Goal: Entertainment & Leisure: Browse casually

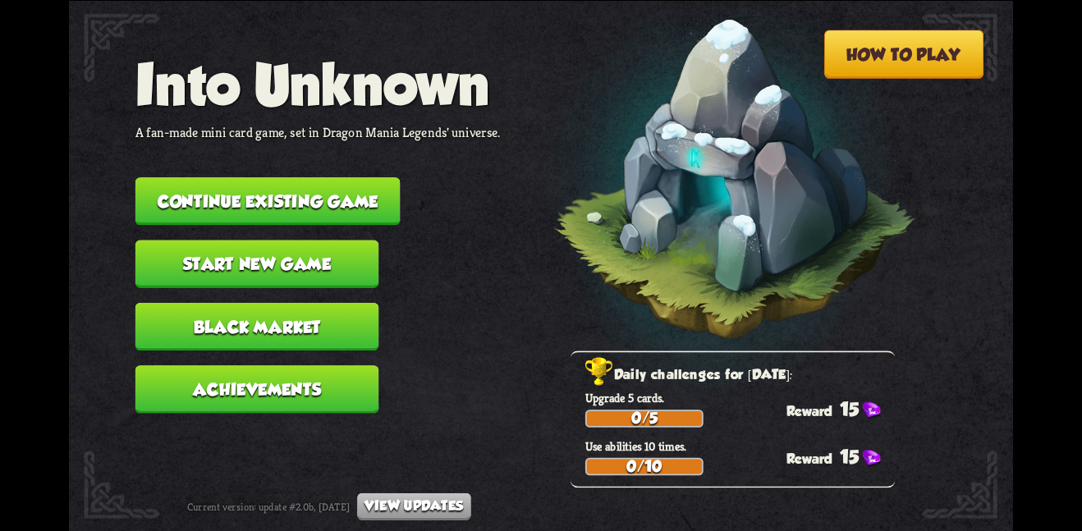
click at [298, 177] on button "Continue existing game" at bounding box center [267, 201] width 265 height 48
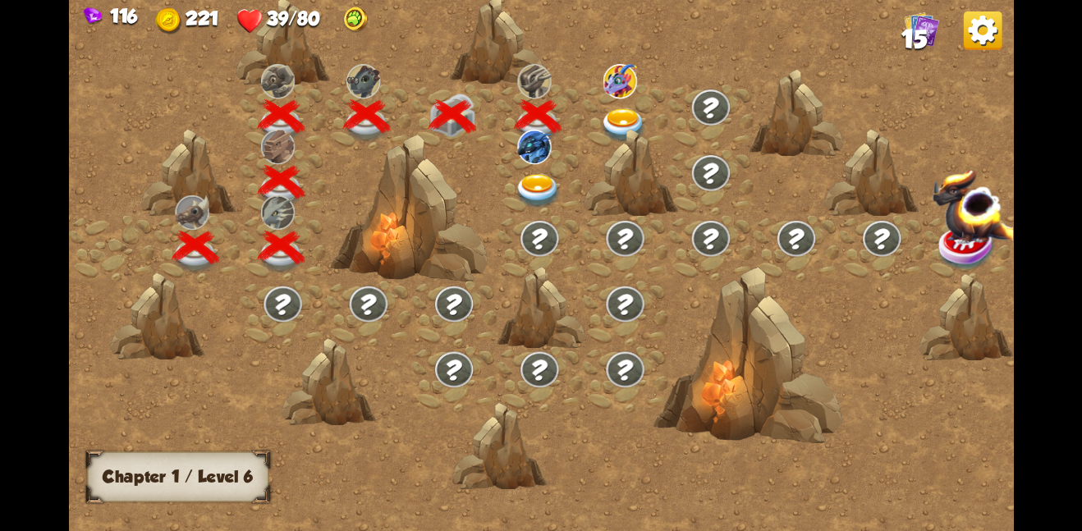
click at [910, 40] on span "15" at bounding box center [914, 39] width 25 height 29
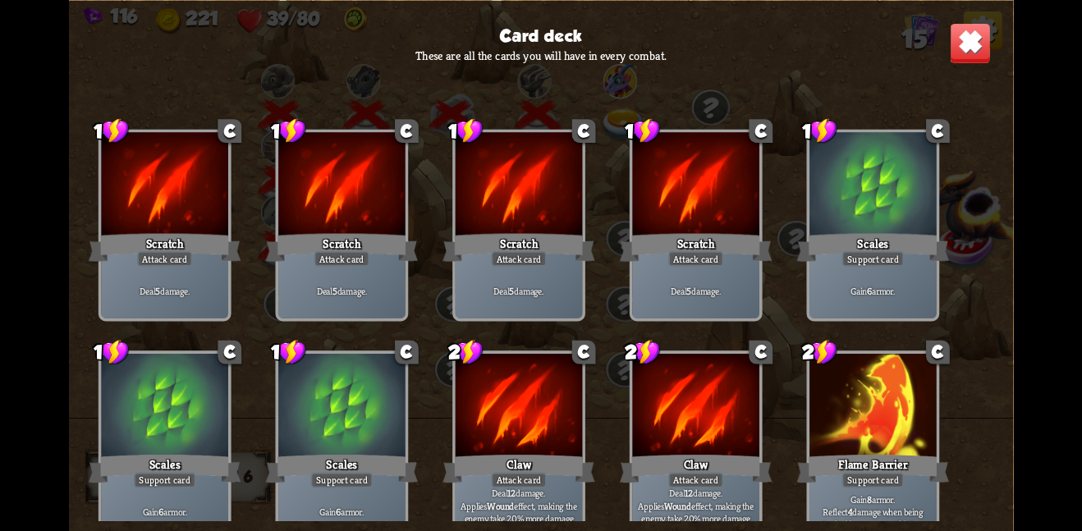
click at [939, 76] on div "Card deck These are all the cards you will have in every combat. 1 C Scratch At…" at bounding box center [541, 265] width 944 height 531
click at [945, 68] on div "Card deck These are all the cards you will have in every combat. 1 C Scratch At…" at bounding box center [541, 265] width 944 height 531
click at [951, 61] on img at bounding box center [970, 42] width 41 height 41
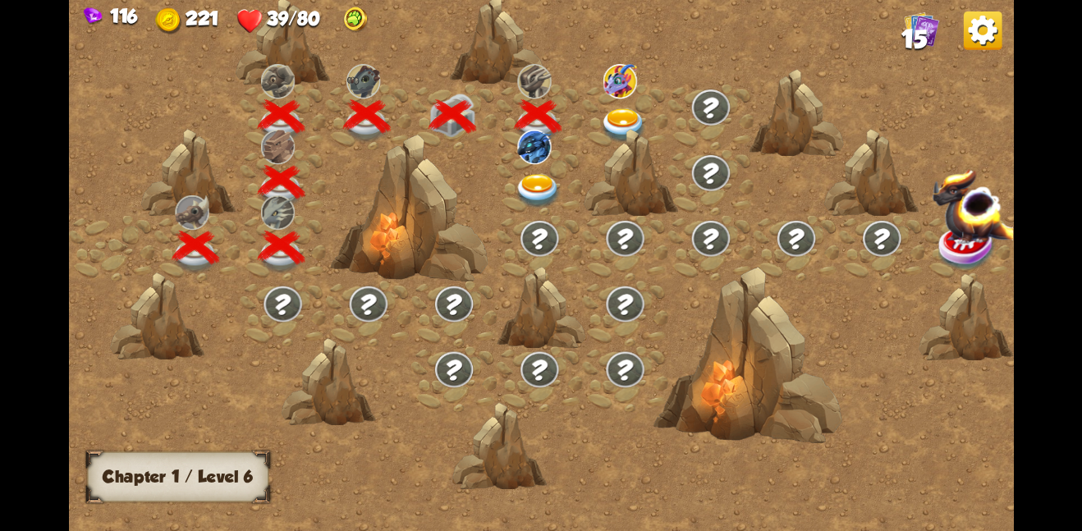
click at [531, 172] on div at bounding box center [539, 182] width 85 height 66
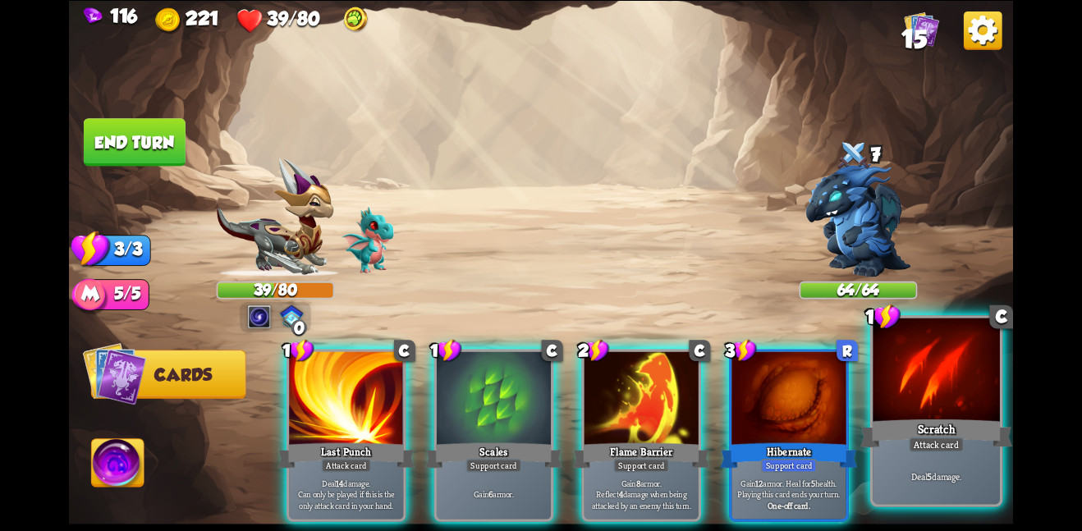
click at [903, 401] on div at bounding box center [936, 371] width 127 height 107
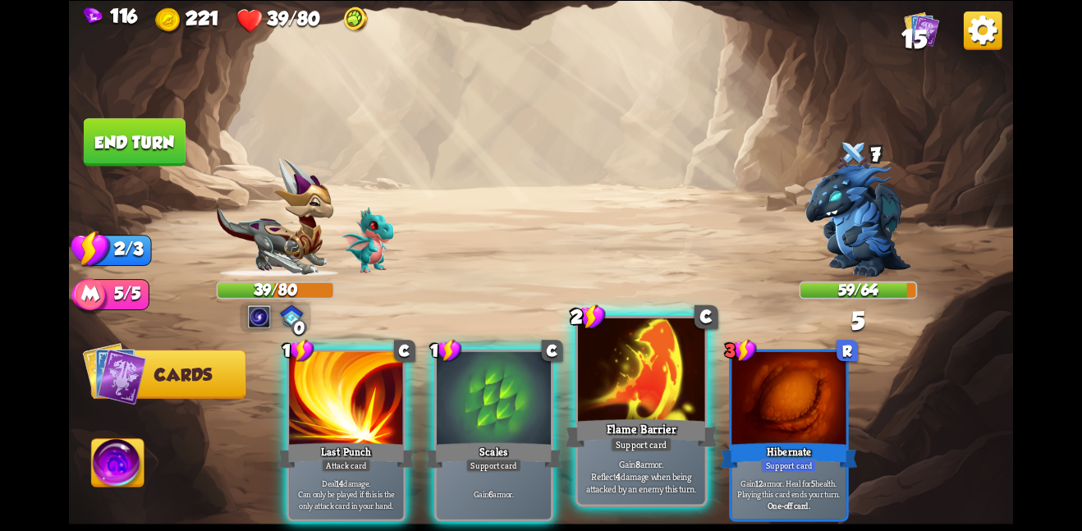
click at [667, 422] on div "Flame Barrier" at bounding box center [641, 433] width 152 height 34
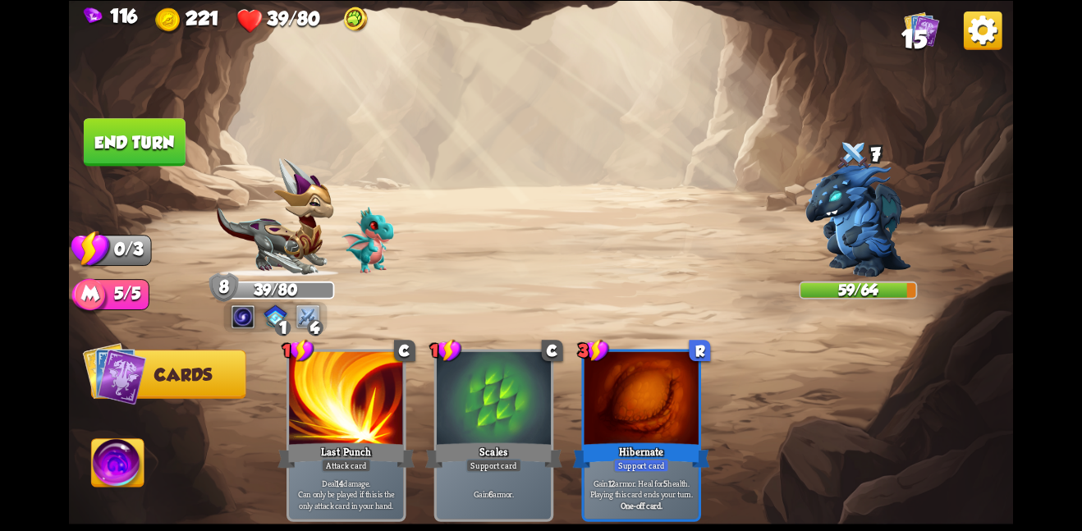
click at [141, 149] on button "End turn" at bounding box center [135, 142] width 102 height 48
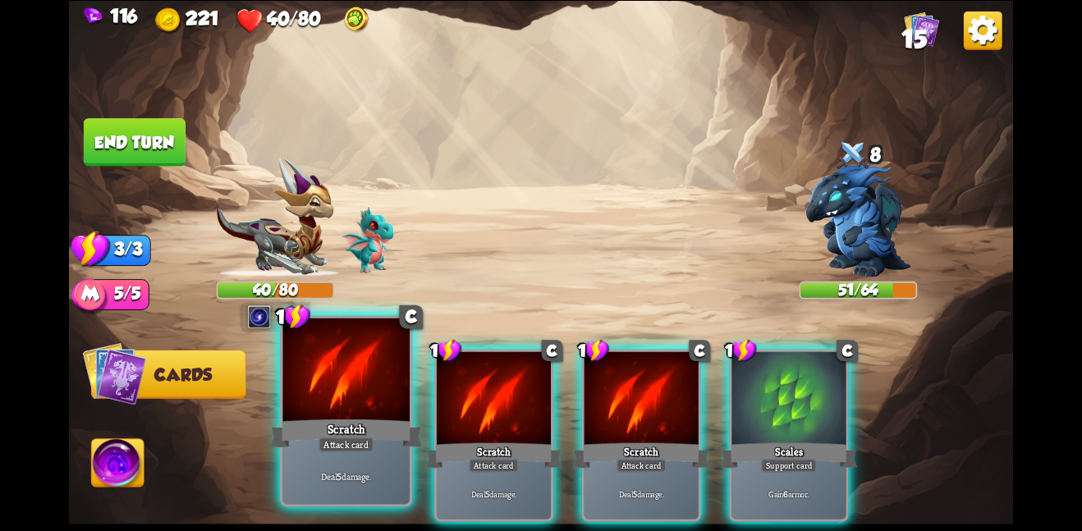
click at [312, 416] on div "Scratch" at bounding box center [346, 433] width 152 height 34
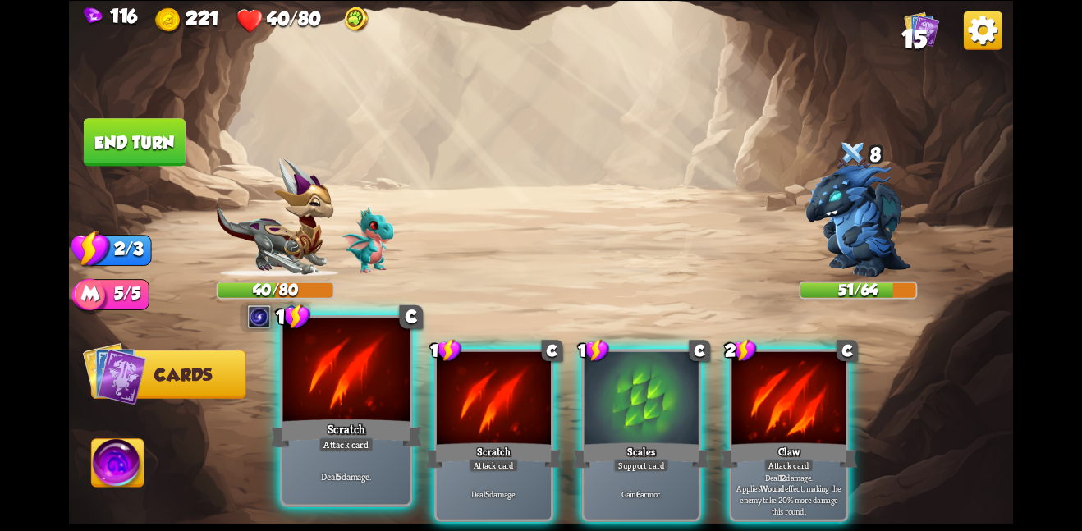
click at [315, 419] on div "Scratch" at bounding box center [346, 433] width 152 height 34
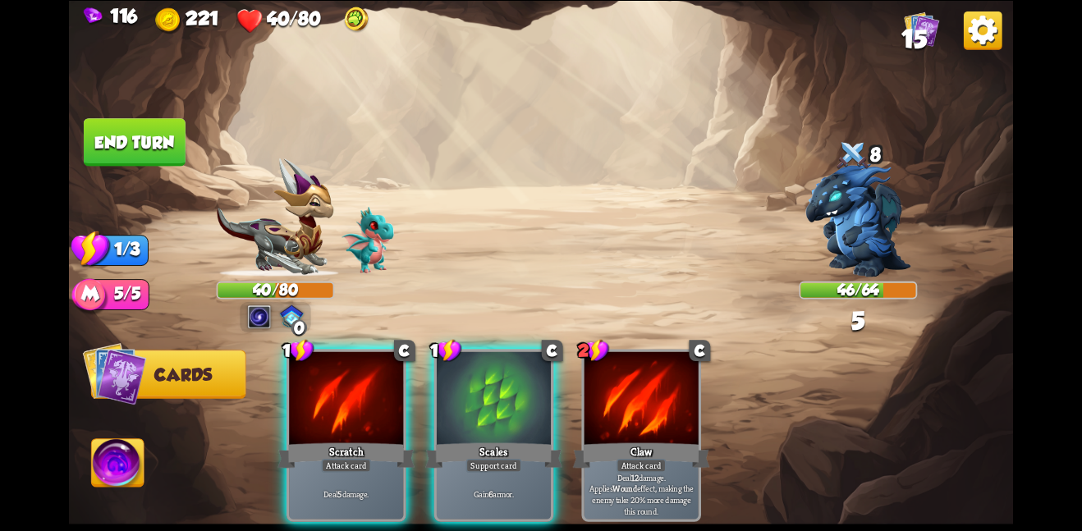
click at [315, 440] on div "Scratch" at bounding box center [346, 455] width 137 height 30
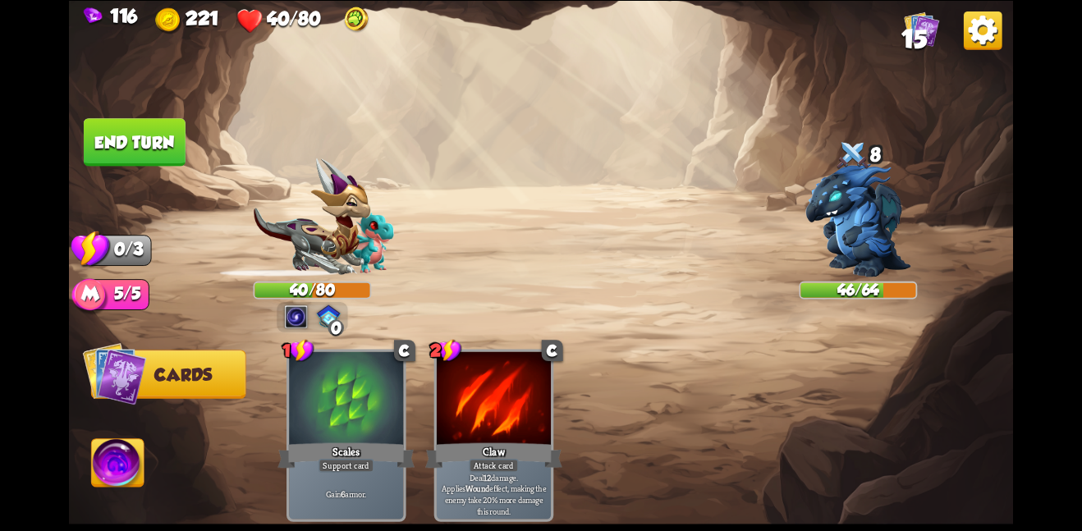
click at [145, 131] on button "End turn" at bounding box center [135, 142] width 102 height 48
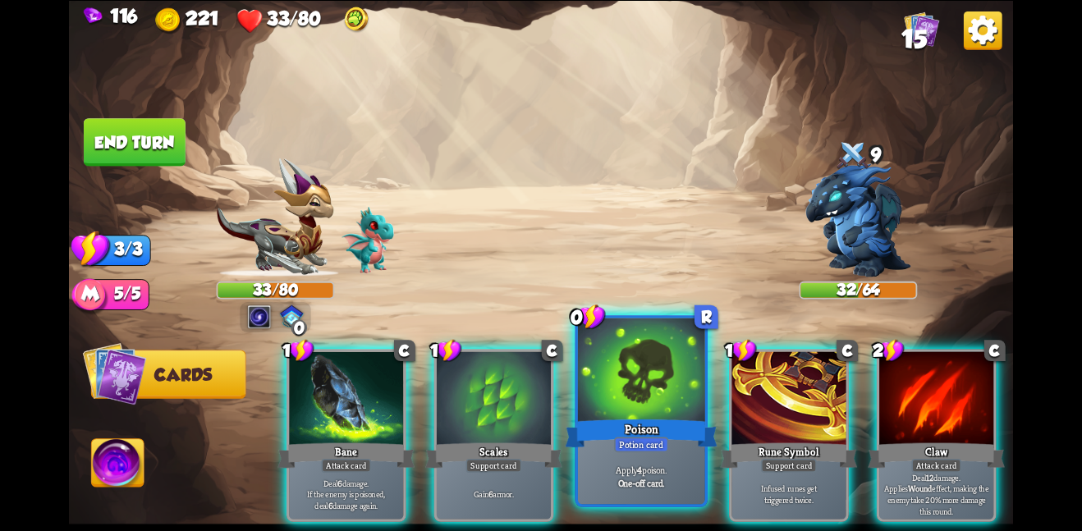
click at [609, 402] on div at bounding box center [641, 371] width 127 height 107
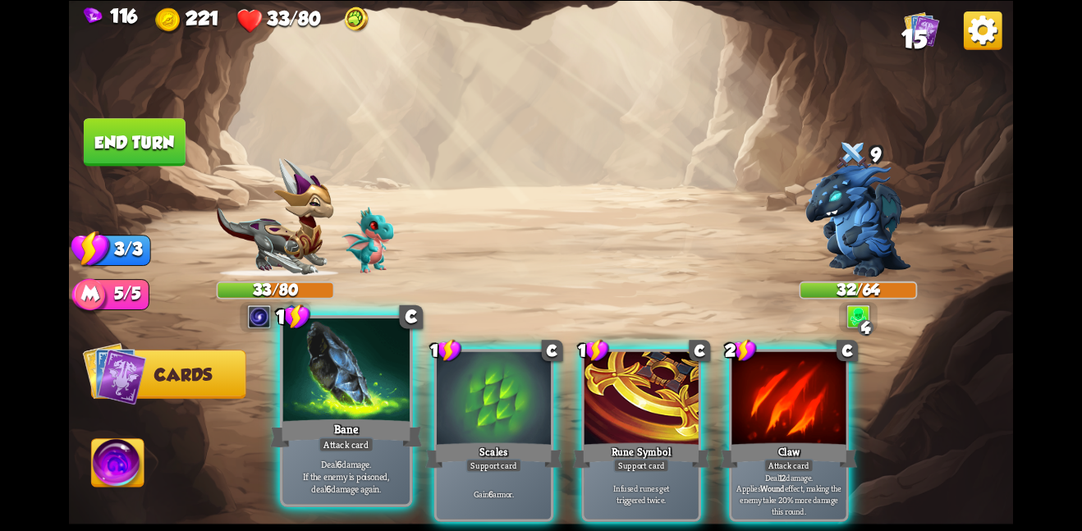
click at [391, 400] on div at bounding box center [345, 371] width 127 height 107
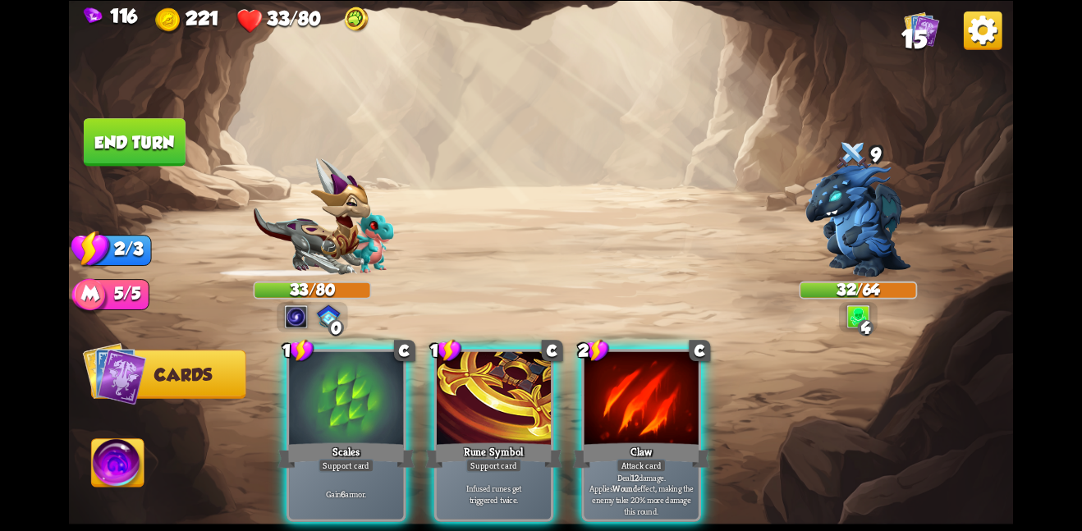
click at [391, 400] on div at bounding box center [346, 399] width 114 height 96
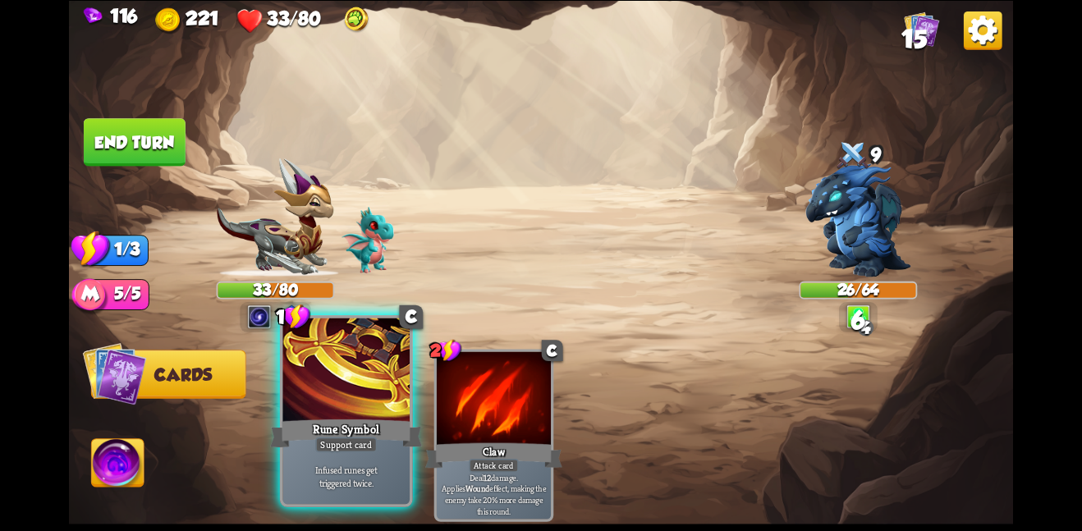
click at [391, 400] on div at bounding box center [345, 371] width 127 height 107
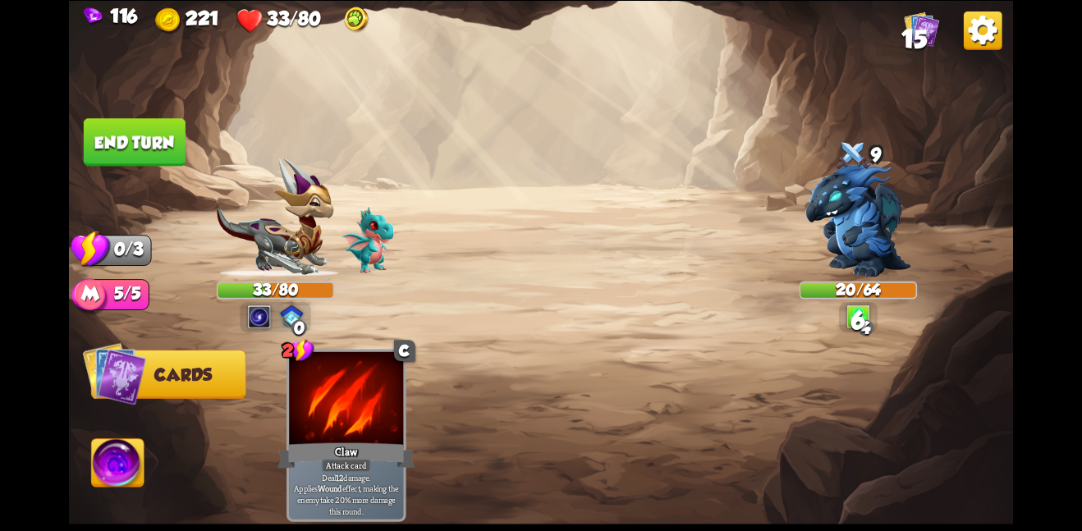
click at [140, 146] on button "End turn" at bounding box center [135, 141] width 104 height 49
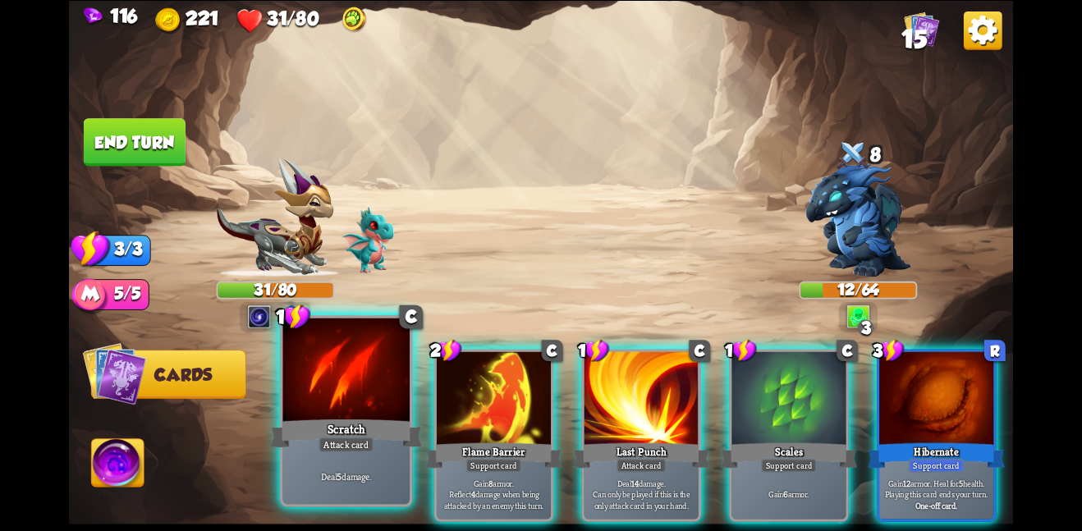
click at [317, 383] on div at bounding box center [345, 371] width 127 height 107
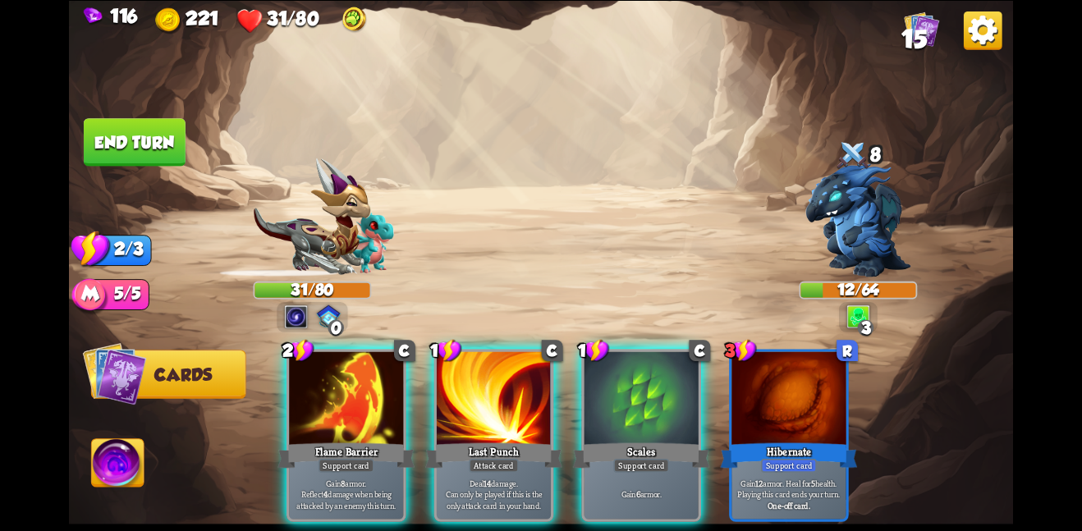
click at [317, 383] on div at bounding box center [346, 399] width 114 height 96
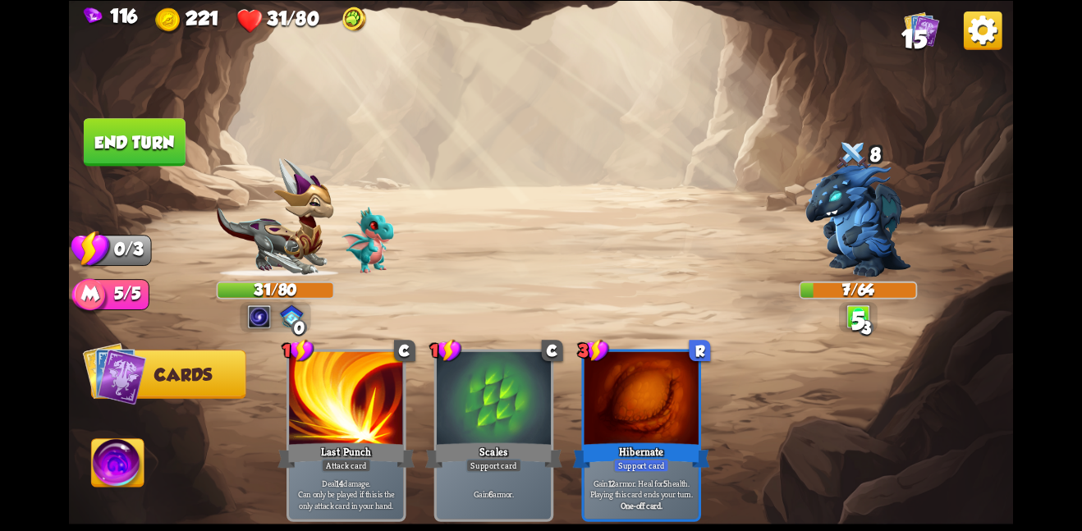
click at [317, 383] on div at bounding box center [346, 399] width 114 height 96
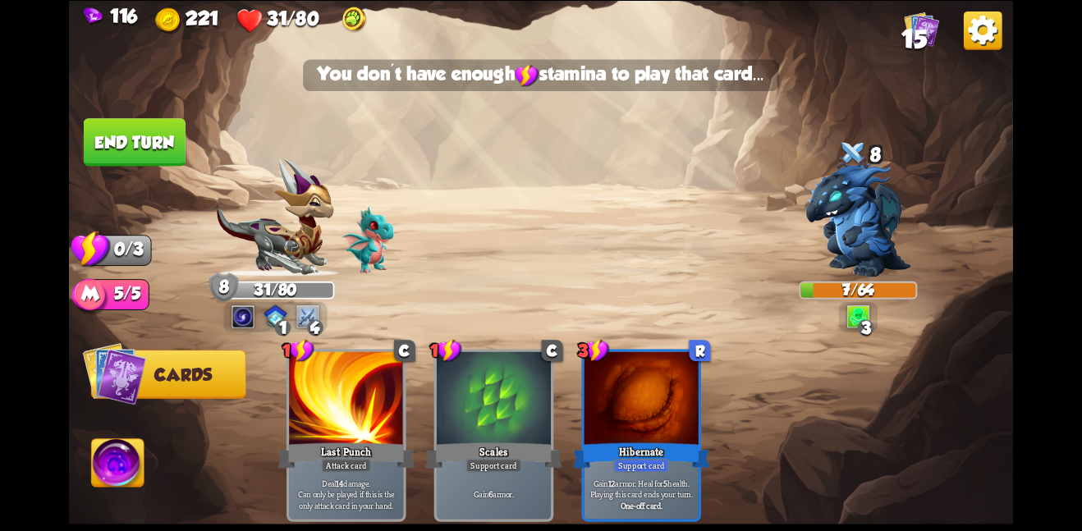
click at [149, 143] on button "End turn" at bounding box center [135, 142] width 102 height 48
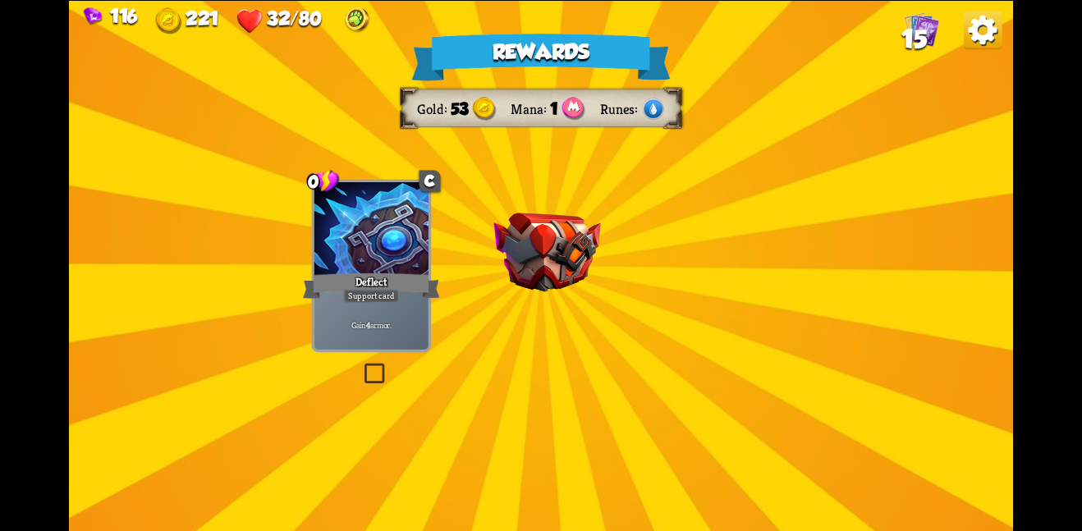
click at [559, 269] on img at bounding box center [547, 253] width 107 height 80
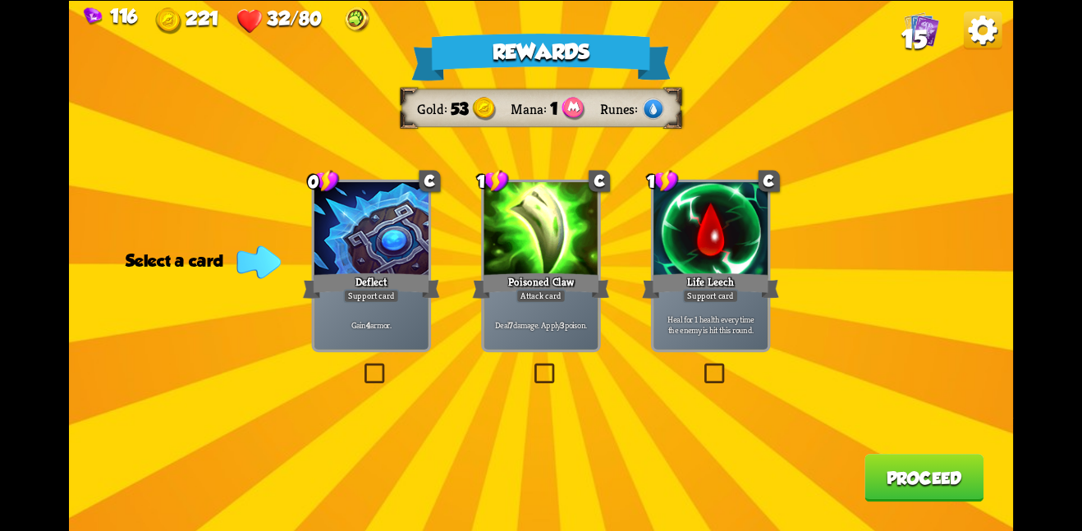
click at [709, 292] on div "Support card" at bounding box center [711, 296] width 56 height 14
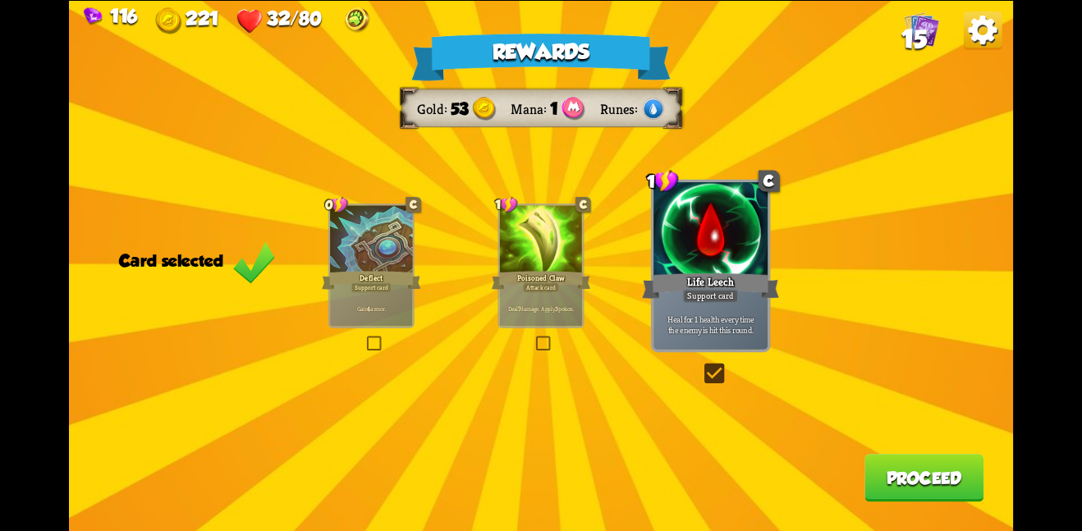
click at [909, 470] on button "Proceed" at bounding box center [924, 478] width 119 height 48
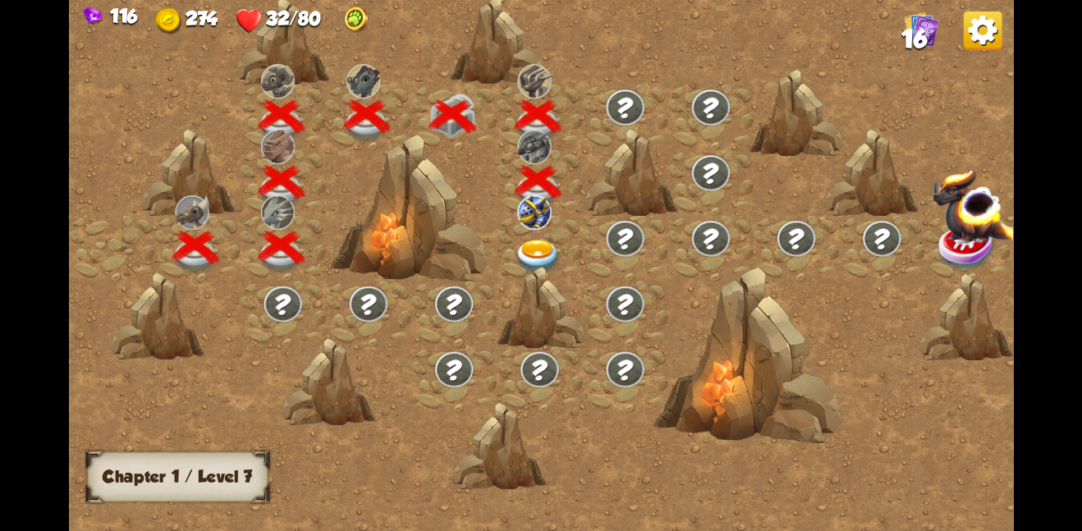
click at [524, 246] on img at bounding box center [539, 256] width 48 height 34
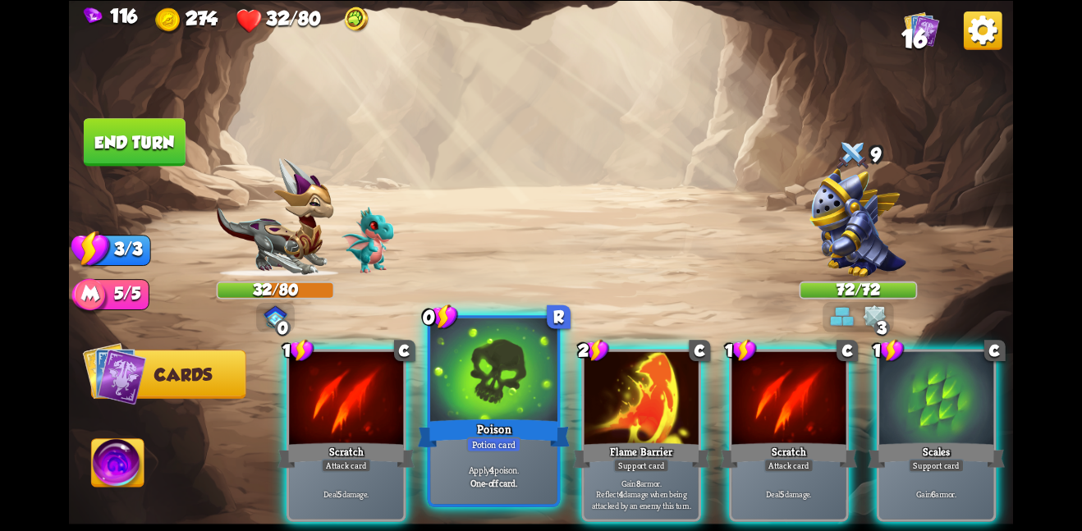
click at [493, 466] on b "4" at bounding box center [491, 470] width 5 height 12
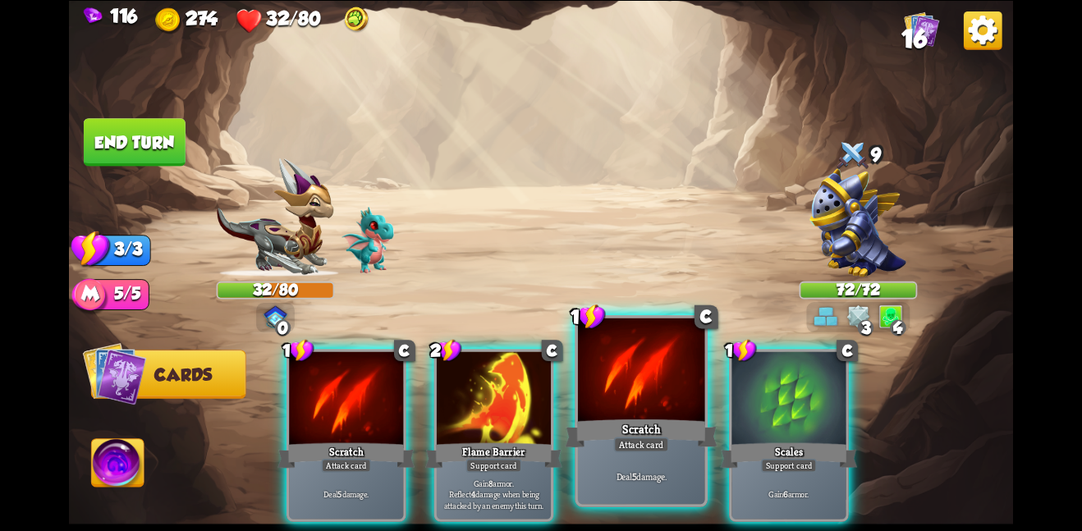
click at [574, 440] on div "Scratch" at bounding box center [641, 433] width 152 height 34
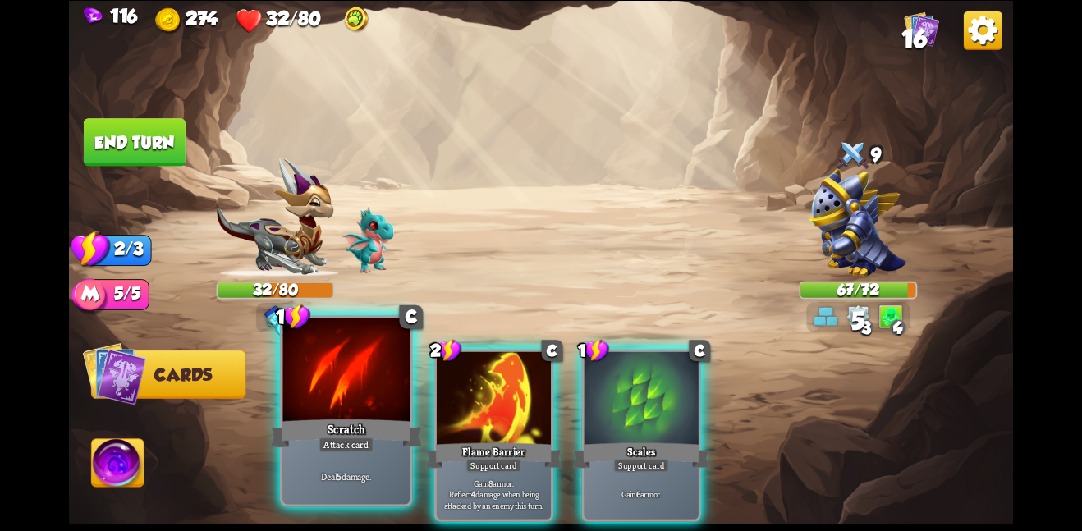
click at [337, 426] on div "Scratch" at bounding box center [346, 433] width 152 height 34
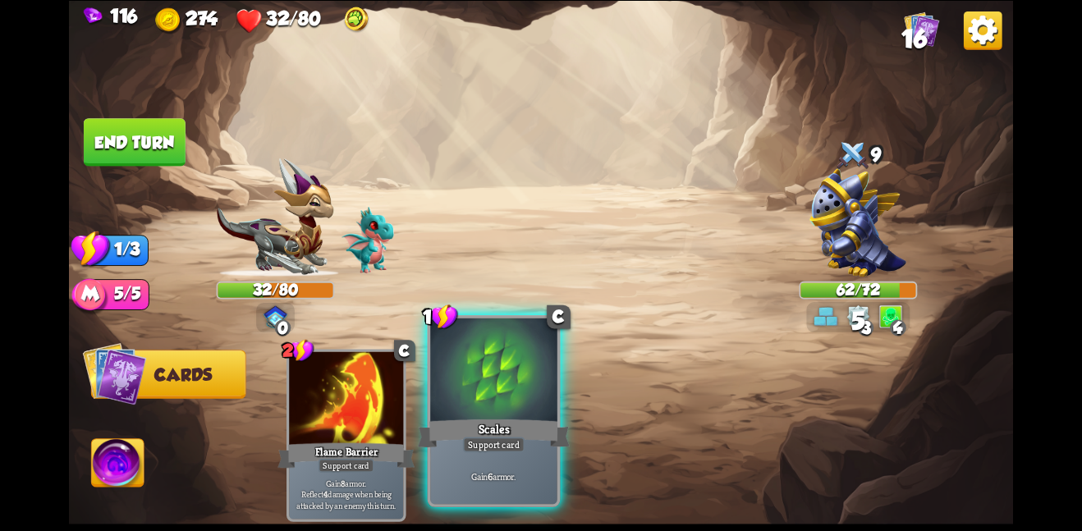
click at [448, 353] on div at bounding box center [493, 371] width 127 height 107
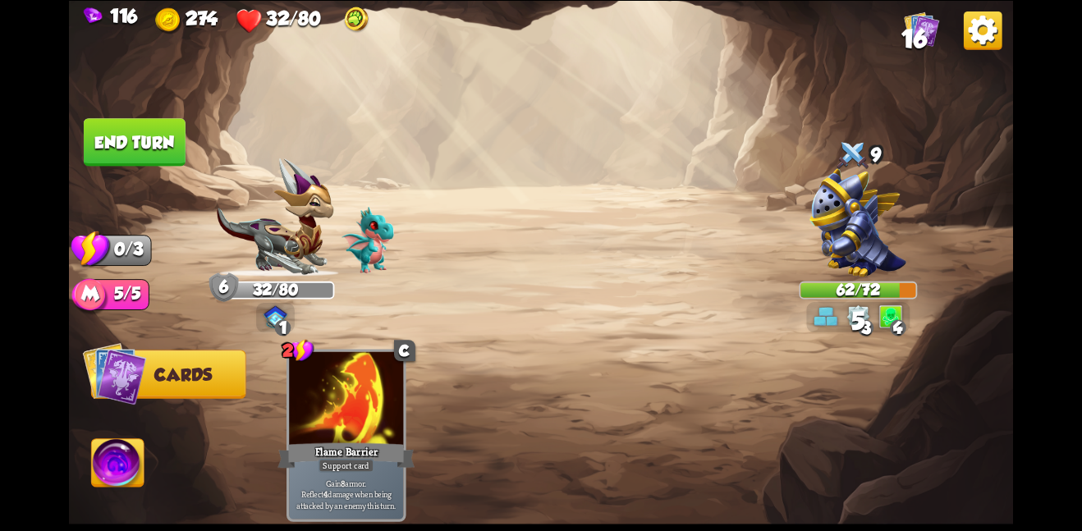
click at [134, 135] on button "End turn" at bounding box center [135, 142] width 102 height 48
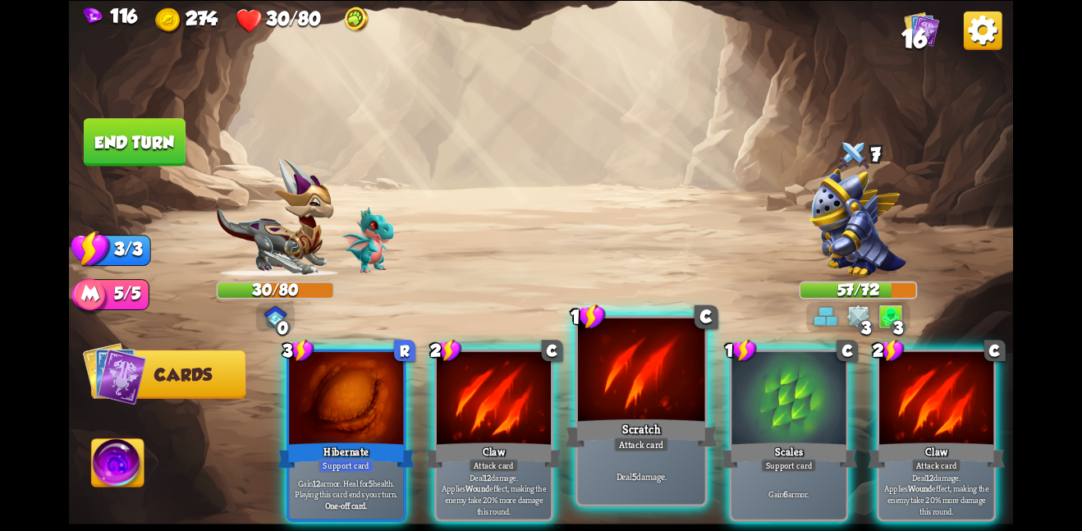
click at [584, 438] on div "Scratch" at bounding box center [641, 433] width 152 height 34
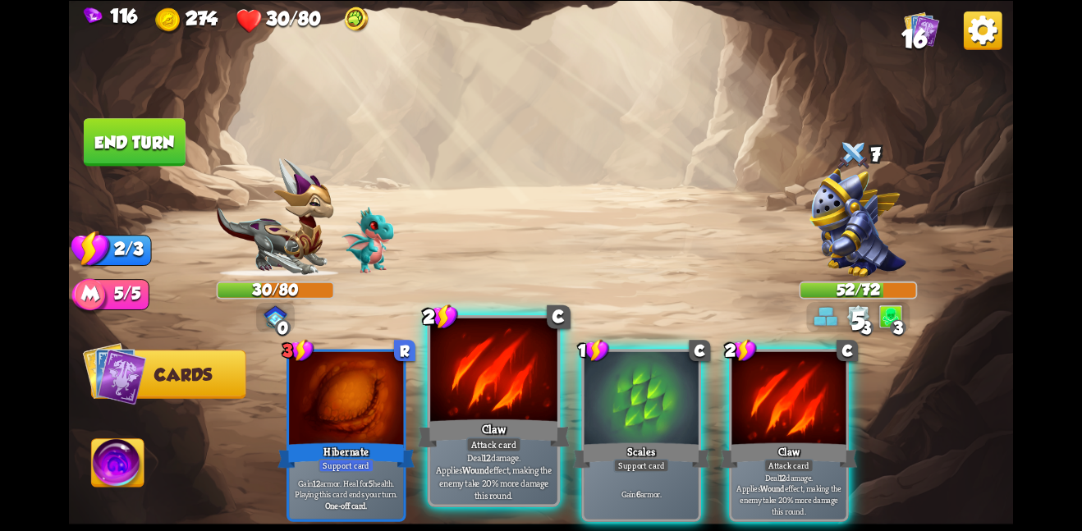
click at [466, 436] on div "Claw" at bounding box center [494, 433] width 152 height 34
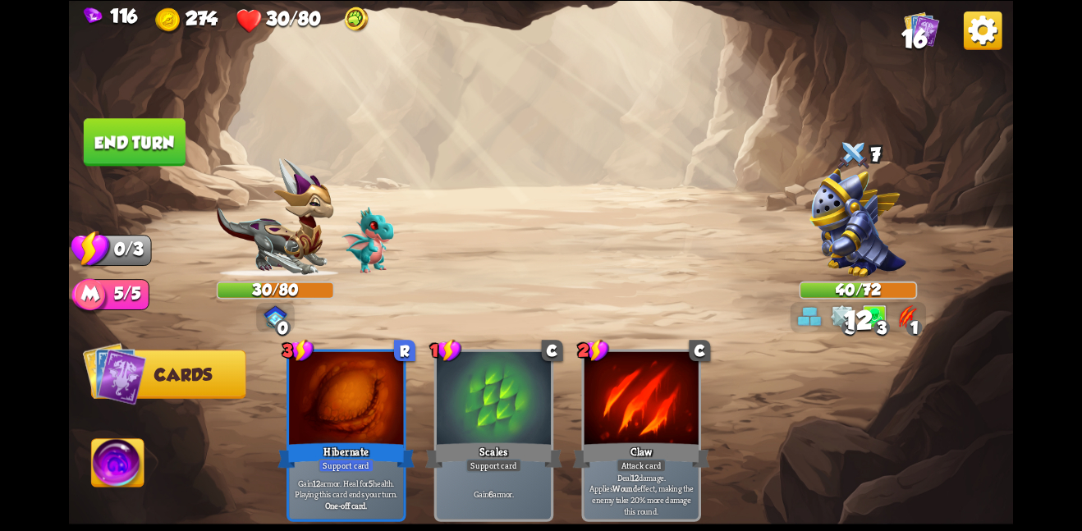
click at [171, 140] on button "End turn" at bounding box center [135, 142] width 102 height 48
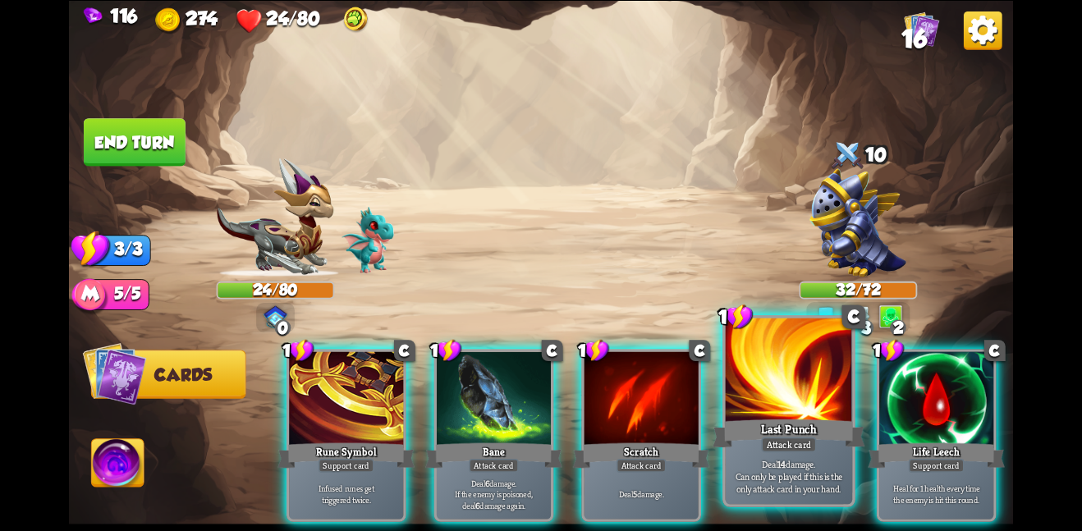
click at [766, 402] on div at bounding box center [789, 371] width 127 height 107
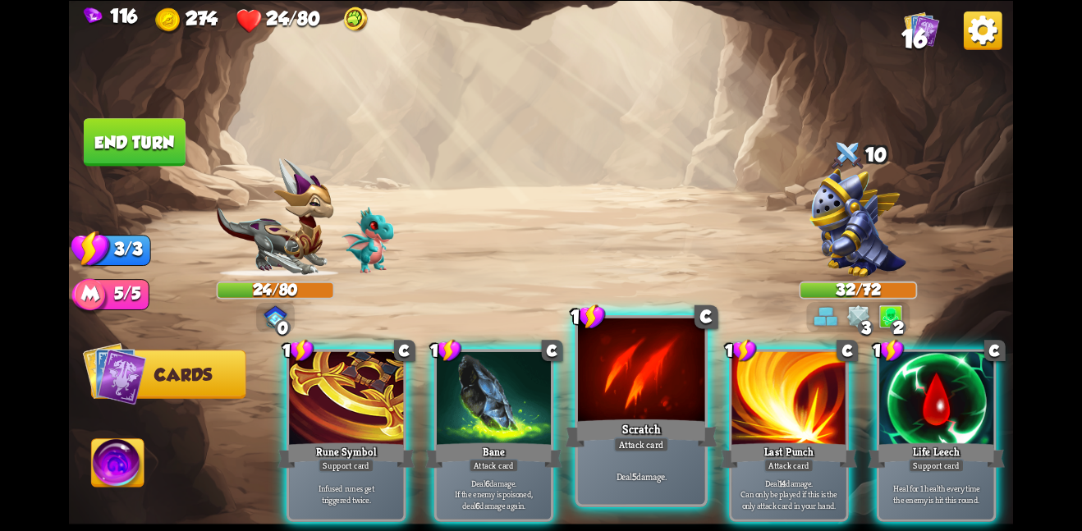
click at [643, 432] on div "Scratch" at bounding box center [641, 433] width 152 height 34
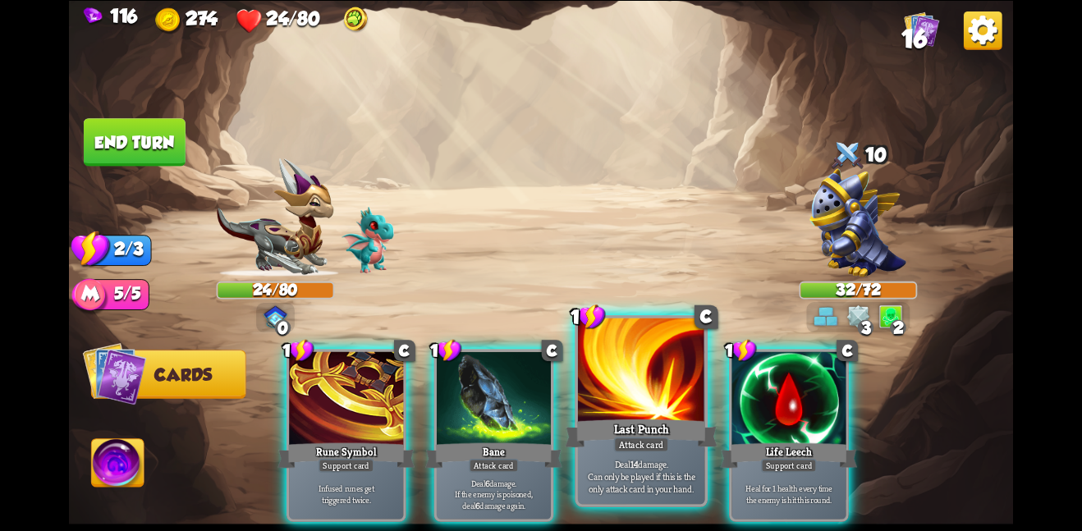
click at [650, 431] on div "Last Punch" at bounding box center [641, 433] width 152 height 34
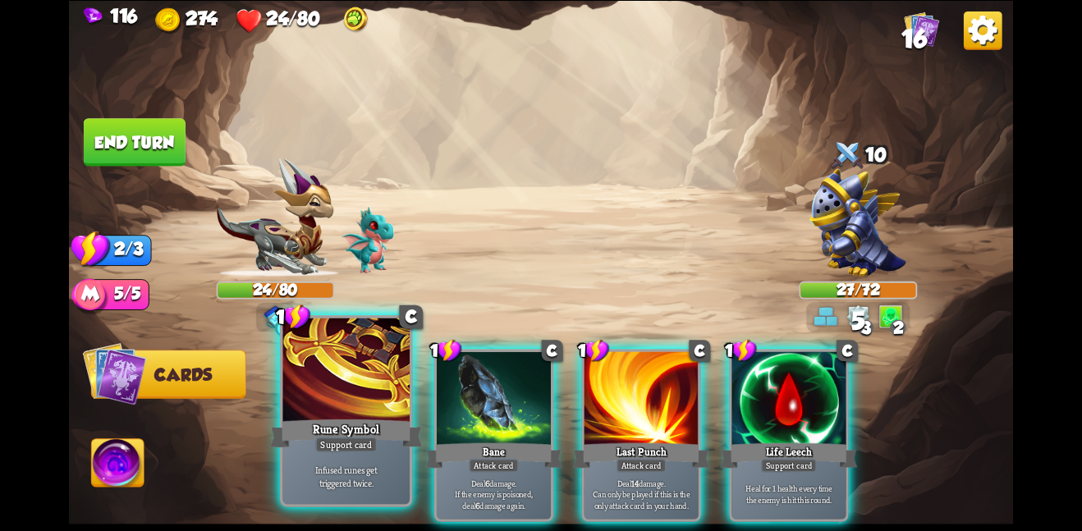
click at [358, 399] on div at bounding box center [345, 371] width 127 height 107
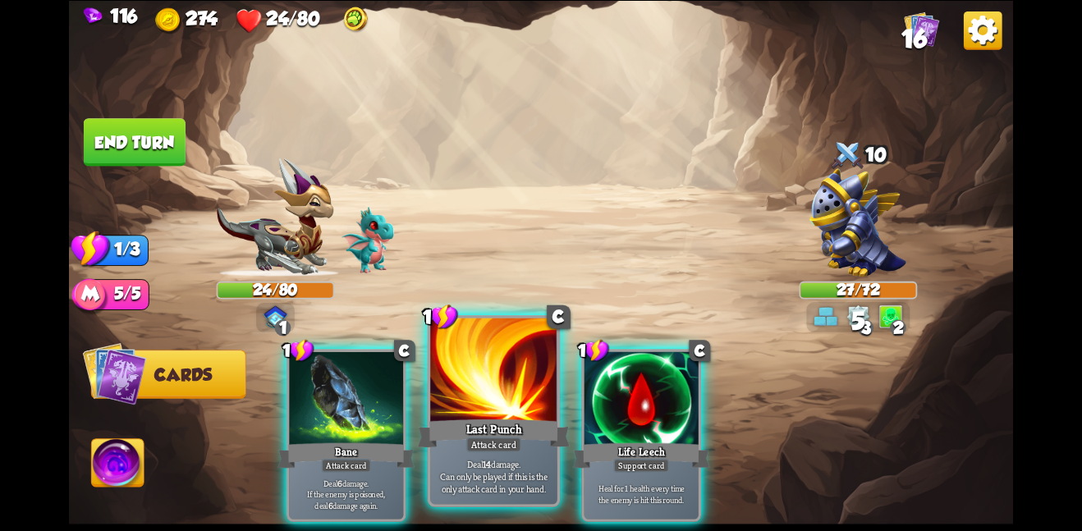
click at [451, 420] on div "Last Punch" at bounding box center [494, 433] width 152 height 34
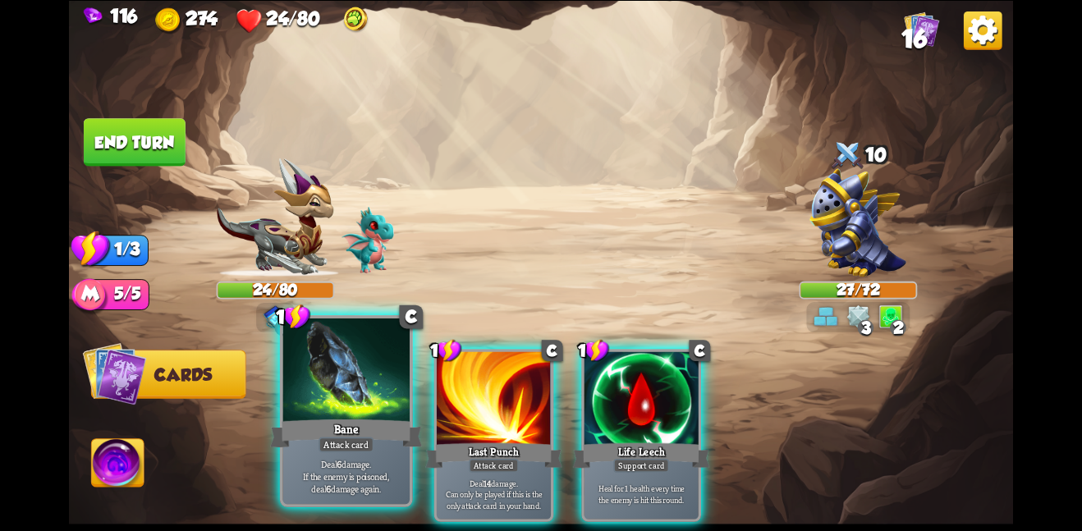
click at [334, 426] on div "Bane" at bounding box center [346, 433] width 152 height 34
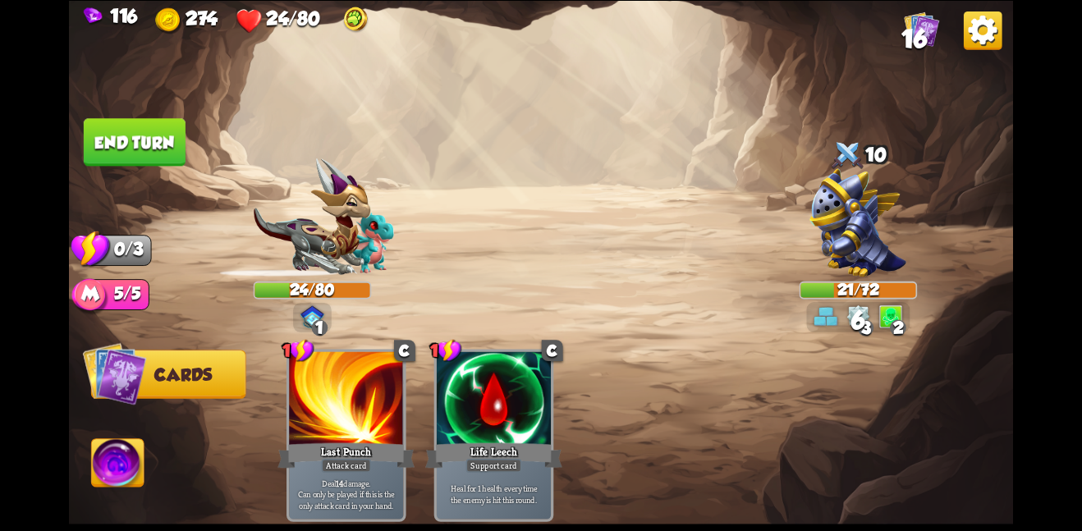
click at [178, 131] on button "End turn" at bounding box center [135, 142] width 102 height 48
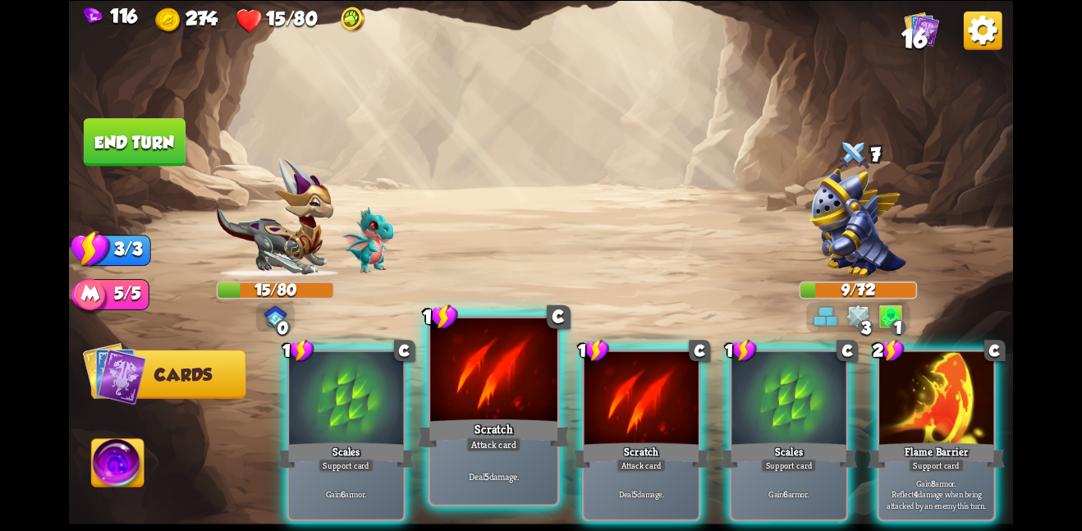
click at [488, 370] on div at bounding box center [493, 371] width 127 height 107
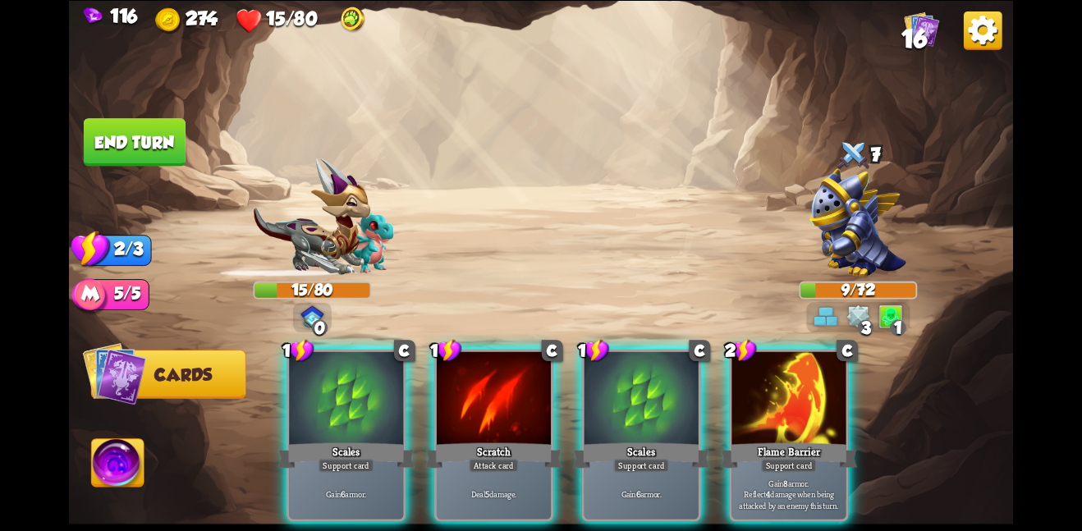
click at [488, 370] on div at bounding box center [494, 399] width 114 height 96
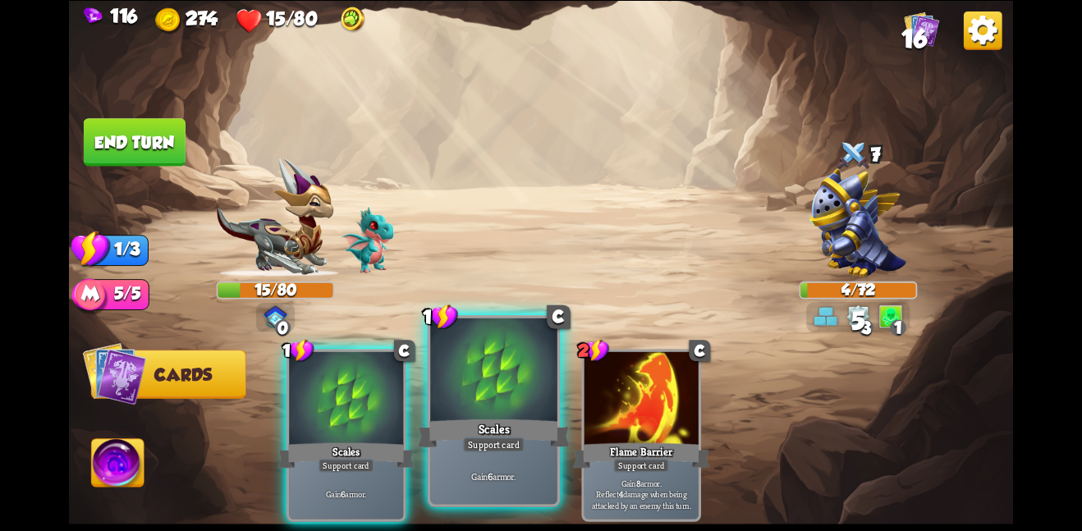
click at [503, 395] on div at bounding box center [493, 371] width 127 height 107
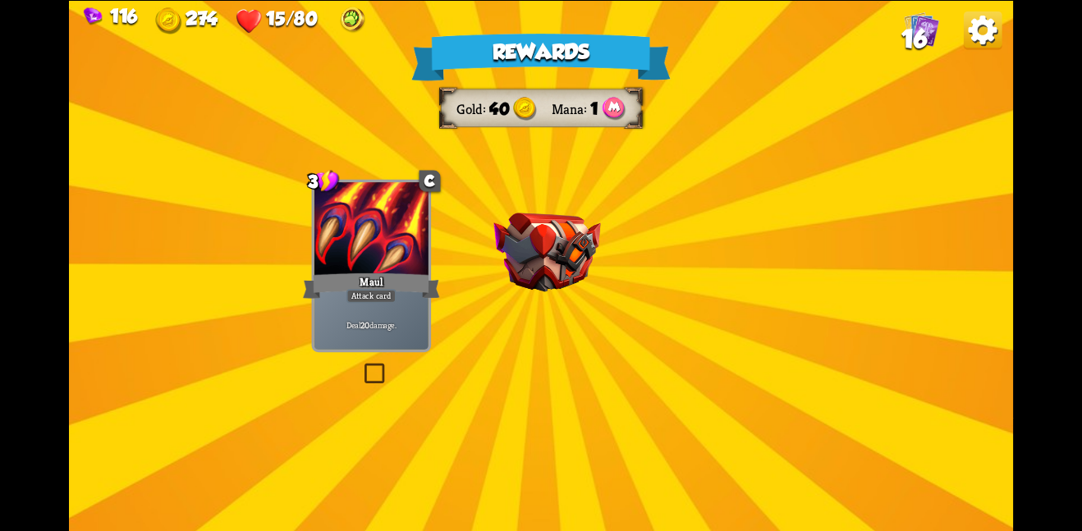
click at [542, 270] on img at bounding box center [547, 253] width 107 height 80
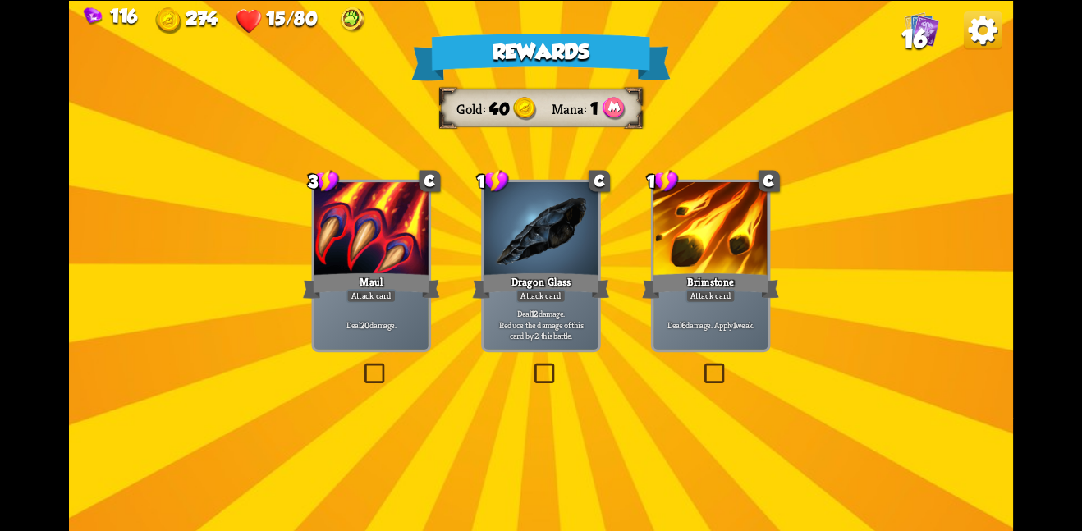
click at [398, 269] on div at bounding box center [372, 230] width 114 height 96
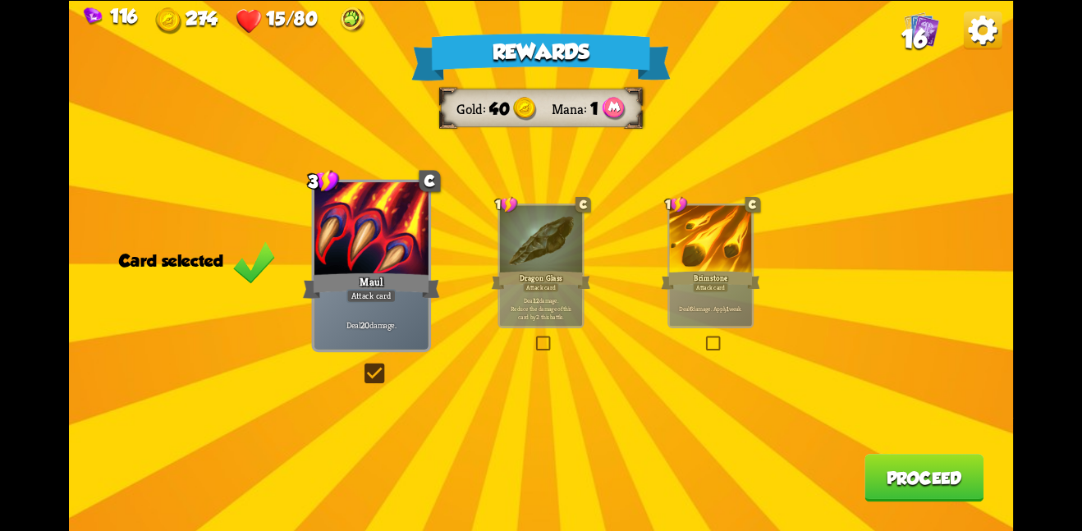
click at [945, 486] on button "Proceed" at bounding box center [924, 478] width 119 height 48
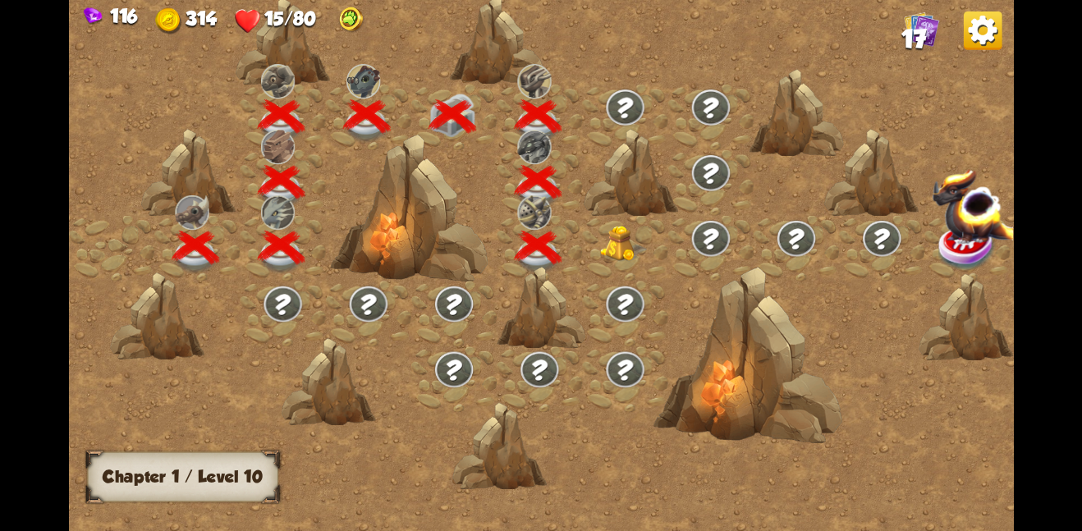
click at [626, 249] on img at bounding box center [624, 243] width 48 height 36
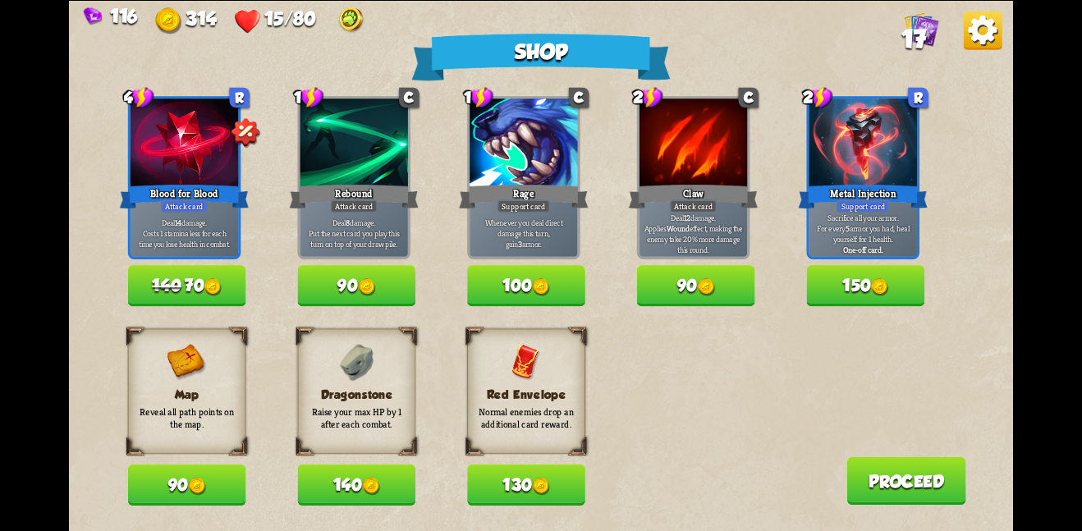
click at [535, 473] on button "130" at bounding box center [526, 485] width 118 height 41
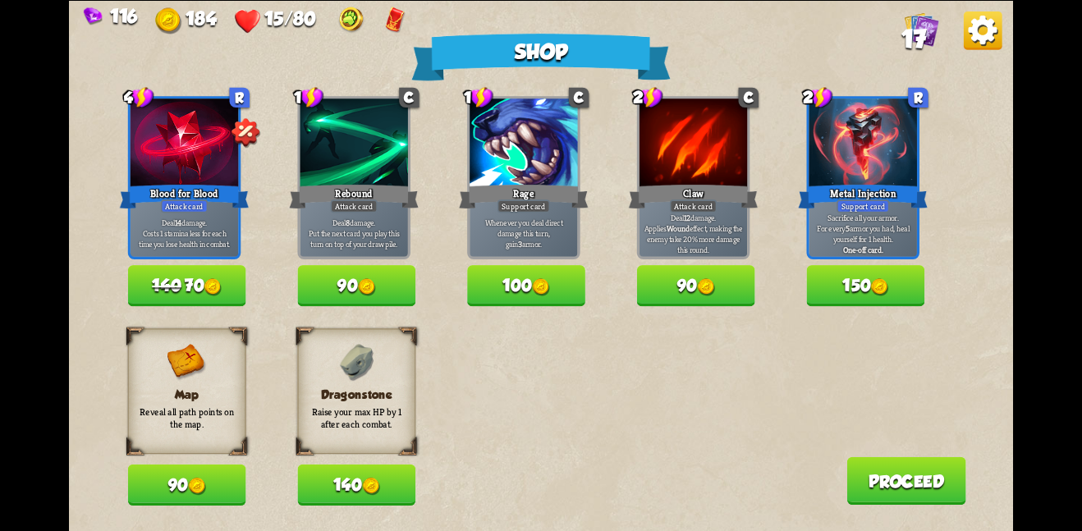
click at [883, 306] on button "150" at bounding box center [866, 285] width 118 height 41
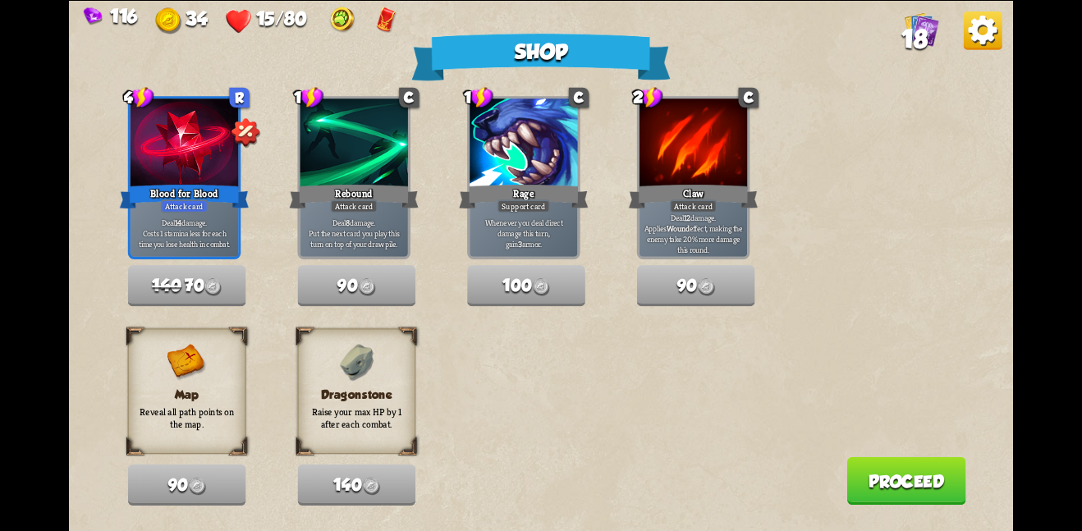
click at [878, 464] on button "Proceed" at bounding box center [906, 481] width 119 height 48
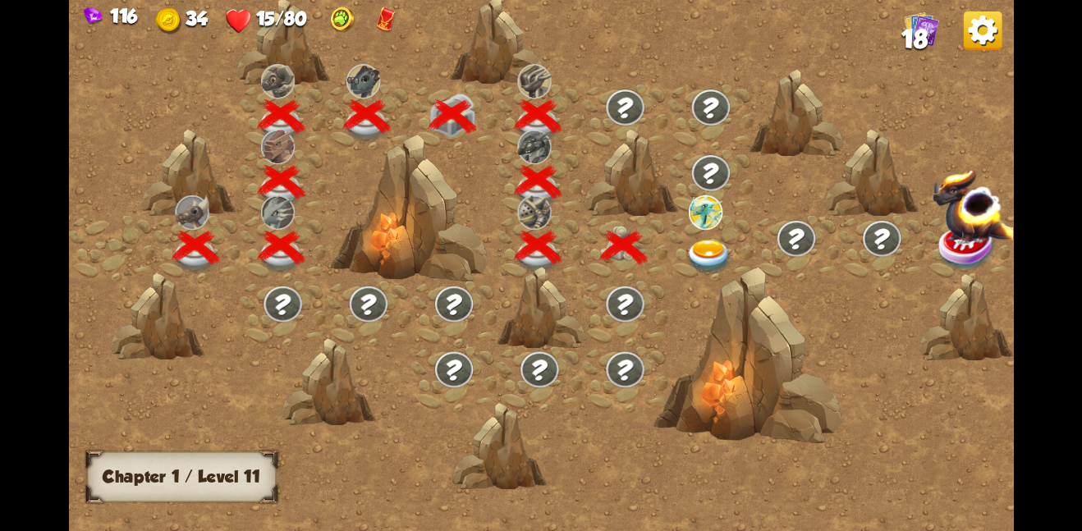
scroll to position [0, 250]
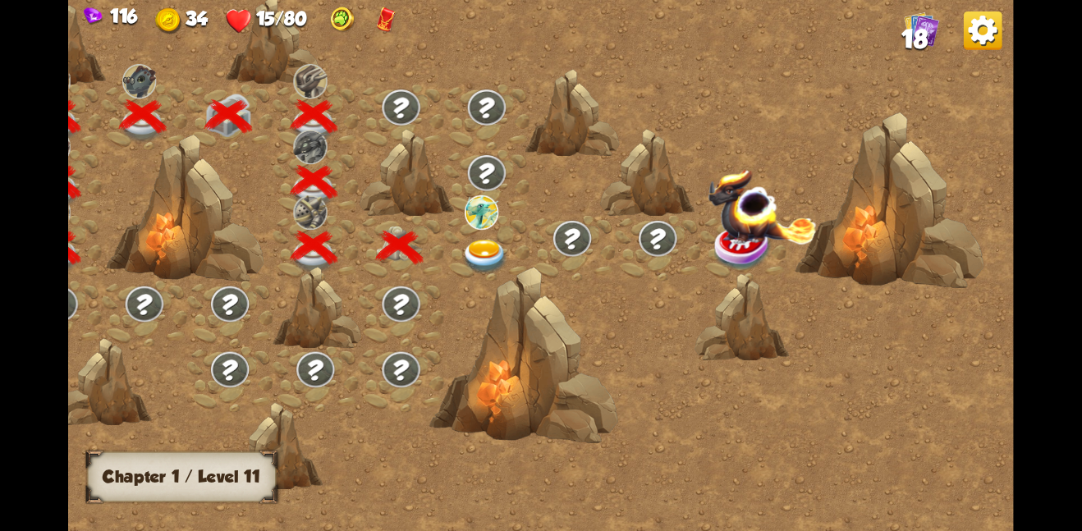
click at [477, 250] on img at bounding box center [486, 256] width 48 height 34
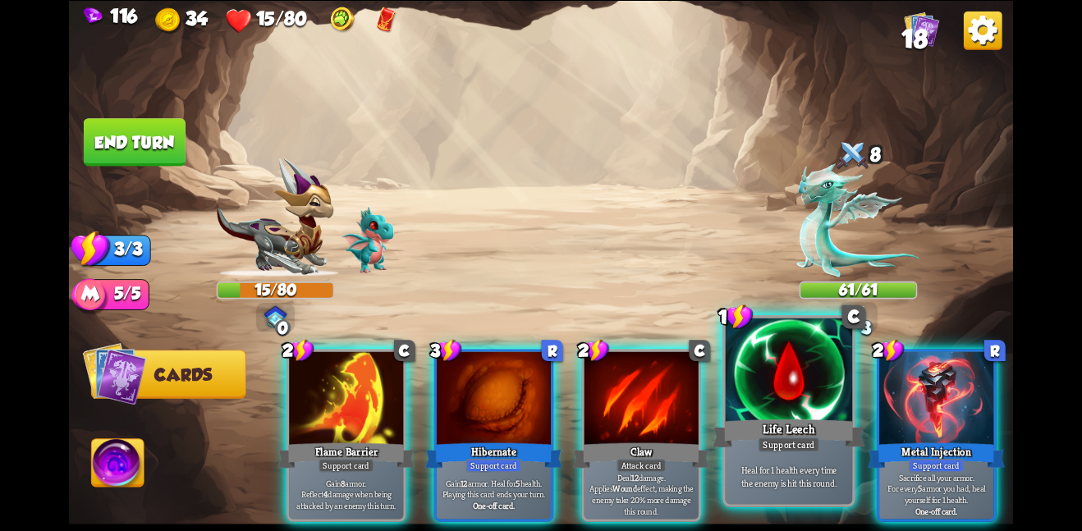
click at [815, 490] on div "Heal for 1 health every time the enemy is hit this round." at bounding box center [789, 475] width 127 height 55
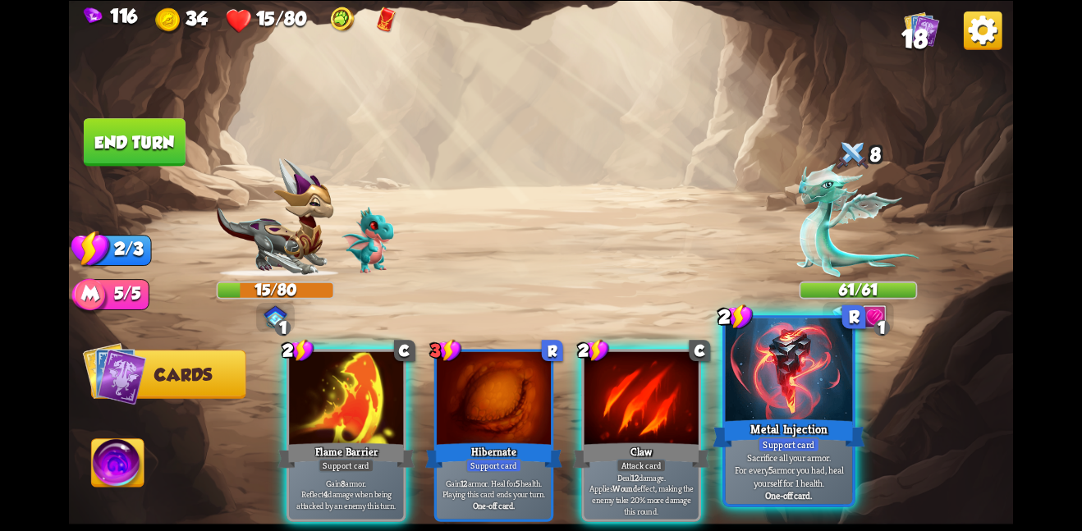
click at [740, 365] on div at bounding box center [789, 371] width 127 height 107
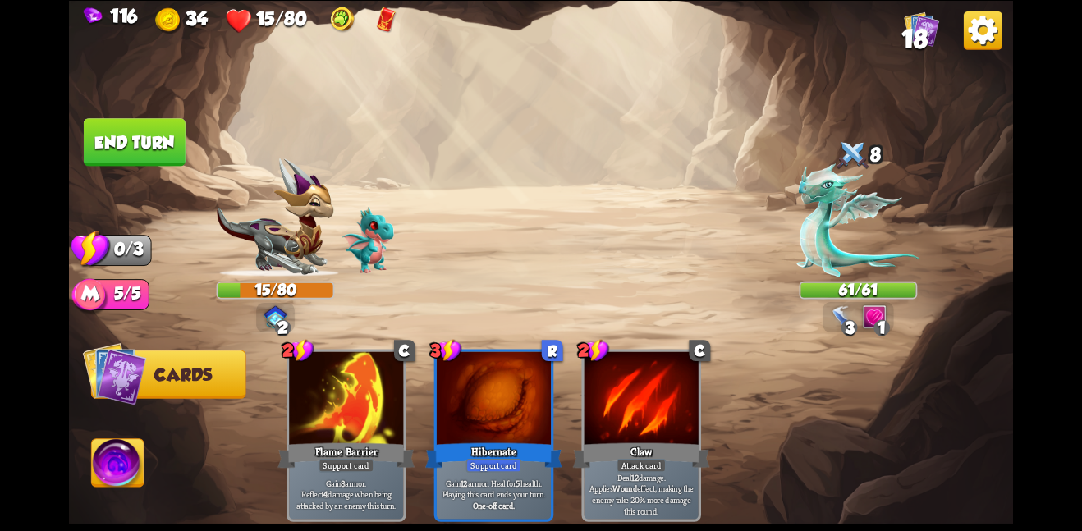
click at [129, 126] on button "End turn" at bounding box center [135, 142] width 102 height 48
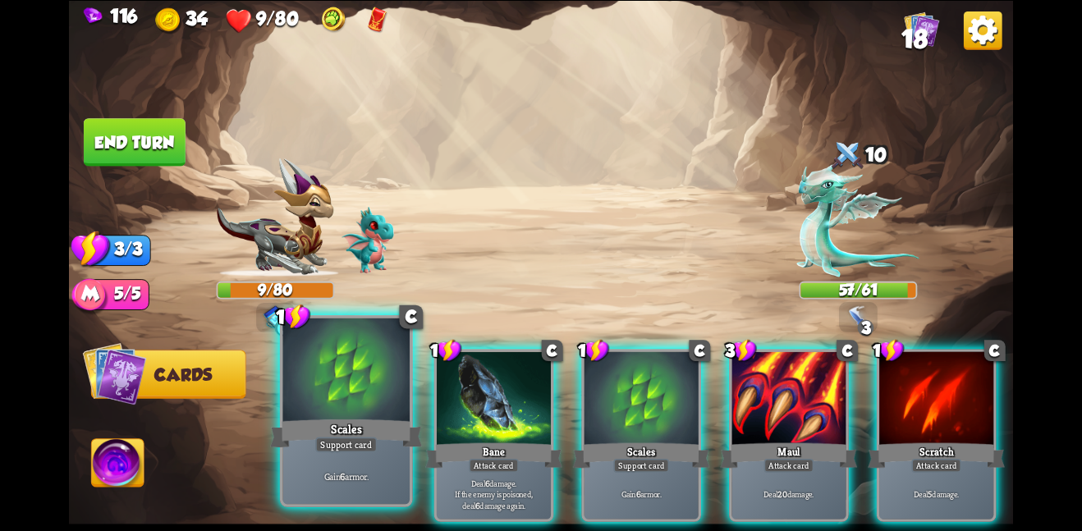
click at [310, 429] on div "Scales" at bounding box center [346, 433] width 152 height 34
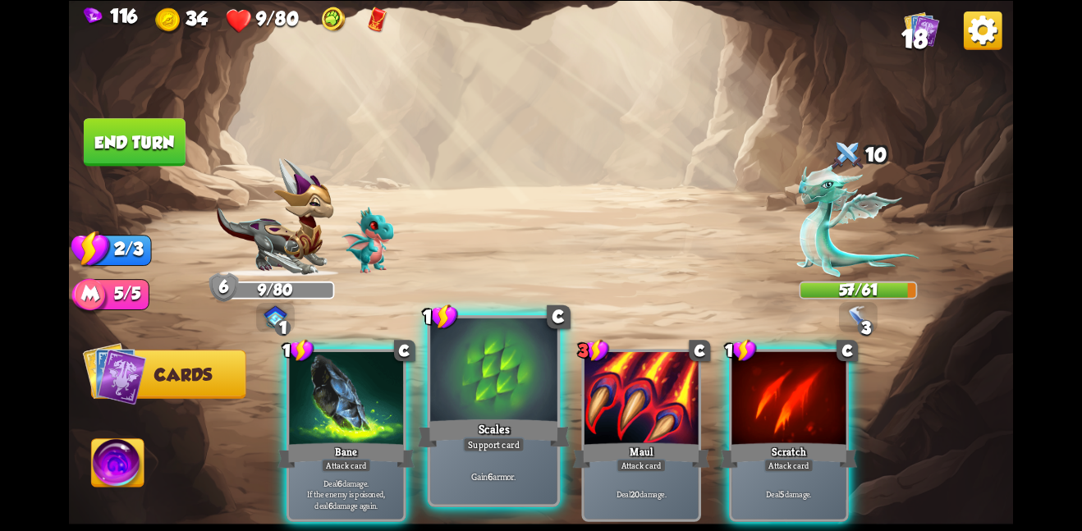
click at [514, 457] on div "Gain 6 armor." at bounding box center [493, 475] width 127 height 55
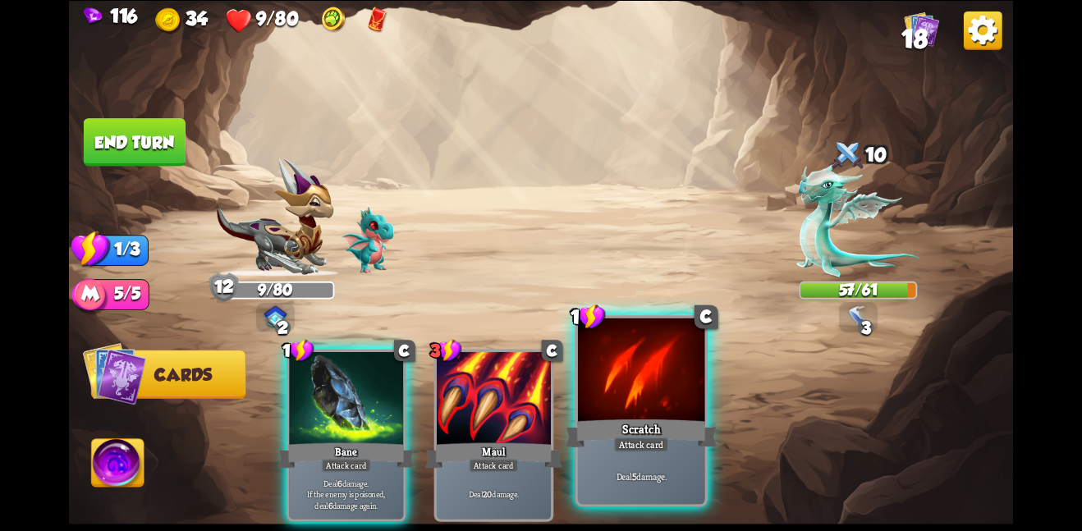
click at [598, 453] on div "Deal 5 damage." at bounding box center [641, 475] width 127 height 55
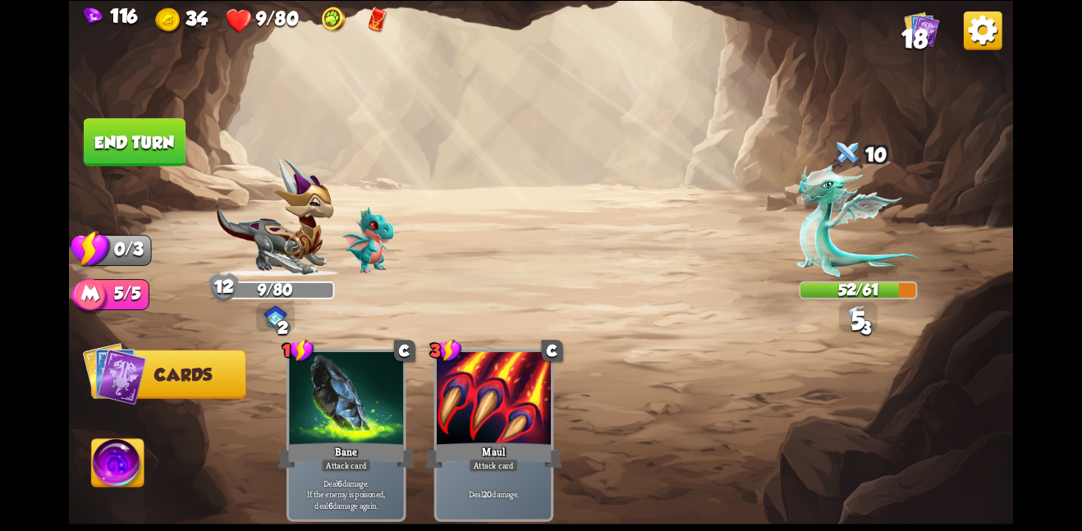
click at [133, 134] on button "End turn" at bounding box center [135, 142] width 102 height 48
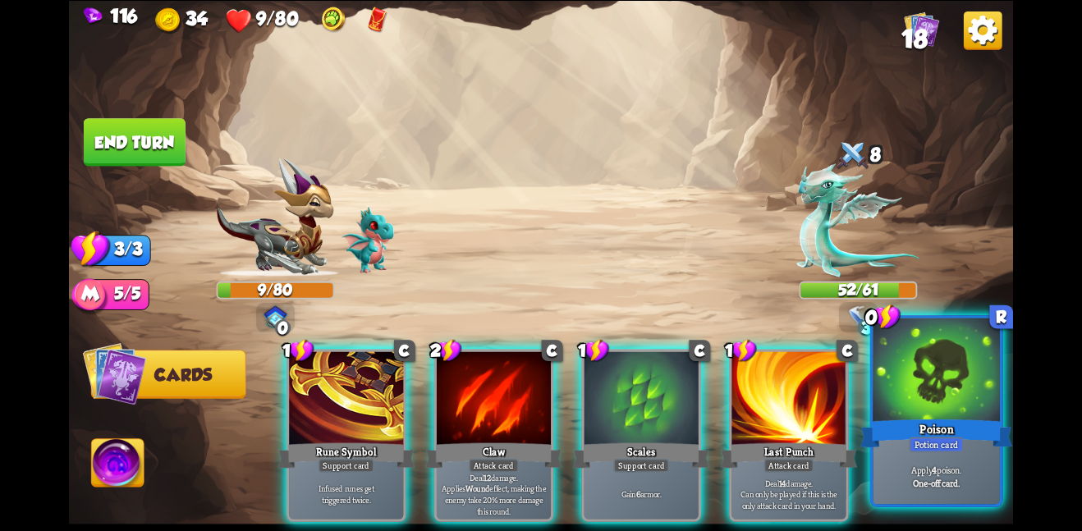
click at [888, 413] on div at bounding box center [936, 371] width 127 height 107
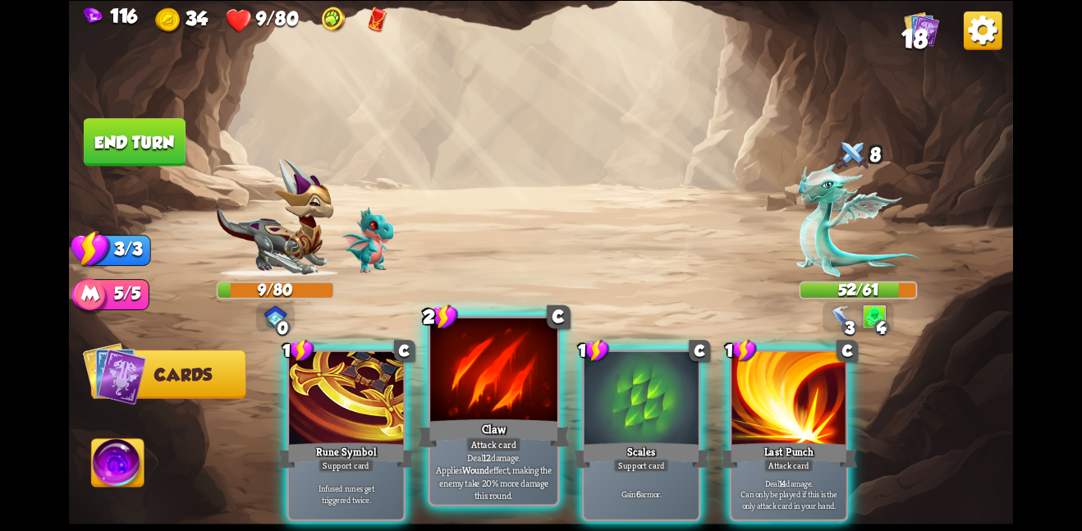
click at [461, 361] on div at bounding box center [493, 371] width 127 height 107
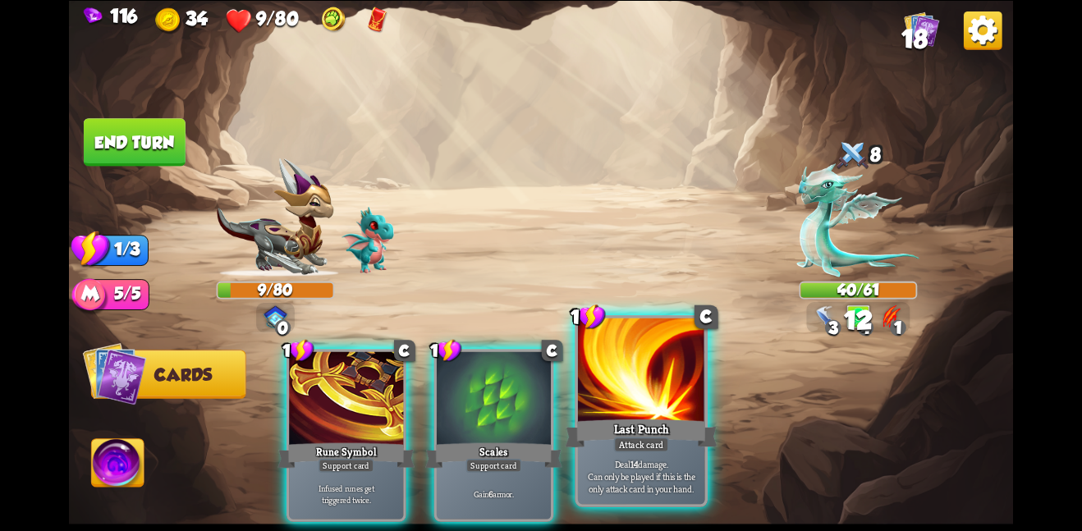
click at [609, 388] on div at bounding box center [641, 371] width 127 height 107
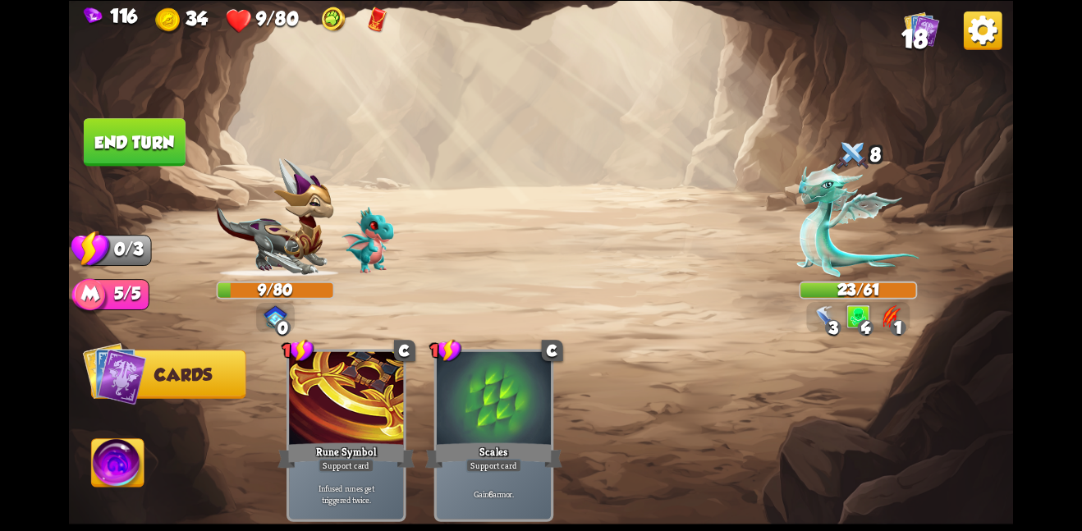
click at [153, 140] on button "End turn" at bounding box center [135, 142] width 102 height 48
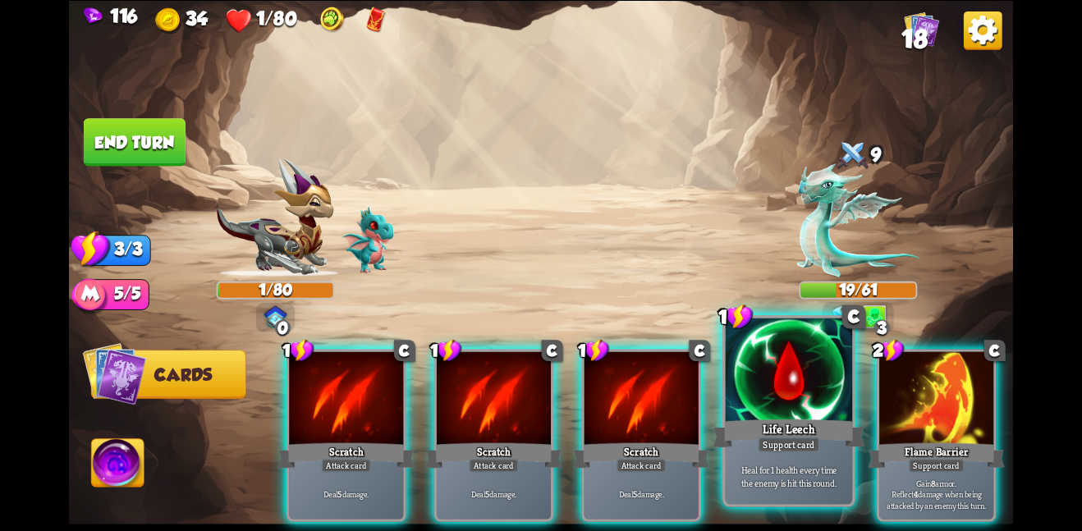
click at [795, 426] on div "Life Leech" at bounding box center [789, 433] width 152 height 34
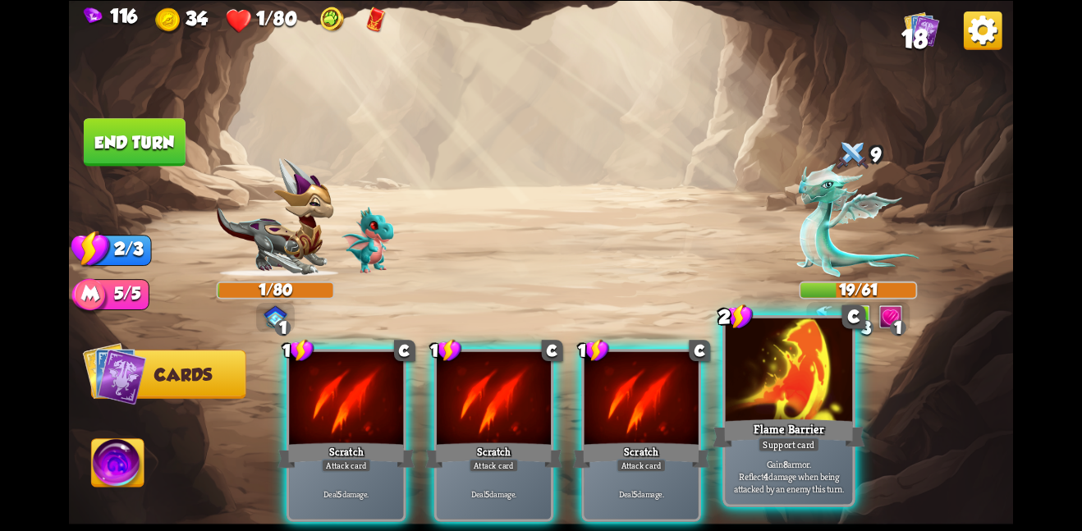
click at [786, 364] on div at bounding box center [789, 371] width 127 height 107
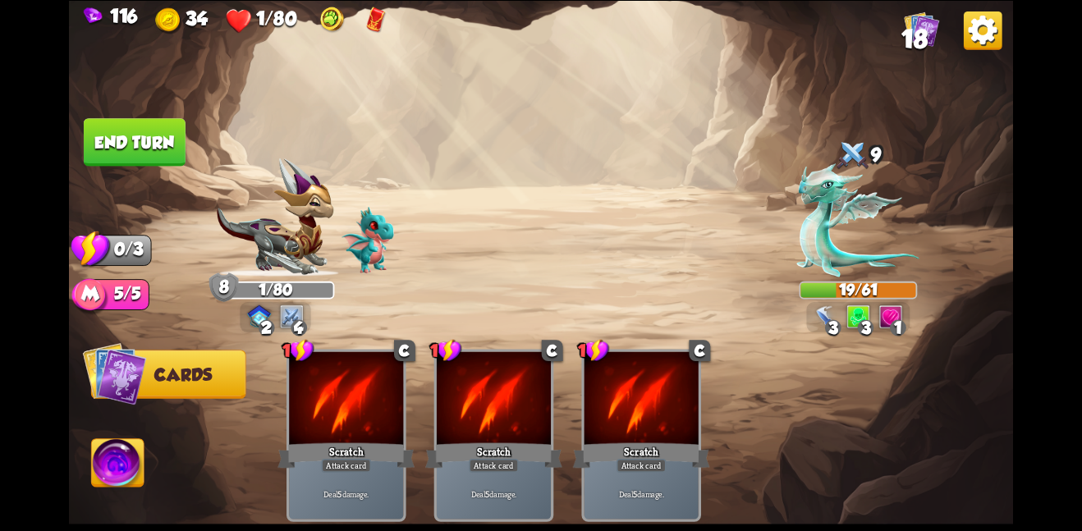
click at [145, 136] on button "End turn" at bounding box center [135, 142] width 102 height 48
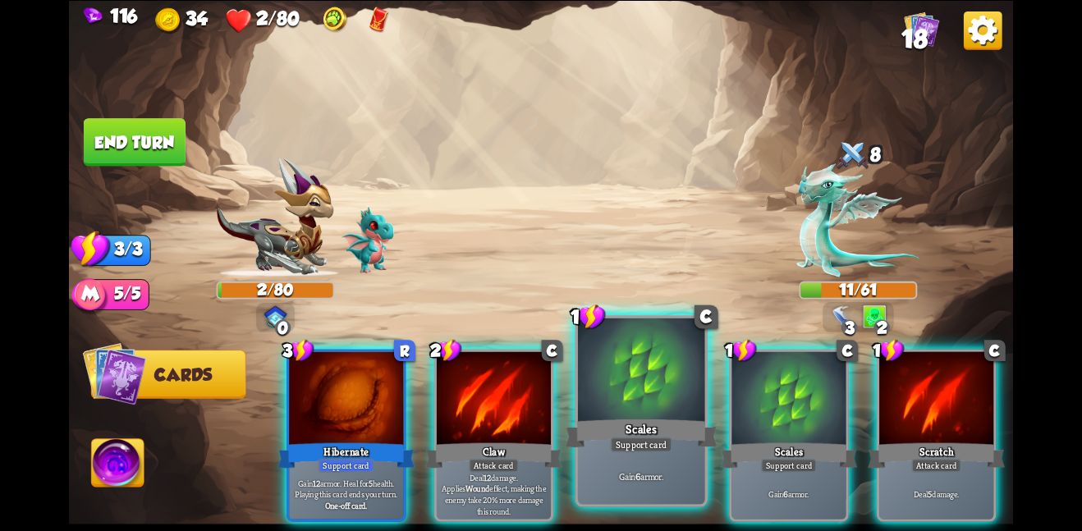
click at [600, 407] on div at bounding box center [641, 371] width 127 height 107
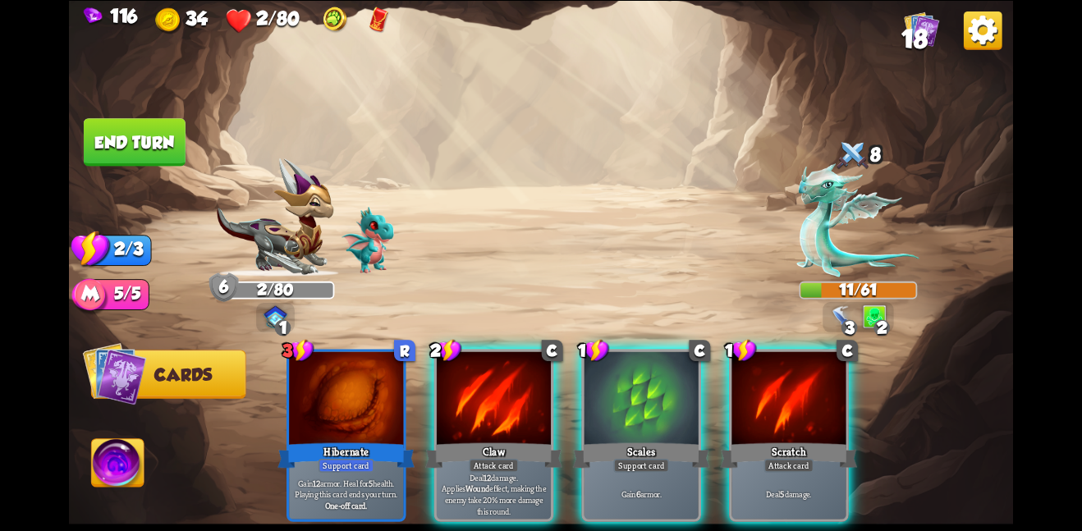
click at [600, 407] on div at bounding box center [642, 399] width 114 height 96
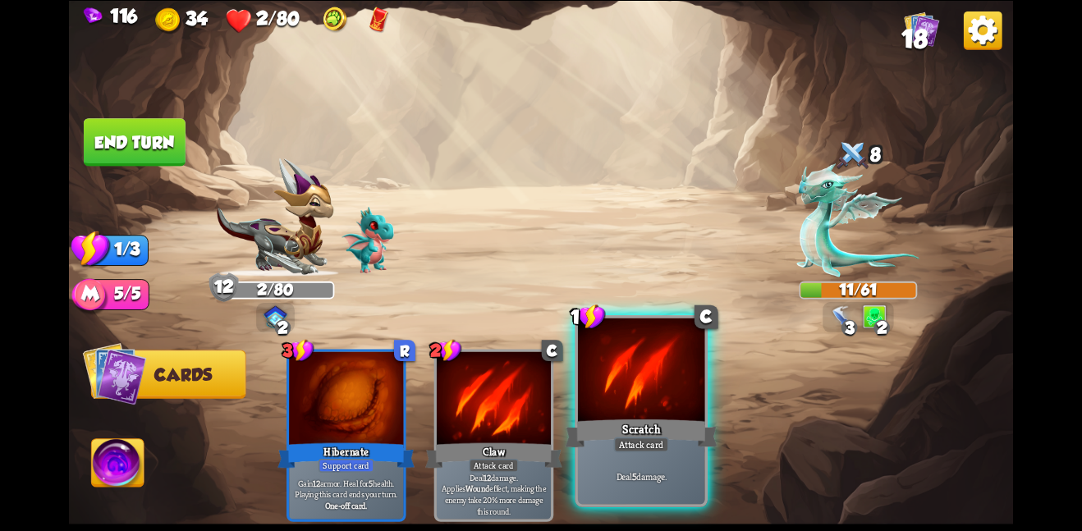
click at [617, 402] on div at bounding box center [641, 371] width 127 height 107
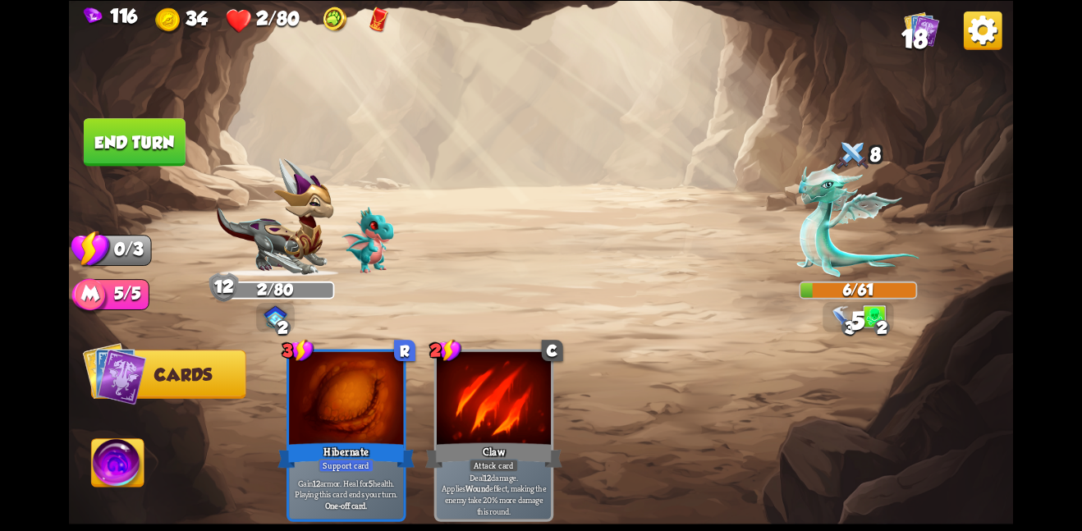
click at [163, 137] on button "End turn" at bounding box center [135, 142] width 102 height 48
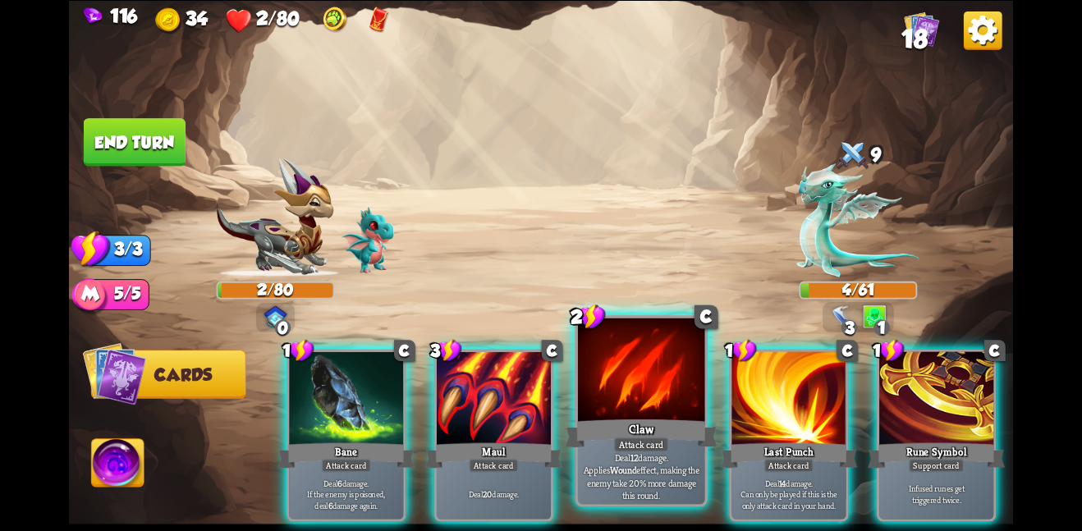
click at [680, 440] on div "Claw" at bounding box center [641, 433] width 152 height 34
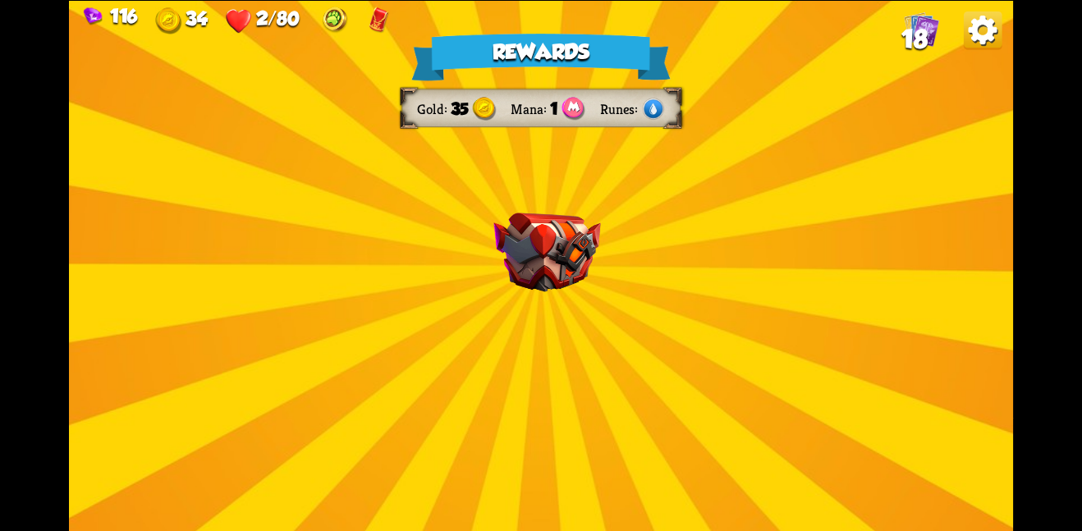
click at [556, 209] on div "Rewards Gold 35 Mana 1 Runes Select a card 1 C Incantation Support card Gain 7 …" at bounding box center [541, 265] width 944 height 531
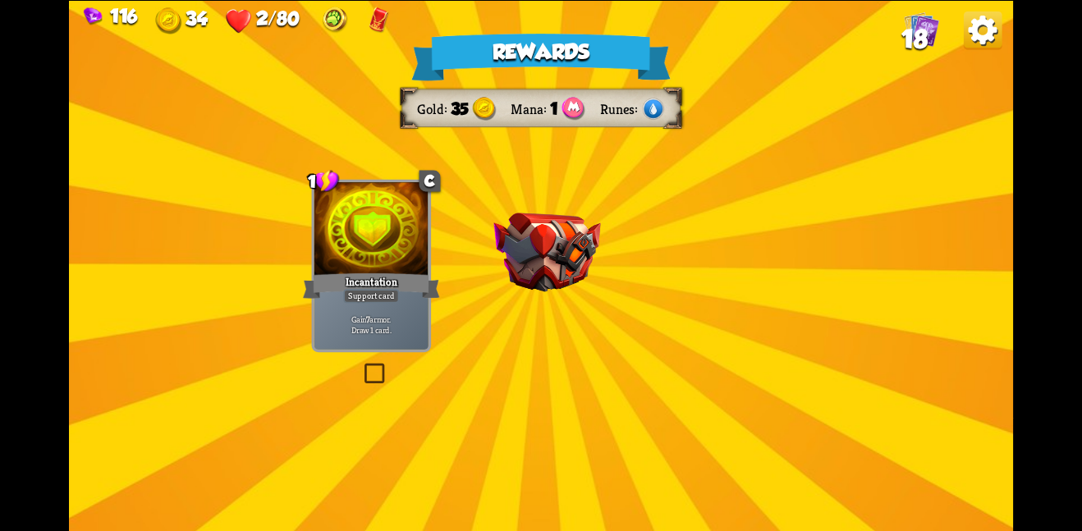
click at [557, 227] on img at bounding box center [547, 253] width 107 height 80
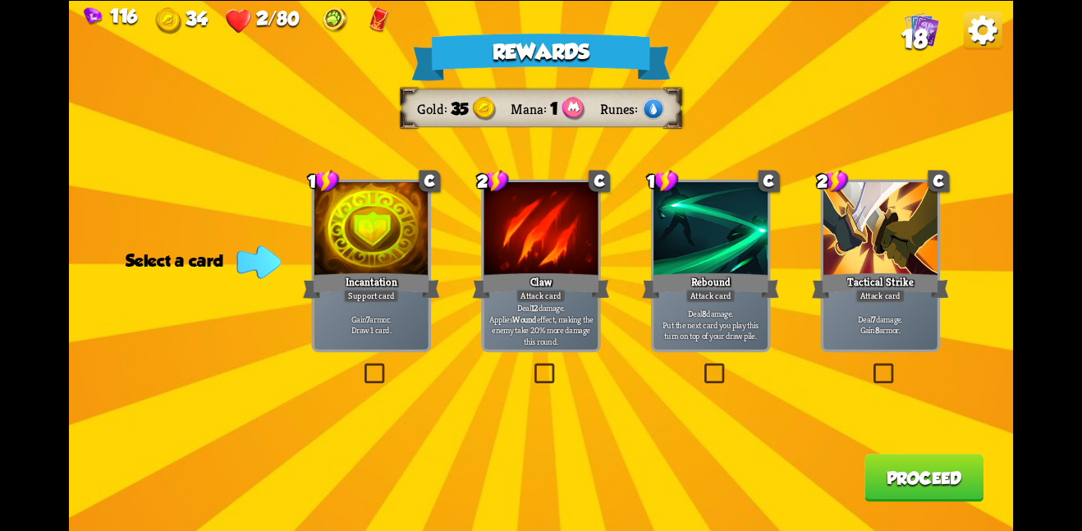
click at [397, 255] on div at bounding box center [372, 230] width 114 height 96
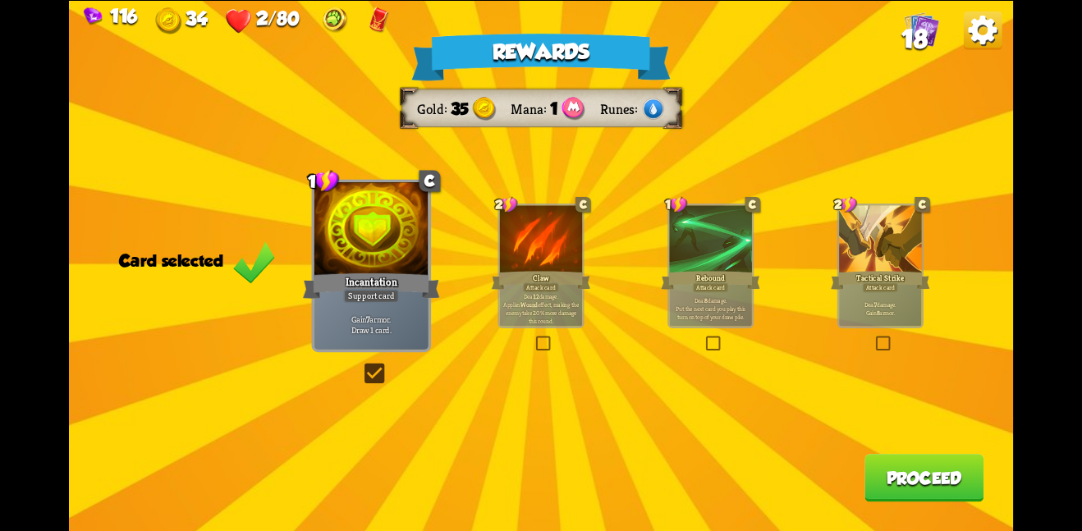
click at [919, 479] on button "Proceed" at bounding box center [924, 478] width 119 height 48
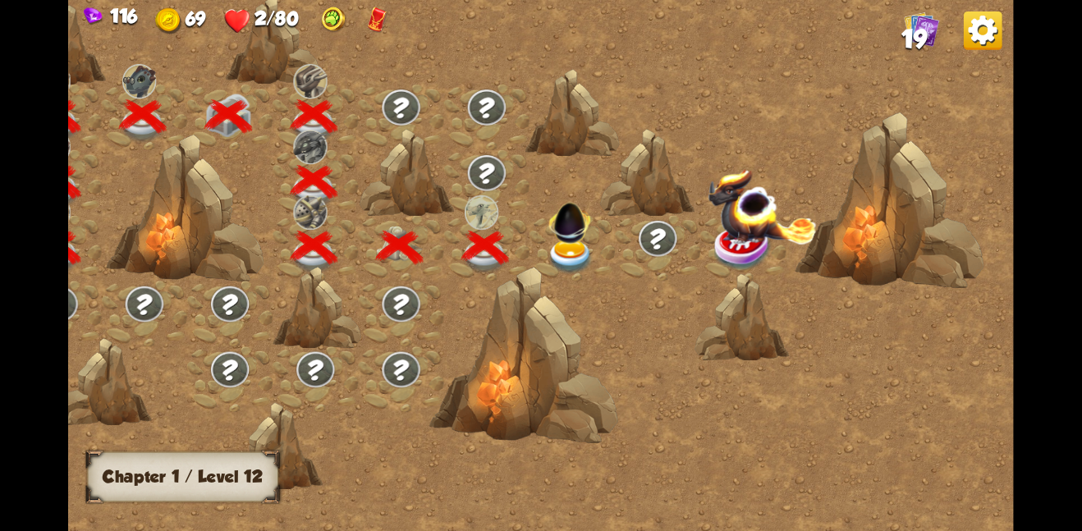
click at [566, 255] on img at bounding box center [571, 256] width 48 height 34
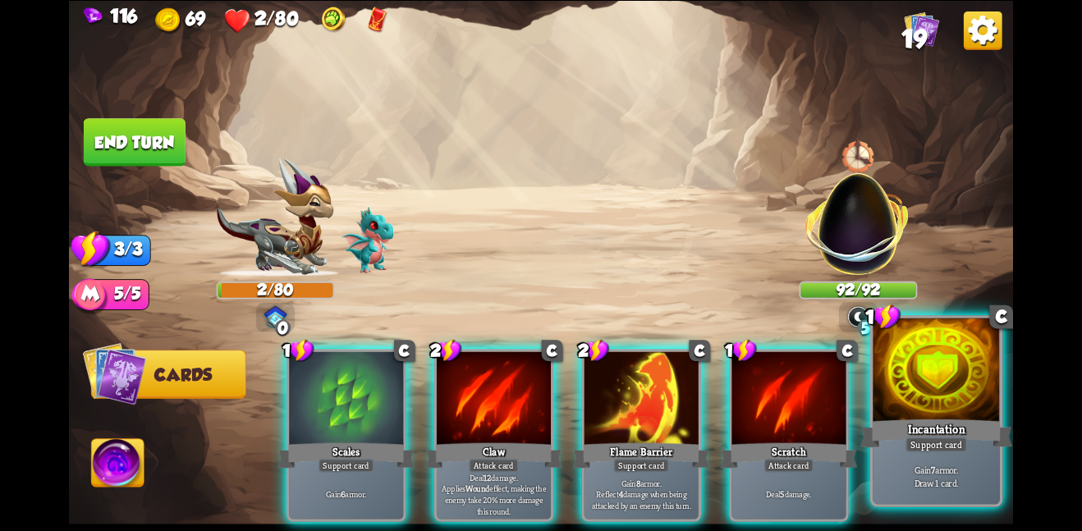
click at [962, 411] on div at bounding box center [936, 371] width 127 height 107
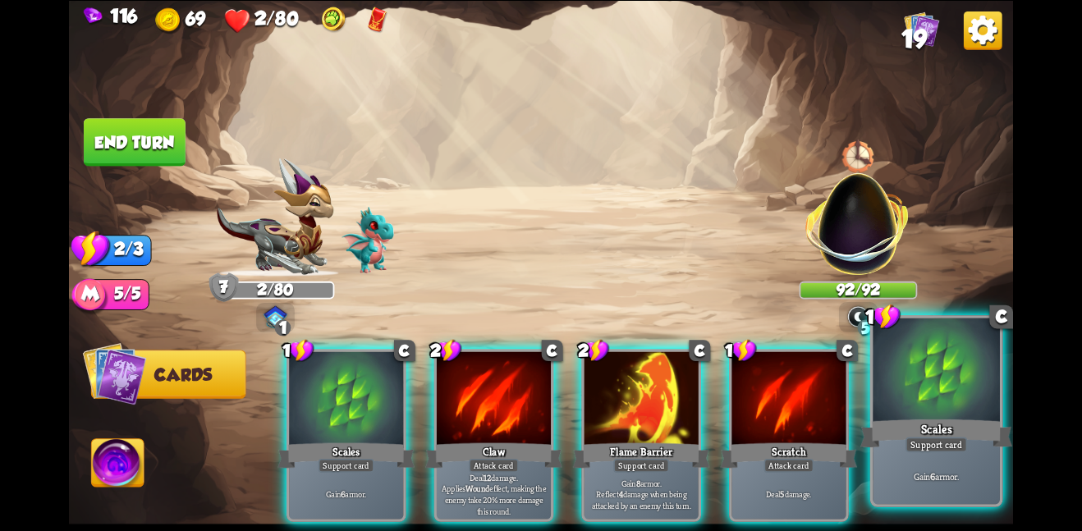
click at [954, 402] on div at bounding box center [936, 371] width 127 height 107
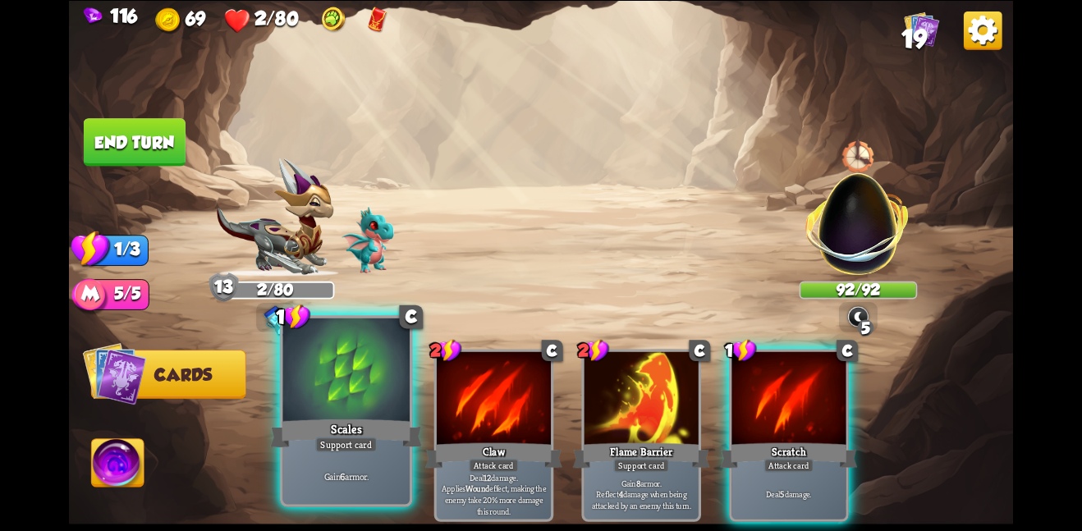
click at [319, 468] on div "Gain 6 armor." at bounding box center [345, 475] width 127 height 55
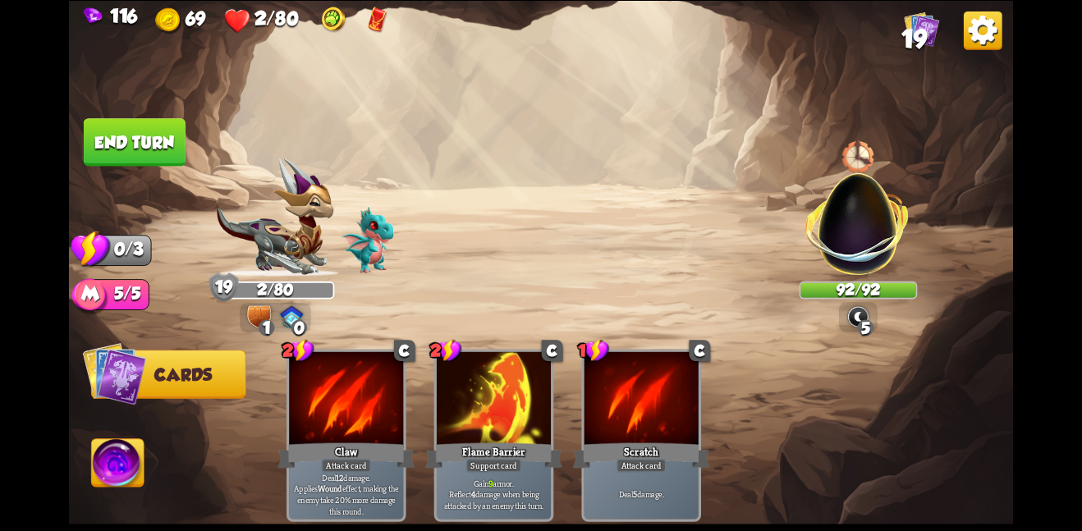
click at [153, 143] on button "End turn" at bounding box center [135, 142] width 102 height 48
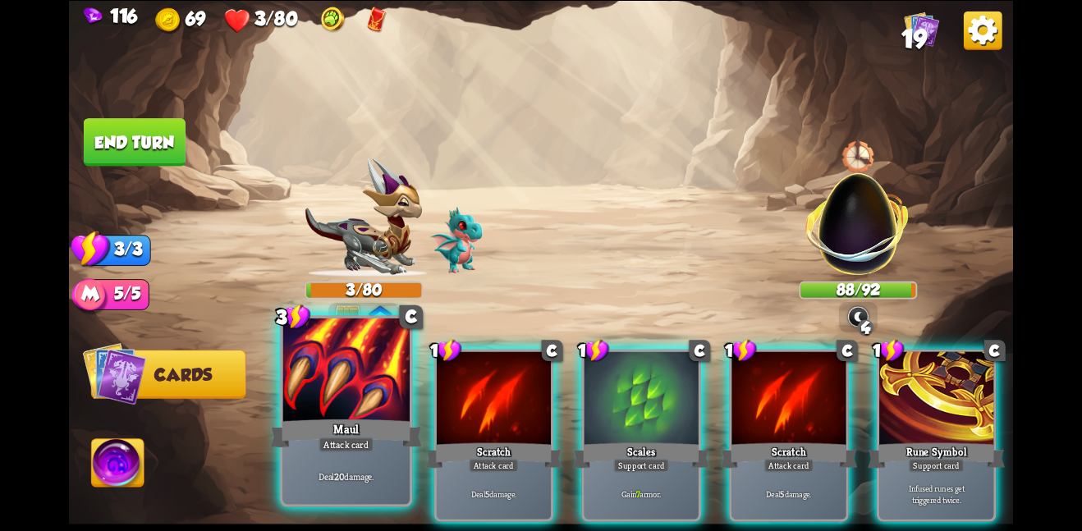
click at [305, 356] on div at bounding box center [345, 371] width 127 height 107
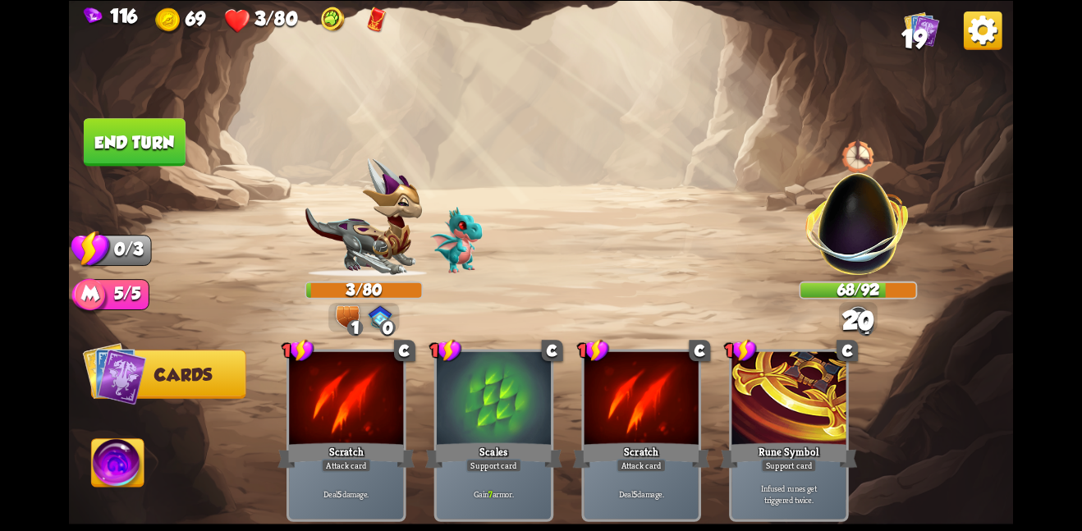
click at [145, 130] on button "End turn" at bounding box center [135, 142] width 102 height 48
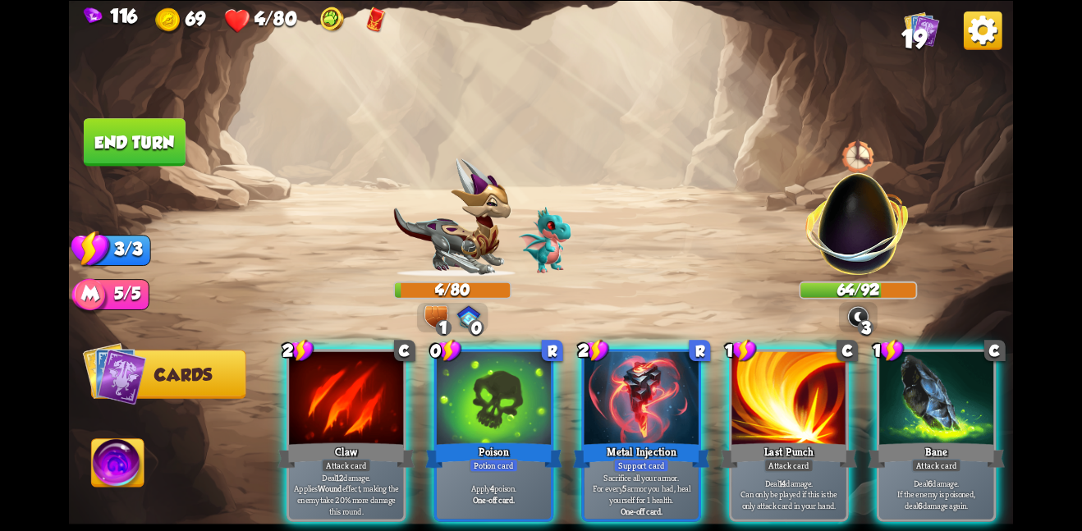
click at [469, 330] on div "0" at bounding box center [476, 327] width 16 height 16
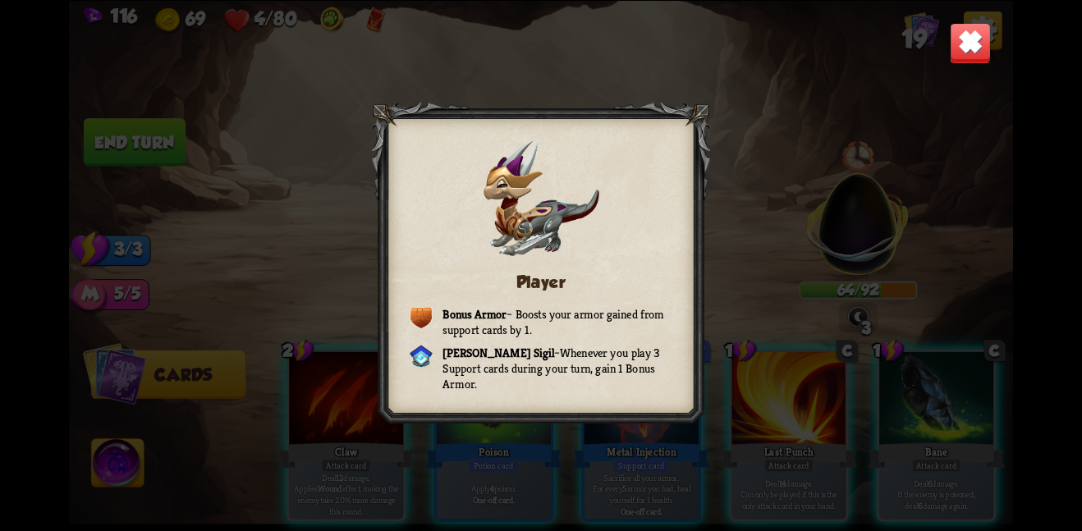
click at [950, 31] on img at bounding box center [970, 42] width 41 height 41
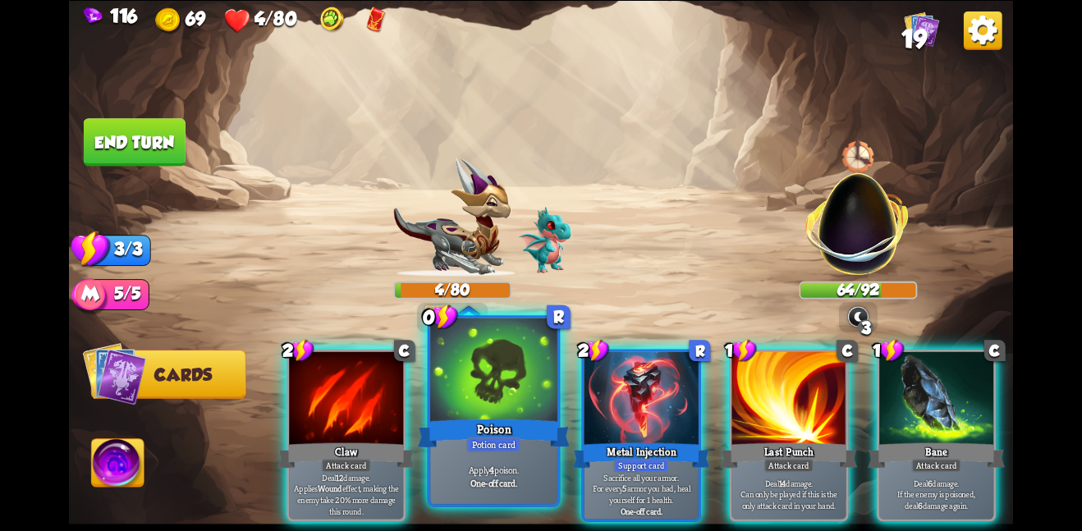
click at [532, 373] on div at bounding box center [493, 371] width 127 height 107
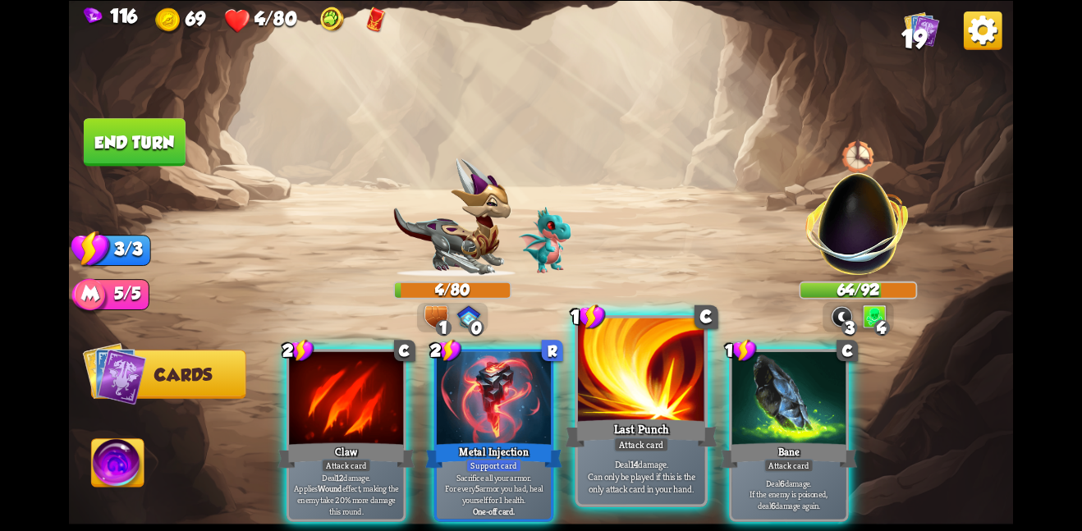
click at [605, 391] on div at bounding box center [641, 371] width 127 height 107
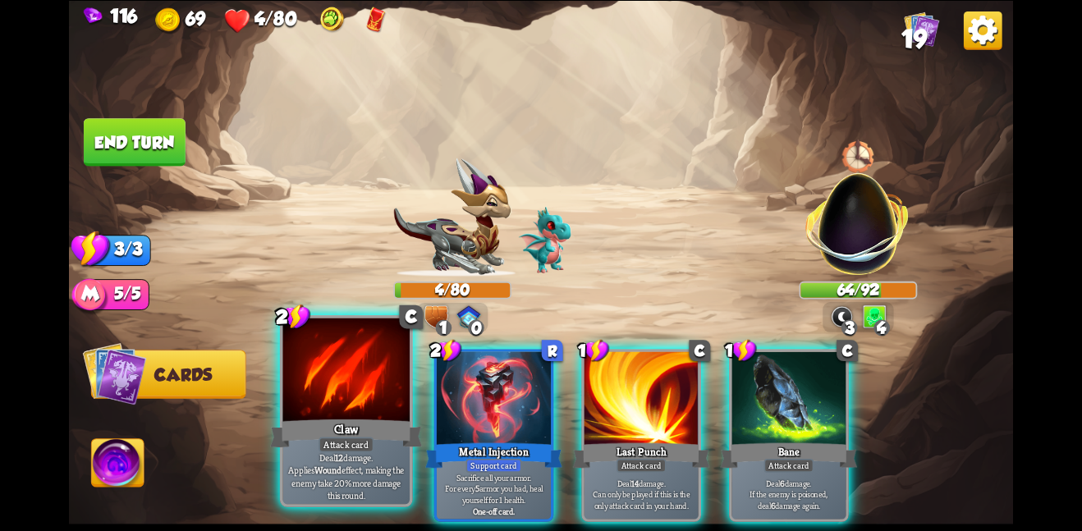
click at [315, 399] on div at bounding box center [345, 371] width 127 height 107
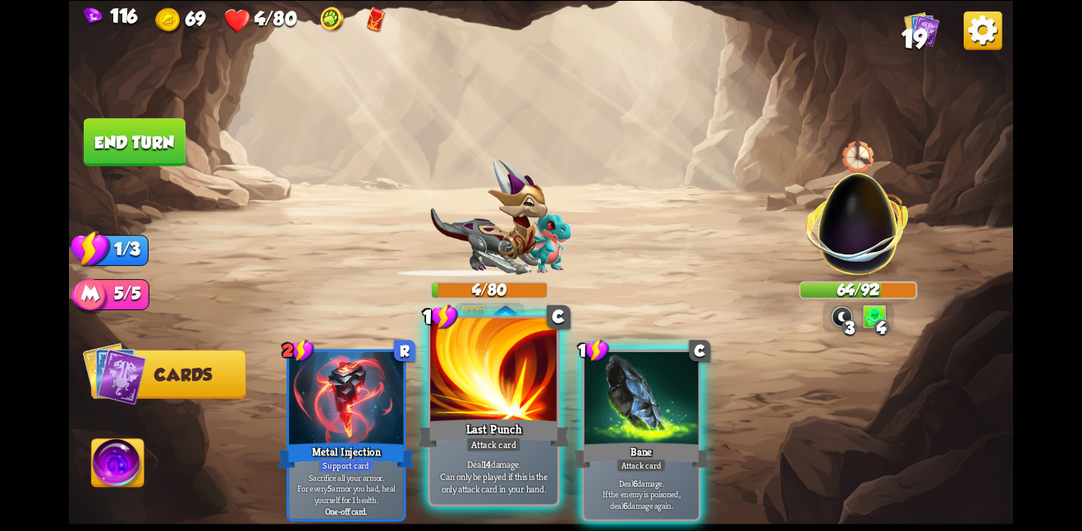
click at [443, 433] on div "Last Punch" at bounding box center [494, 433] width 152 height 34
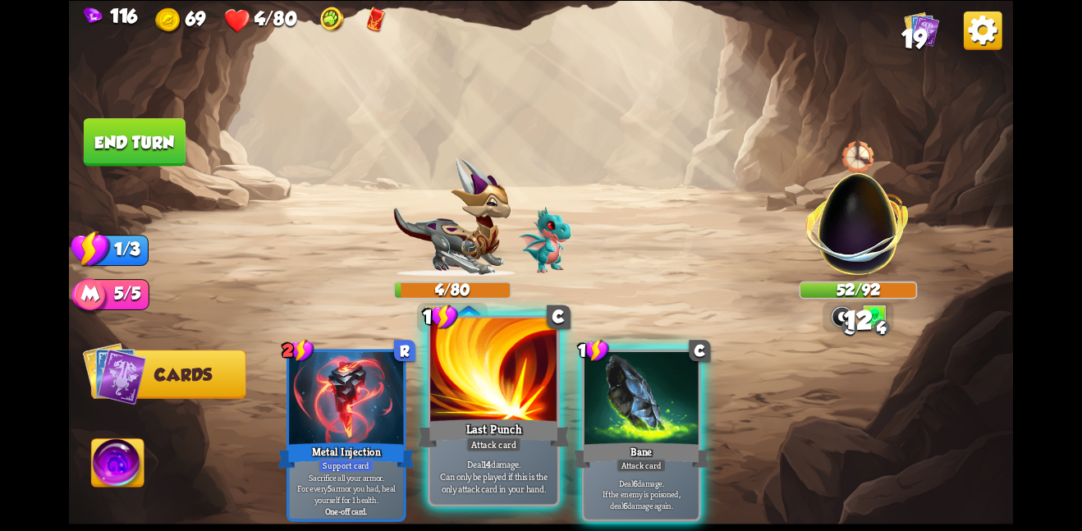
click at [494, 379] on div at bounding box center [493, 371] width 127 height 107
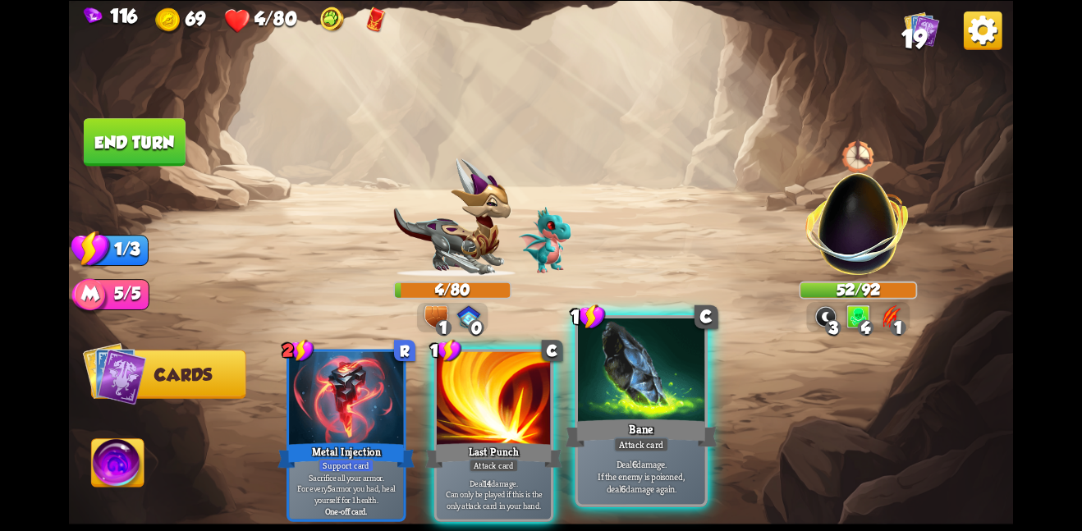
click at [616, 409] on div at bounding box center [641, 371] width 127 height 107
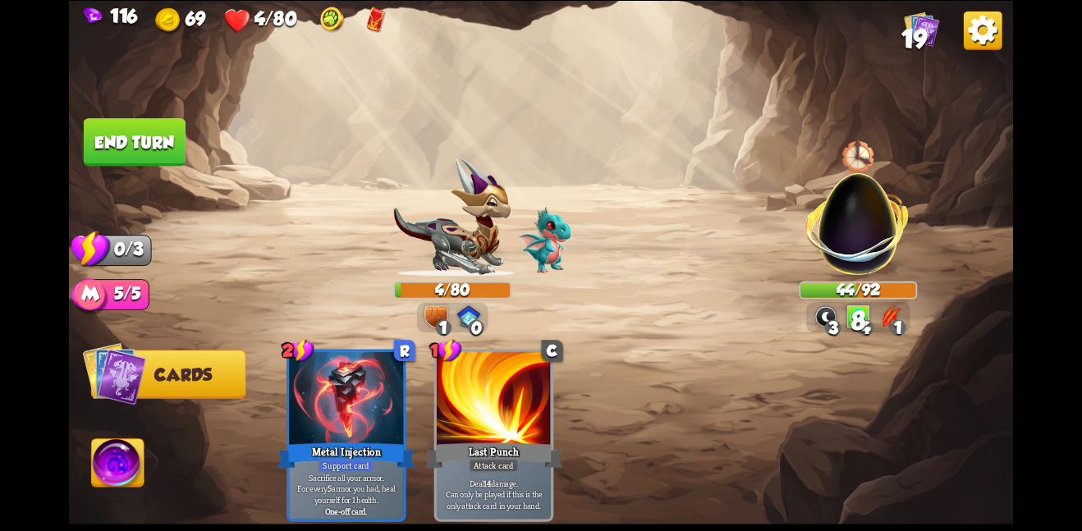
click at [161, 158] on button "End turn" at bounding box center [135, 142] width 102 height 48
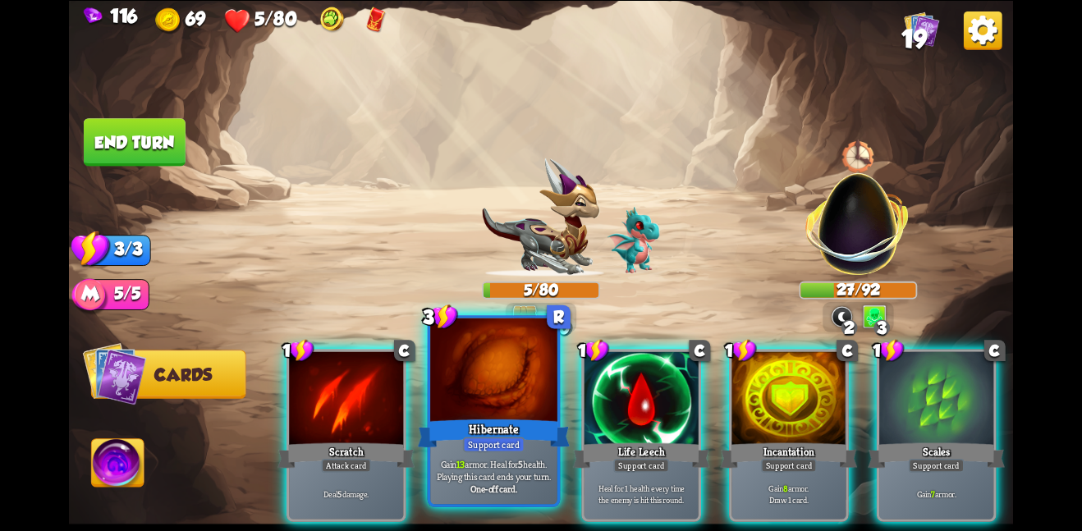
click at [536, 360] on div at bounding box center [493, 371] width 127 height 107
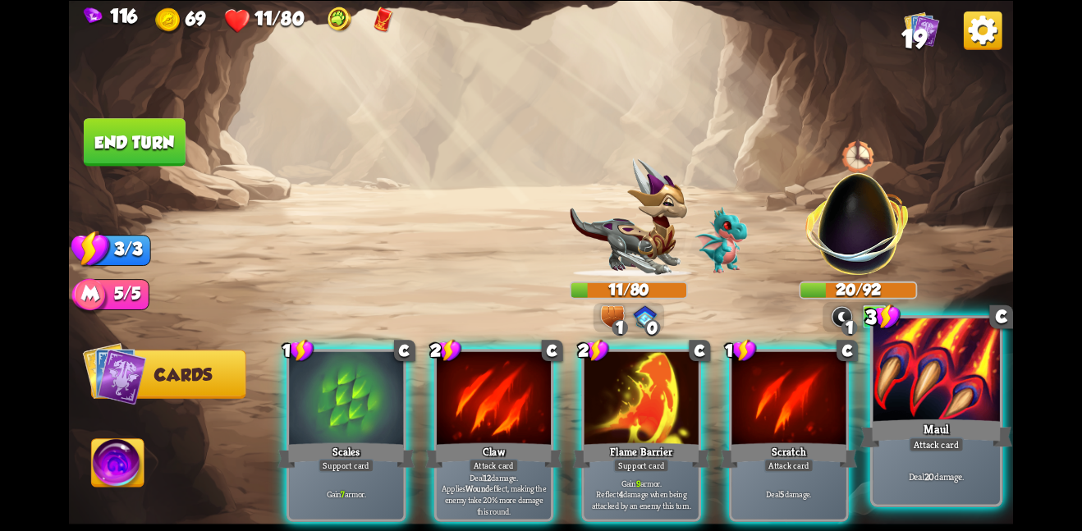
click at [954, 462] on div "Deal 20 damage." at bounding box center [936, 475] width 127 height 55
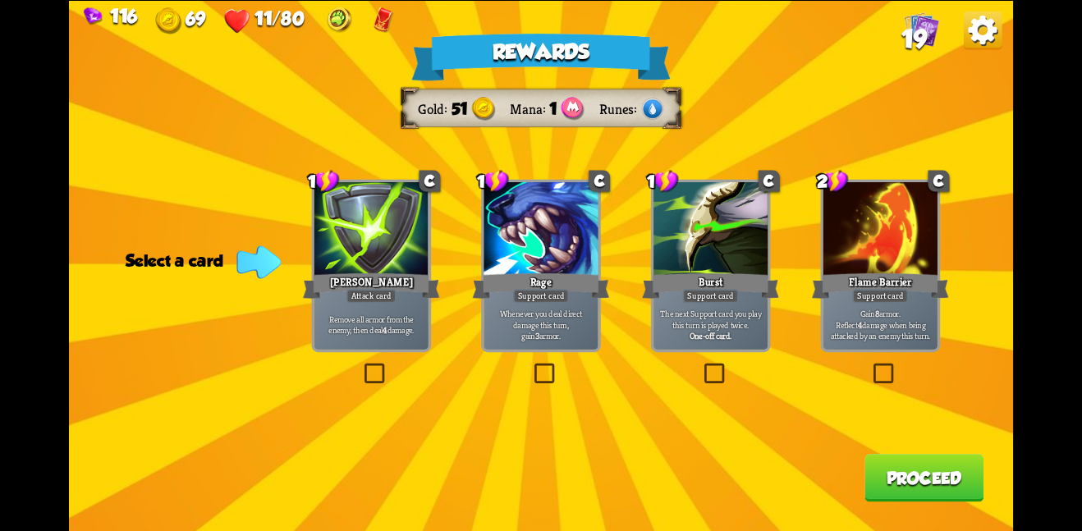
click at [361, 339] on div "Remove all armor from the enemy, then deal 4 damage." at bounding box center [372, 325] width 114 height 50
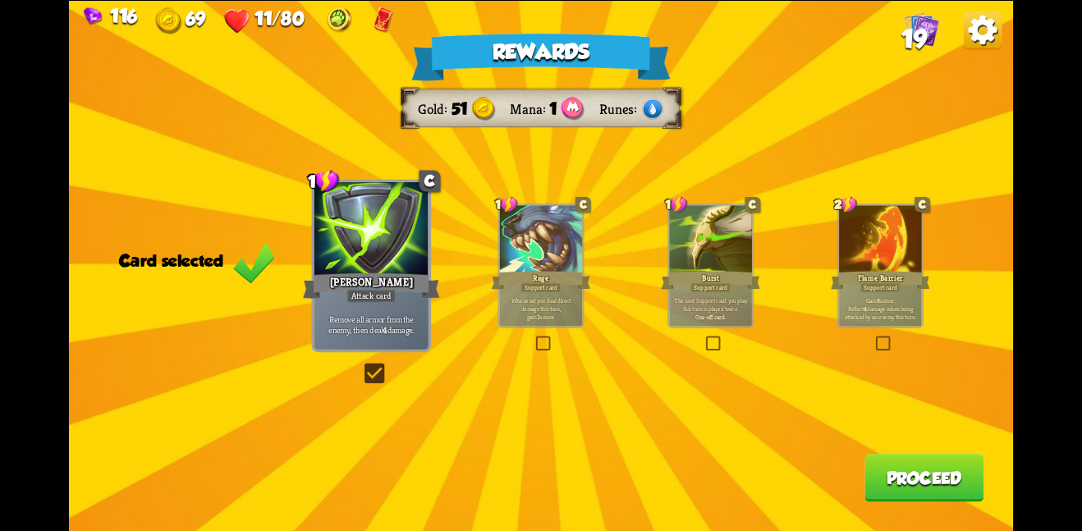
click at [904, 468] on button "Proceed" at bounding box center [924, 478] width 119 height 48
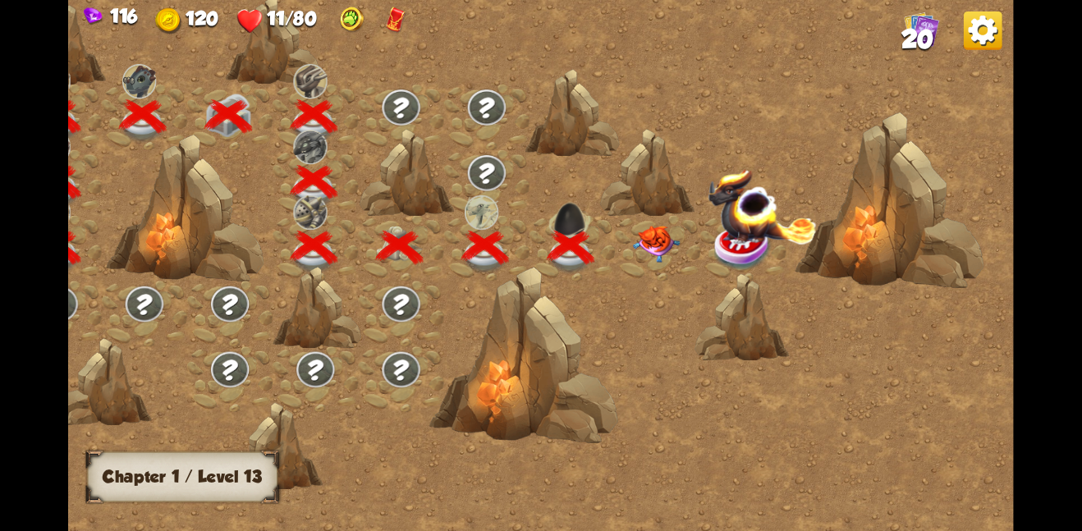
click at [661, 238] on img at bounding box center [656, 243] width 48 height 37
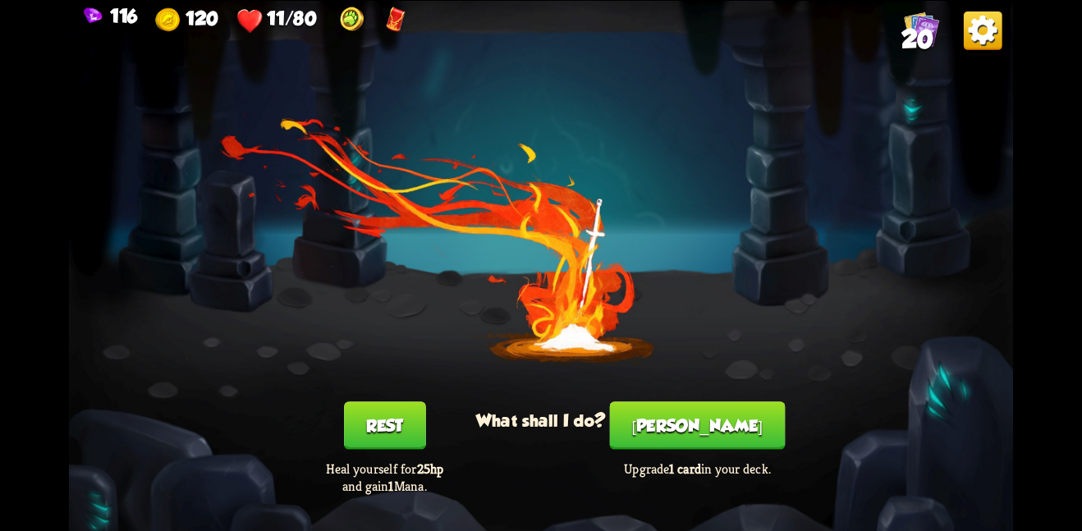
click at [388, 433] on button "Rest" at bounding box center [385, 426] width 82 height 48
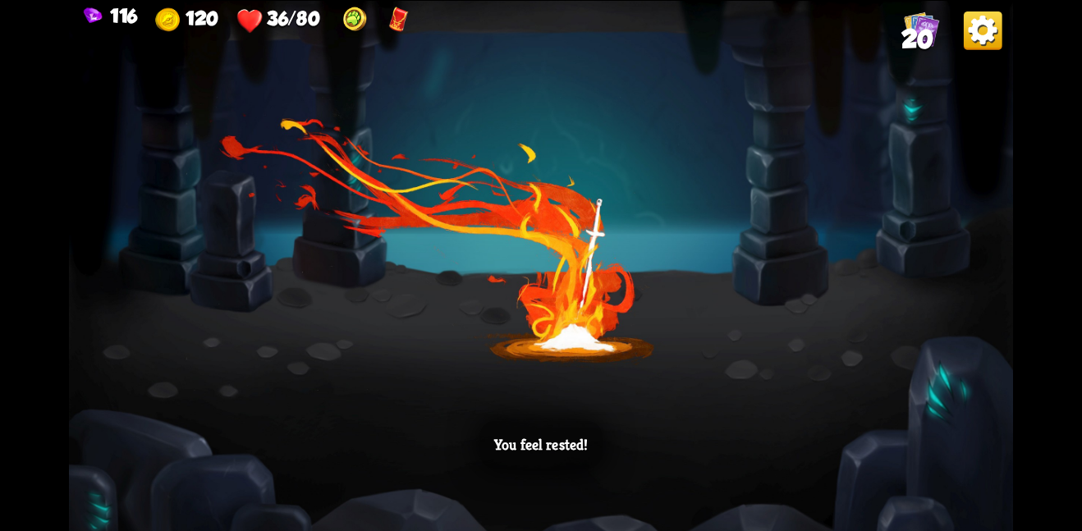
click at [554, 429] on div "You feel rested!" at bounding box center [541, 444] width 122 height 48
click at [558, 354] on div "You feel rested!" at bounding box center [541, 265] width 944 height 531
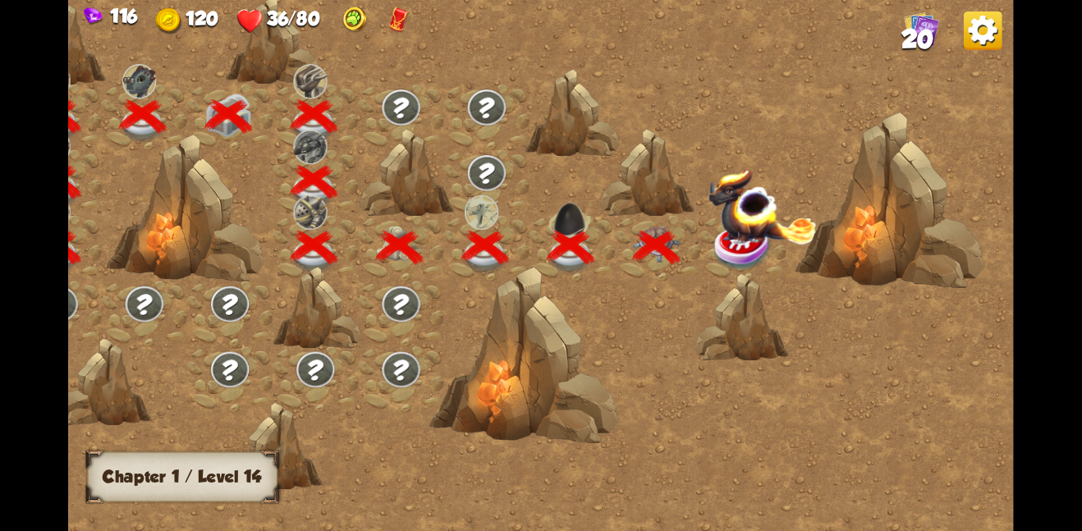
click at [718, 237] on img at bounding box center [762, 206] width 109 height 76
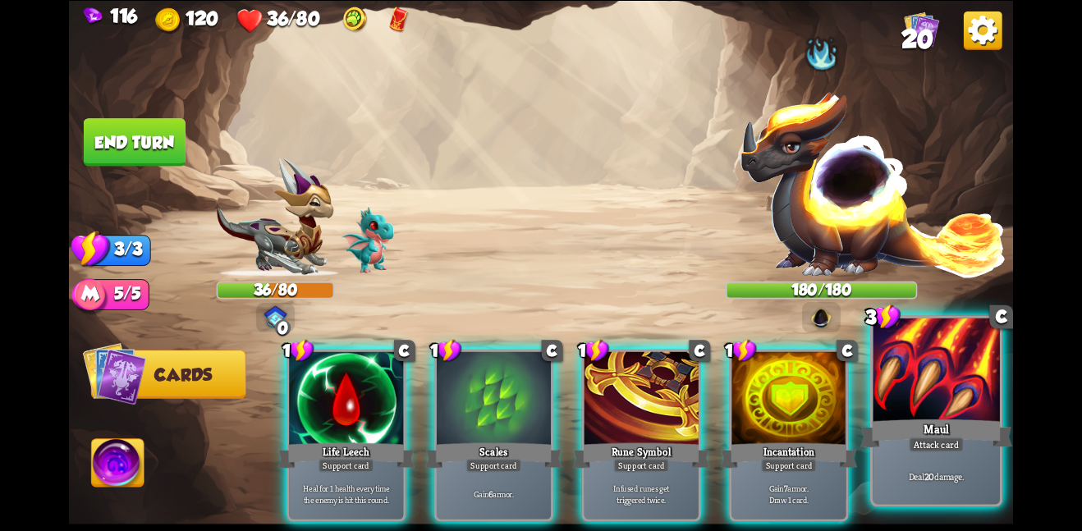
click at [998, 467] on div "Deal 20 damage." at bounding box center [936, 475] width 127 height 55
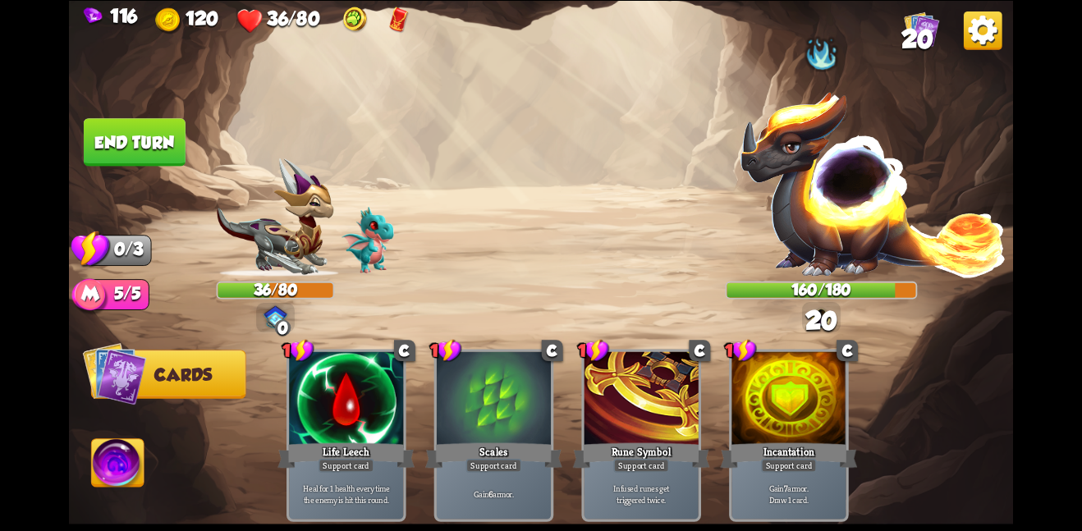
click at [163, 144] on button "End turn" at bounding box center [135, 142] width 102 height 48
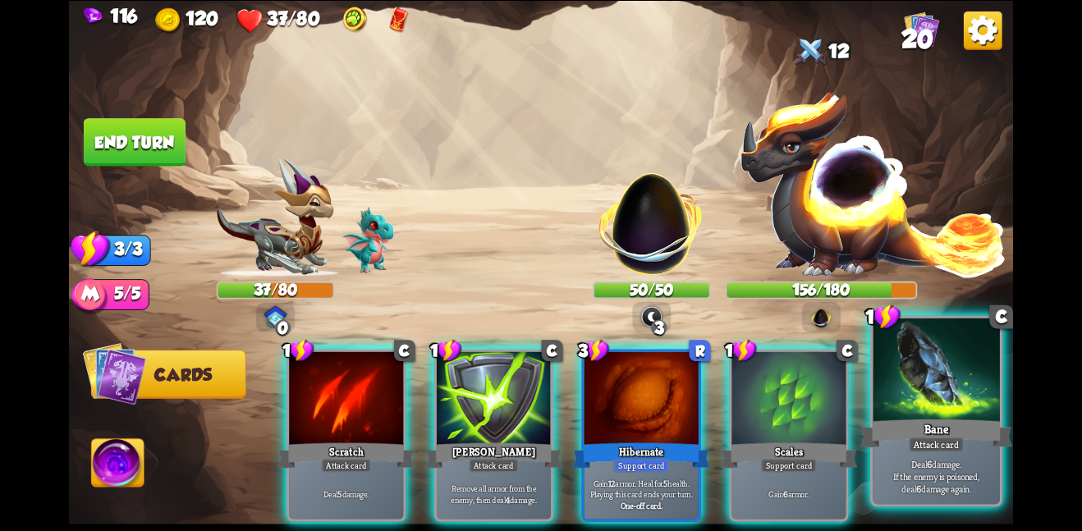
click at [902, 378] on div at bounding box center [936, 371] width 127 height 107
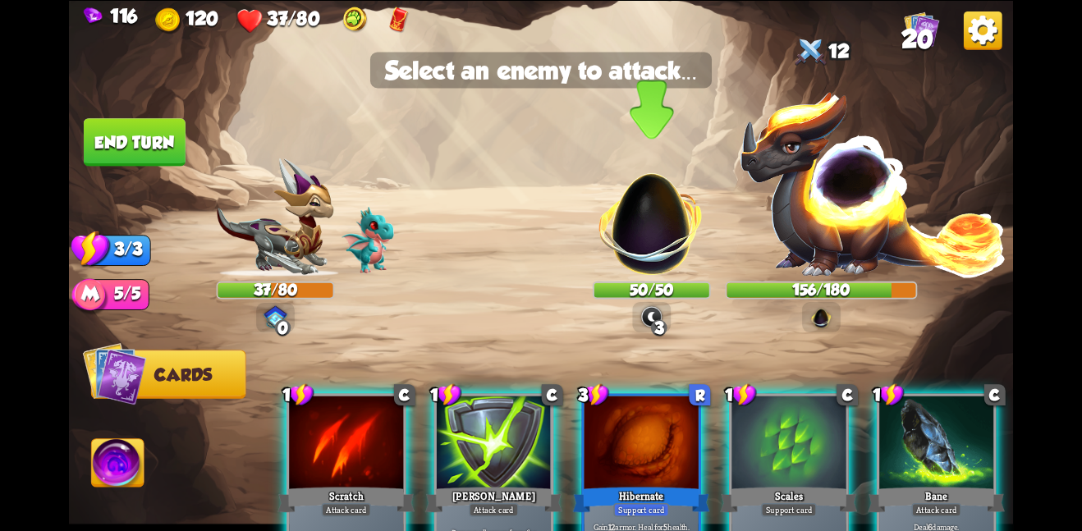
click at [668, 209] on img at bounding box center [652, 215] width 124 height 124
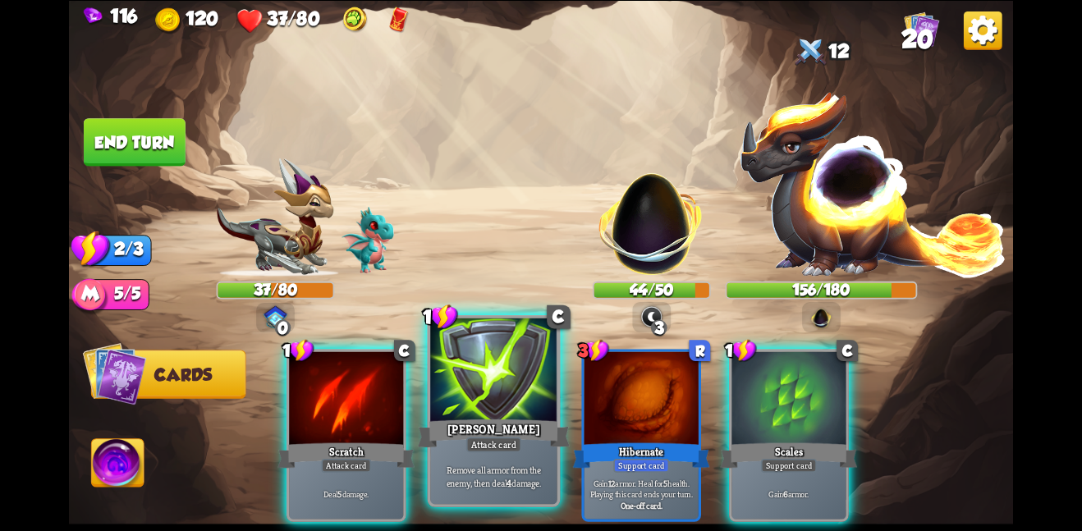
click at [517, 364] on div at bounding box center [493, 371] width 127 height 107
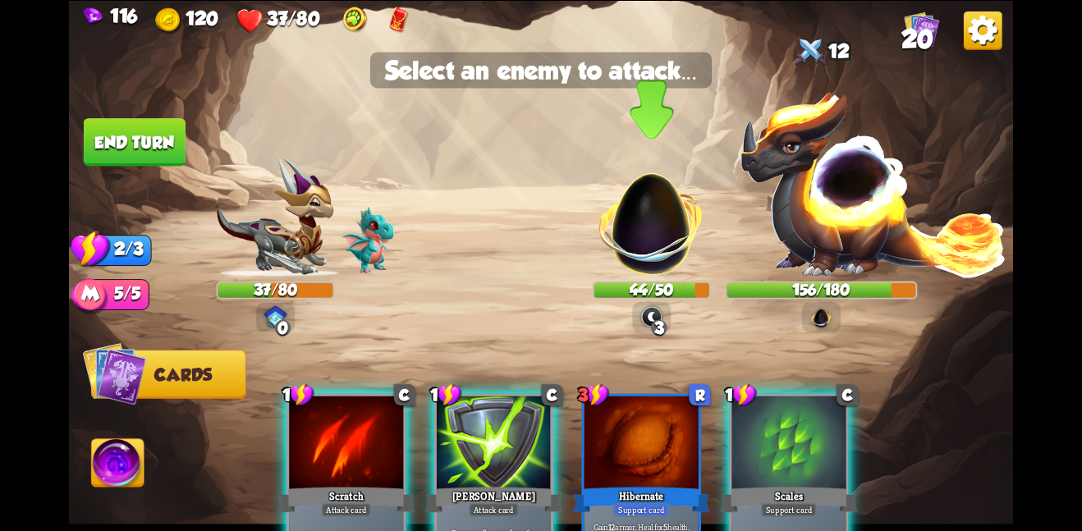
click at [633, 207] on img at bounding box center [652, 215] width 124 height 124
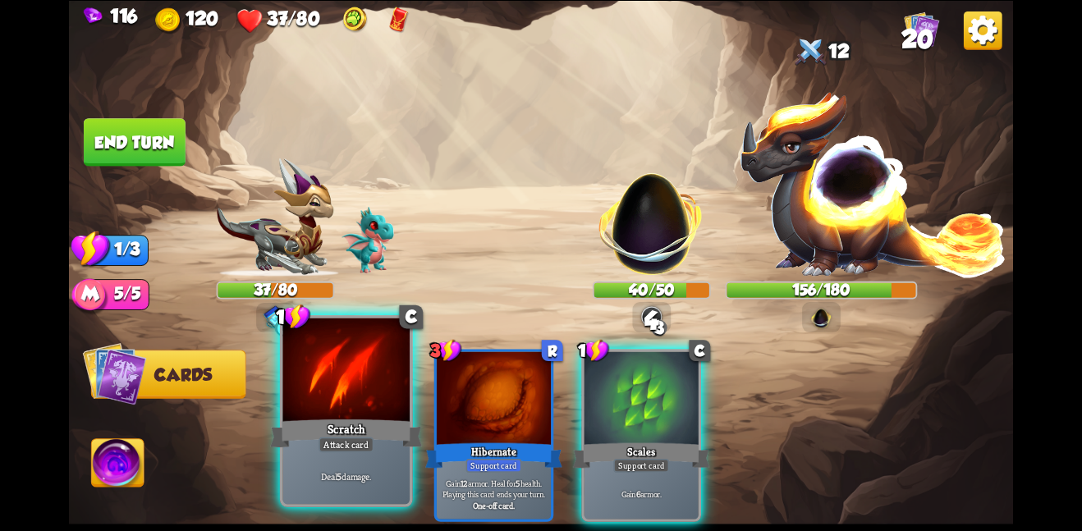
click at [285, 356] on div at bounding box center [345, 371] width 127 height 107
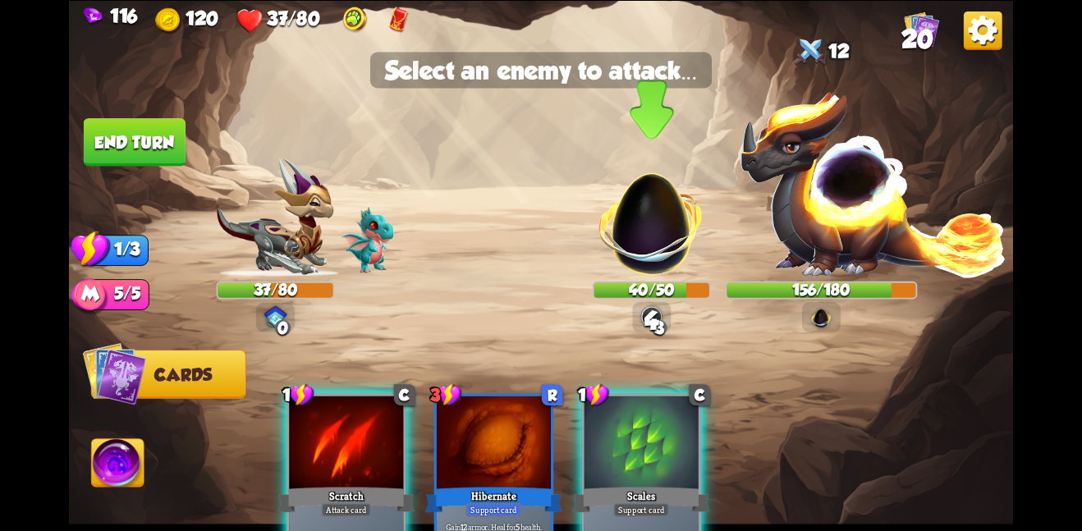
click at [654, 238] on img at bounding box center [652, 215] width 124 height 124
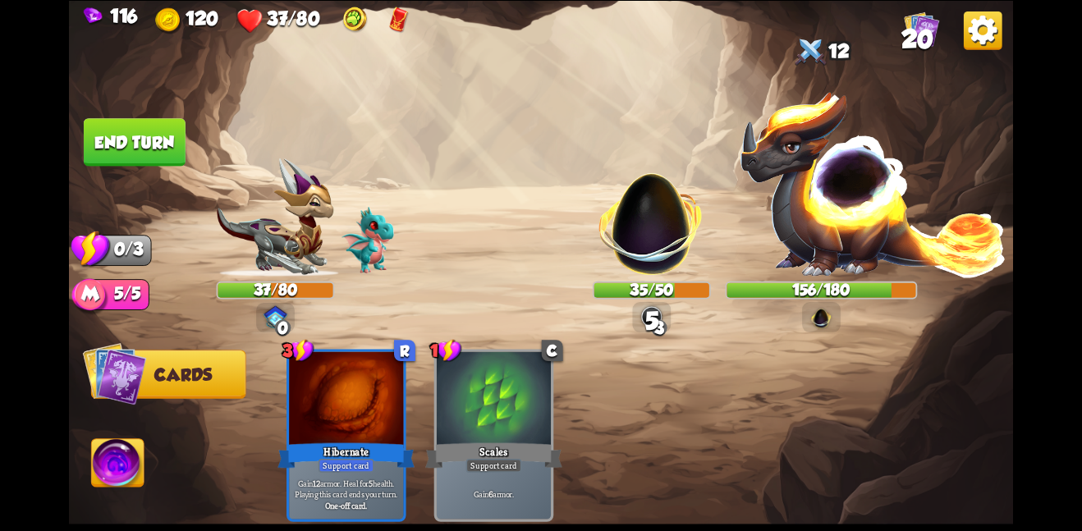
click at [148, 135] on button "End turn" at bounding box center [135, 142] width 102 height 48
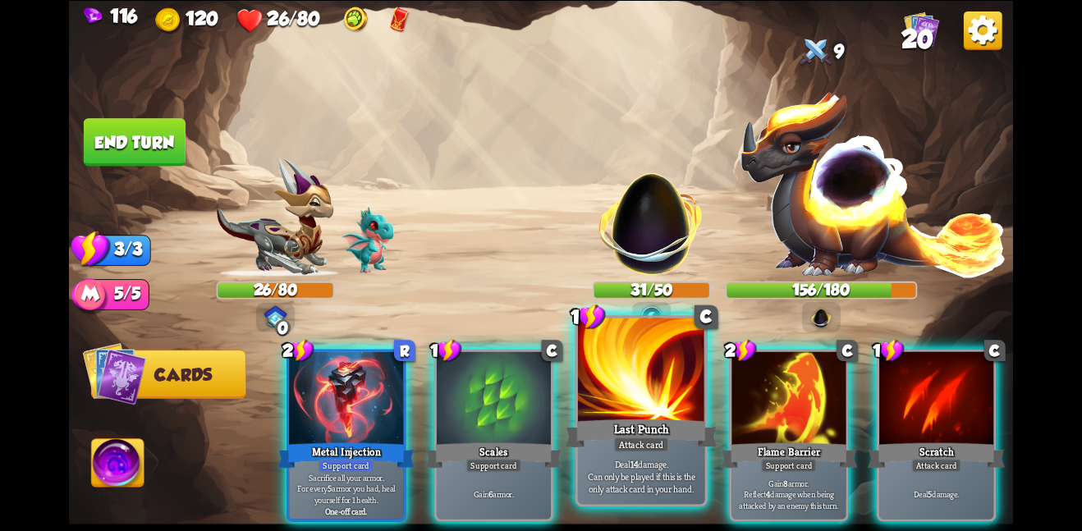
click at [650, 420] on div "Last Punch" at bounding box center [641, 433] width 152 height 34
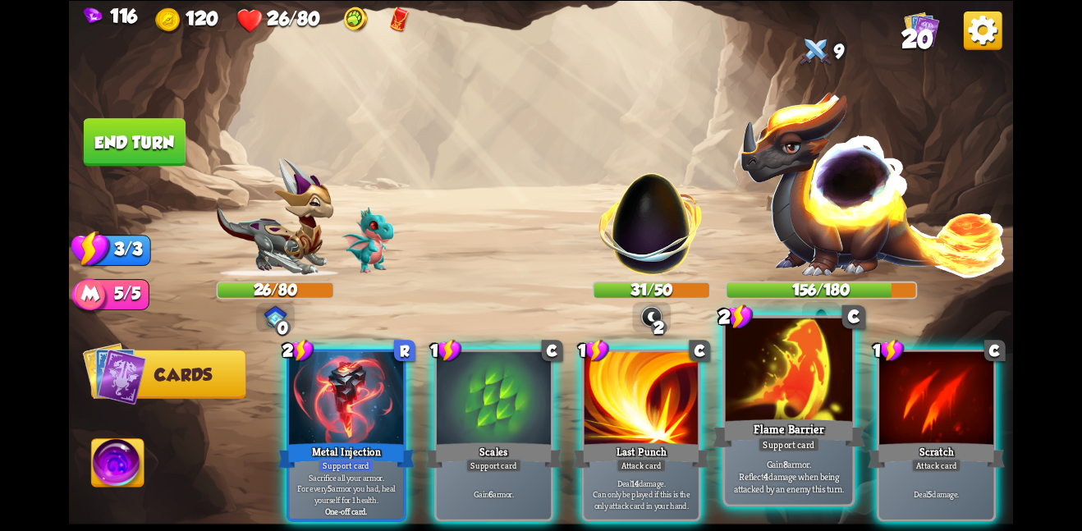
click at [834, 406] on div at bounding box center [789, 371] width 127 height 107
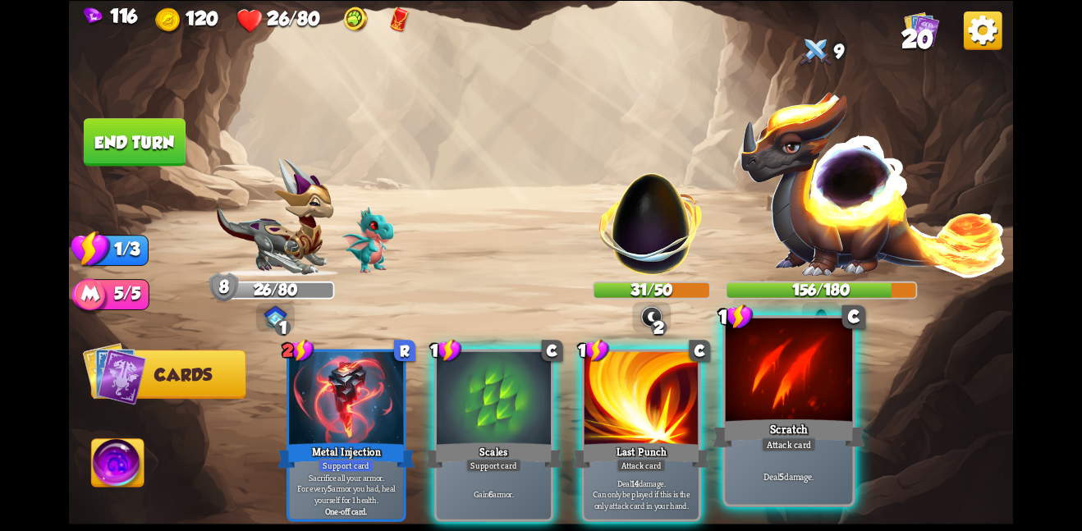
click at [834, 406] on div at bounding box center [789, 371] width 127 height 107
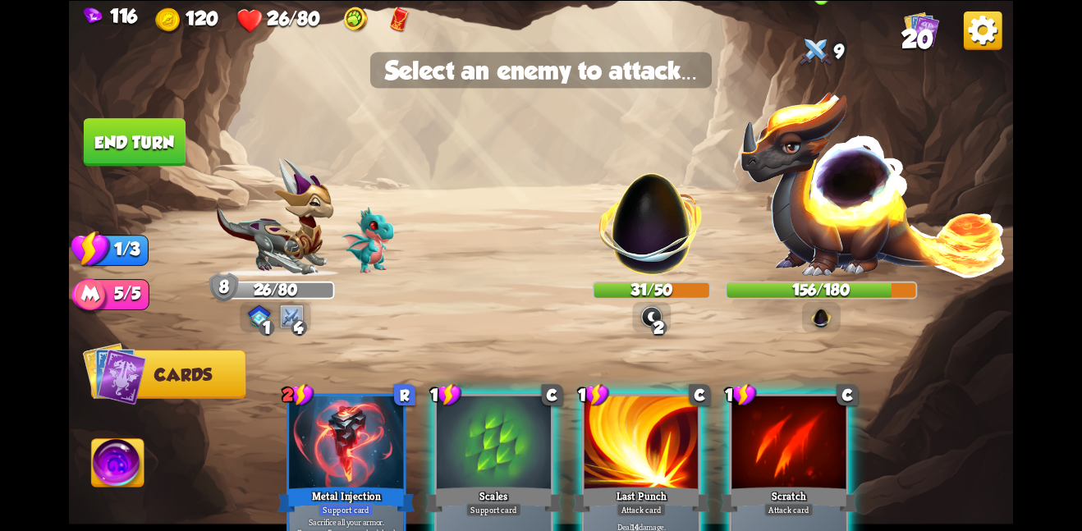
click at [808, 172] on img at bounding box center [873, 183] width 269 height 187
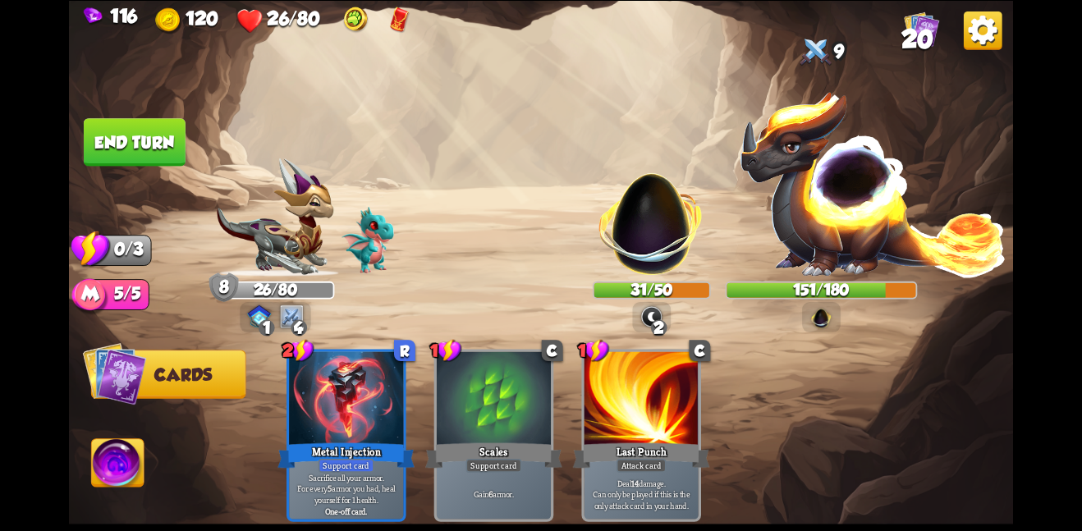
click at [126, 157] on button "End turn" at bounding box center [135, 142] width 102 height 48
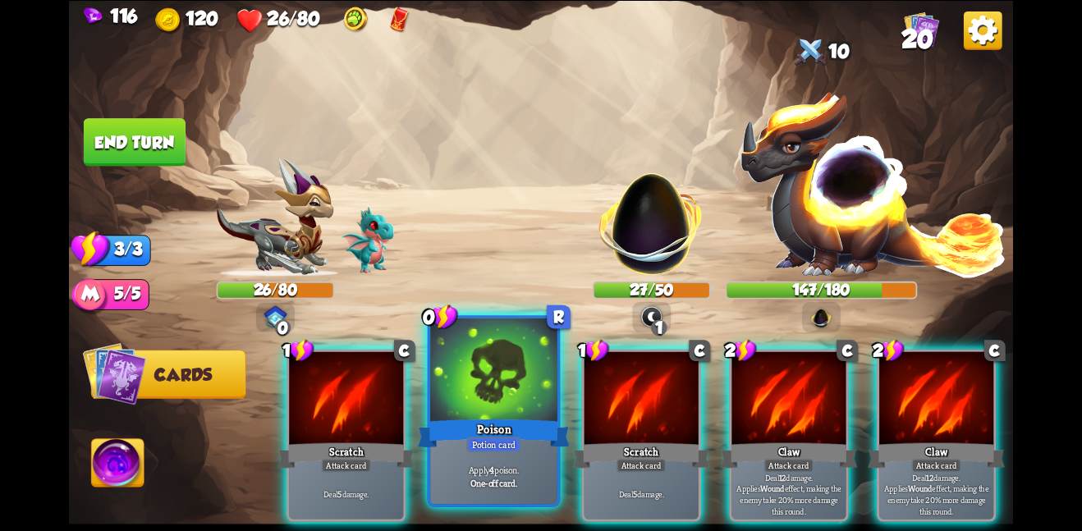
click at [508, 391] on div at bounding box center [493, 371] width 127 height 107
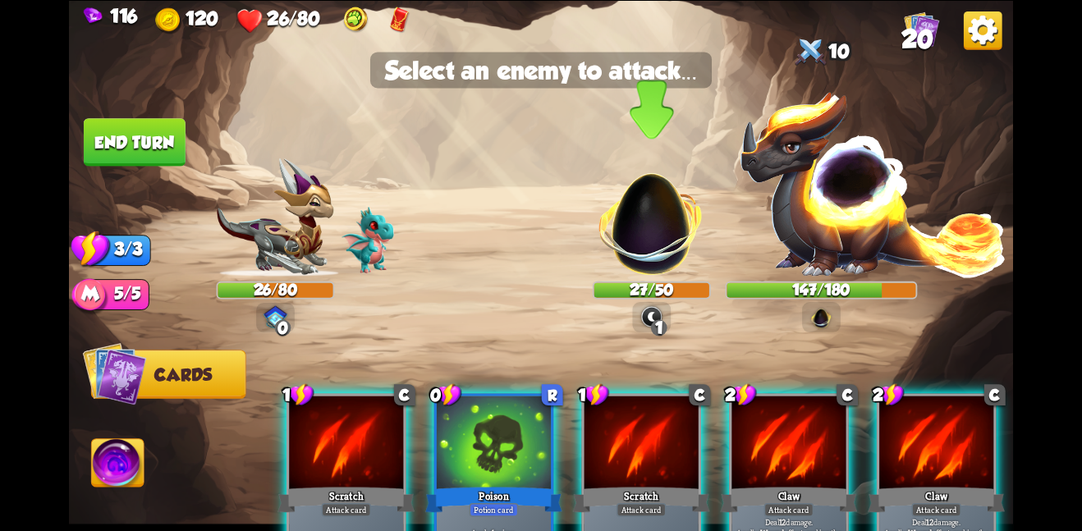
click at [662, 230] on img at bounding box center [652, 215] width 124 height 124
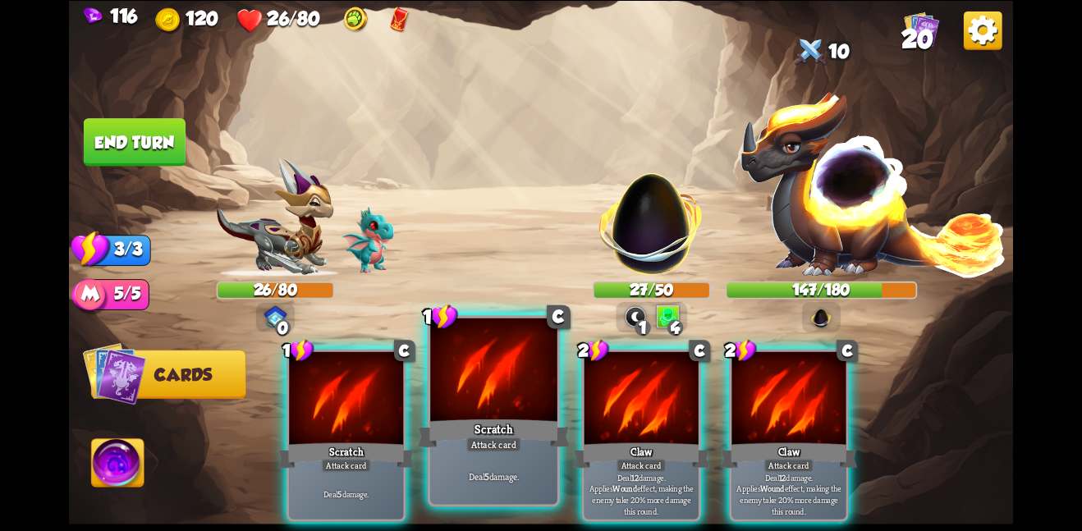
click at [511, 388] on div at bounding box center [493, 371] width 127 height 107
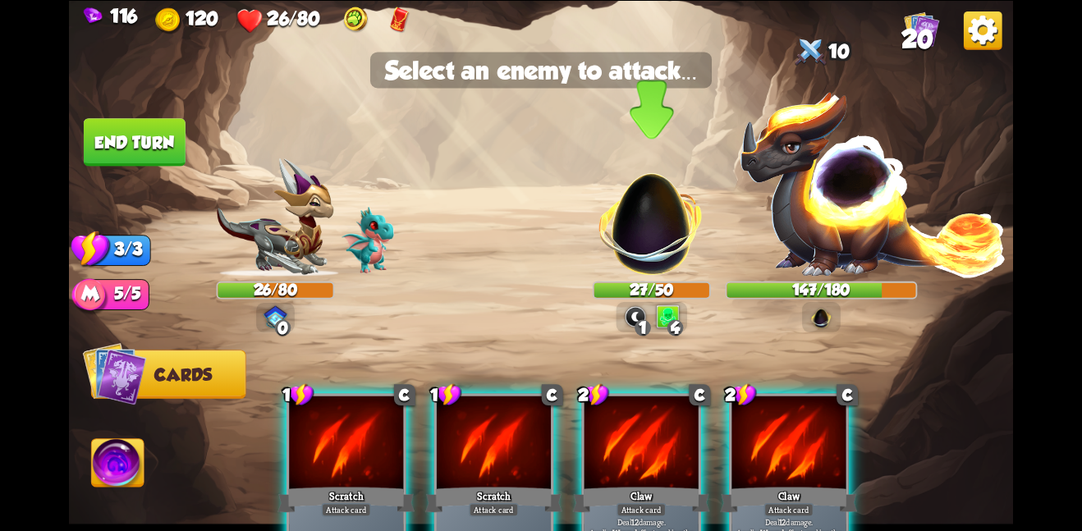
click at [629, 250] on img at bounding box center [652, 215] width 124 height 124
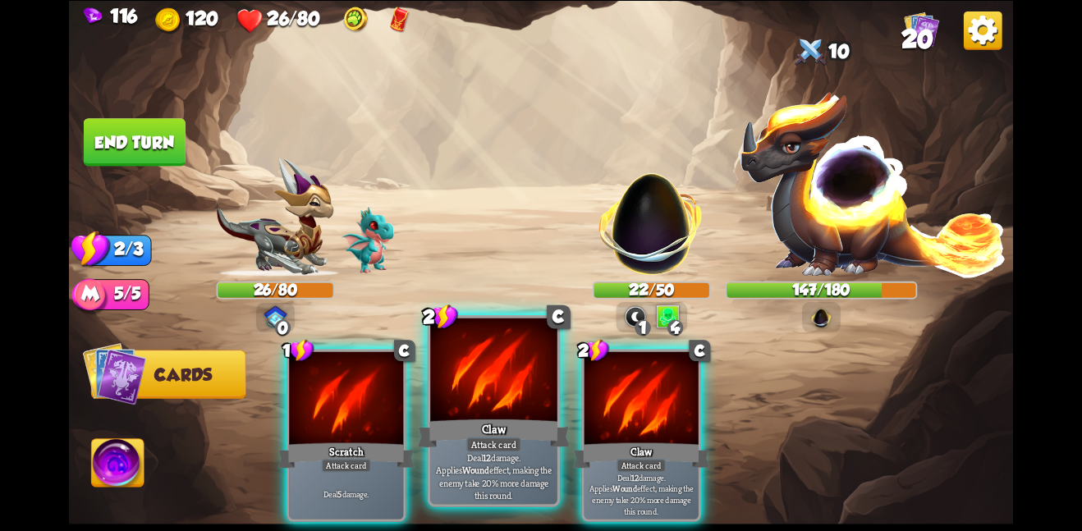
click at [531, 391] on div at bounding box center [493, 371] width 127 height 107
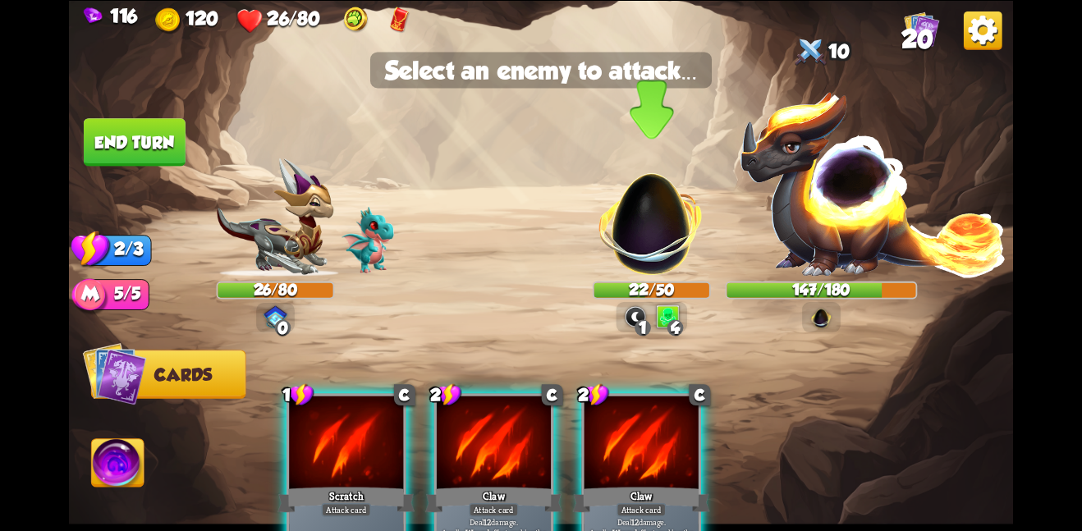
click at [640, 260] on img at bounding box center [652, 215] width 124 height 124
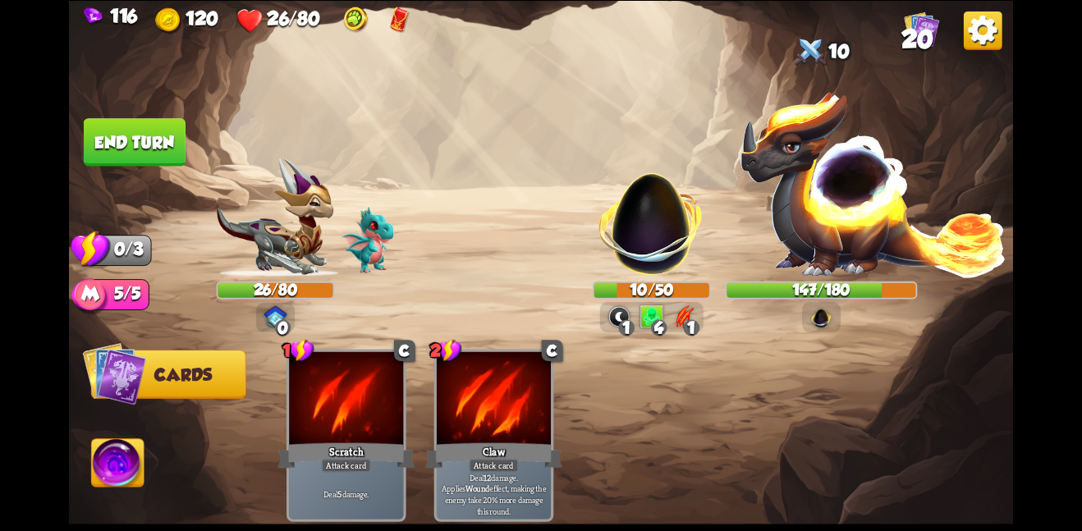
click at [159, 152] on button "End turn" at bounding box center [134, 142] width 103 height 48
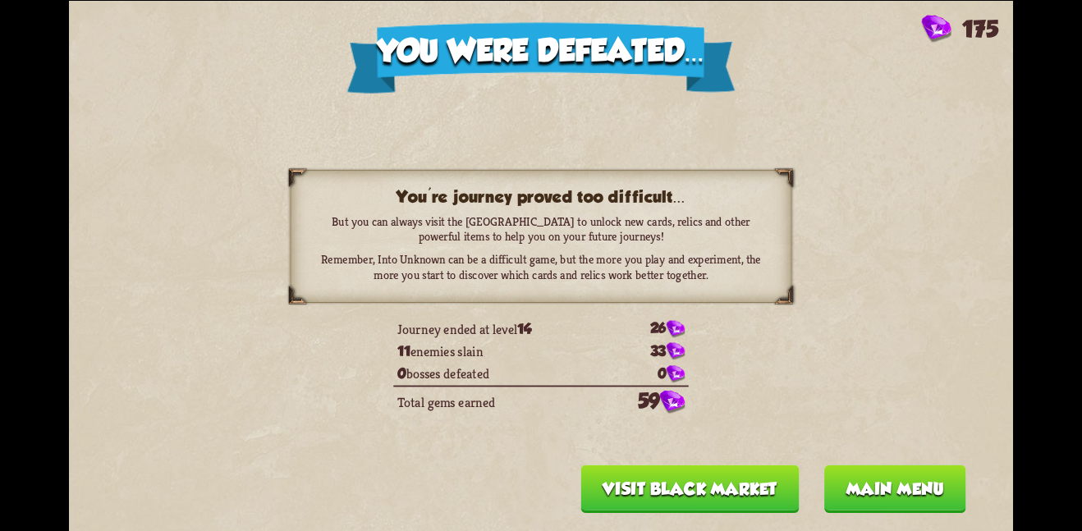
click at [675, 501] on button "Visit Black Market" at bounding box center [690, 489] width 218 height 48
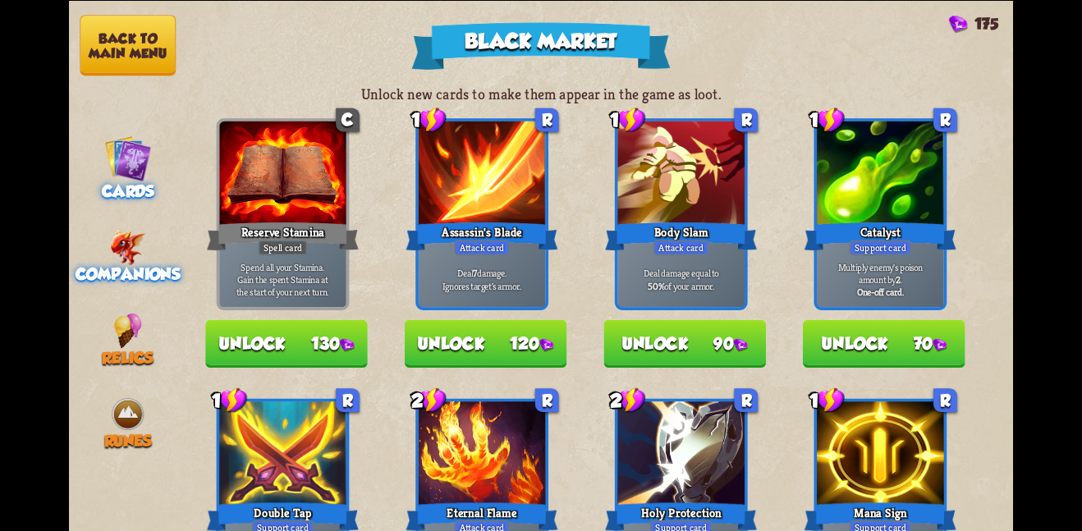
click at [131, 246] on img at bounding box center [128, 246] width 36 height 35
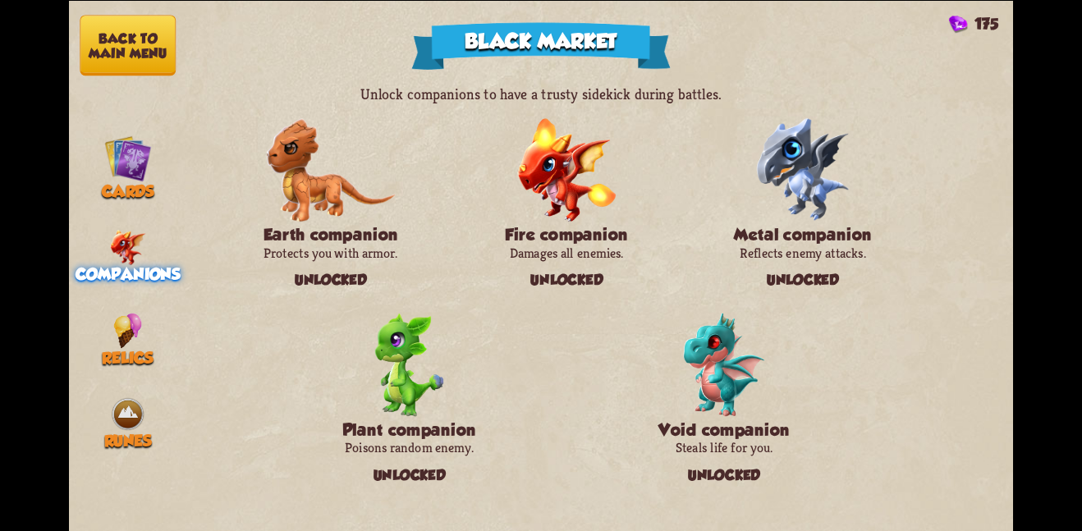
click at [129, 37] on button "Back to main menu" at bounding box center [128, 45] width 96 height 61
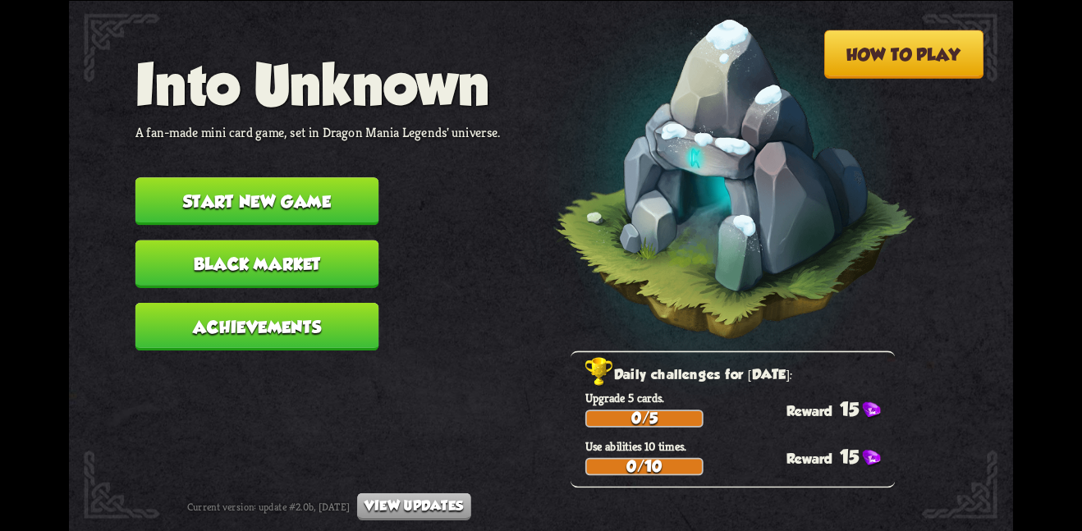
click at [279, 180] on button "Start new game" at bounding box center [257, 201] width 244 height 48
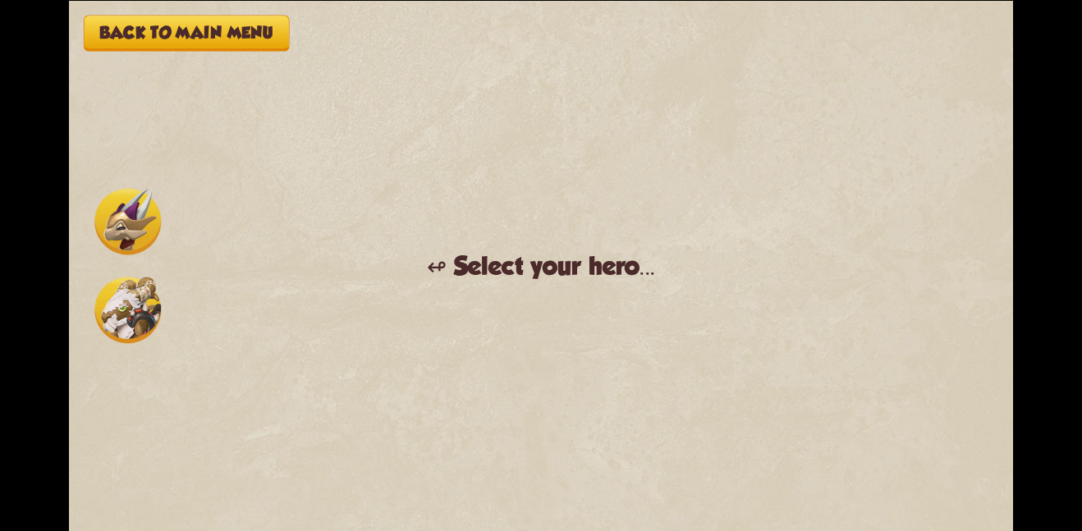
click at [130, 225] on img at bounding box center [127, 221] width 67 height 67
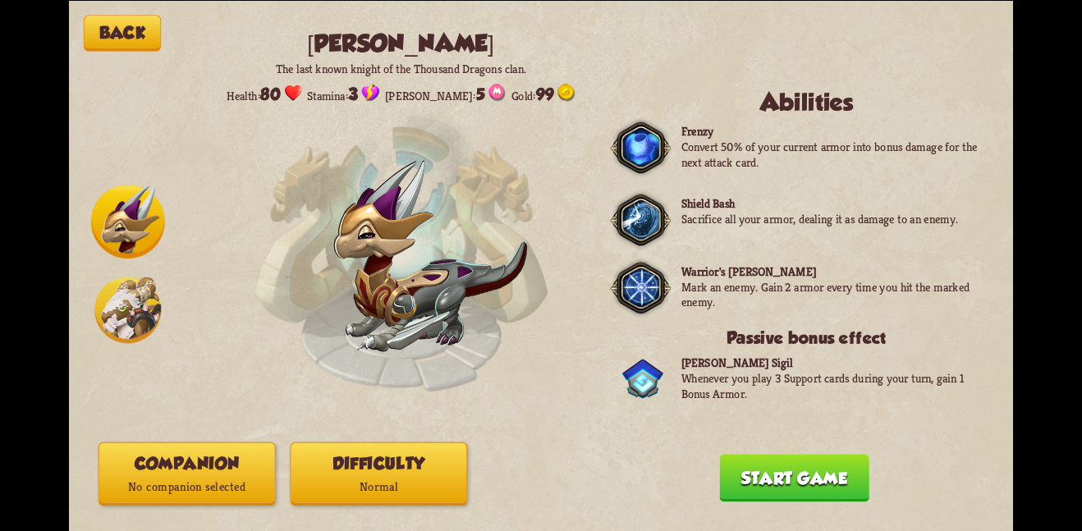
click at [198, 453] on button "Companion No companion selected" at bounding box center [187, 473] width 177 height 63
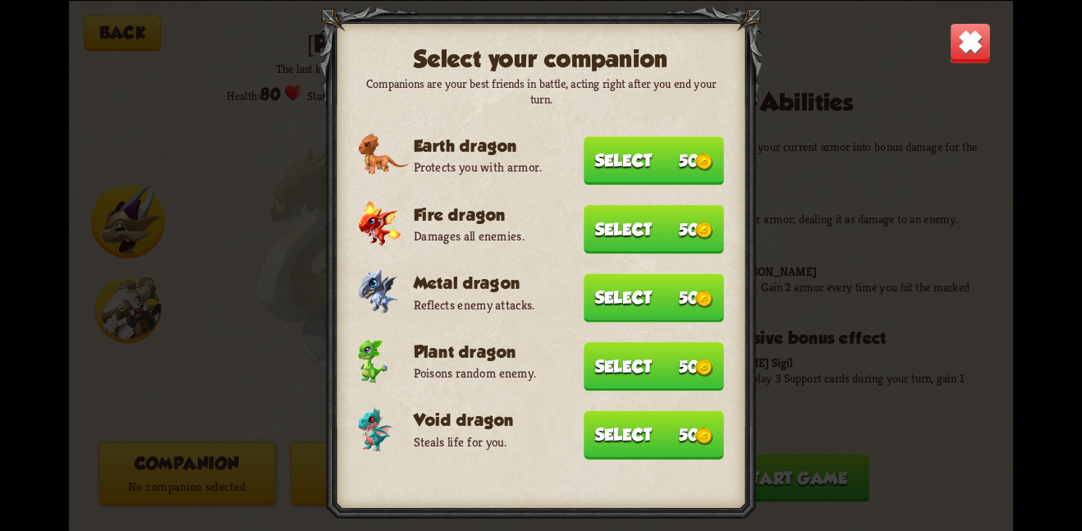
click at [611, 427] on button "Select 50" at bounding box center [654, 435] width 140 height 48
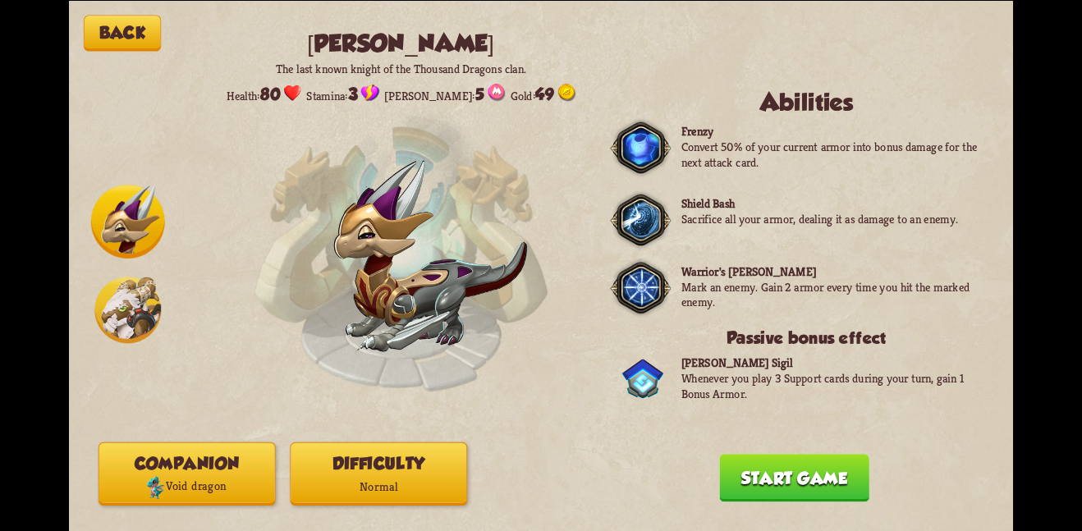
click at [798, 475] on button "Start game" at bounding box center [793, 478] width 149 height 48
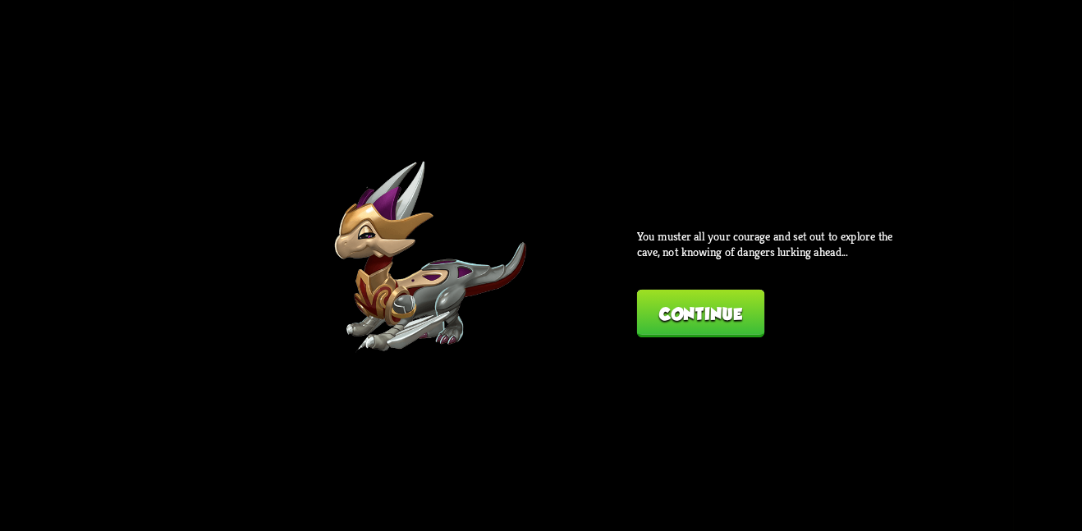
click at [699, 328] on button "Continue" at bounding box center [700, 313] width 127 height 48
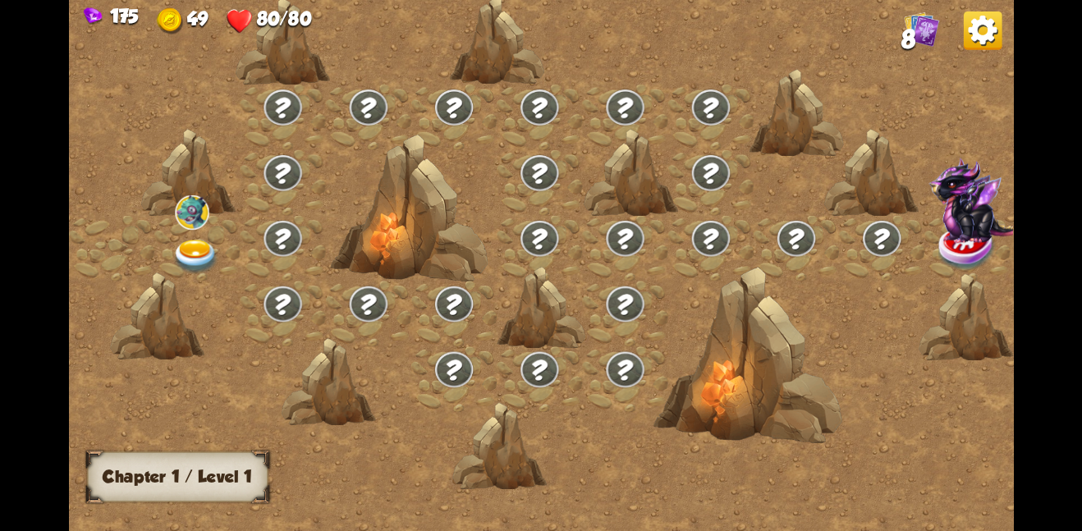
click at [191, 246] on img at bounding box center [196, 256] width 48 height 34
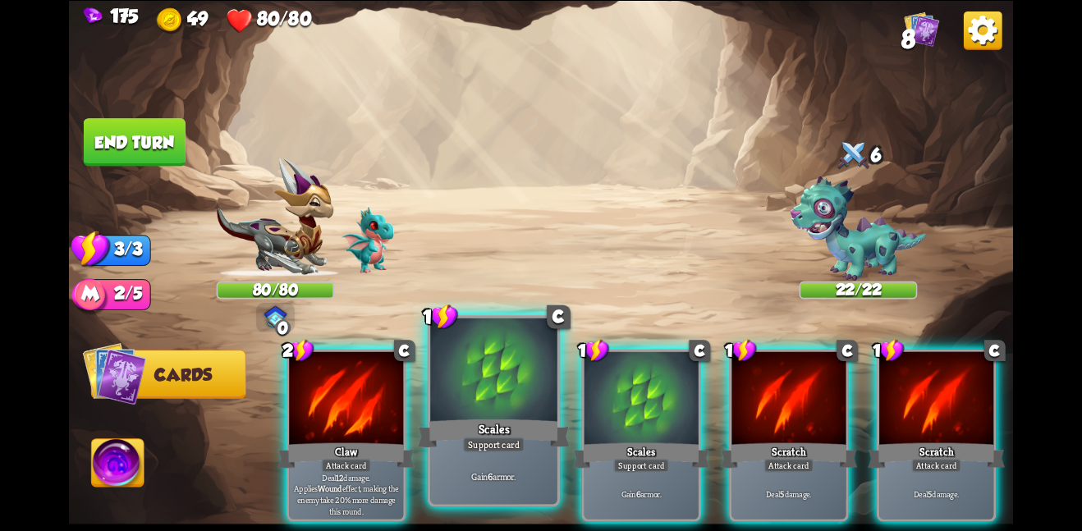
click at [452, 394] on div at bounding box center [493, 371] width 127 height 107
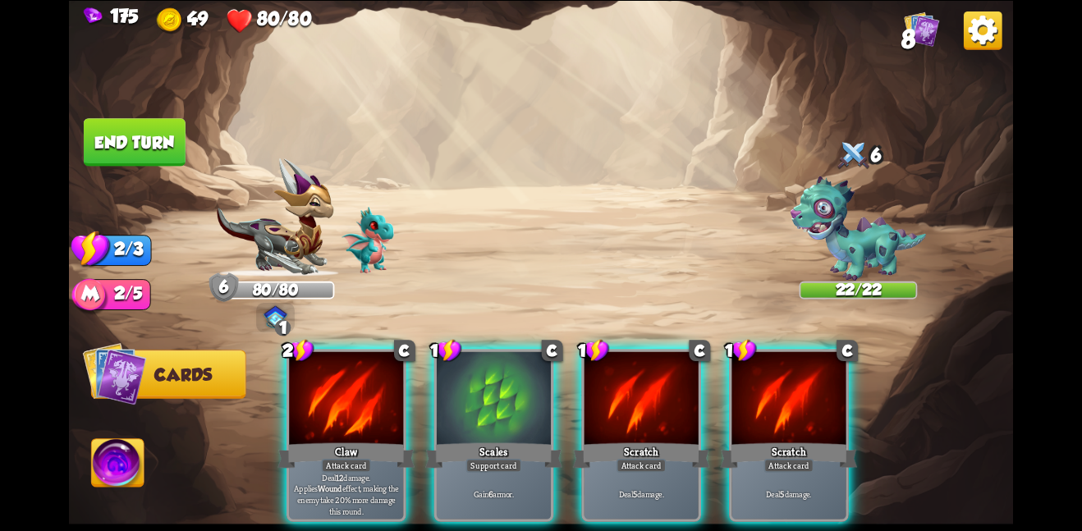
click at [452, 394] on div at bounding box center [494, 399] width 114 height 96
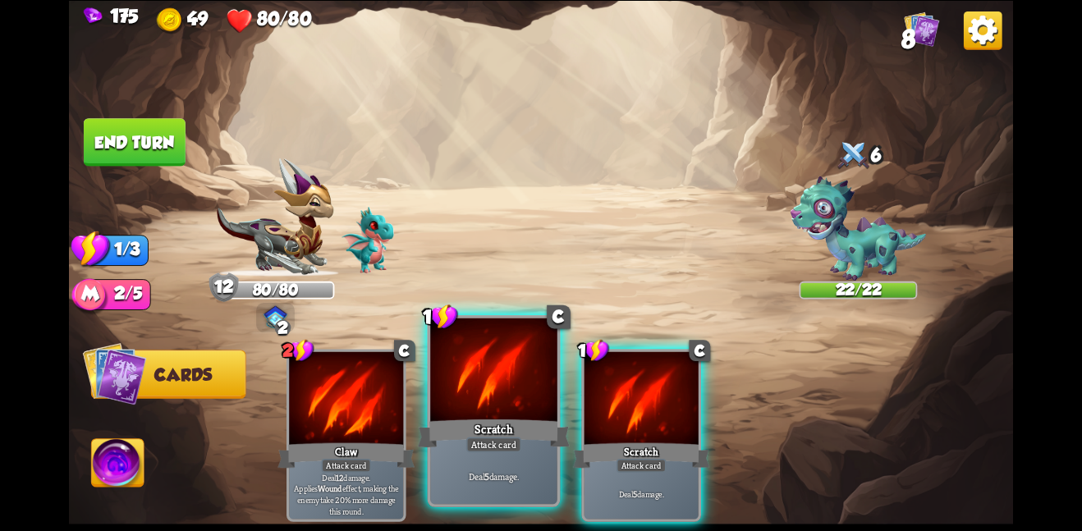
click at [459, 392] on div at bounding box center [493, 371] width 127 height 107
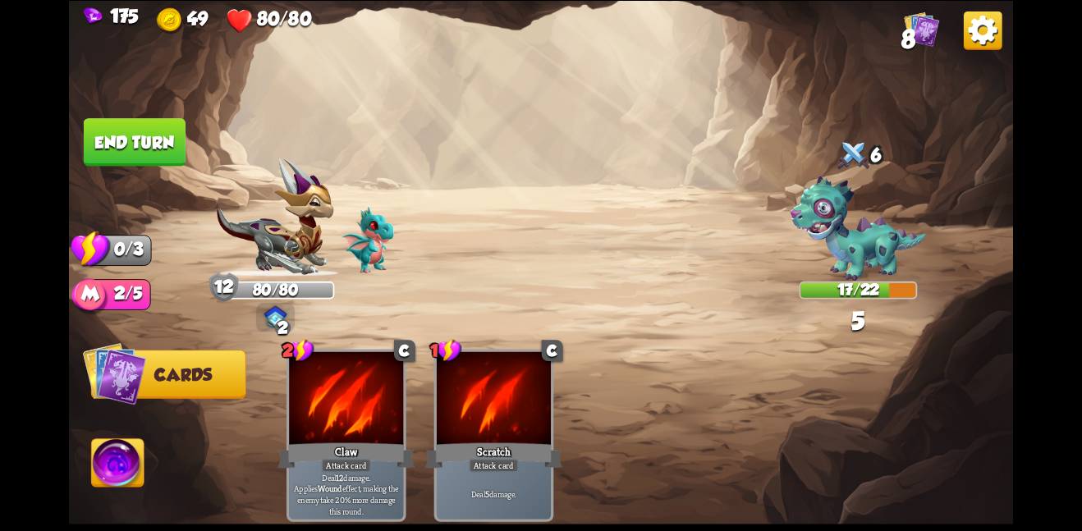
click at [137, 143] on button "End turn" at bounding box center [135, 142] width 102 height 48
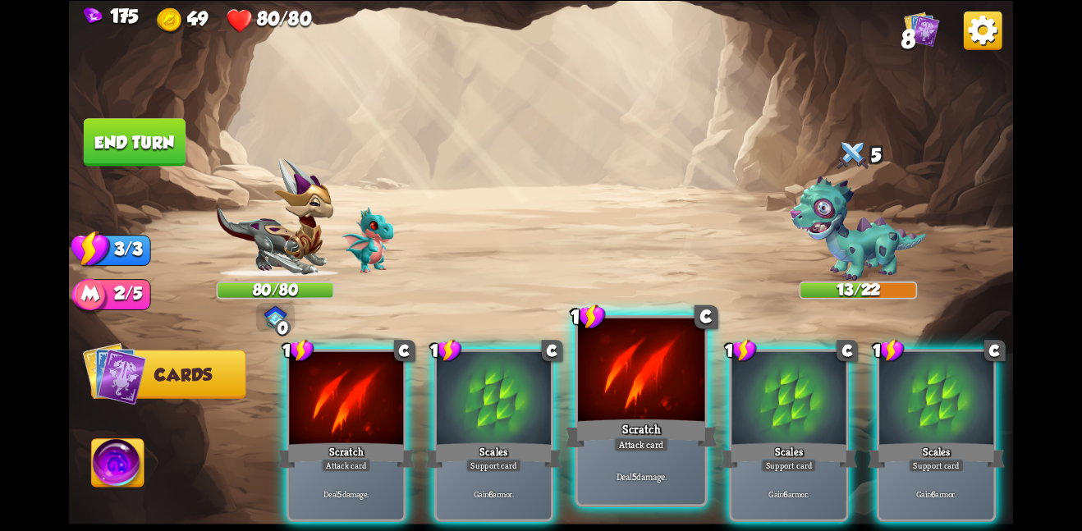
click at [608, 409] on div at bounding box center [641, 371] width 127 height 107
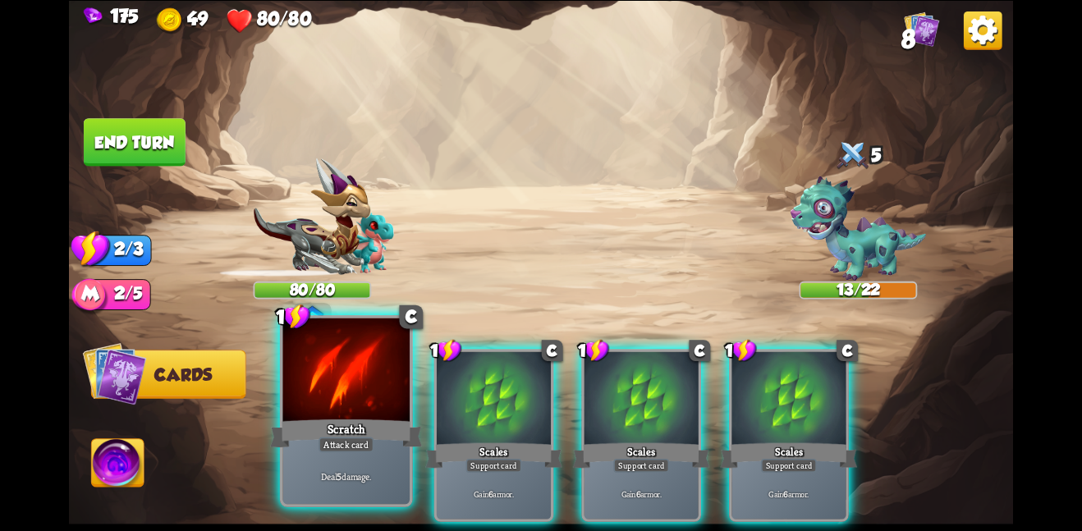
click at [291, 383] on div at bounding box center [345, 371] width 127 height 107
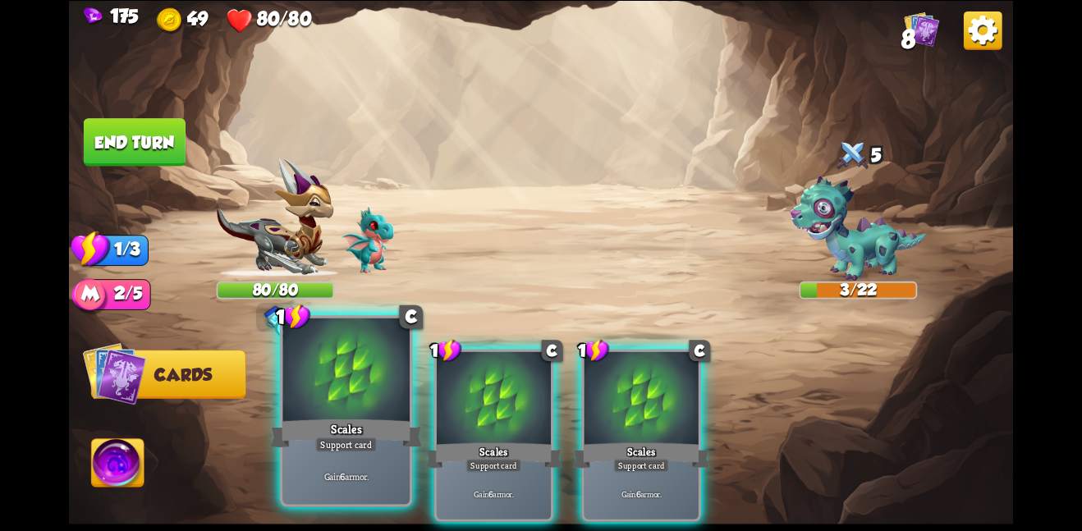
click at [282, 388] on div at bounding box center [345, 371] width 127 height 107
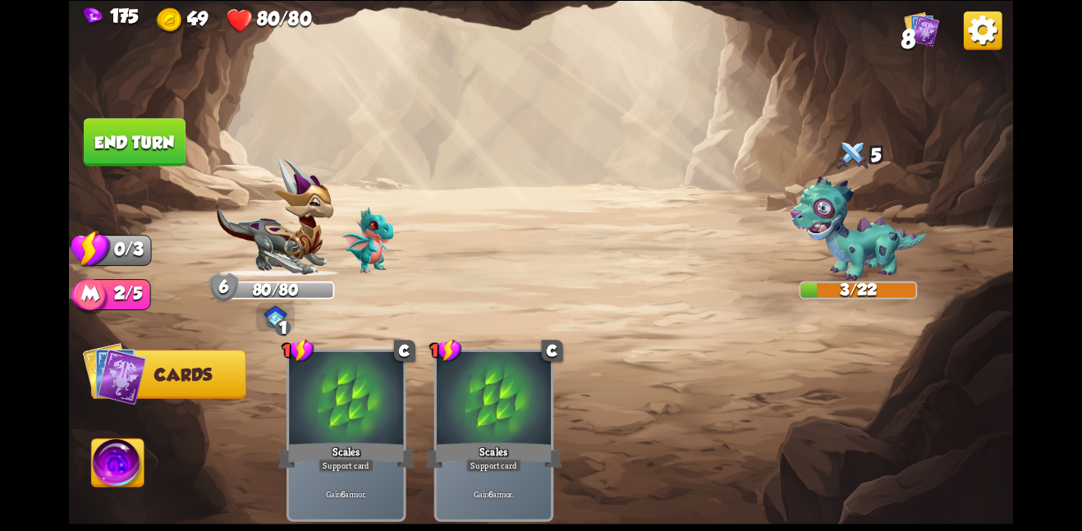
click at [145, 147] on button "End turn" at bounding box center [135, 142] width 102 height 48
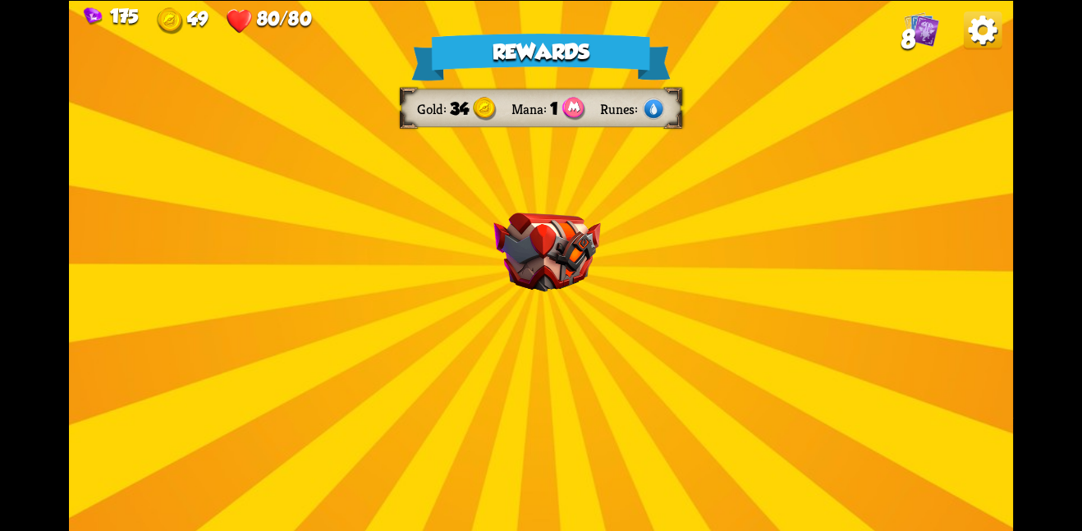
click at [657, 275] on div "Rewards Gold 34 Mana 1 Runes Select a card 1 C Rune Symbol Support card Infused…" at bounding box center [541, 265] width 944 height 531
click at [568, 243] on img at bounding box center [547, 253] width 107 height 80
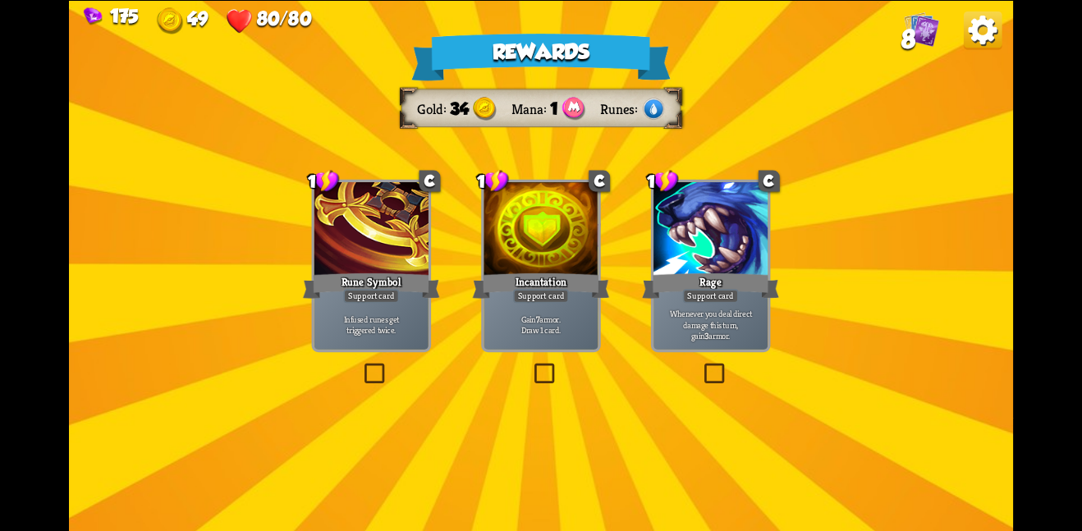
click at [569, 238] on div at bounding box center [541, 230] width 114 height 96
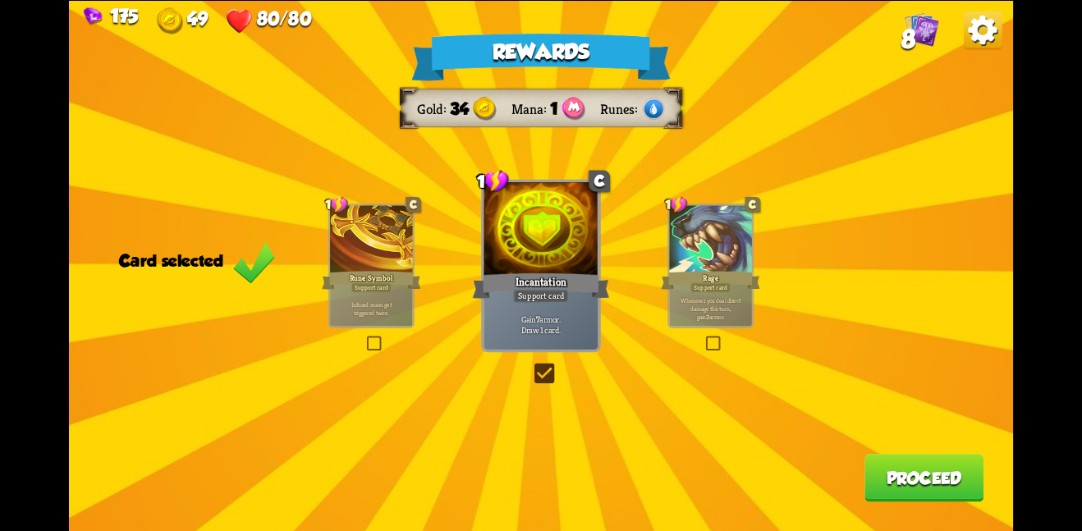
click at [876, 460] on button "Proceed" at bounding box center [924, 478] width 119 height 48
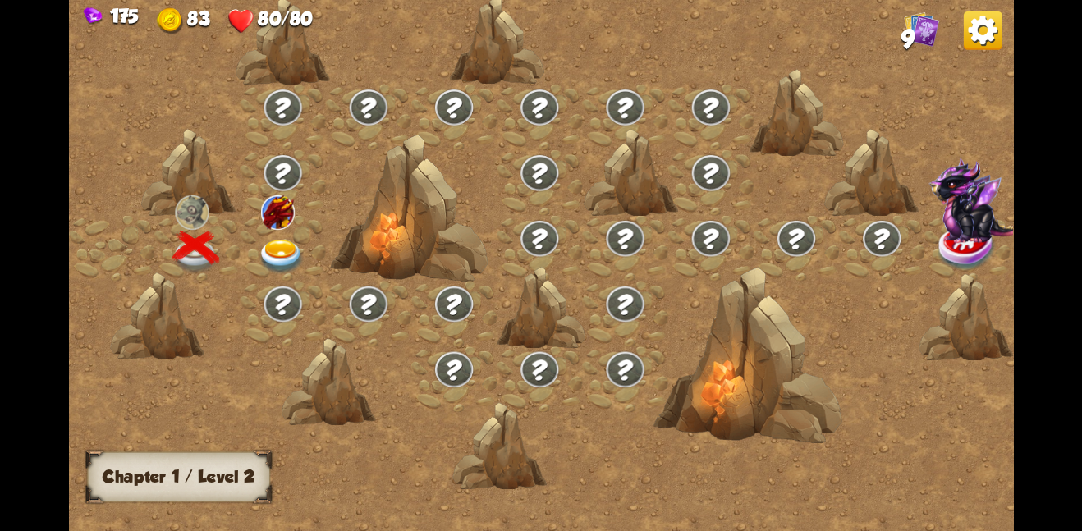
click at [269, 244] on img at bounding box center [282, 256] width 48 height 34
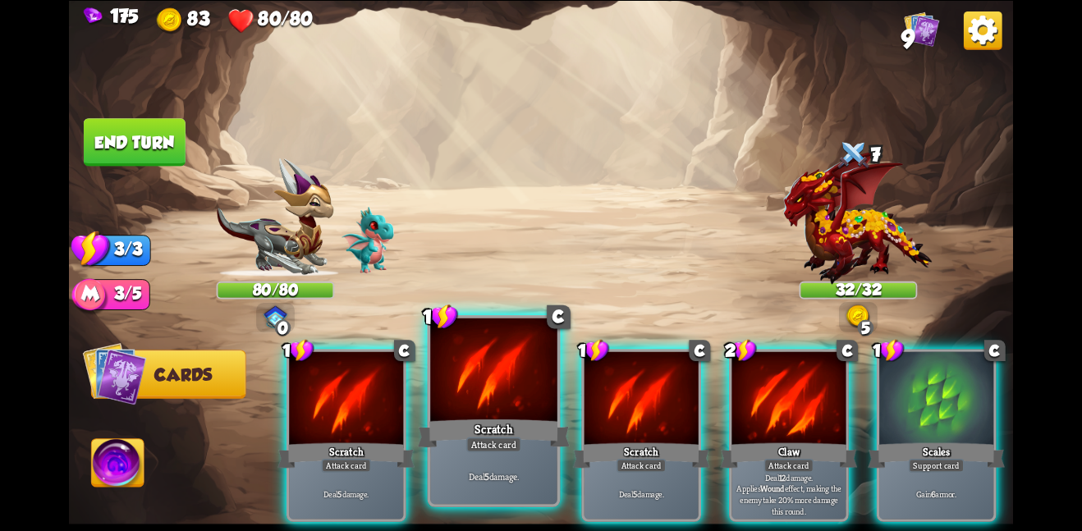
click at [495, 416] on div "Scratch" at bounding box center [494, 433] width 152 height 34
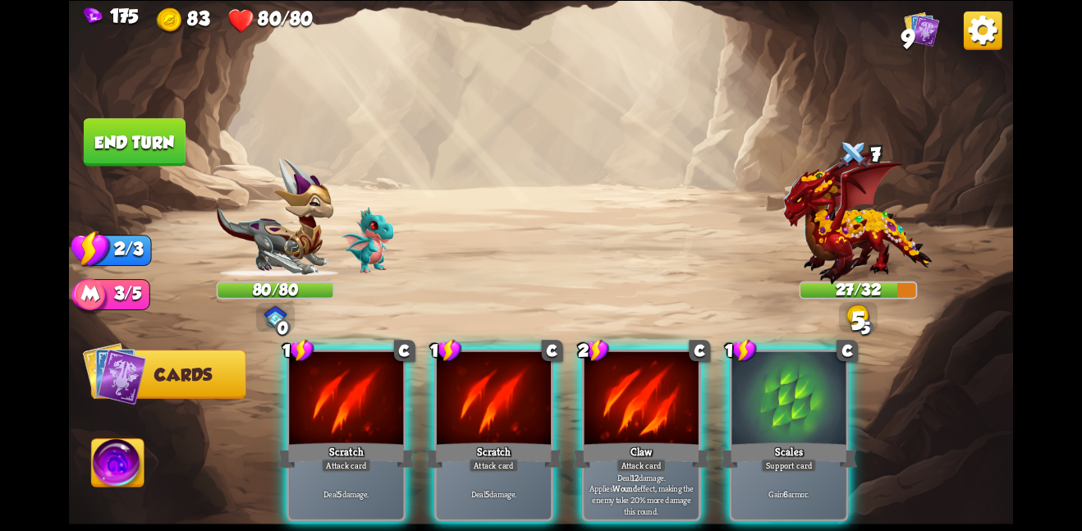
click at [495, 440] on div "Scratch" at bounding box center [493, 455] width 137 height 30
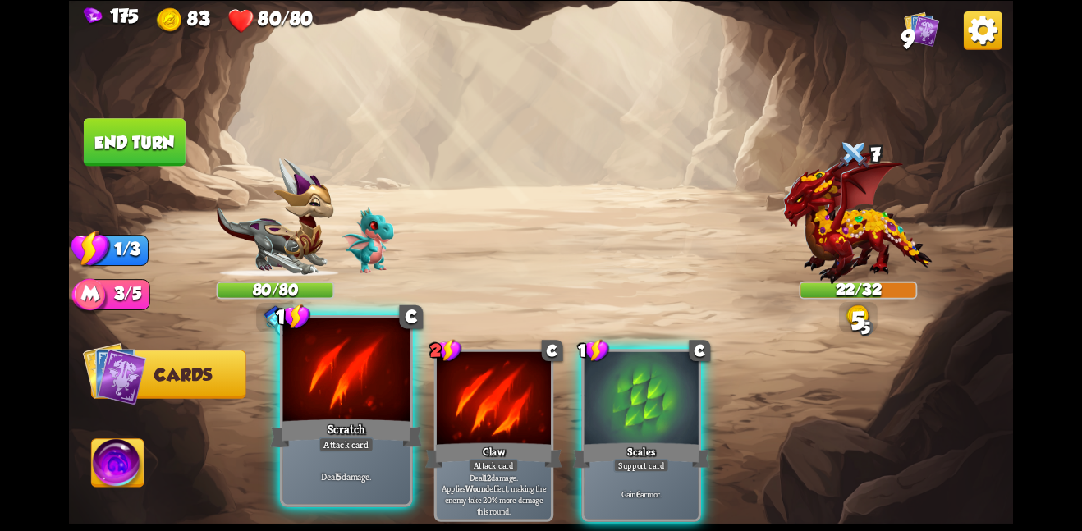
click at [353, 391] on div at bounding box center [345, 371] width 127 height 107
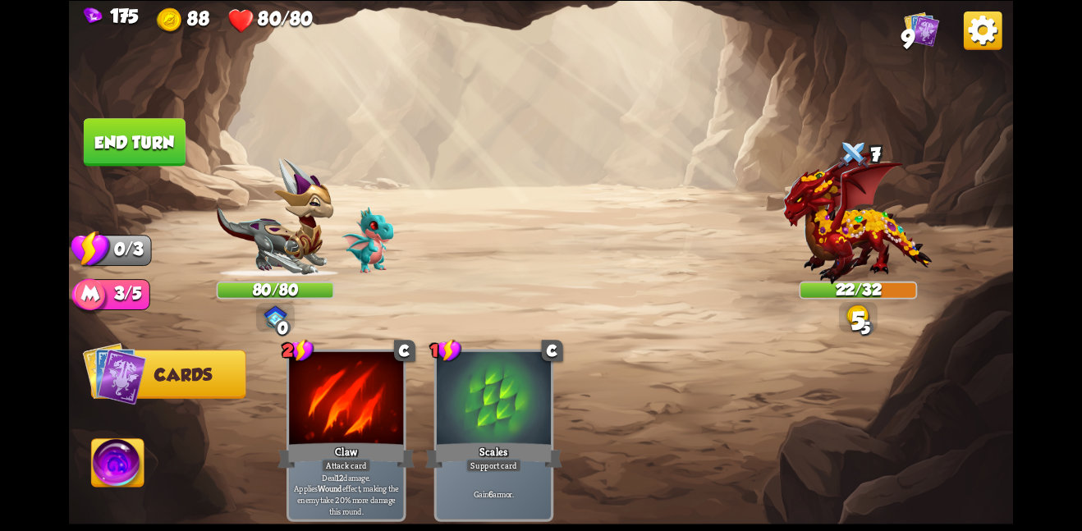
click at [154, 137] on button "End turn" at bounding box center [135, 142] width 102 height 48
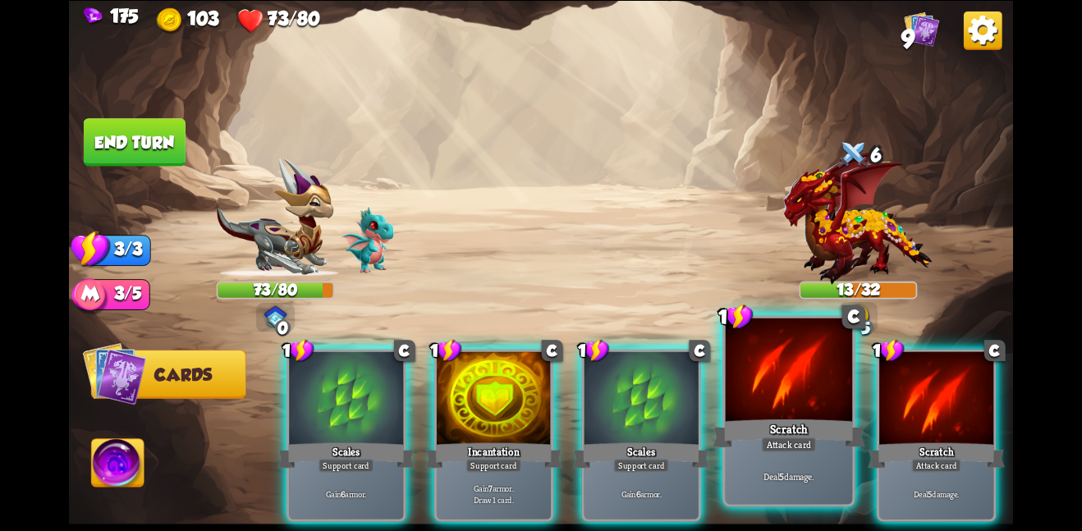
click at [806, 373] on div at bounding box center [789, 371] width 127 height 107
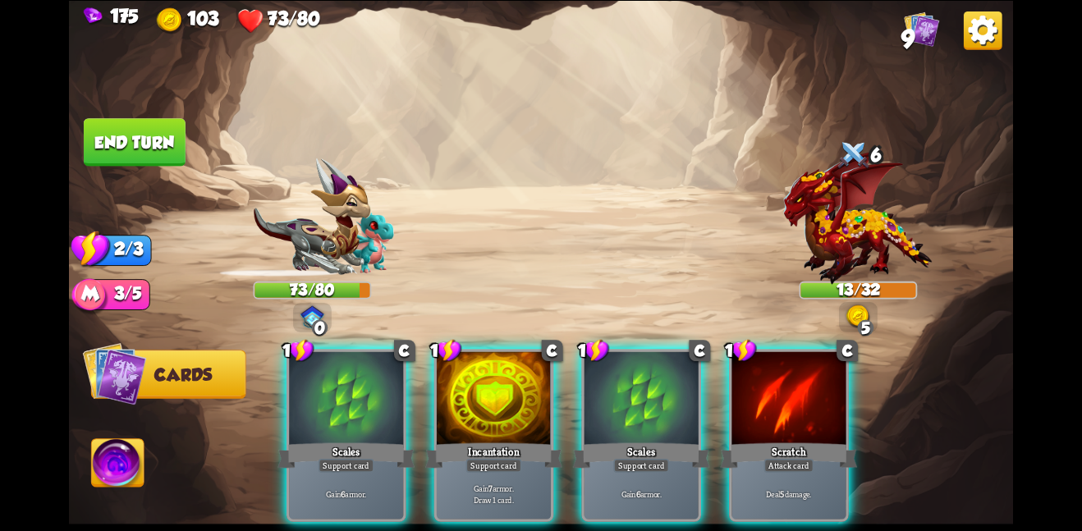
click at [806, 373] on div at bounding box center [789, 399] width 114 height 96
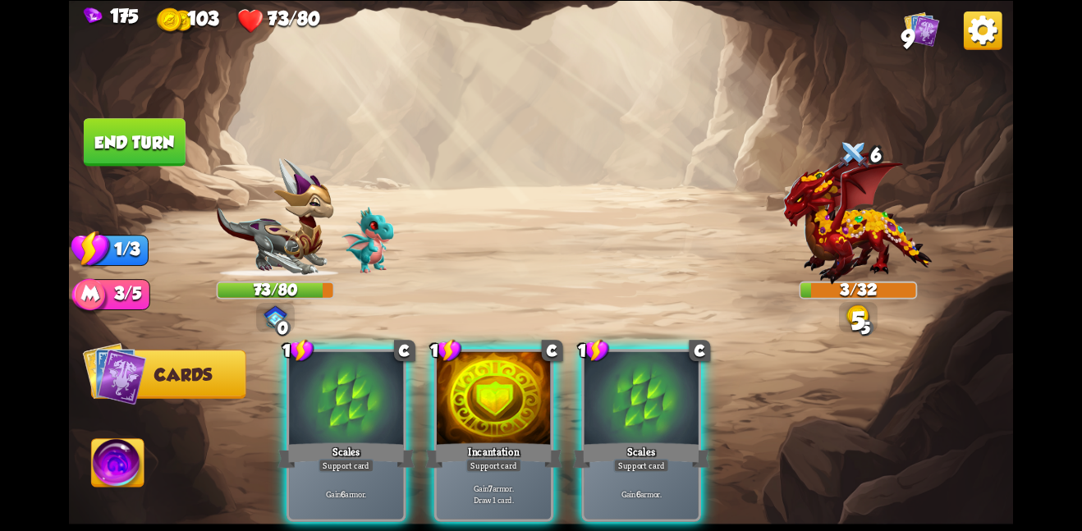
click at [126, 145] on button "End turn" at bounding box center [134, 141] width 103 height 48
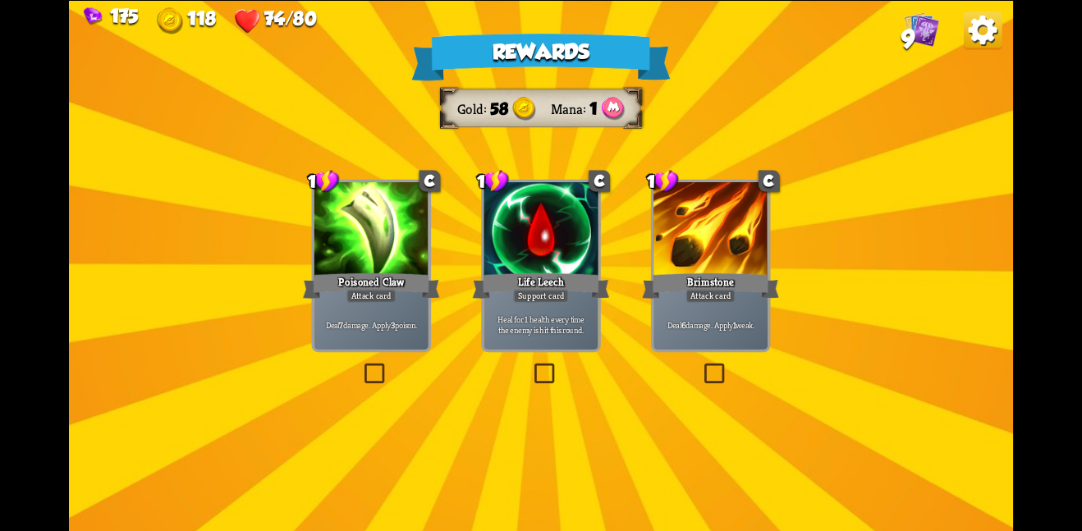
click at [553, 256] on div at bounding box center [541, 230] width 114 height 96
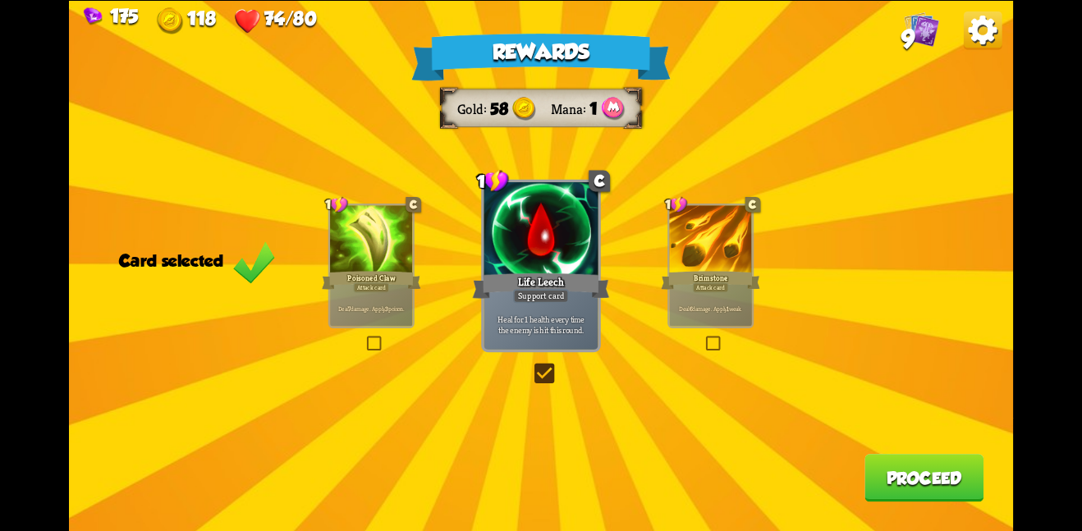
click at [889, 472] on button "Proceed" at bounding box center [924, 478] width 119 height 48
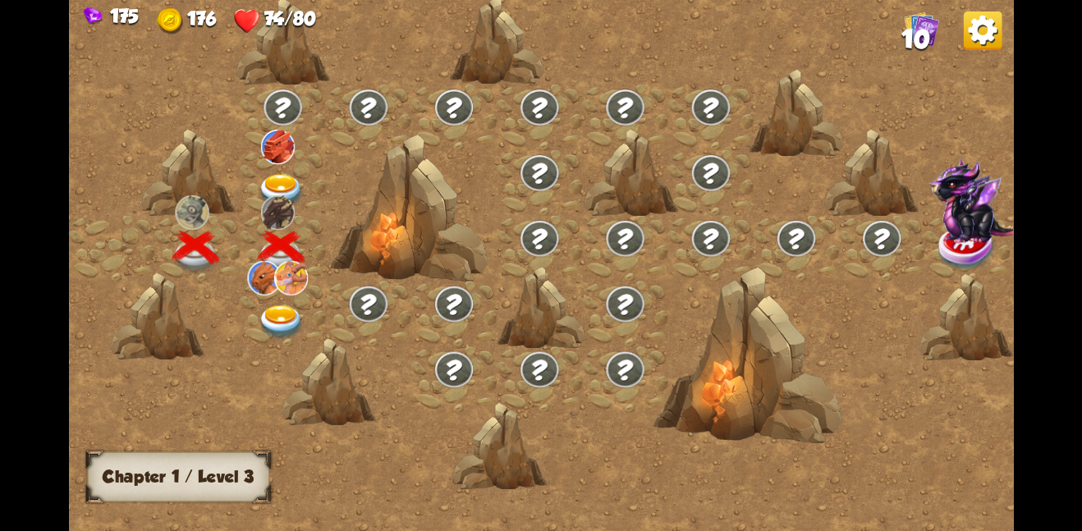
click at [280, 306] on img at bounding box center [282, 322] width 48 height 34
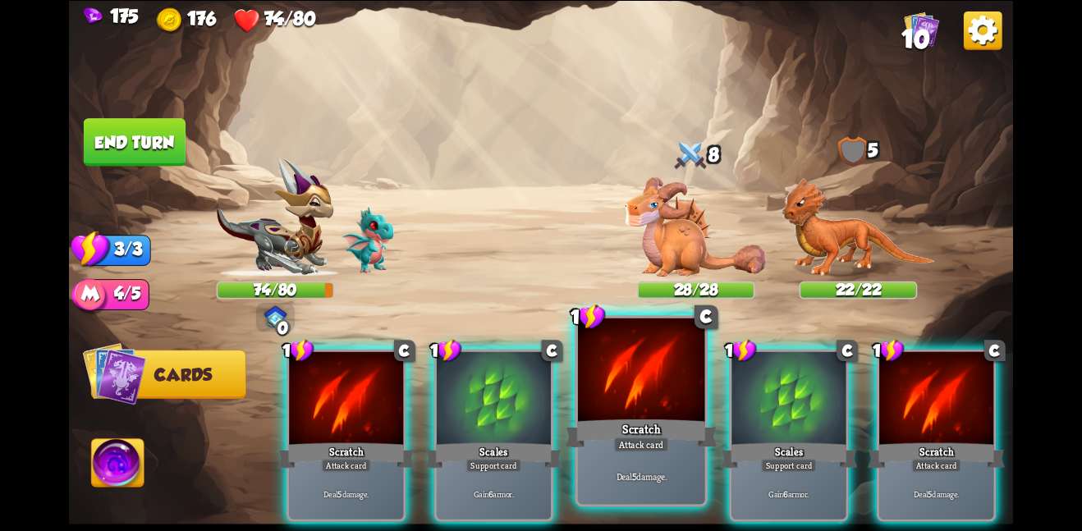
click at [634, 366] on div at bounding box center [641, 371] width 127 height 107
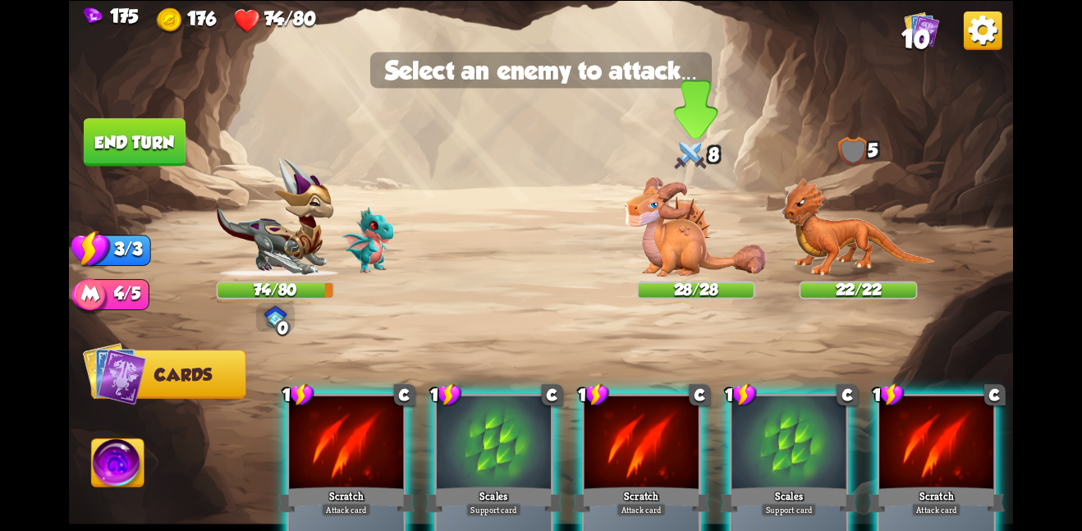
click at [707, 254] on img at bounding box center [696, 226] width 142 height 99
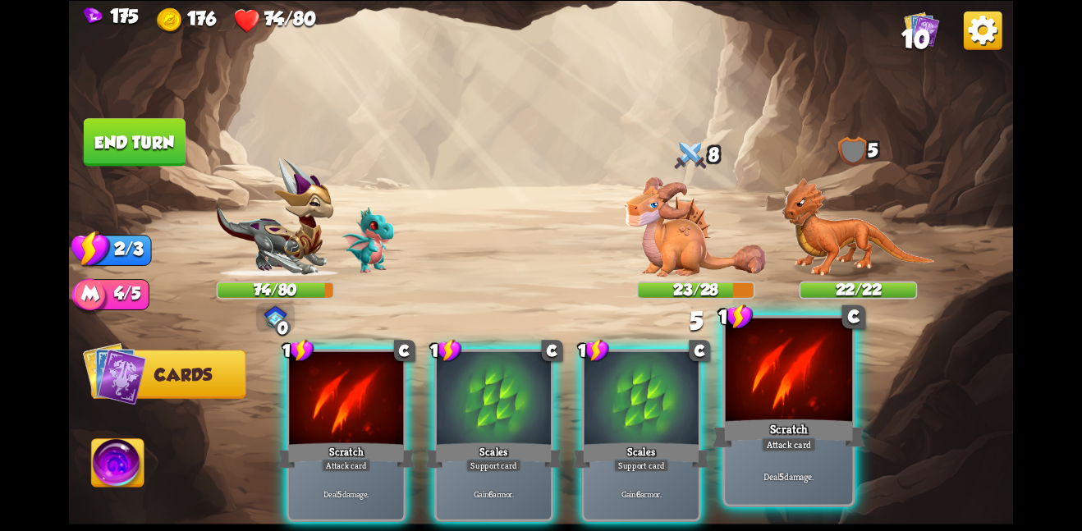
click at [754, 414] on div at bounding box center [789, 371] width 127 height 107
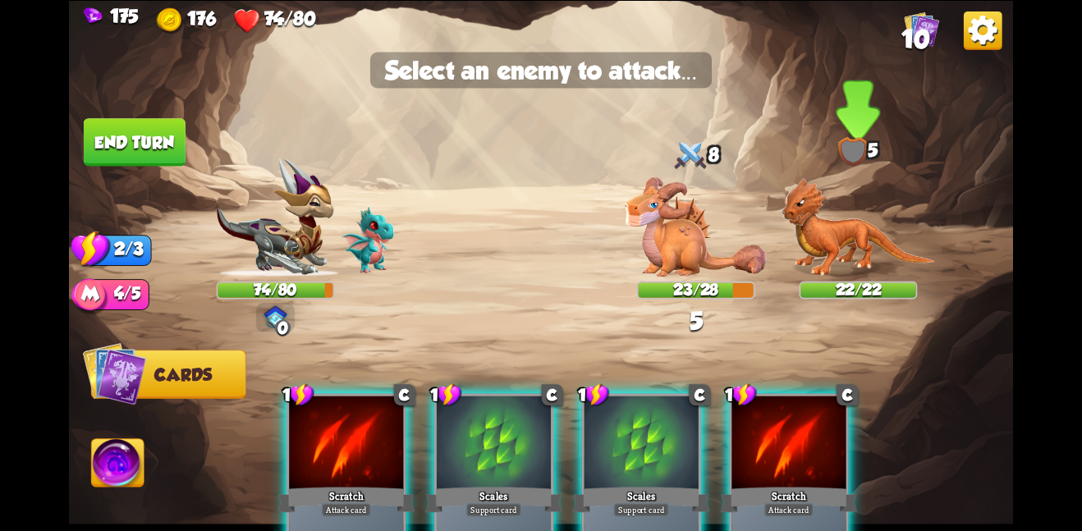
click at [816, 260] on img at bounding box center [859, 226] width 154 height 99
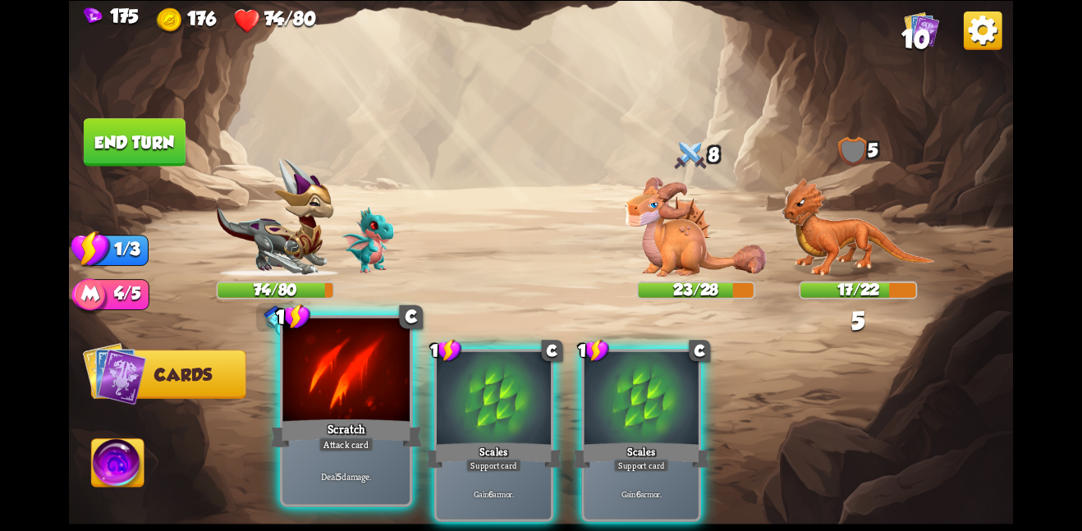
click at [380, 375] on div at bounding box center [345, 371] width 127 height 107
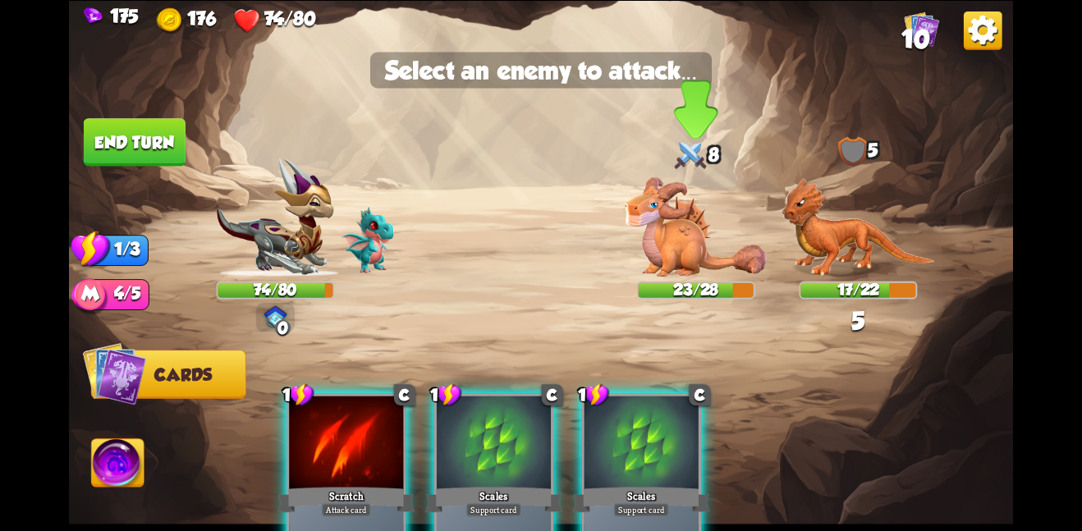
click at [694, 262] on img at bounding box center [696, 226] width 142 height 99
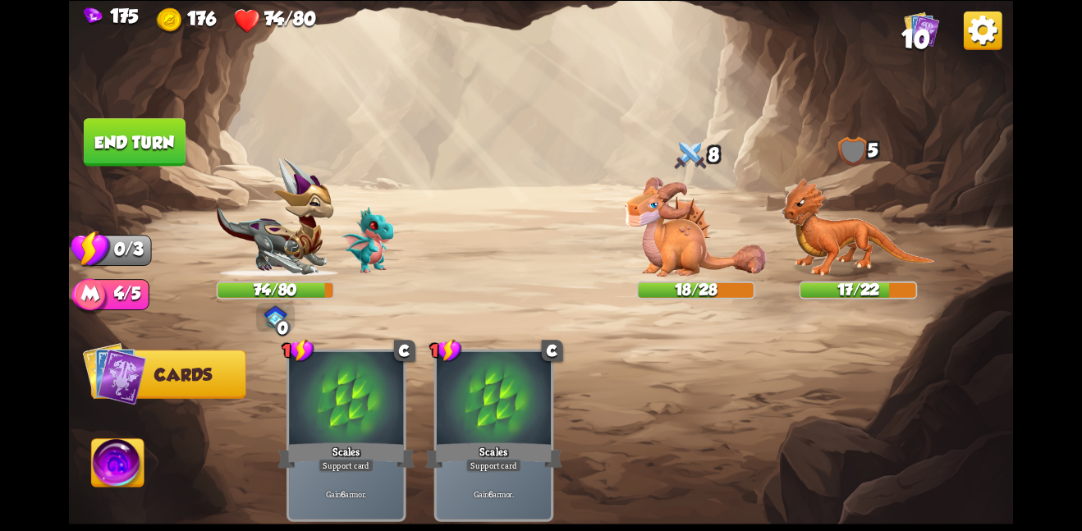
click at [137, 135] on button "End turn" at bounding box center [135, 142] width 102 height 48
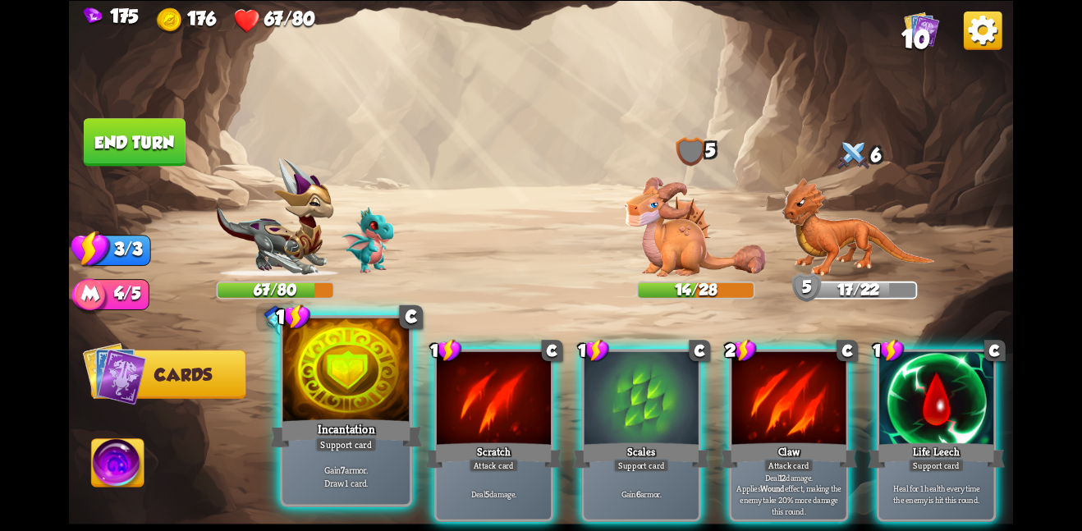
click at [319, 344] on div at bounding box center [345, 371] width 127 height 107
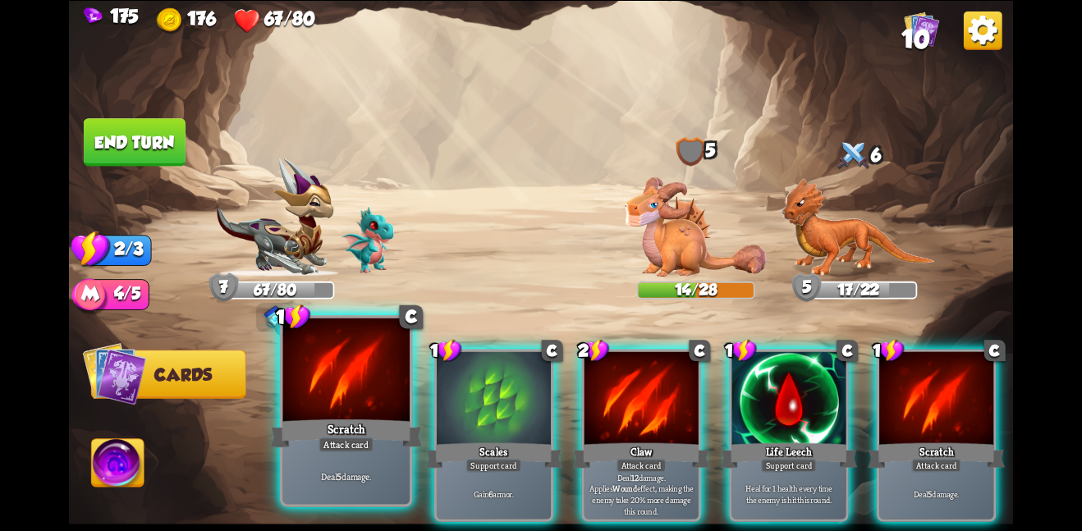
click at [347, 374] on div at bounding box center [345, 371] width 127 height 107
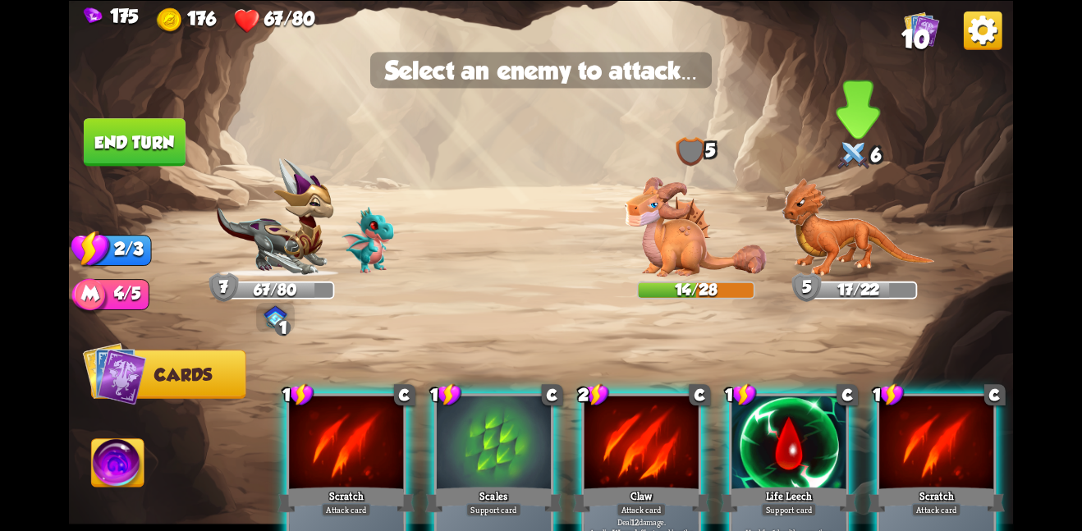
click at [831, 222] on img at bounding box center [859, 226] width 154 height 99
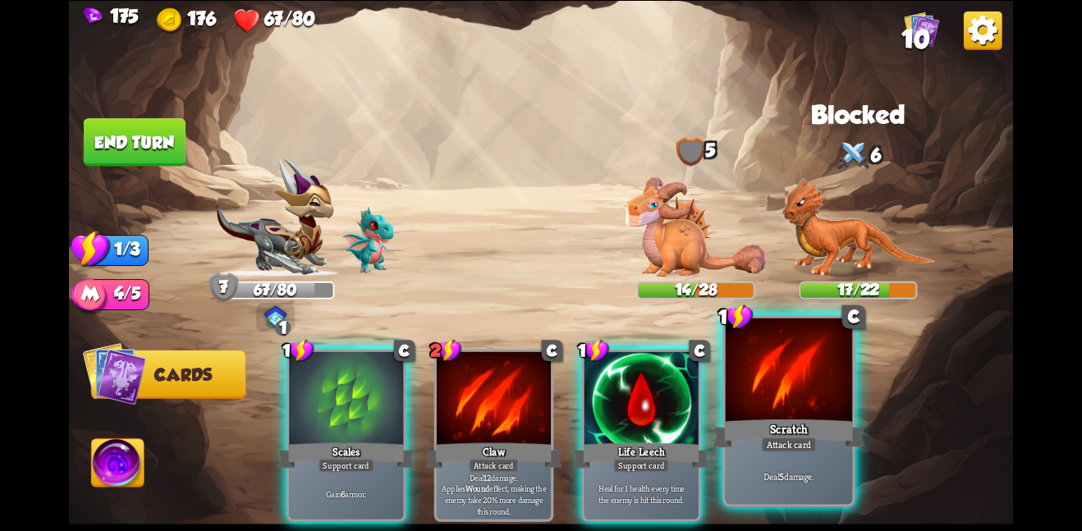
click at [780, 376] on div at bounding box center [789, 371] width 127 height 107
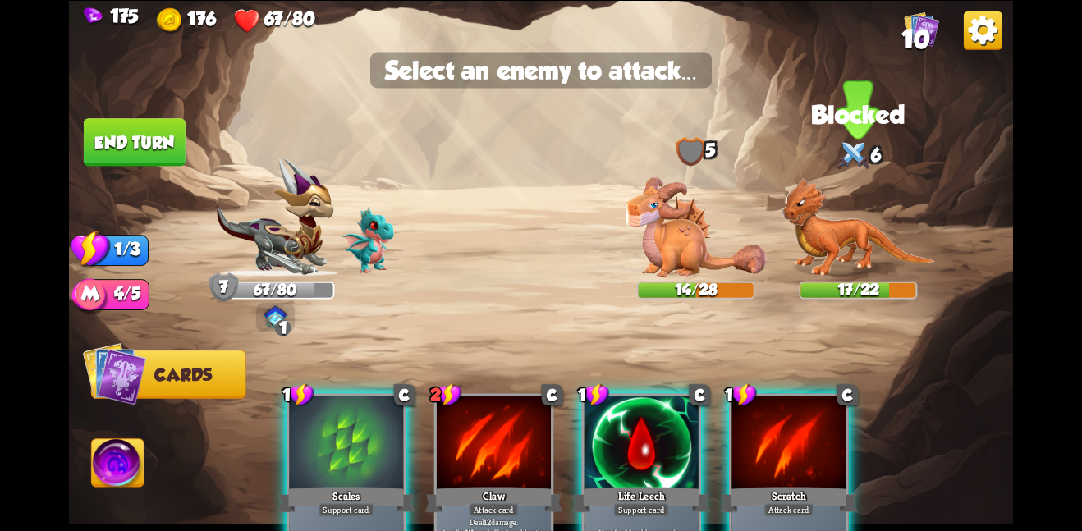
click at [817, 277] on img at bounding box center [859, 226] width 154 height 99
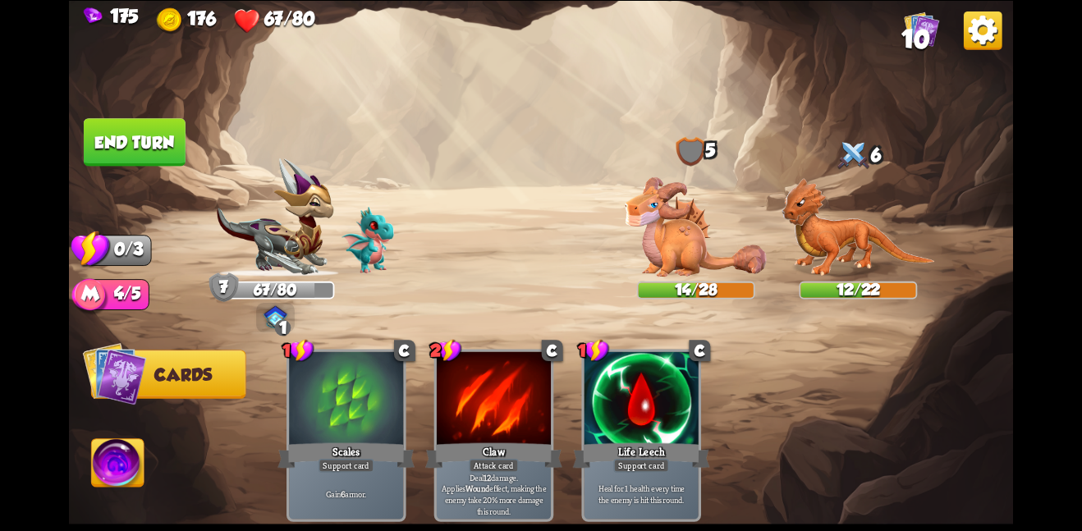
click at [137, 145] on button "End turn" at bounding box center [135, 142] width 102 height 48
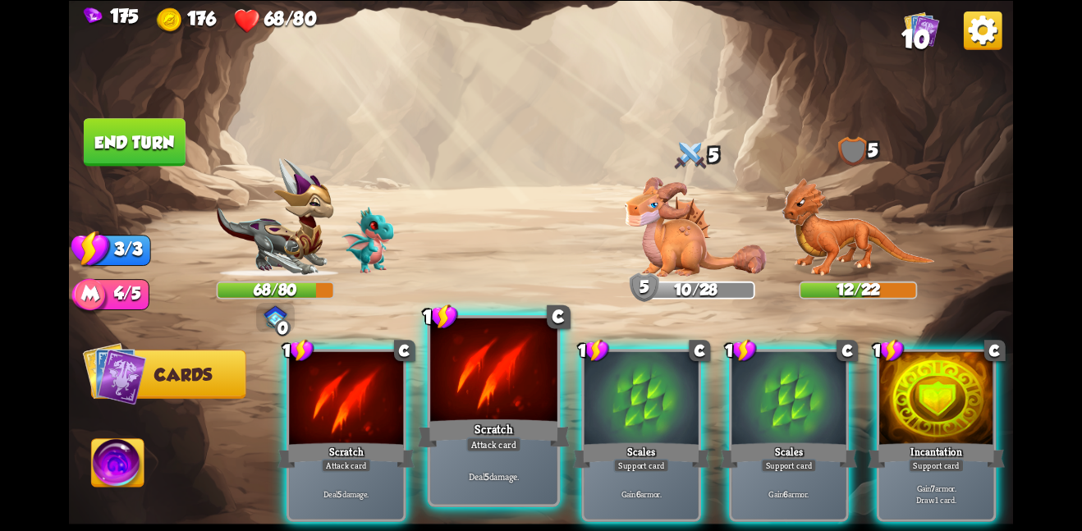
click at [523, 390] on div at bounding box center [493, 371] width 127 height 107
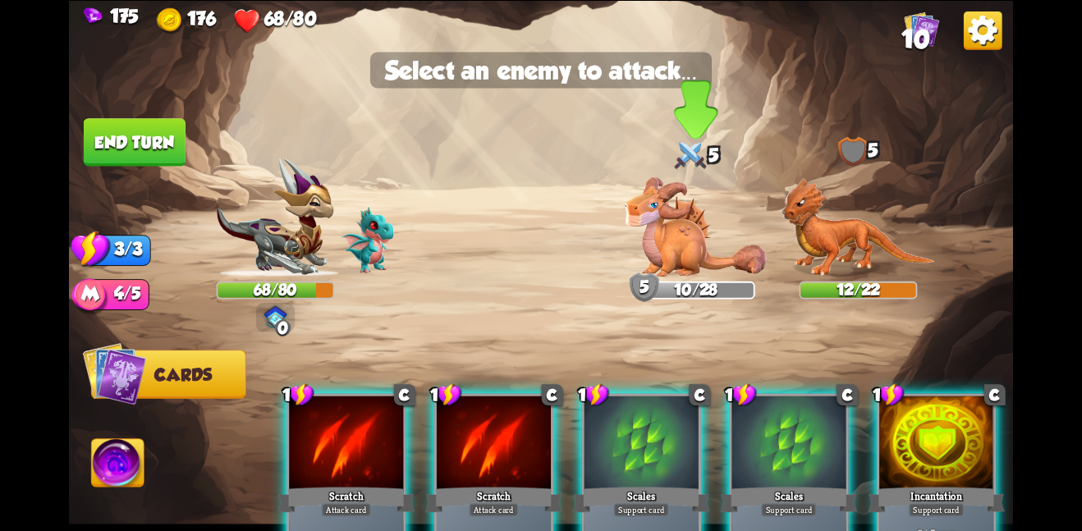
click at [661, 249] on img at bounding box center [696, 226] width 142 height 99
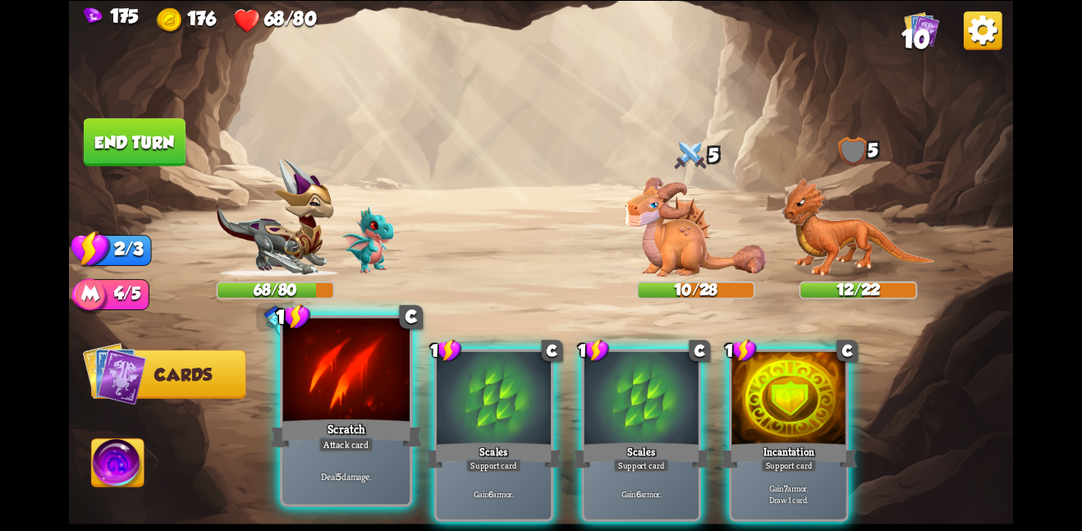
click at [294, 415] on div at bounding box center [345, 371] width 127 height 107
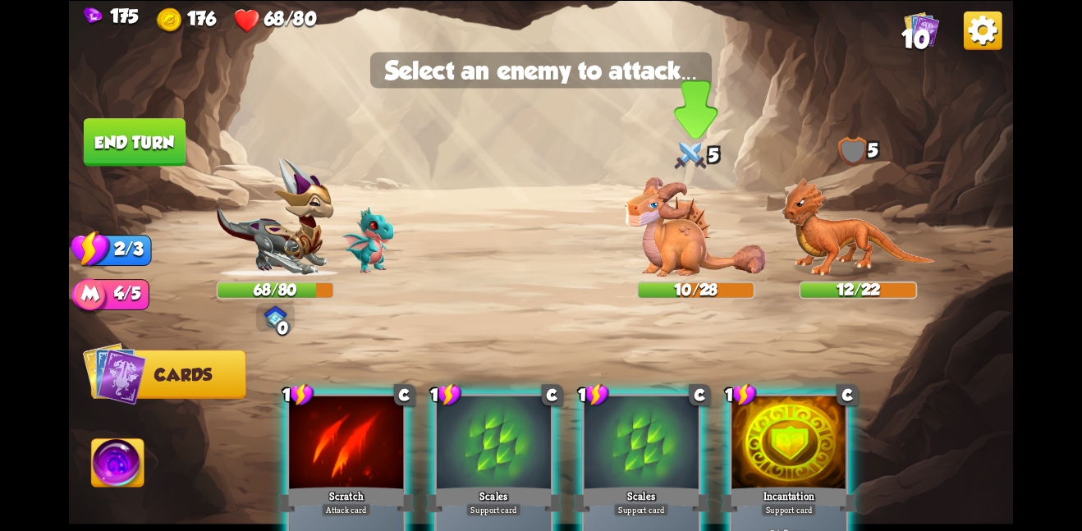
click at [696, 239] on img at bounding box center [696, 226] width 142 height 99
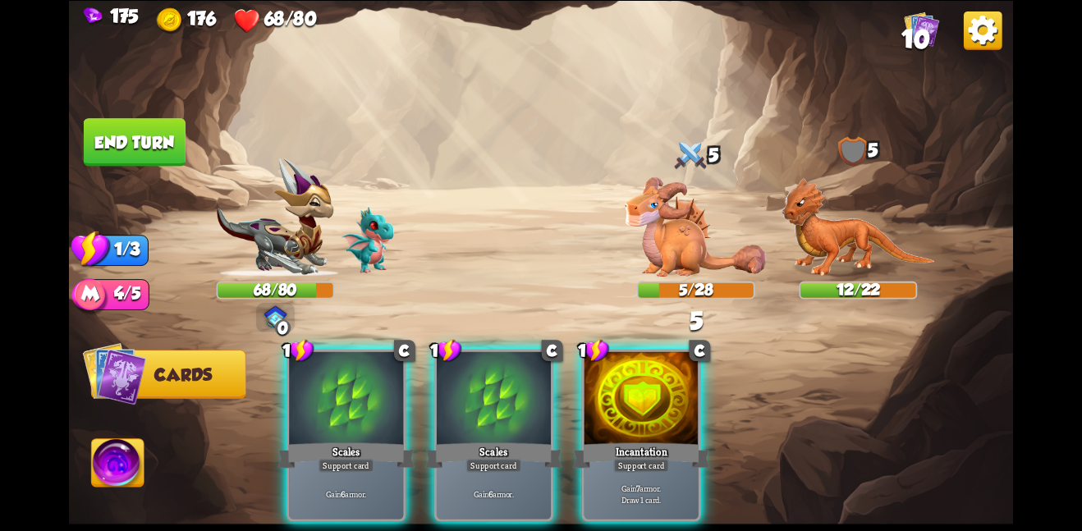
click at [154, 116] on img at bounding box center [541, 265] width 944 height 531
click at [158, 136] on button "End turn" at bounding box center [134, 141] width 104 height 49
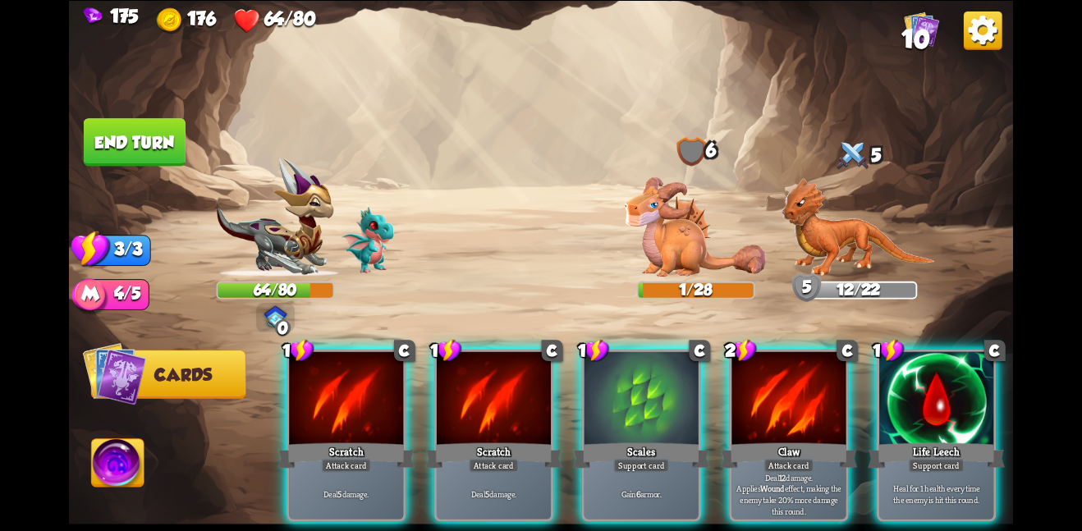
click at [356, 246] on img at bounding box center [368, 240] width 53 height 67
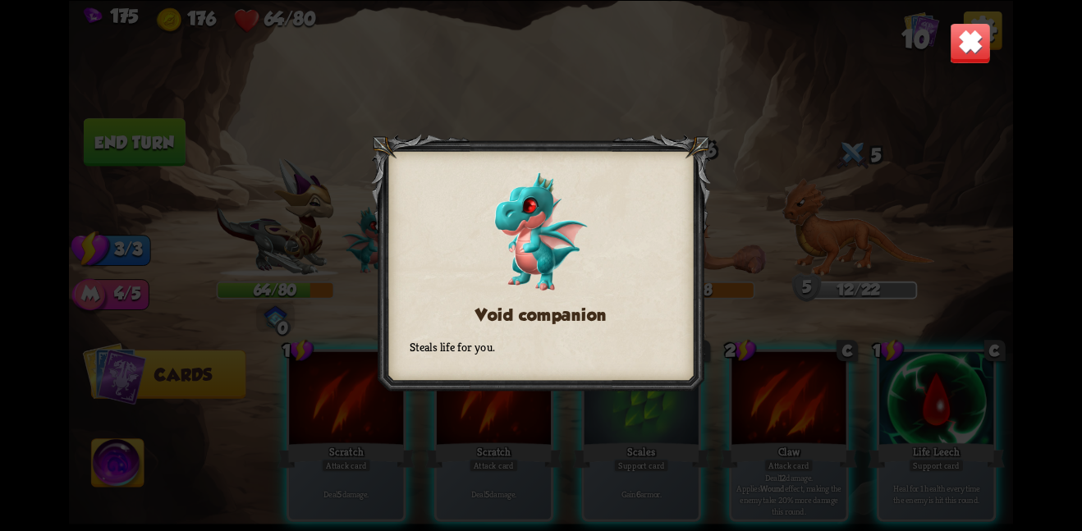
click at [959, 42] on img at bounding box center [970, 42] width 41 height 41
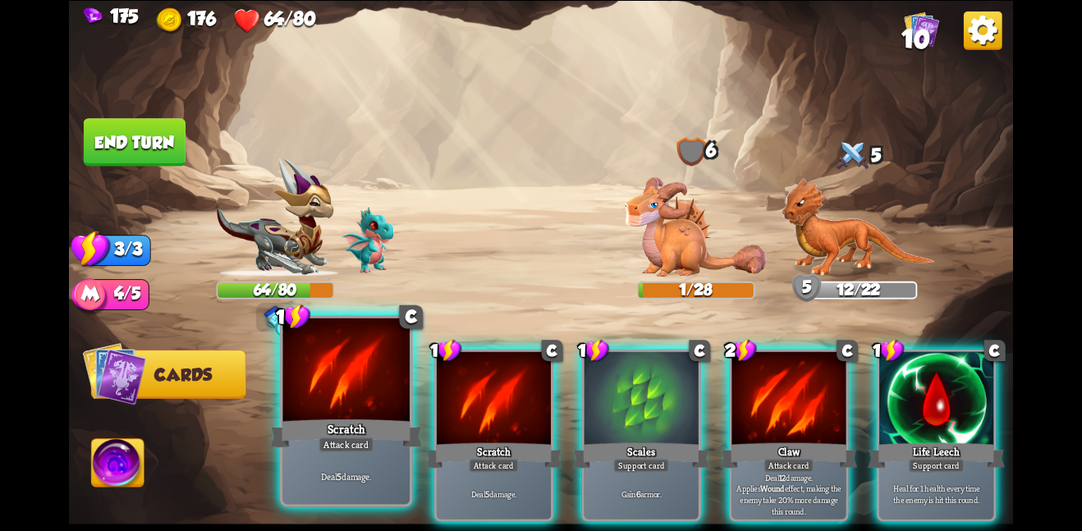
click at [364, 361] on div at bounding box center [345, 371] width 127 height 107
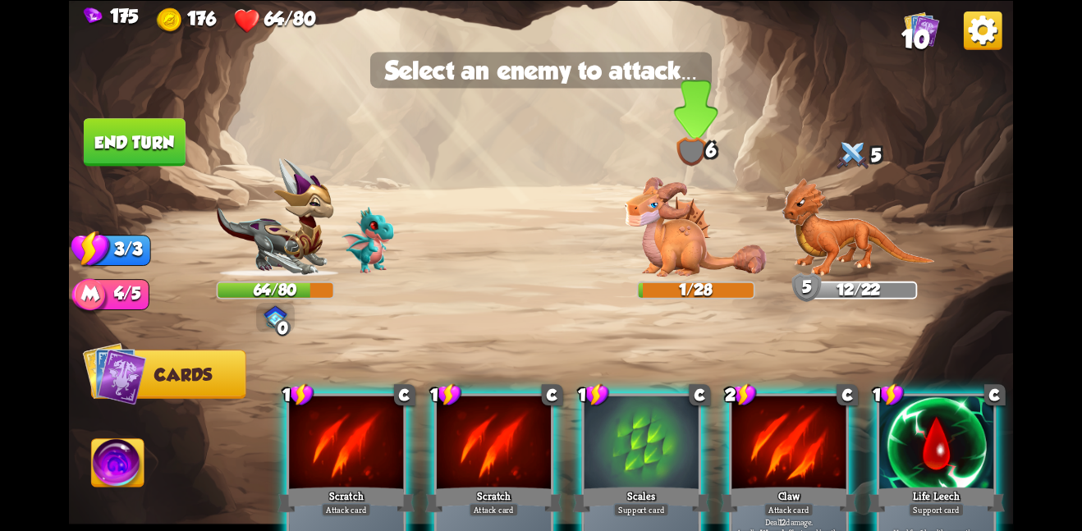
click at [705, 218] on img at bounding box center [696, 226] width 142 height 99
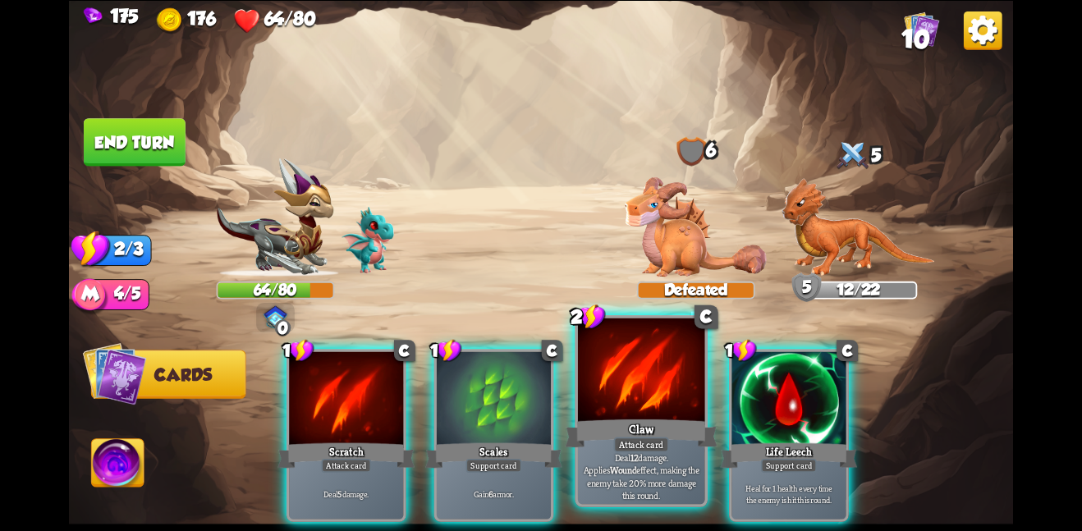
click at [607, 408] on div at bounding box center [641, 371] width 127 height 107
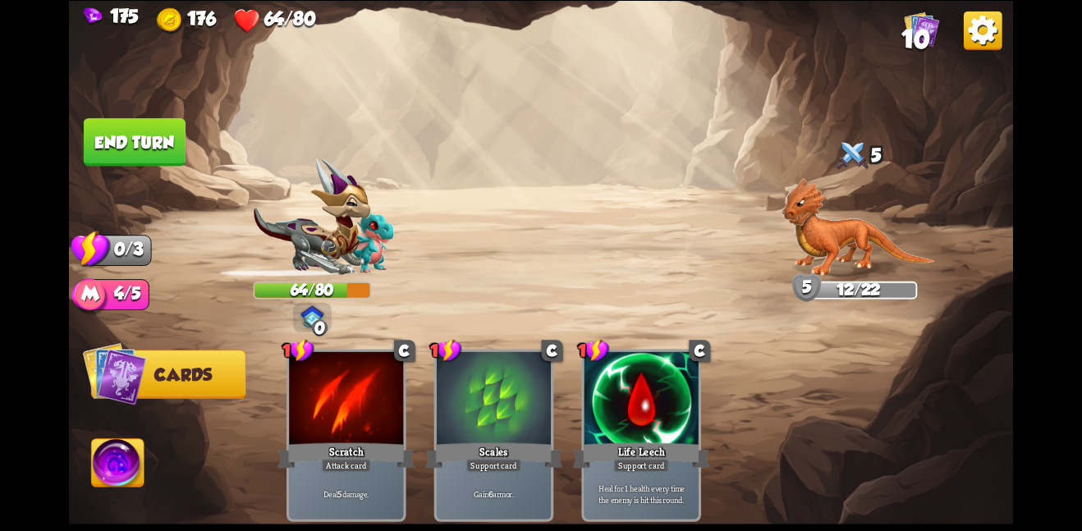
click at [857, 241] on img at bounding box center [859, 226] width 154 height 99
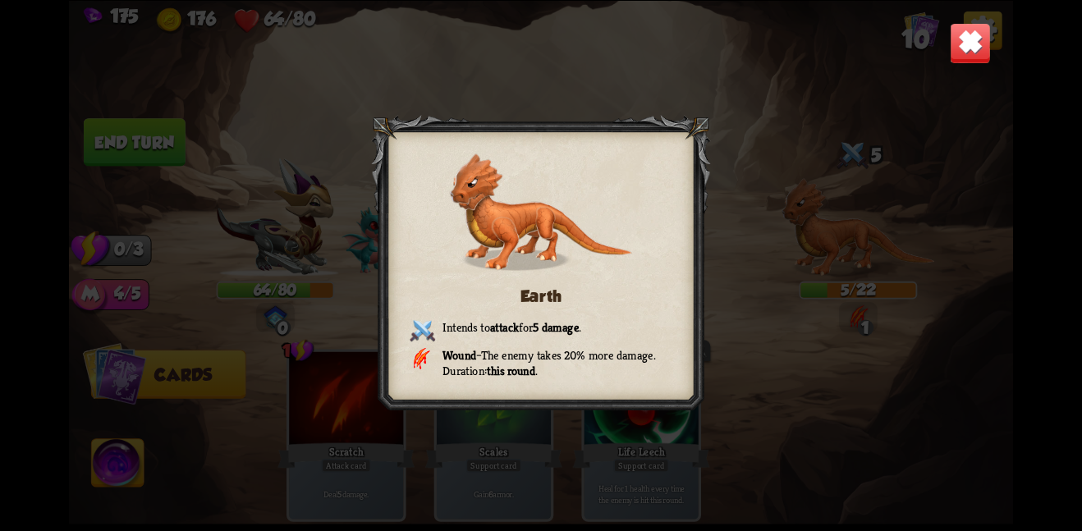
click at [930, 29] on div "Earth Intends to attack for 5 damage . Wound – The enemy takes 20% more damage.…" at bounding box center [541, 265] width 944 height 531
click at [939, 37] on div "Earth Intends to attack for 5 damage . Wound – The enemy takes 20% more damage.…" at bounding box center [541, 265] width 944 height 531
click at [946, 38] on div "Earth Intends to attack for 5 damage . Wound – The enemy takes 20% more damage.…" at bounding box center [541, 265] width 944 height 531
click at [972, 53] on img at bounding box center [970, 42] width 41 height 41
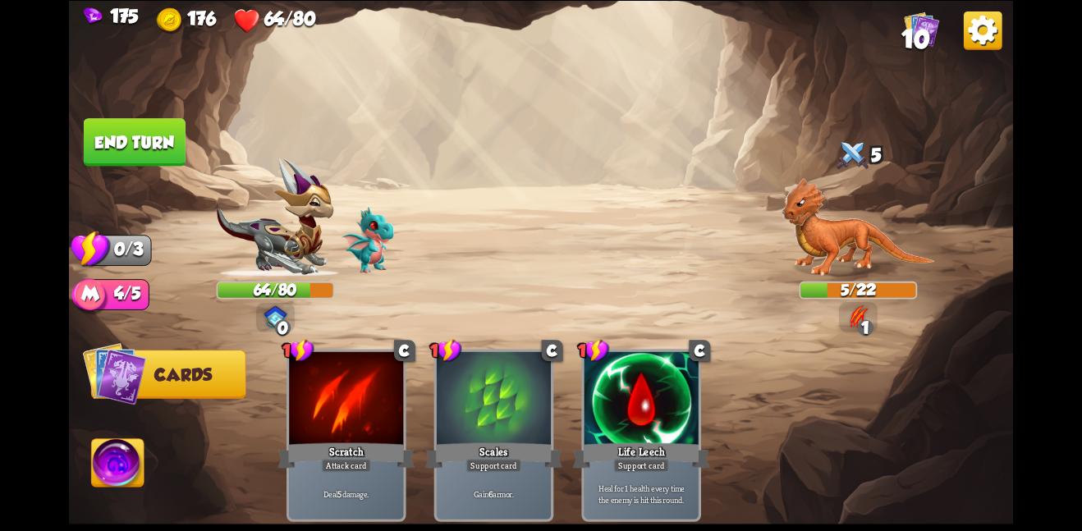
click at [158, 114] on img at bounding box center [541, 265] width 944 height 531
click at [126, 132] on button "End turn" at bounding box center [134, 141] width 103 height 48
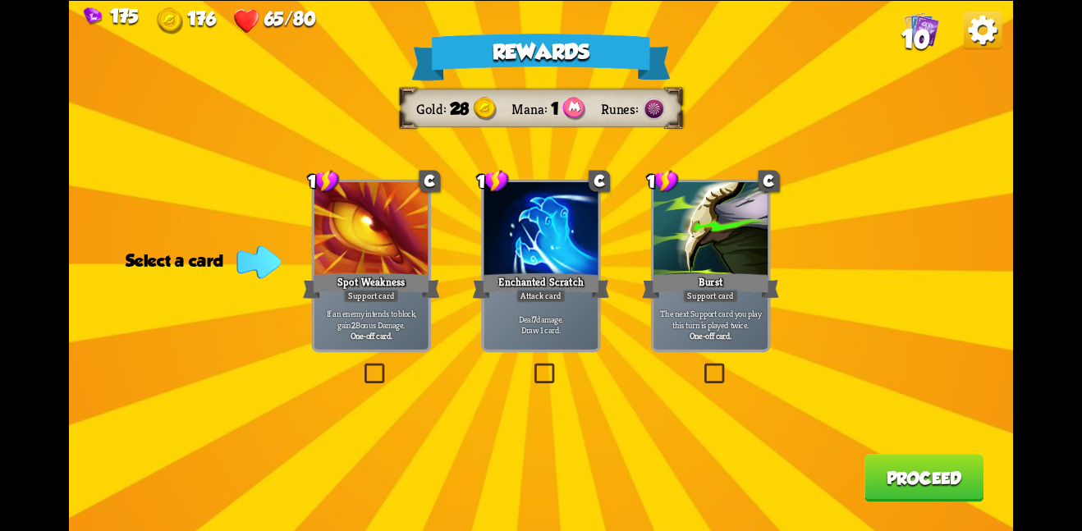
click at [674, 301] on div "The next Support card you play this turn is played twice. One-off card." at bounding box center [711, 325] width 114 height 50
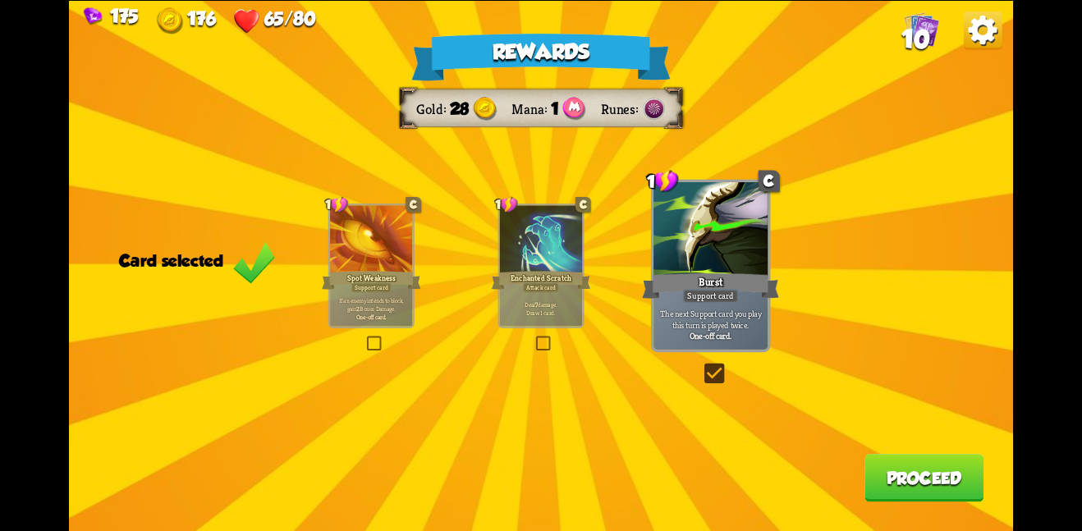
click at [901, 475] on button "Proceed" at bounding box center [924, 478] width 119 height 48
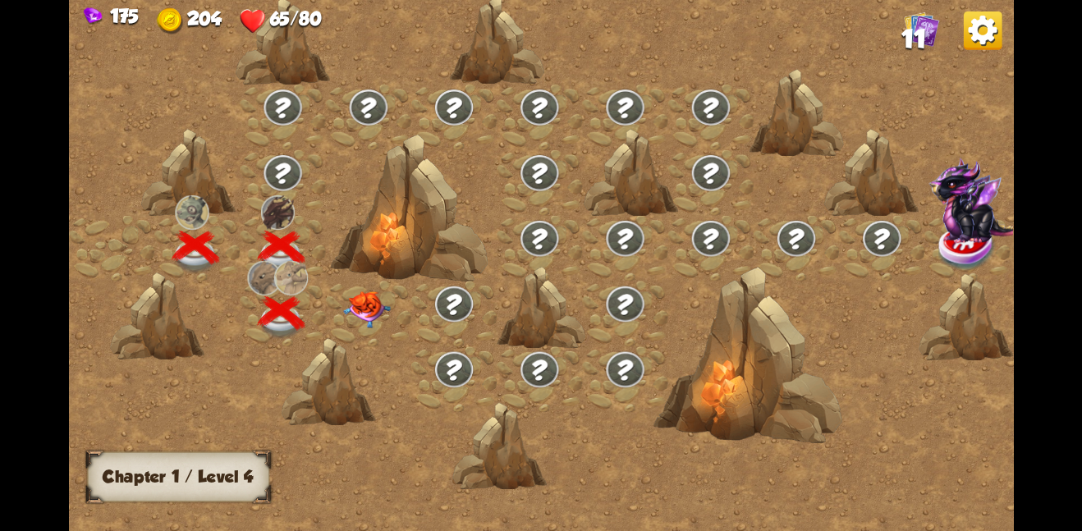
click at [363, 303] on img at bounding box center [367, 309] width 48 height 37
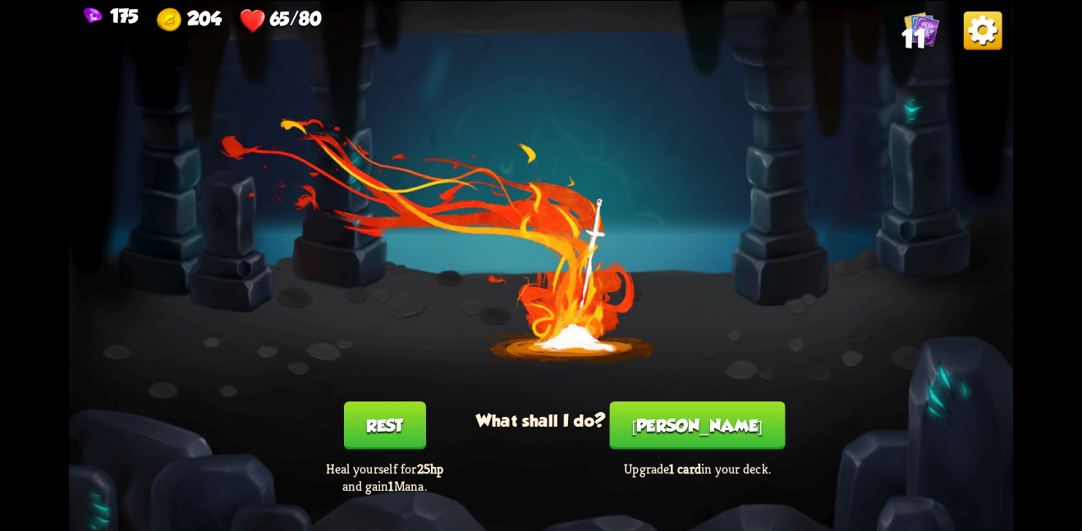
click at [707, 448] on button "[PERSON_NAME]" at bounding box center [698, 426] width 176 height 48
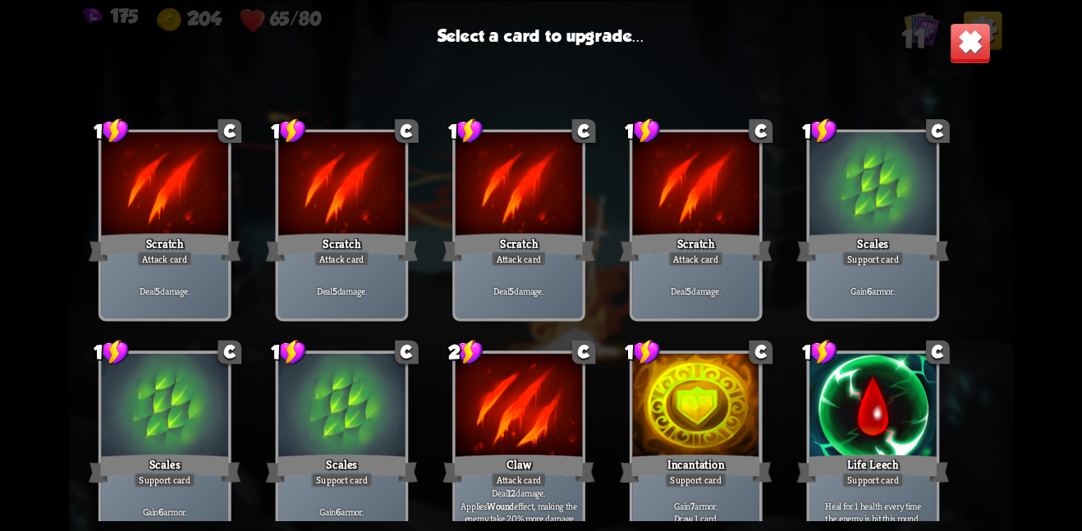
scroll to position [270, 0]
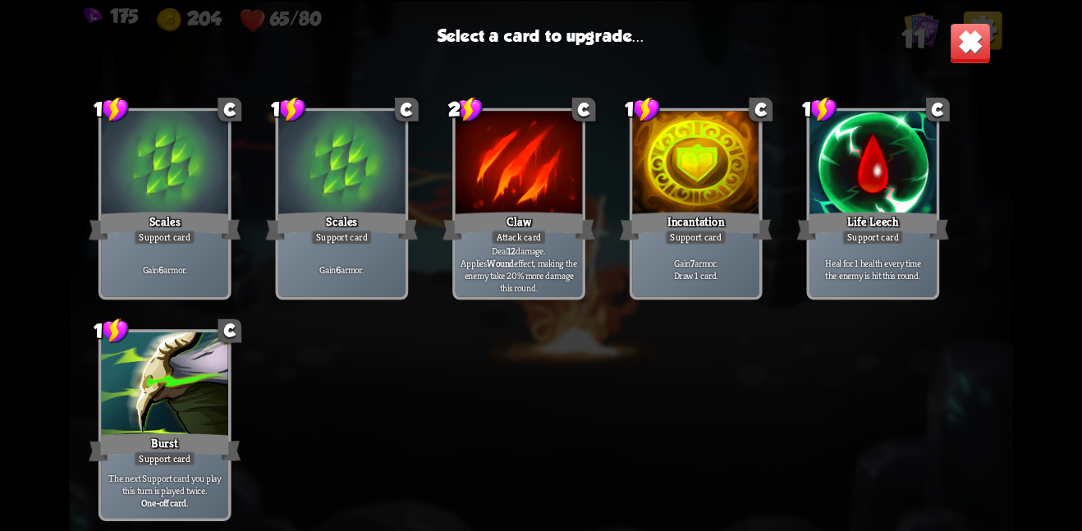
click at [976, 46] on img at bounding box center [970, 42] width 41 height 41
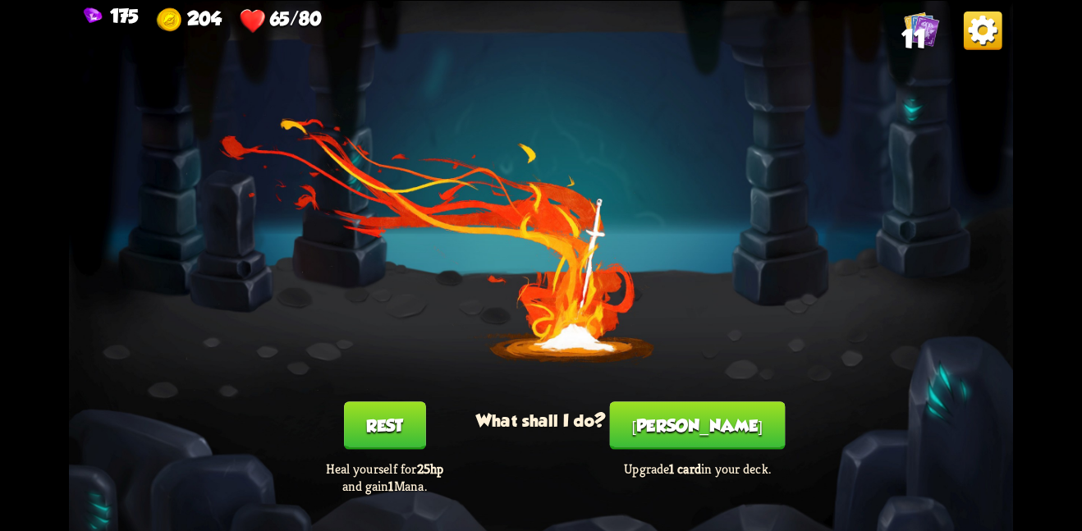
click at [393, 399] on div "You feel rested! What shall I do? Rest Heal yourself for 25hp and gain 1 Mana. …" at bounding box center [541, 265] width 944 height 531
click at [394, 413] on button "Rest" at bounding box center [385, 426] width 82 height 48
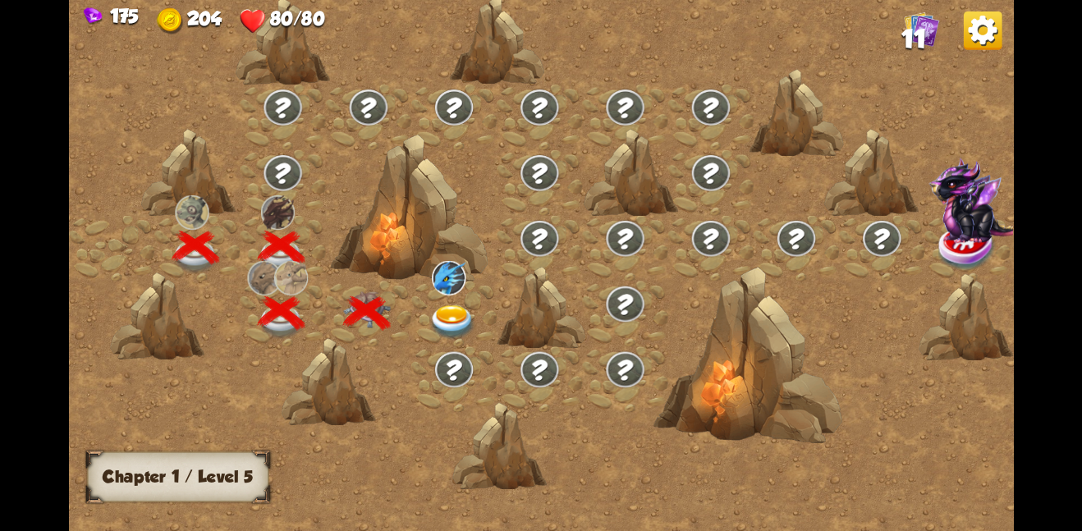
click at [466, 338] on img at bounding box center [453, 322] width 48 height 34
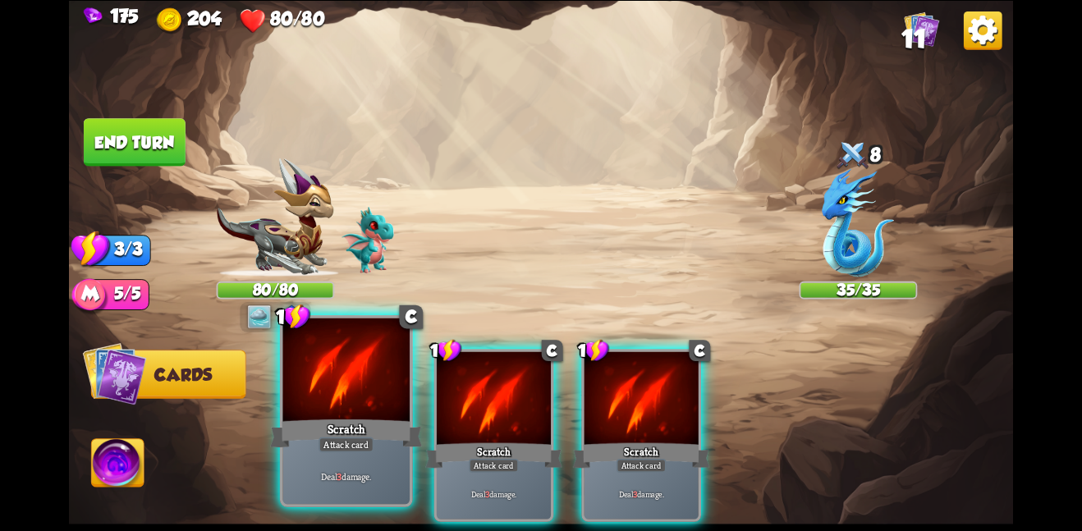
click at [328, 386] on div at bounding box center [345, 371] width 127 height 107
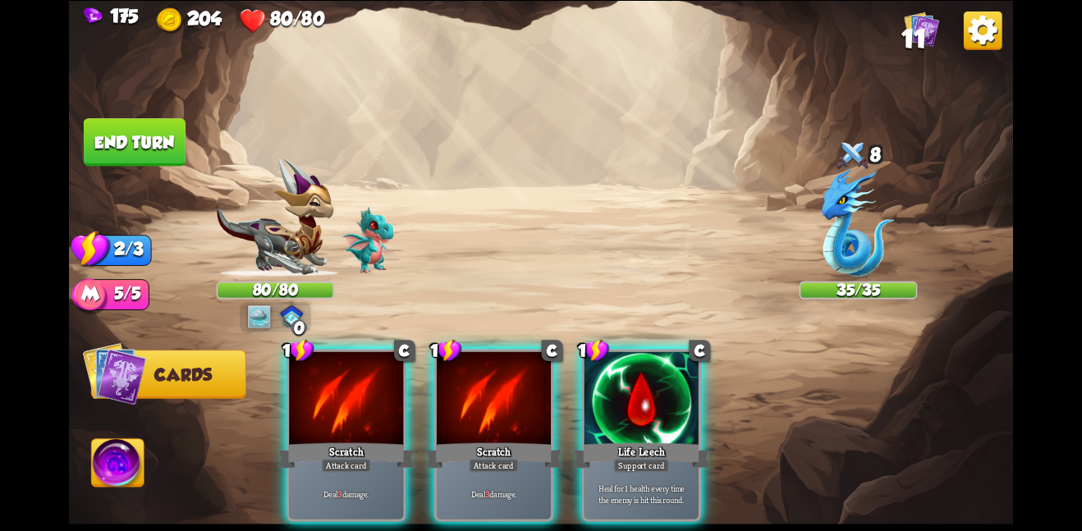
click at [328, 386] on div at bounding box center [346, 399] width 114 height 96
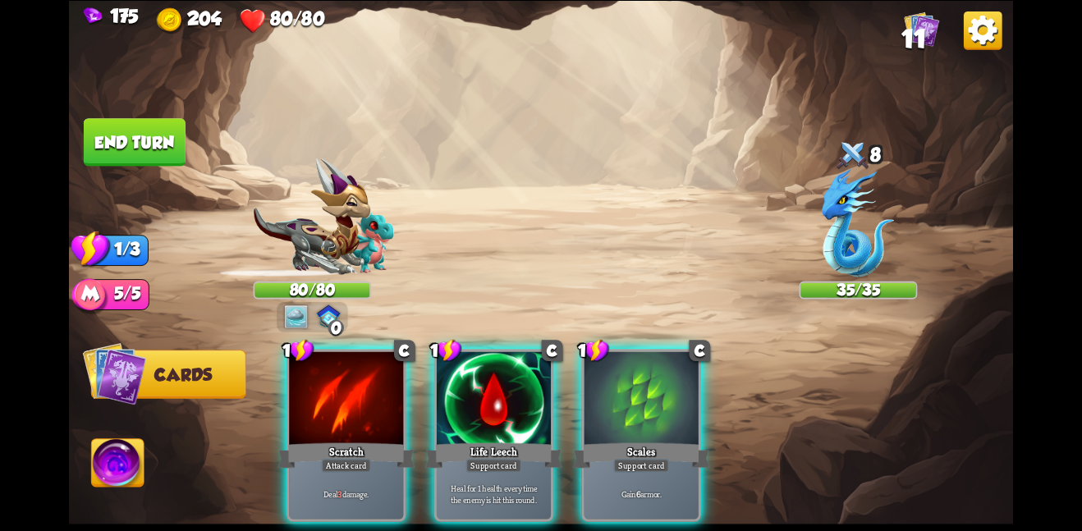
click at [328, 386] on div at bounding box center [346, 399] width 114 height 96
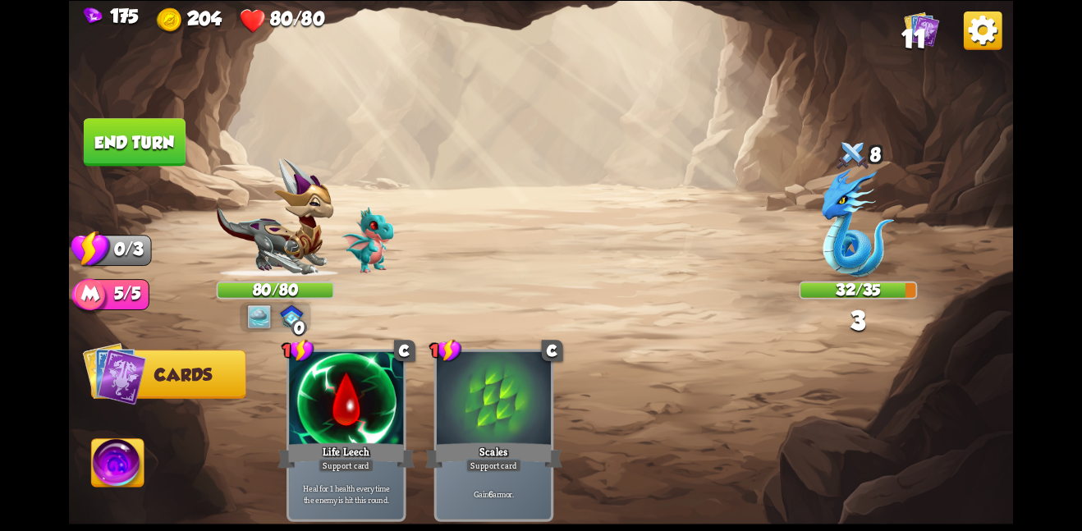
click at [171, 133] on button "End turn" at bounding box center [135, 142] width 102 height 48
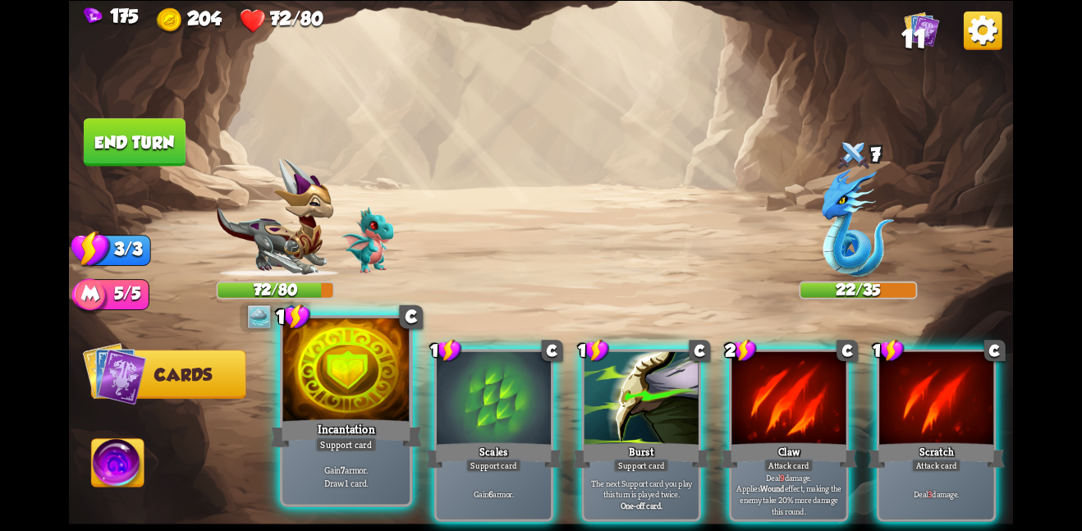
click at [361, 429] on div "Incantation" at bounding box center [346, 433] width 152 height 34
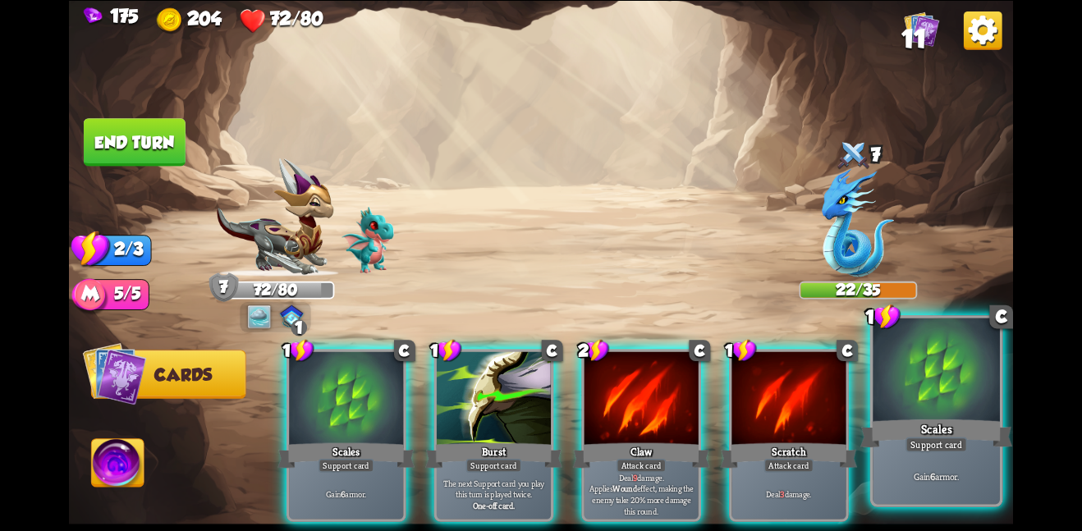
click at [957, 439] on div "Support card" at bounding box center [937, 445] width 62 height 16
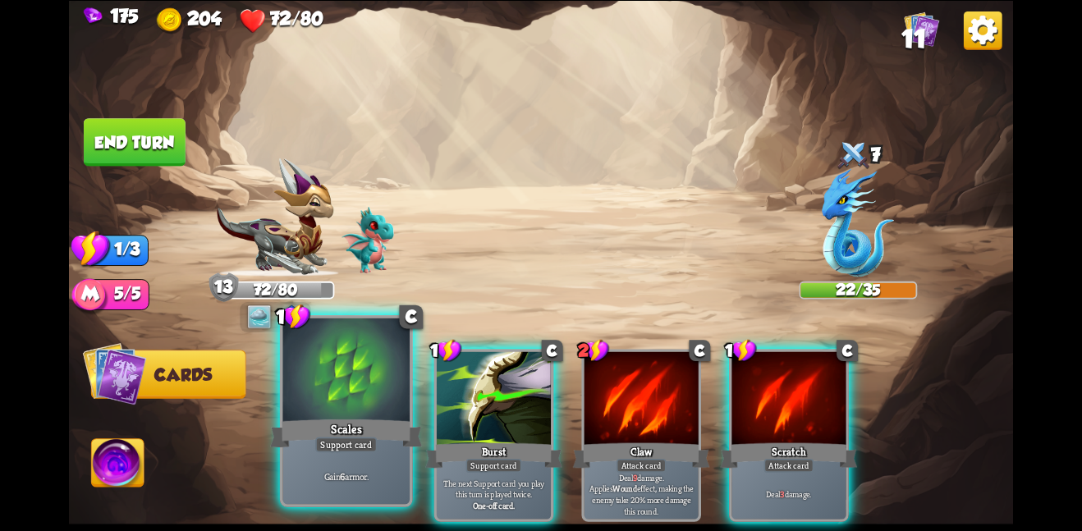
click at [347, 425] on div "Scales" at bounding box center [346, 433] width 152 height 34
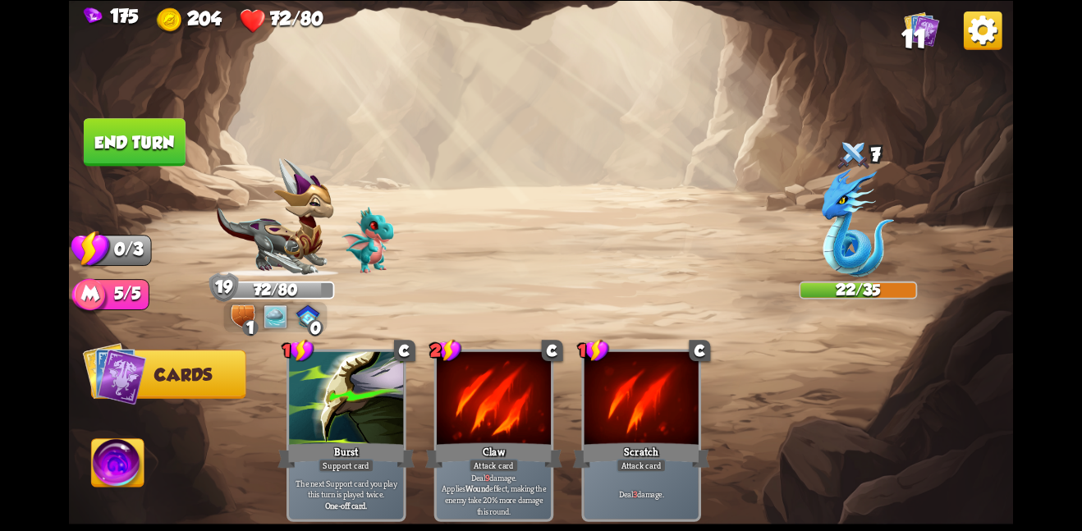
click at [149, 151] on button "End turn" at bounding box center [135, 142] width 102 height 48
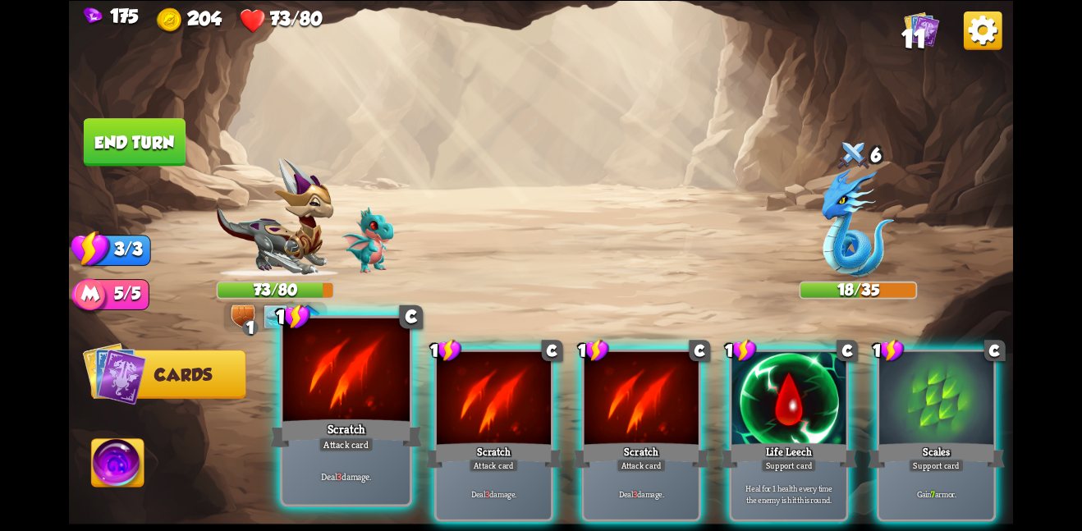
click at [374, 434] on div "Scratch" at bounding box center [346, 433] width 152 height 34
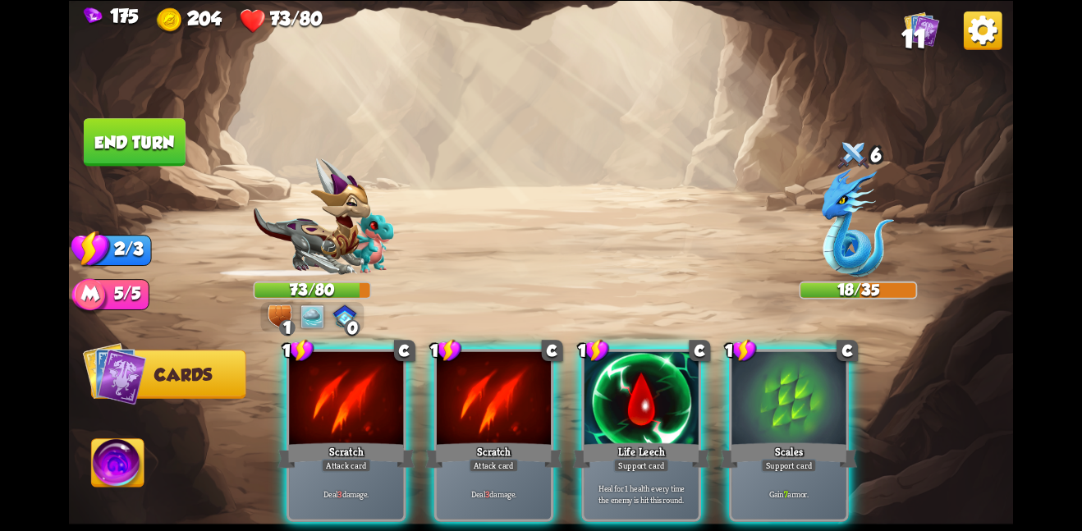
click at [374, 440] on div "Scratch" at bounding box center [346, 455] width 137 height 30
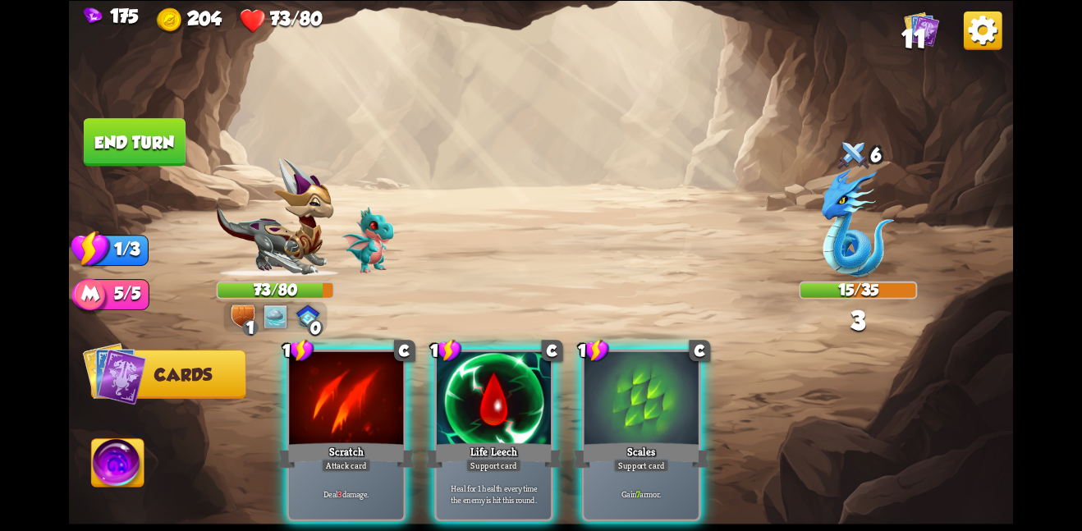
click at [374, 440] on div "Scratch" at bounding box center [346, 455] width 137 height 30
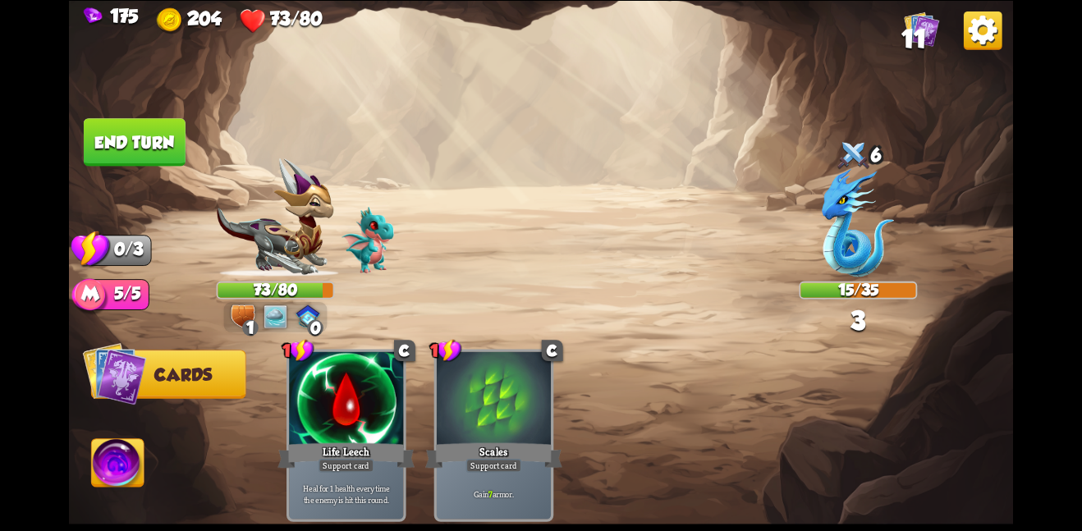
click at [172, 152] on button "End turn" at bounding box center [135, 142] width 102 height 48
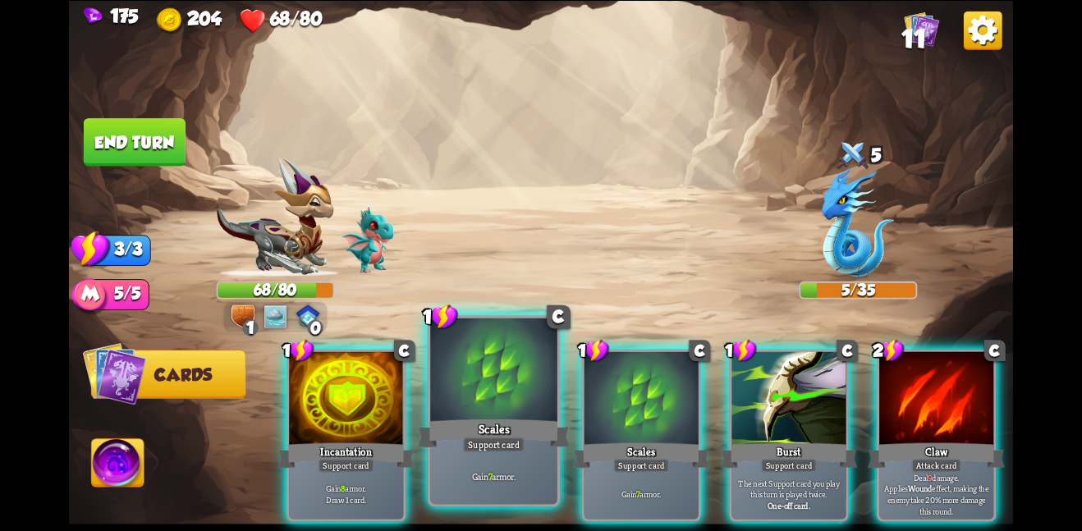
click at [503, 413] on div at bounding box center [493, 371] width 127 height 107
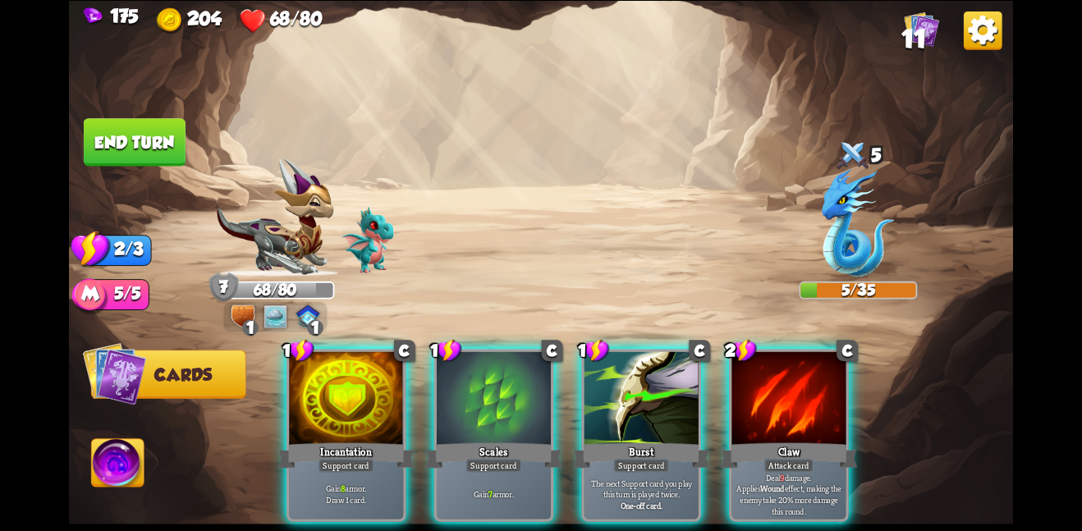
click at [418, 393] on div "1 C Incantation Support card Gain 8 armor. Draw 1 card. 1 C Scales Support card…" at bounding box center [636, 413] width 756 height 237
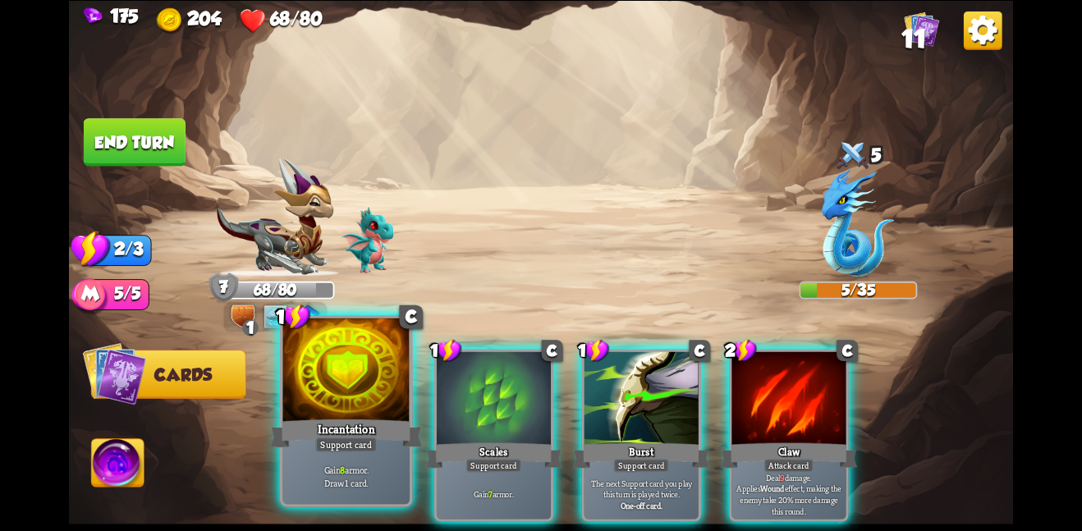
click at [374, 393] on div at bounding box center [345, 371] width 127 height 107
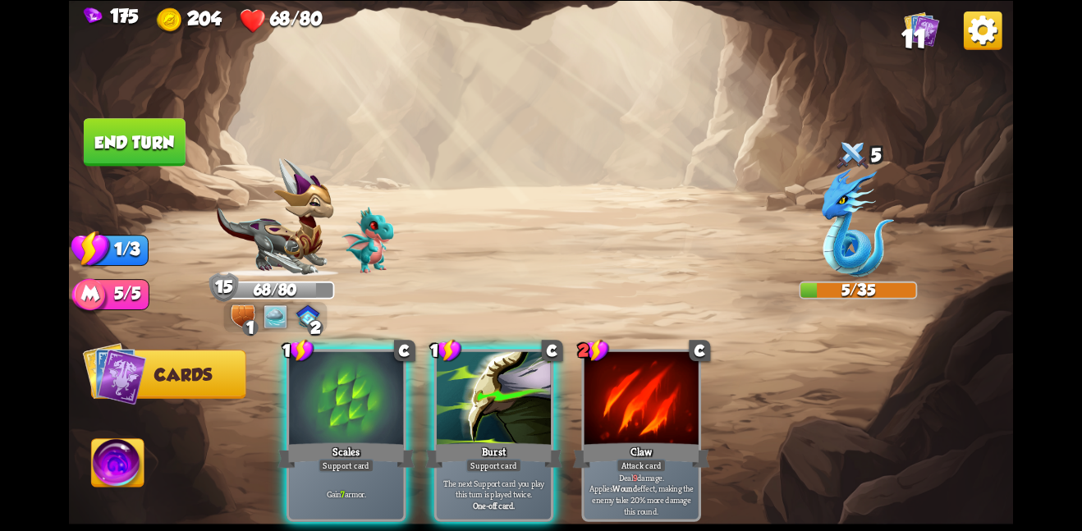
click at [374, 393] on div at bounding box center [346, 399] width 114 height 96
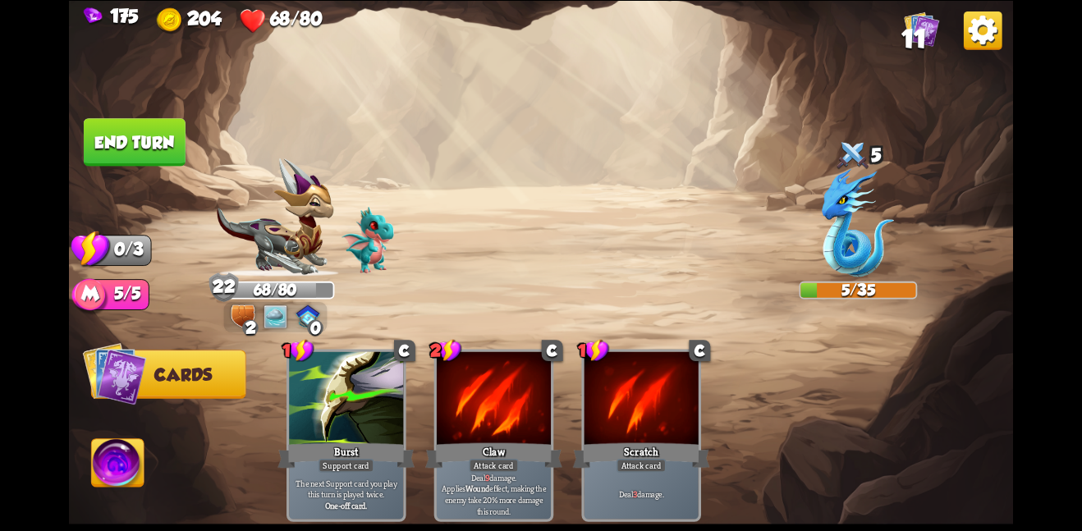
click at [136, 144] on button "End turn" at bounding box center [135, 142] width 102 height 48
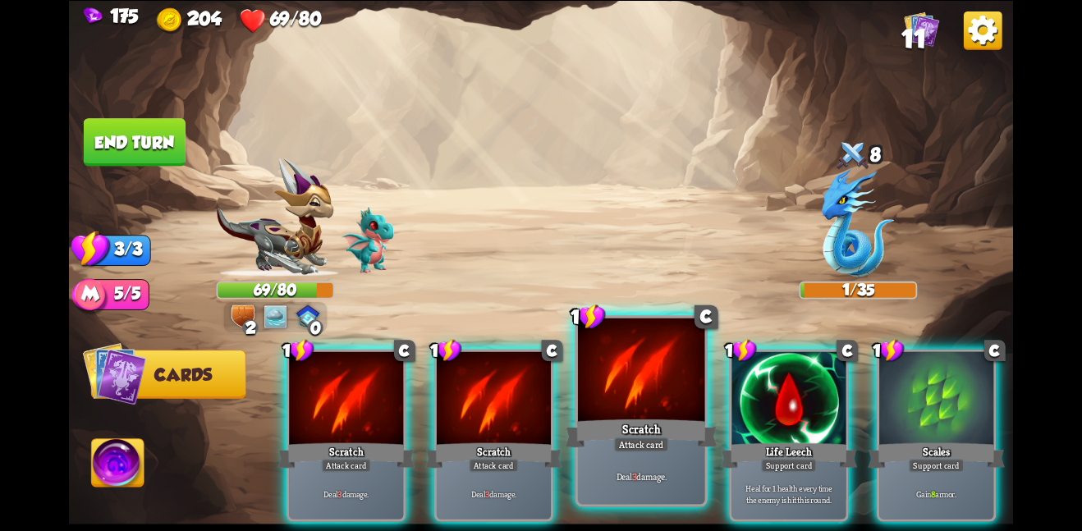
click at [654, 447] on div "Attack card" at bounding box center [641, 445] width 55 height 16
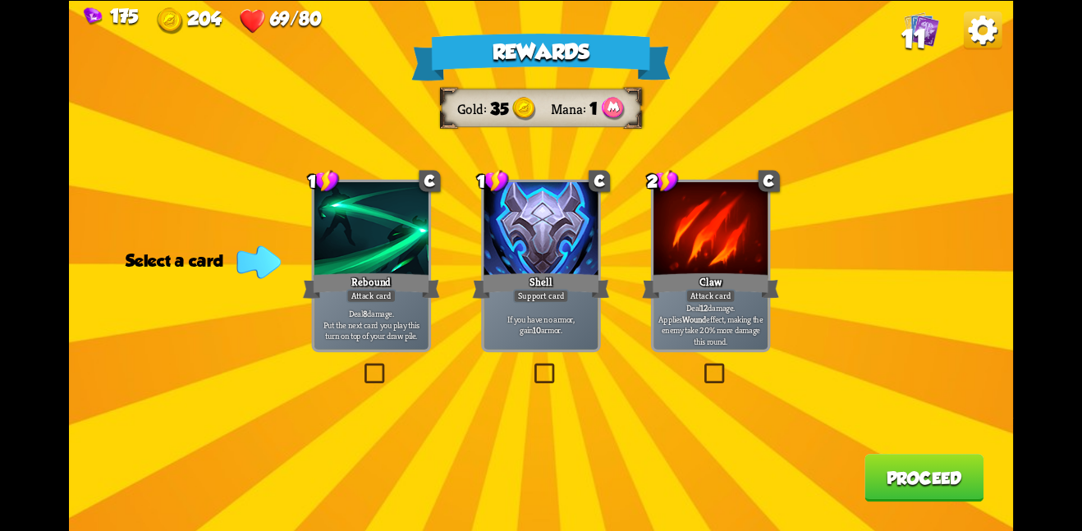
click at [564, 289] on div "Support card" at bounding box center [541, 296] width 56 height 14
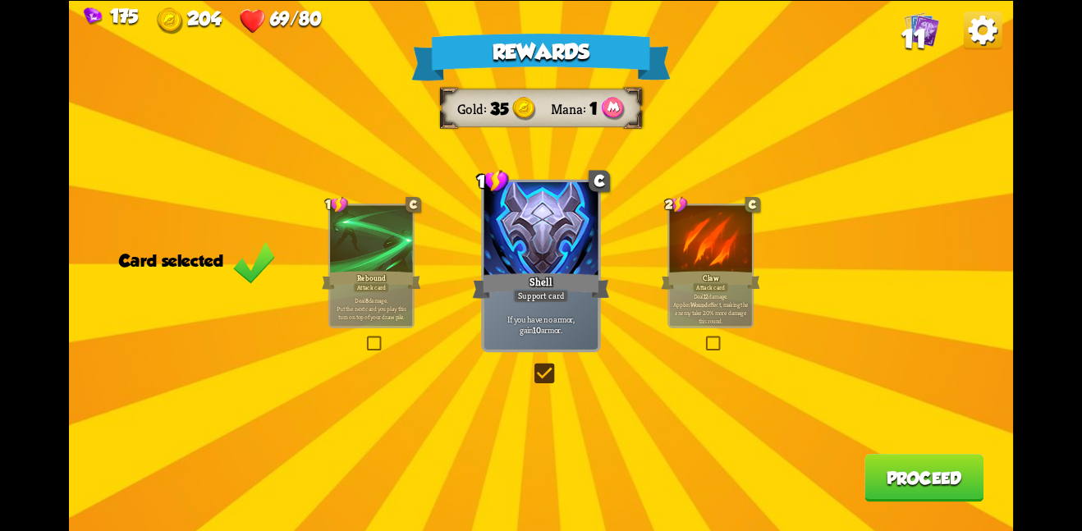
click at [876, 471] on button "Proceed" at bounding box center [924, 478] width 119 height 48
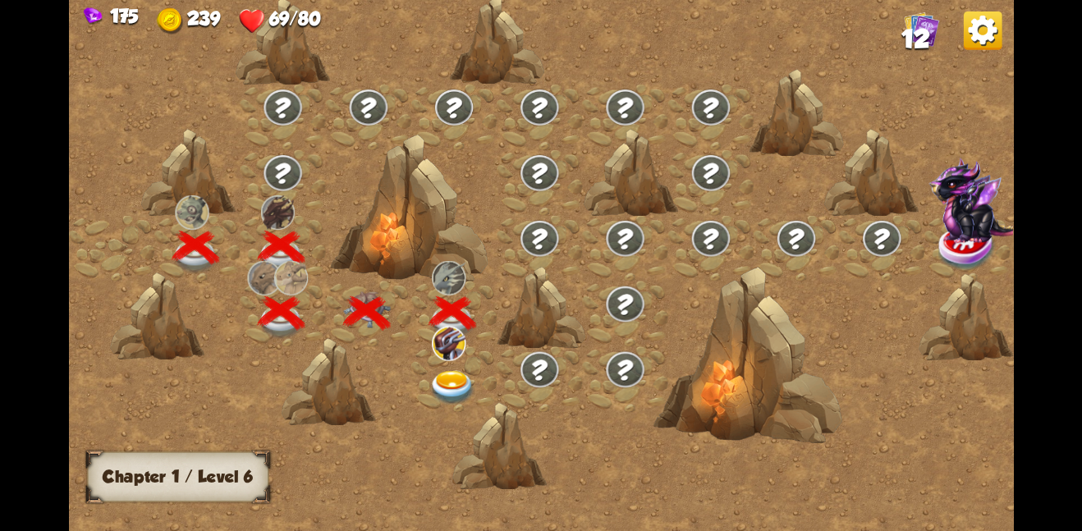
click at [462, 375] on img at bounding box center [453, 387] width 48 height 34
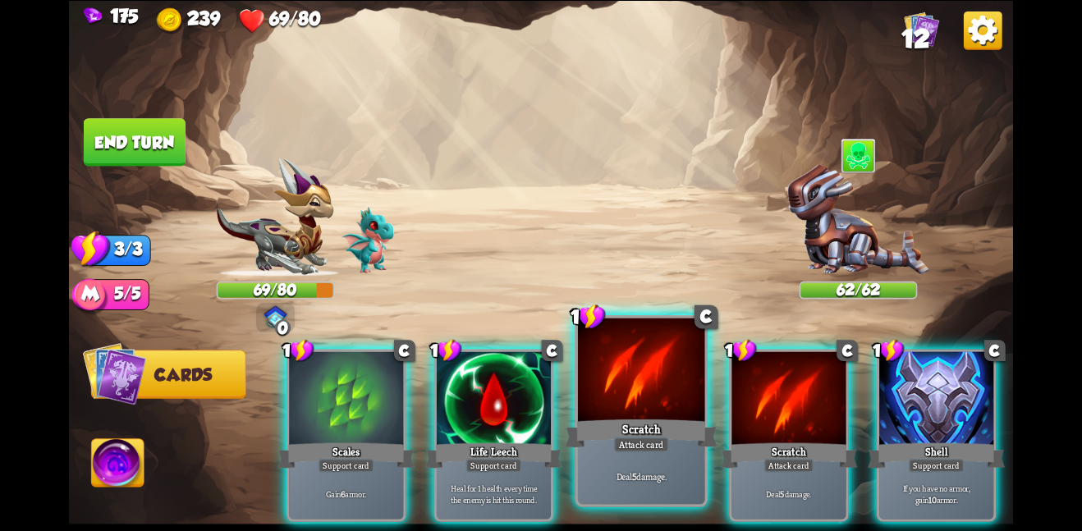
click at [662, 417] on div "Scratch" at bounding box center [641, 433] width 152 height 34
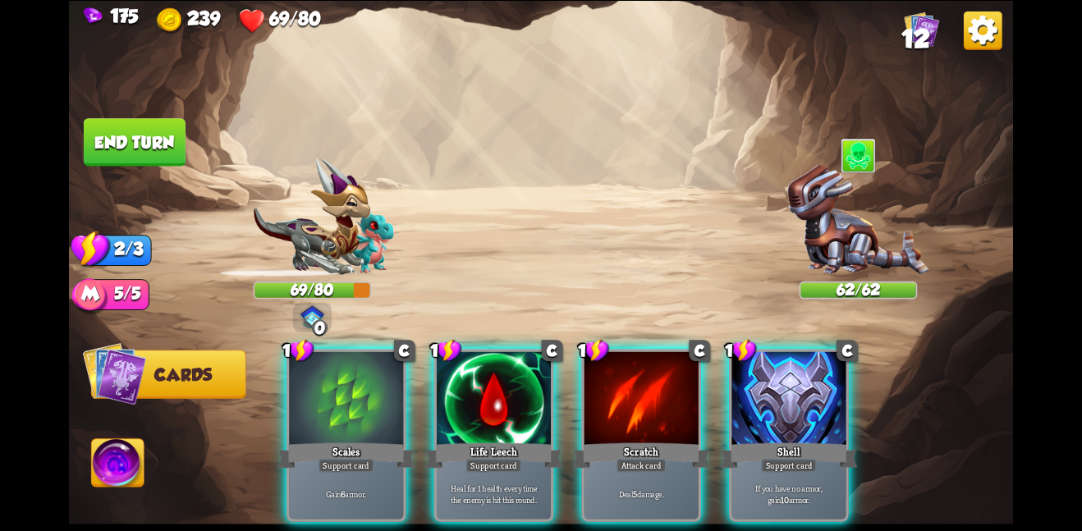
click at [662, 440] on div "Scratch" at bounding box center [641, 455] width 137 height 30
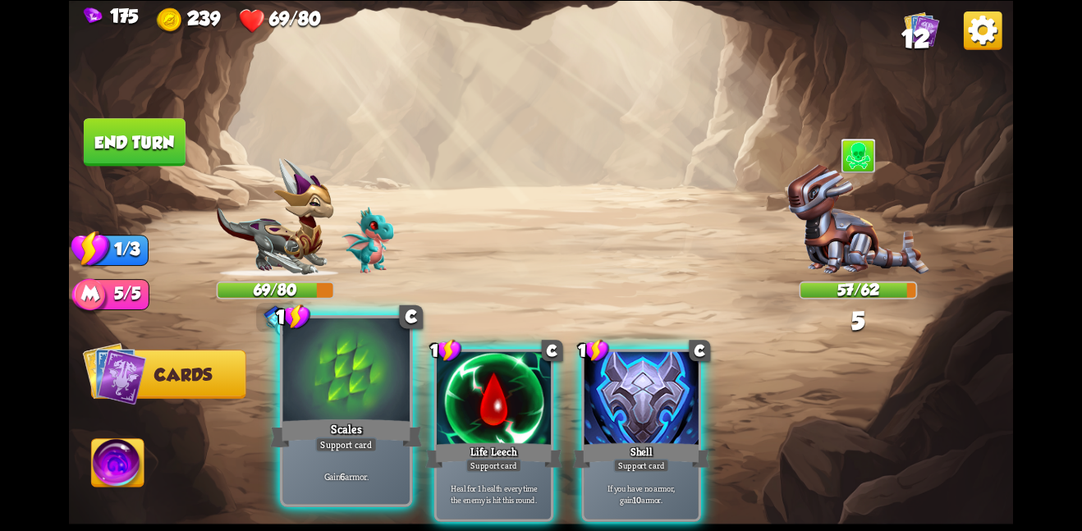
click at [361, 379] on div at bounding box center [345, 371] width 127 height 107
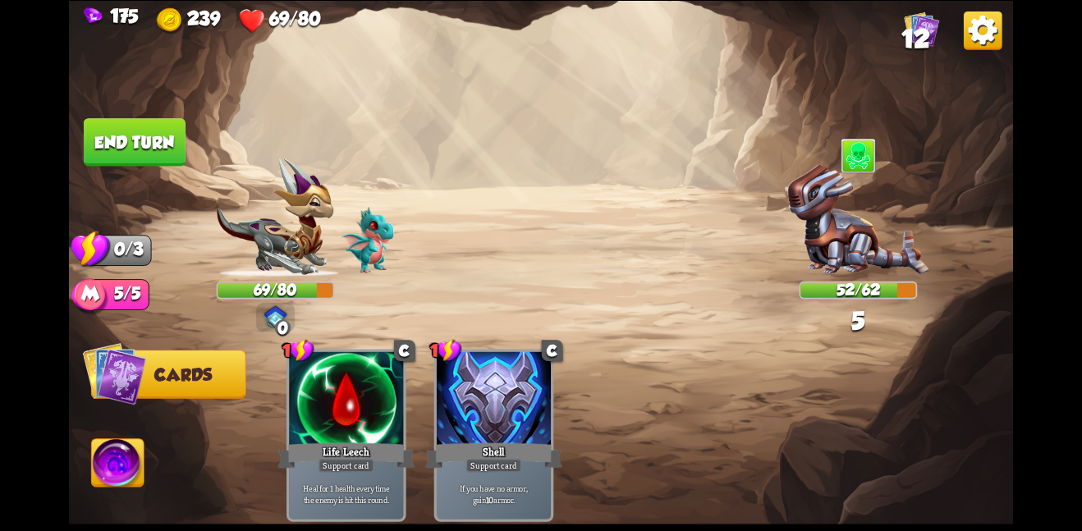
click at [145, 147] on button "End turn" at bounding box center [134, 141] width 103 height 48
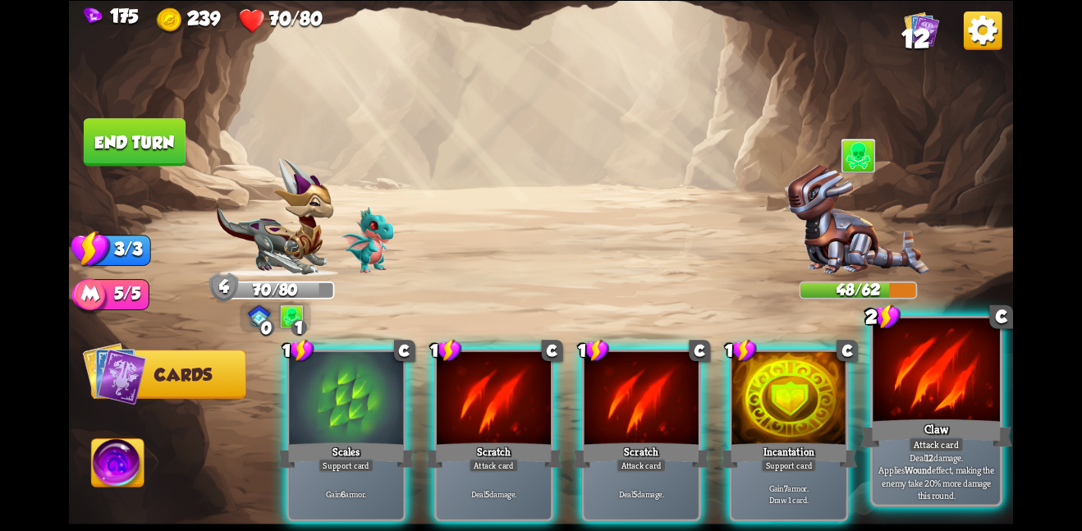
click at [981, 417] on div "Claw" at bounding box center [937, 433] width 152 height 34
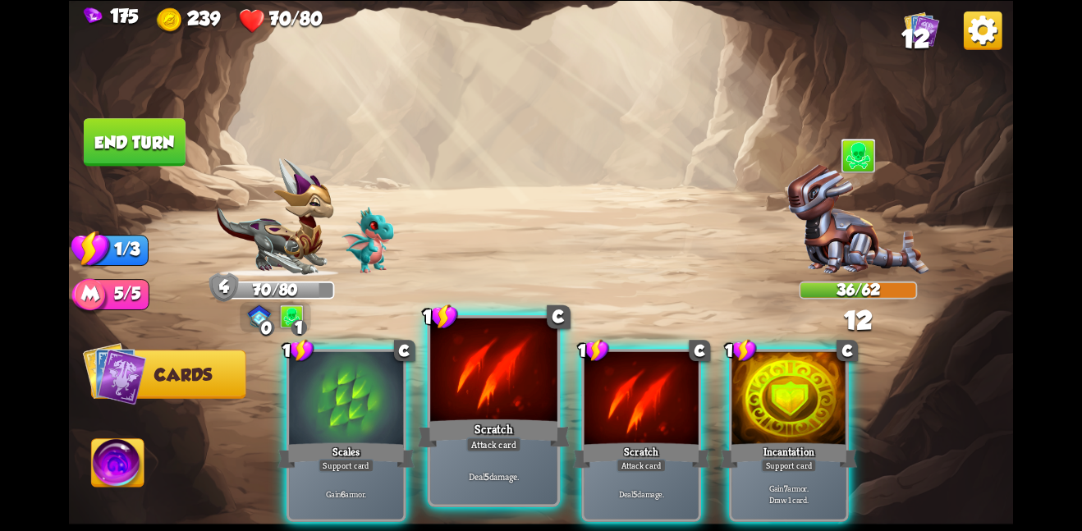
click at [551, 442] on div "Scratch" at bounding box center [494, 433] width 152 height 34
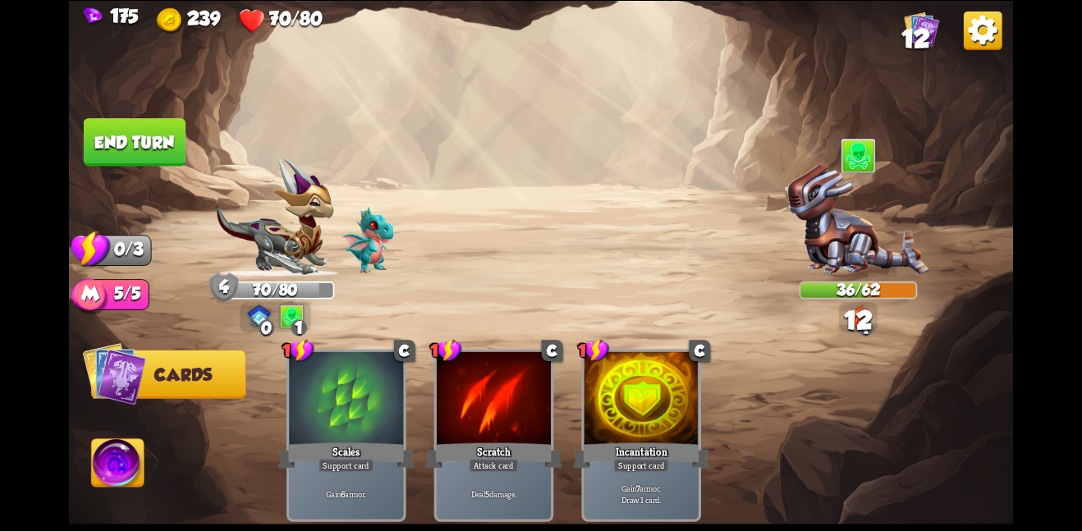
click at [161, 157] on button "End turn" at bounding box center [135, 142] width 102 height 48
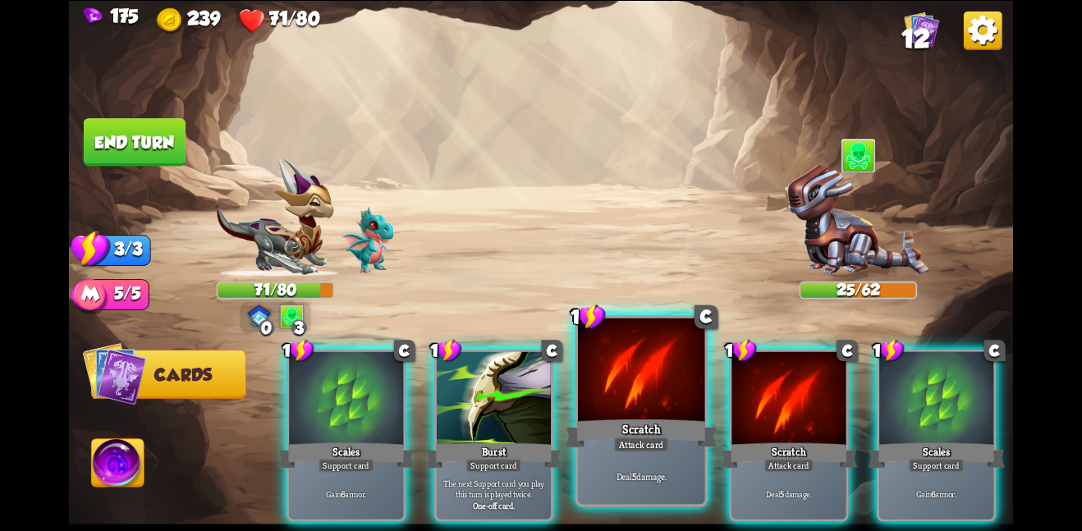
click at [682, 407] on div at bounding box center [641, 371] width 127 height 107
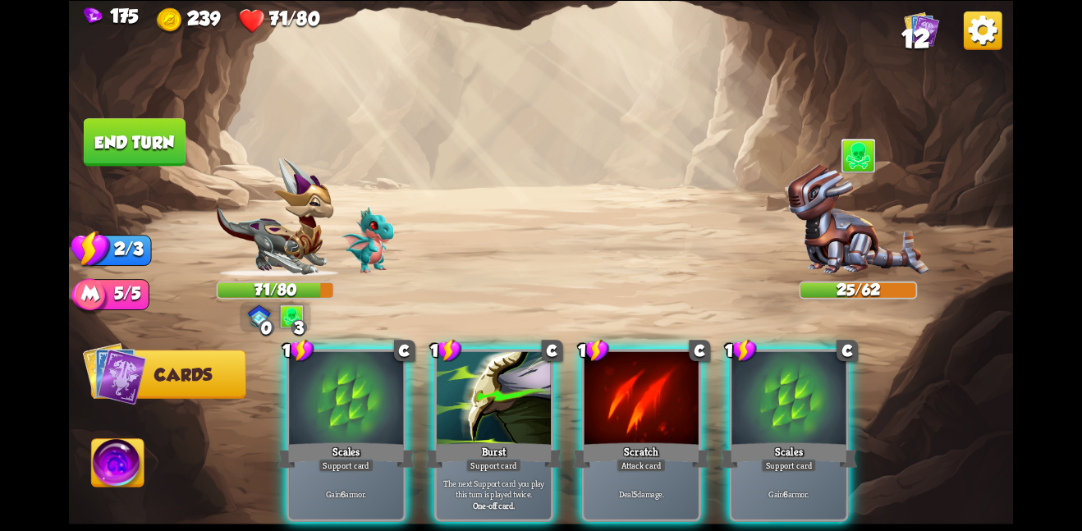
click at [682, 407] on div at bounding box center [642, 399] width 114 height 96
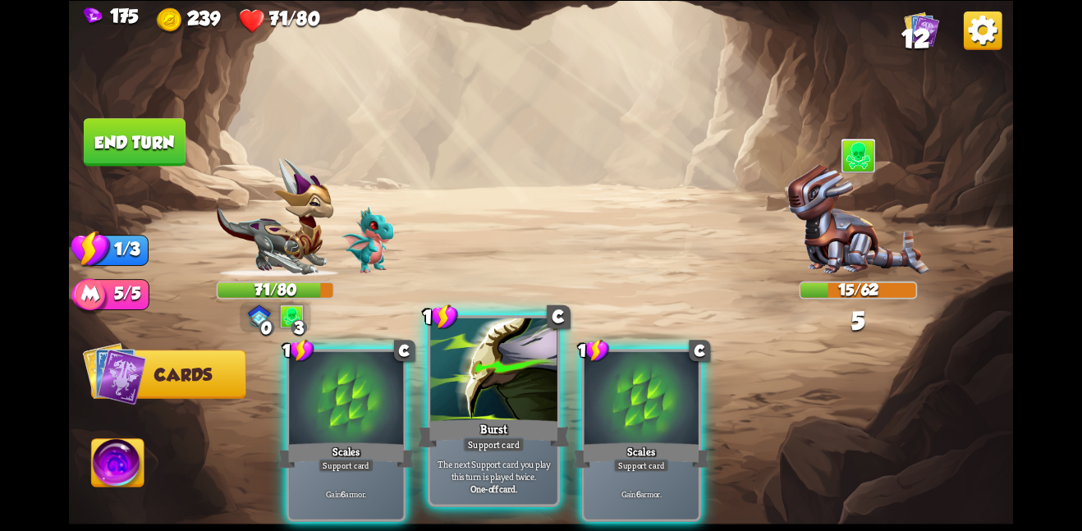
click at [485, 392] on div at bounding box center [493, 371] width 127 height 107
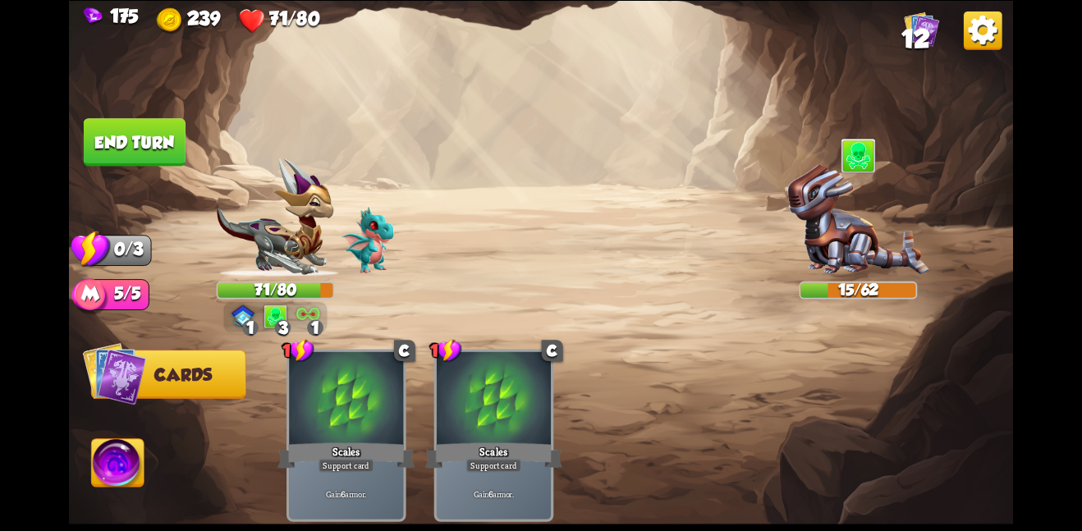
click at [157, 146] on button "End turn" at bounding box center [135, 142] width 102 height 48
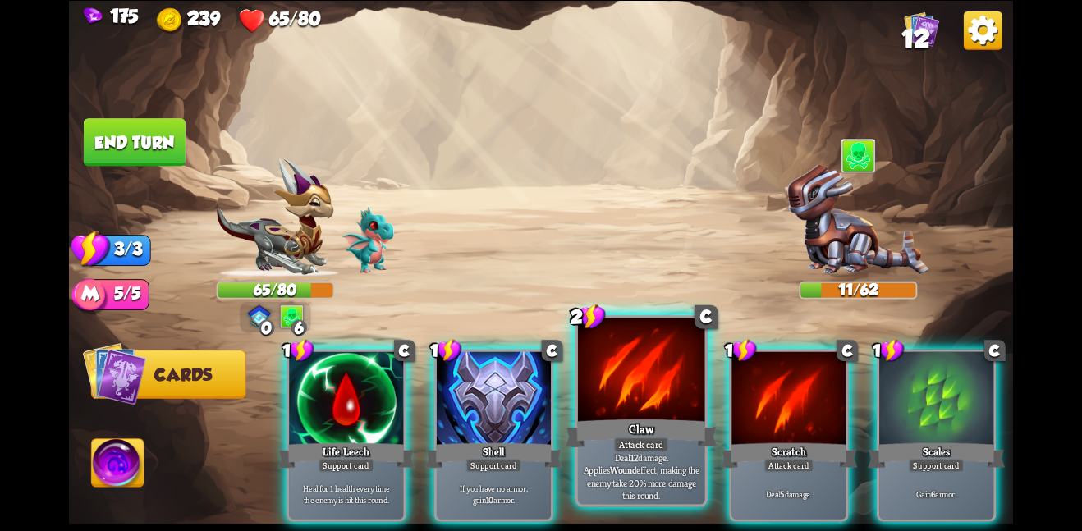
click at [631, 401] on div at bounding box center [641, 371] width 127 height 107
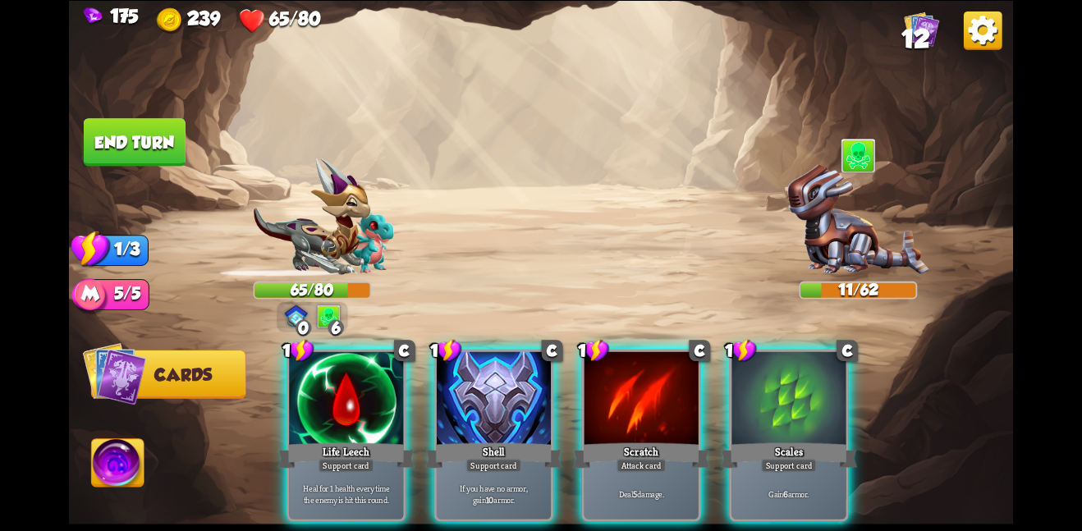
click at [631, 401] on div at bounding box center [642, 399] width 114 height 96
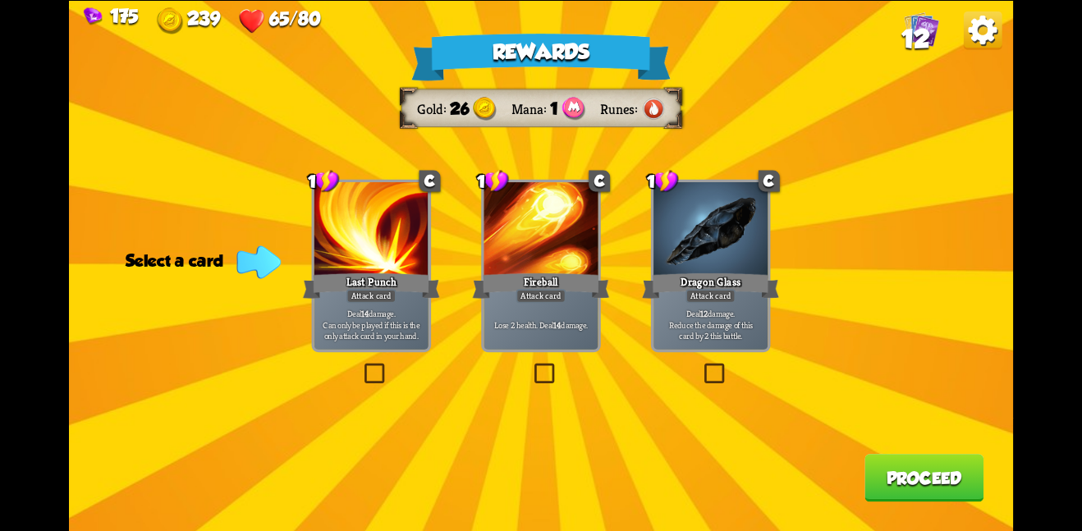
click at [384, 287] on div "Last Punch" at bounding box center [371, 285] width 137 height 30
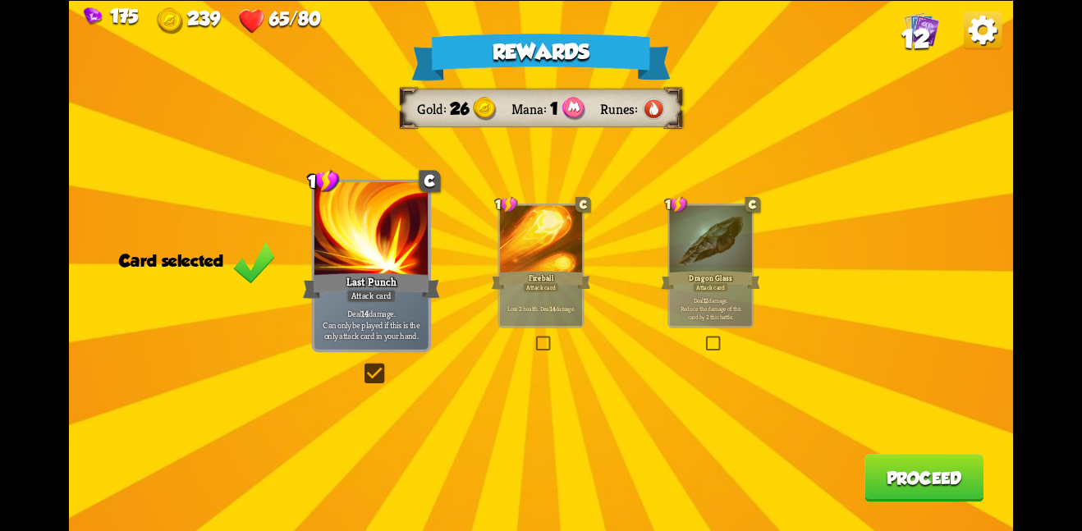
click at [880, 472] on button "Proceed" at bounding box center [924, 478] width 119 height 48
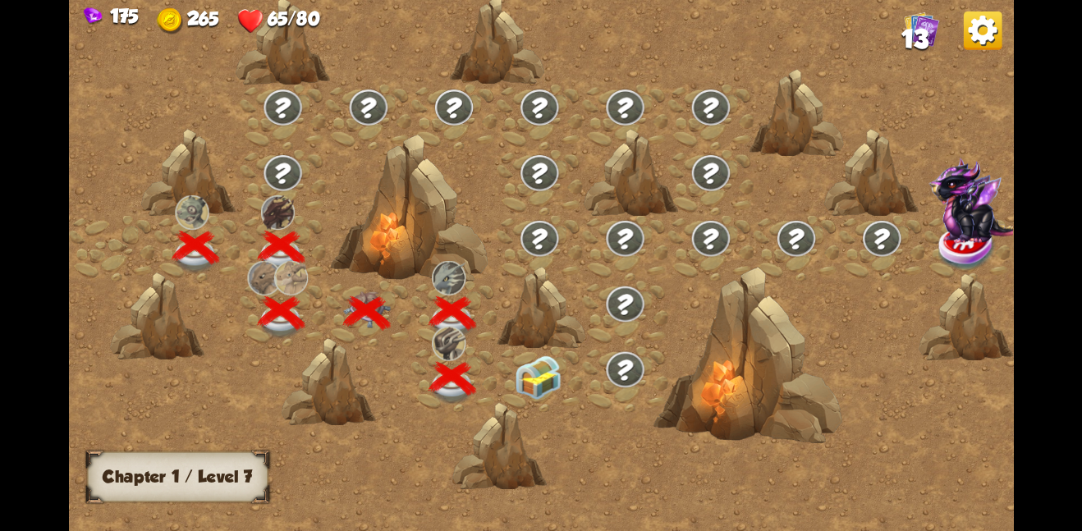
click at [527, 383] on img at bounding box center [539, 377] width 48 height 44
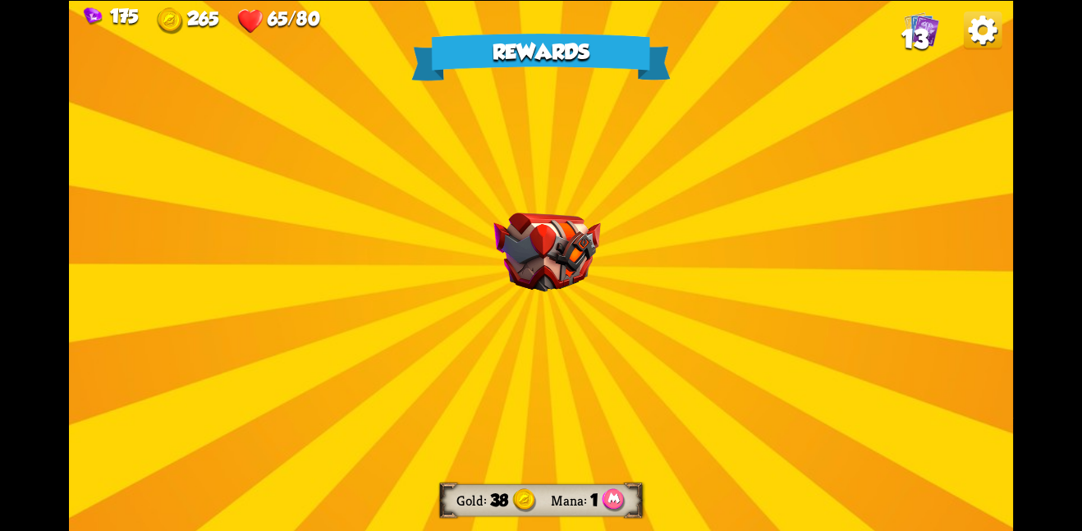
click at [532, 282] on img at bounding box center [547, 253] width 107 height 80
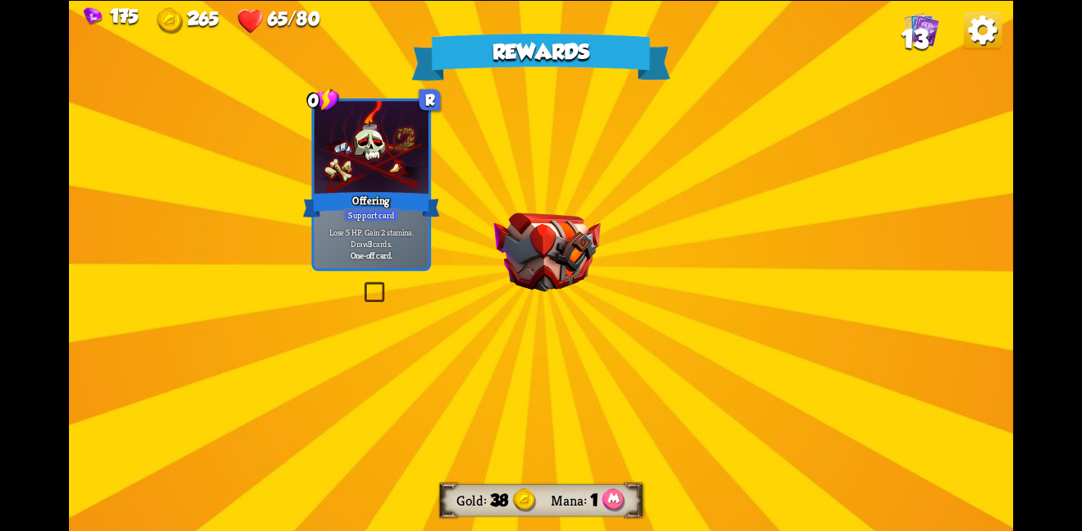
click at [532, 282] on img at bounding box center [547, 253] width 107 height 80
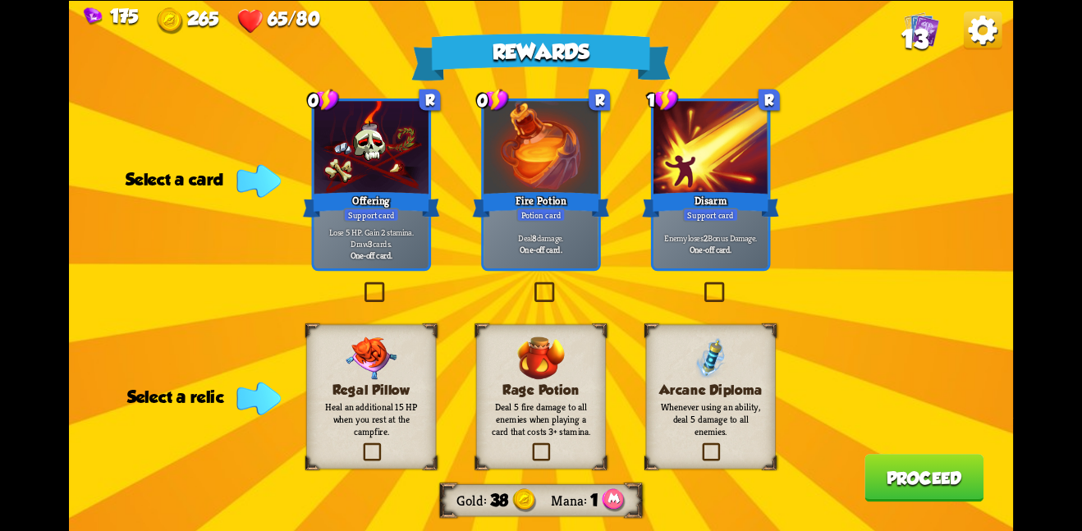
click at [396, 438] on div "Regal Pillow Heal an additional 15 HP when you rest at the campfire." at bounding box center [371, 396] width 130 height 145
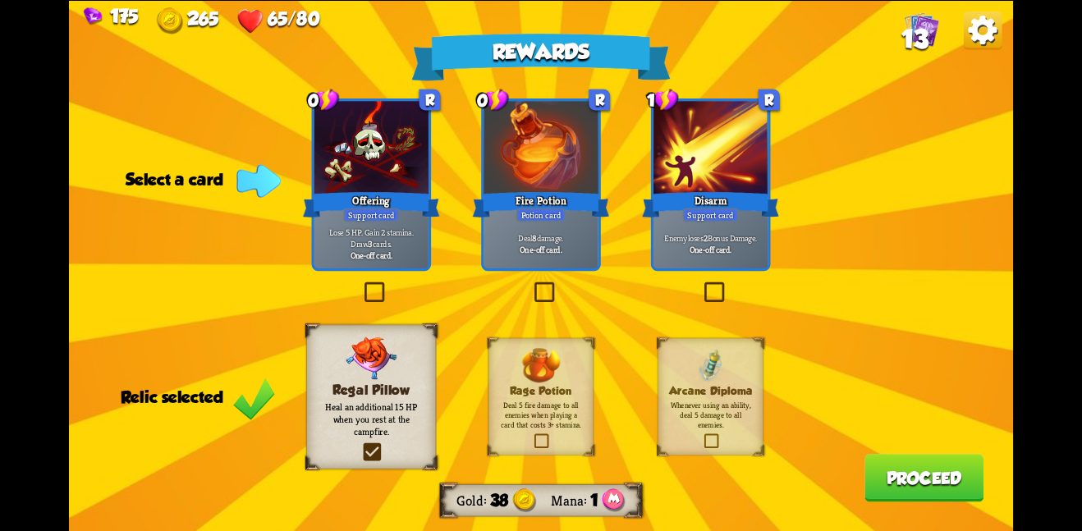
click at [894, 466] on button "Proceed" at bounding box center [924, 478] width 119 height 48
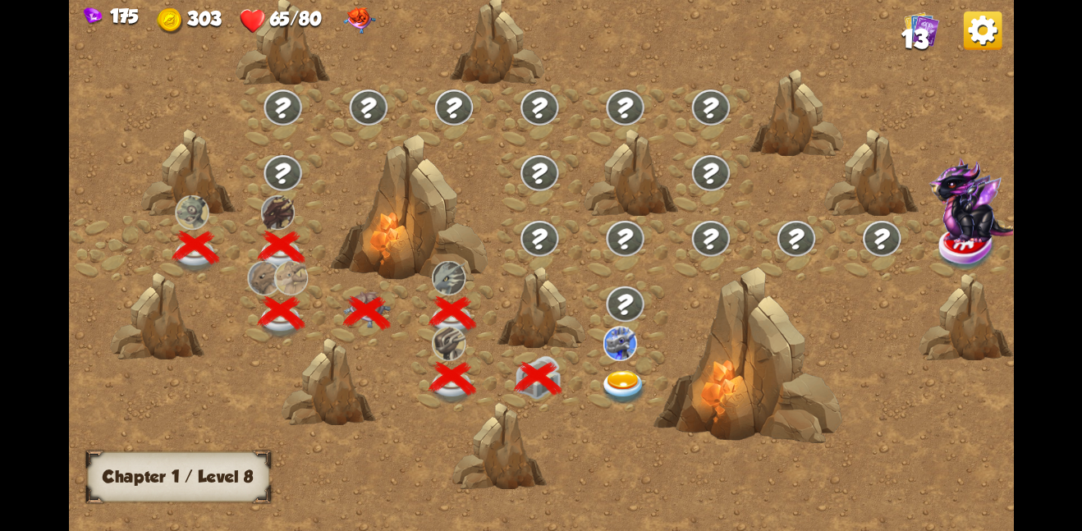
click at [613, 384] on img at bounding box center [624, 387] width 48 height 34
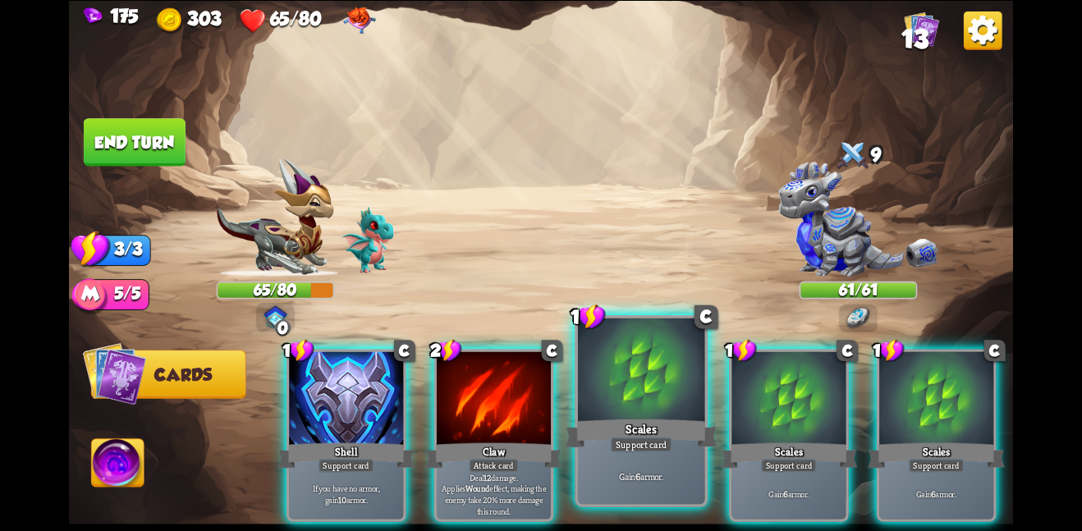
click at [662, 414] on div at bounding box center [641, 371] width 127 height 107
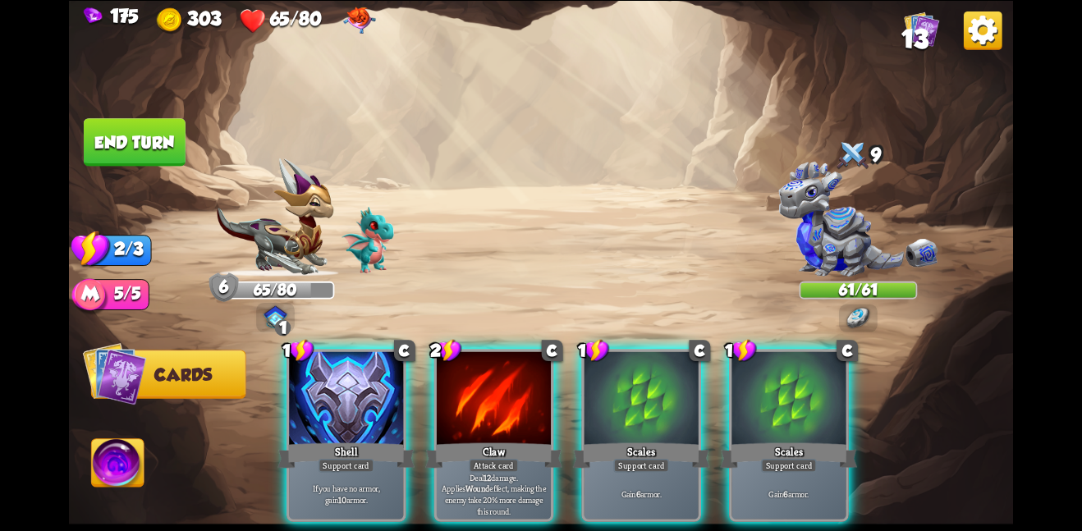
click at [662, 414] on div at bounding box center [642, 399] width 114 height 96
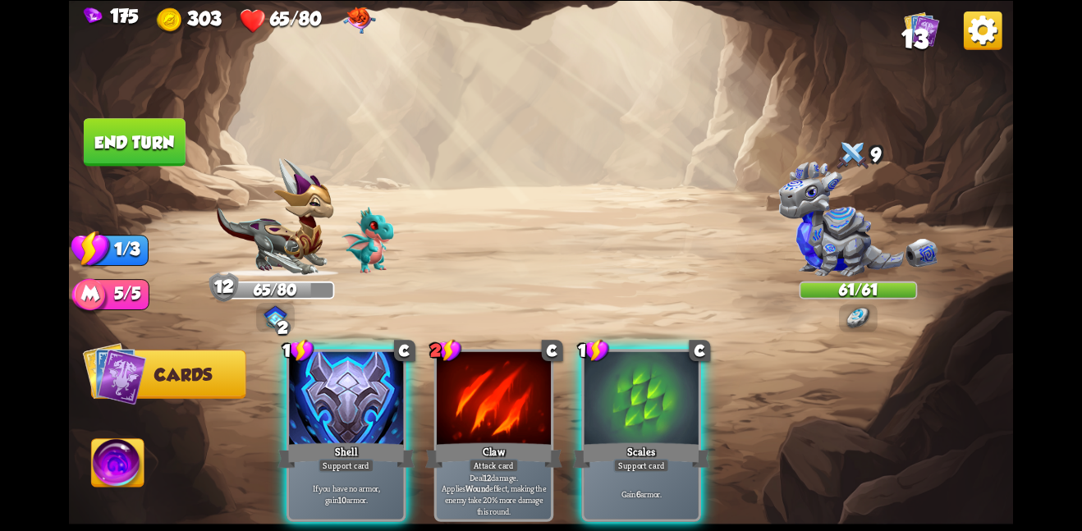
click at [662, 414] on div at bounding box center [642, 399] width 114 height 96
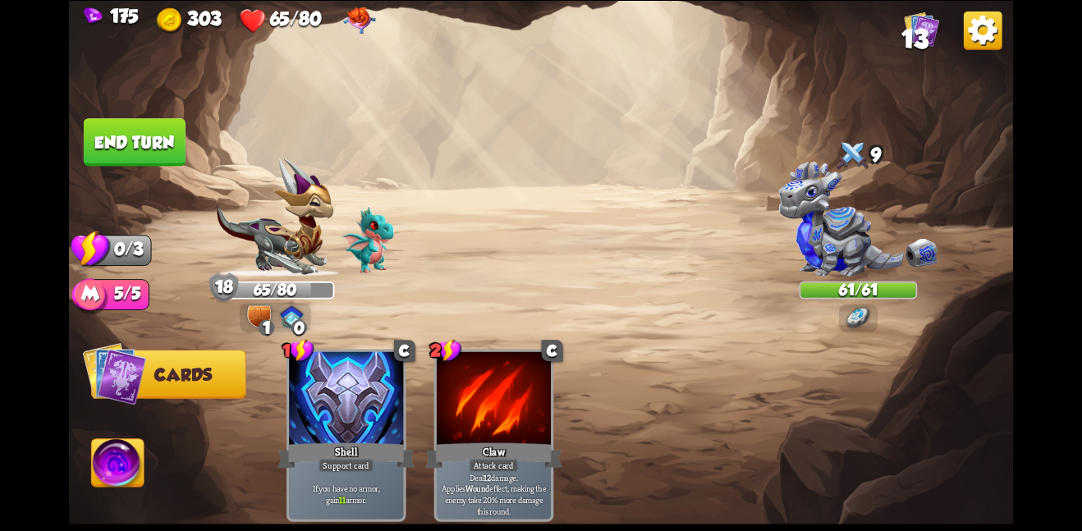
click at [165, 151] on button "End turn" at bounding box center [135, 142] width 102 height 48
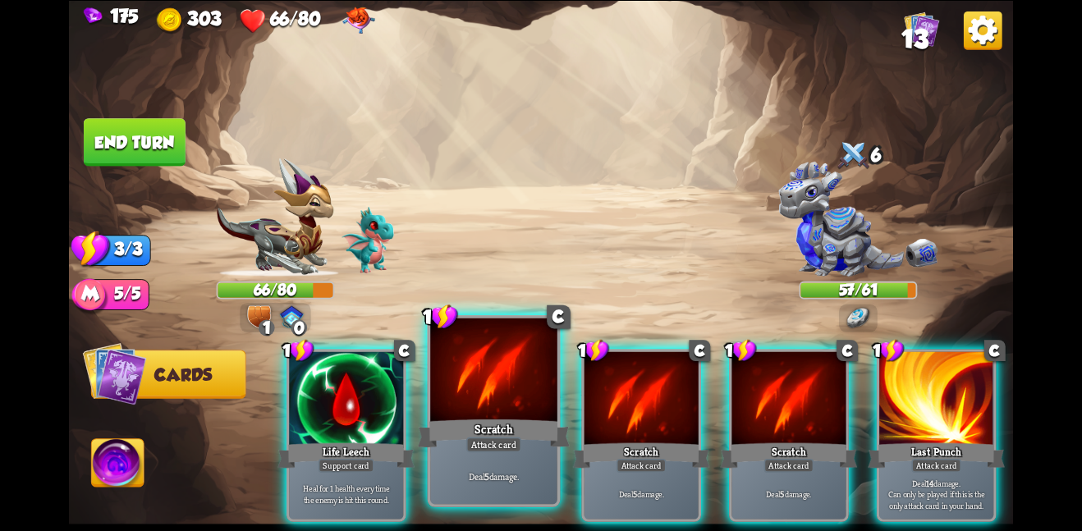
click at [466, 418] on div "Scratch" at bounding box center [494, 433] width 152 height 34
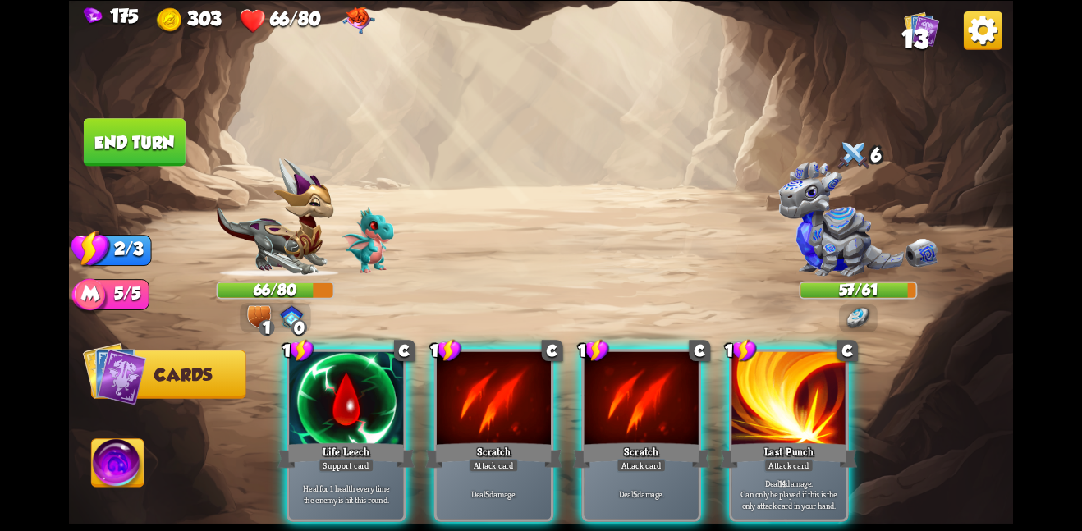
click at [466, 418] on div "1 C Life Leech Support card Heal for 1 health every time the enemy is hit this …" at bounding box center [636, 413] width 756 height 237
click at [466, 440] on div "Scratch" at bounding box center [493, 455] width 137 height 30
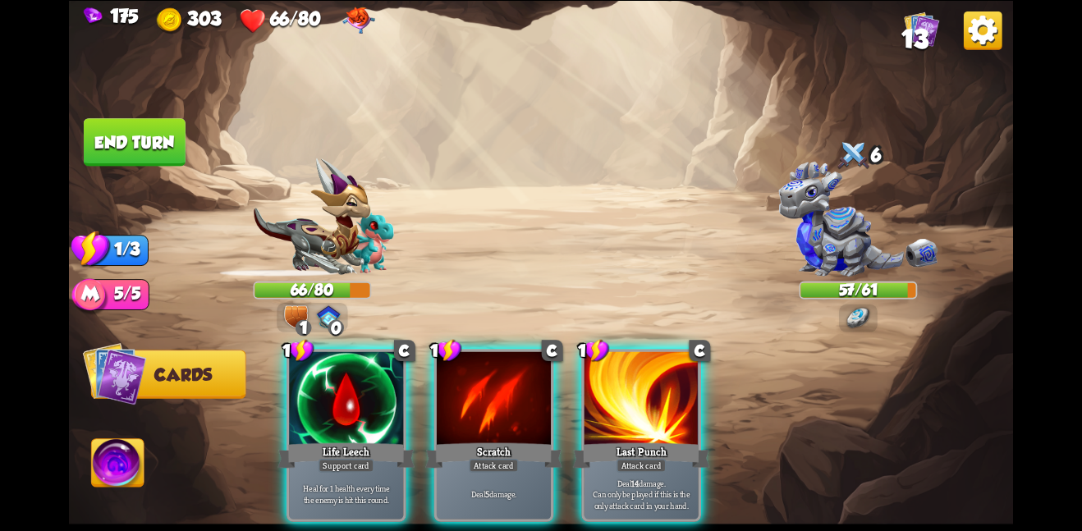
click at [466, 418] on div "1 C Life Leech Support card Heal for 1 health every time the enemy is hit this …" at bounding box center [636, 413] width 756 height 237
click at [466, 440] on div "Scratch" at bounding box center [493, 455] width 137 height 30
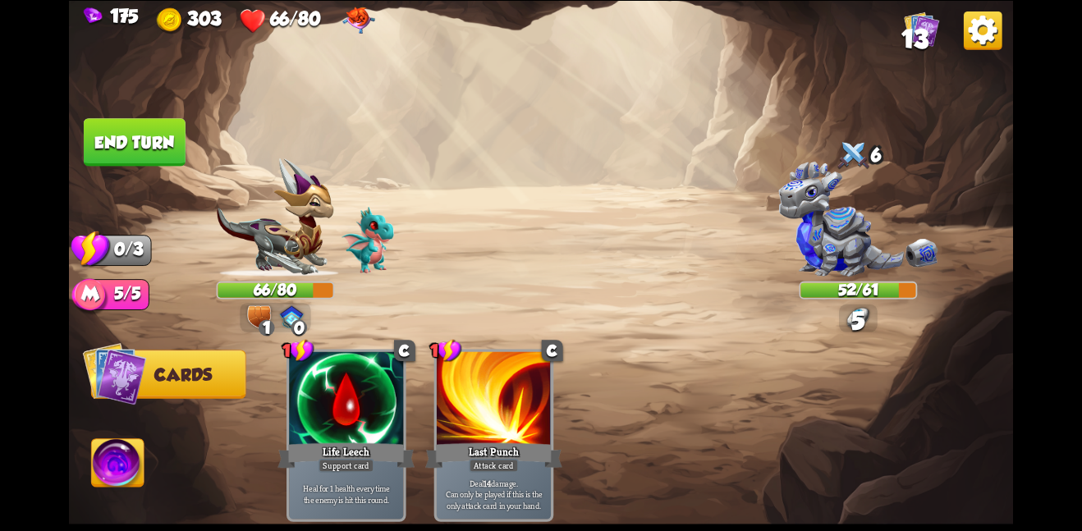
click at [120, 145] on button "End turn" at bounding box center [135, 142] width 102 height 48
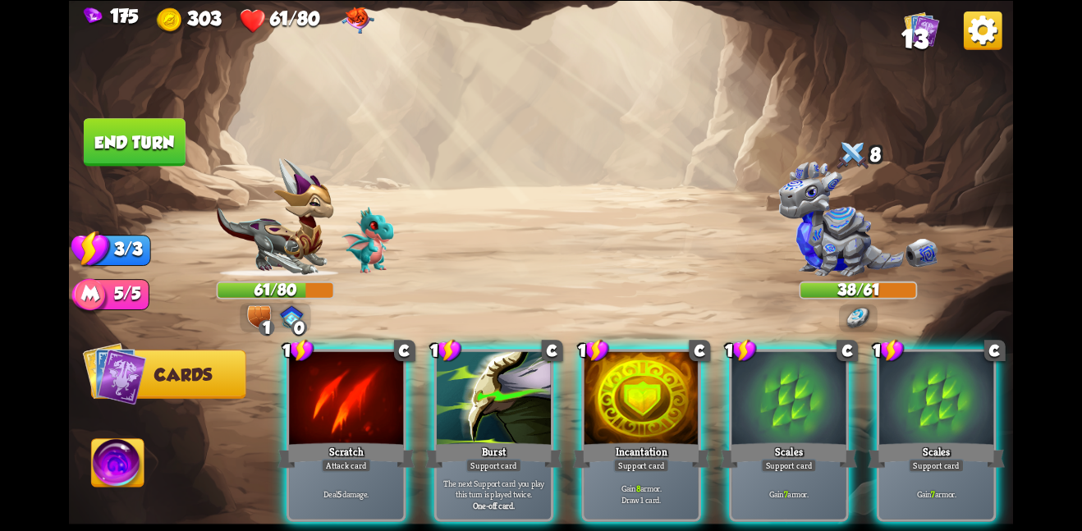
click at [269, 423] on div "1 C Scratch Attack card Deal 5 damage. 1 C Burst Support card The next Support …" at bounding box center [636, 413] width 756 height 237
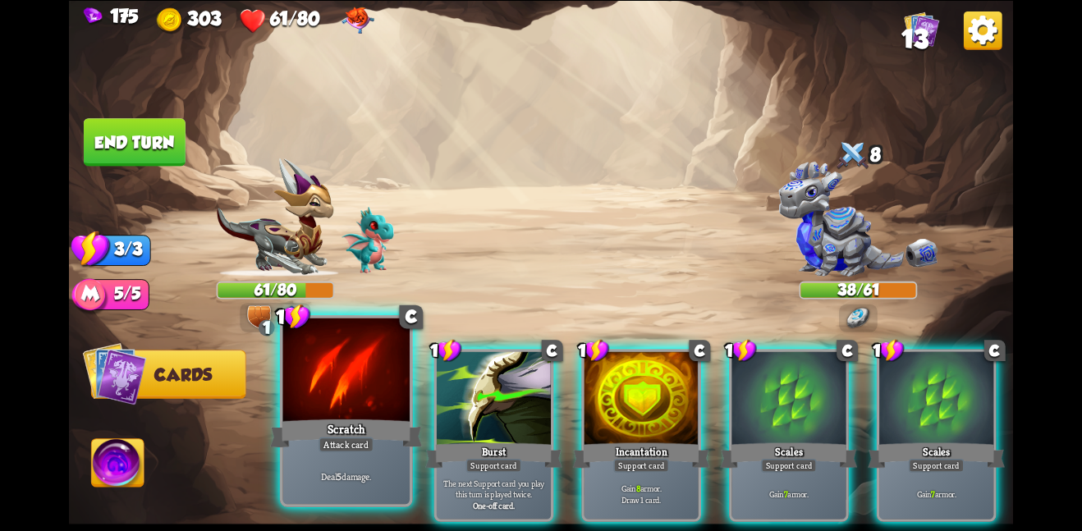
click at [337, 404] on div at bounding box center [345, 371] width 127 height 107
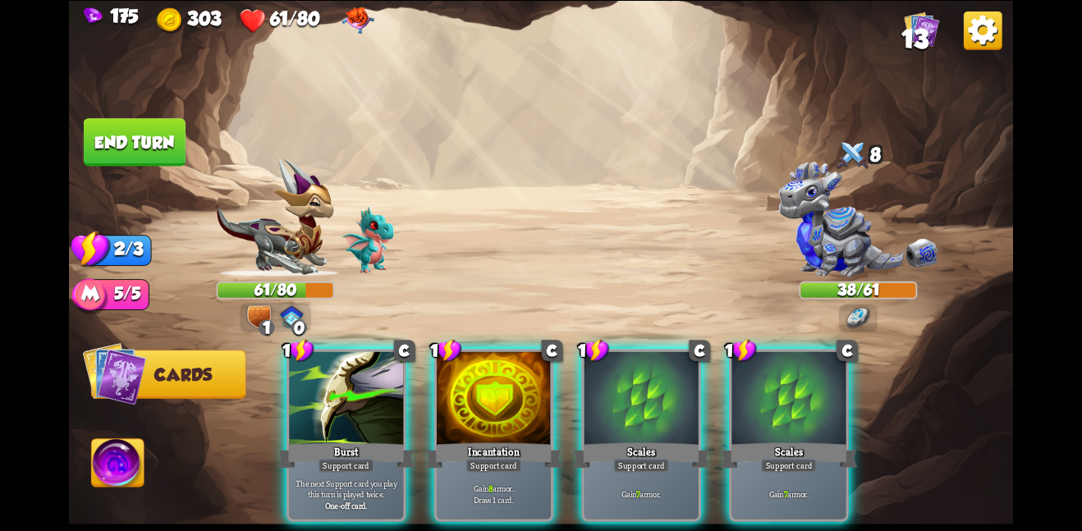
click at [337, 404] on div at bounding box center [346, 399] width 114 height 96
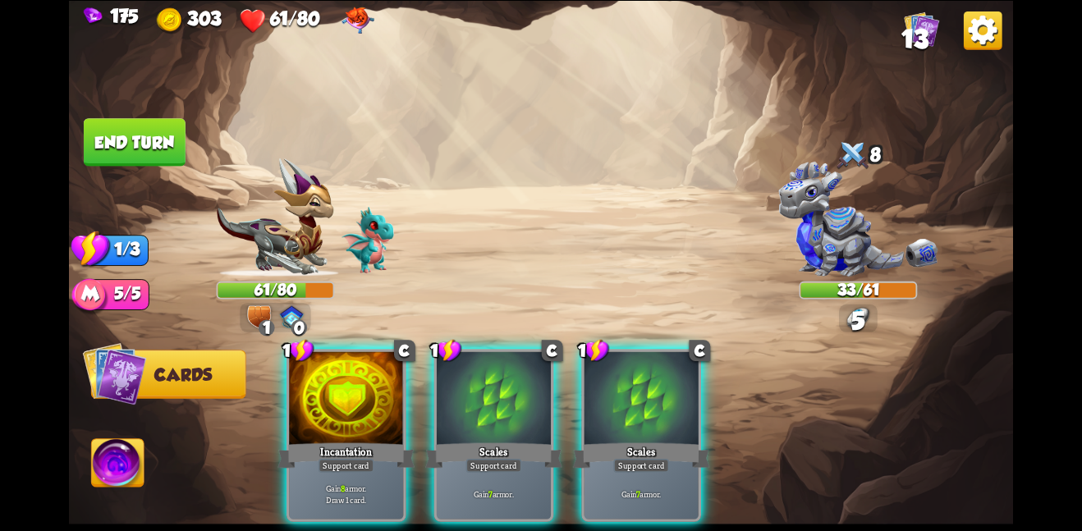
click at [337, 404] on div at bounding box center [346, 399] width 114 height 96
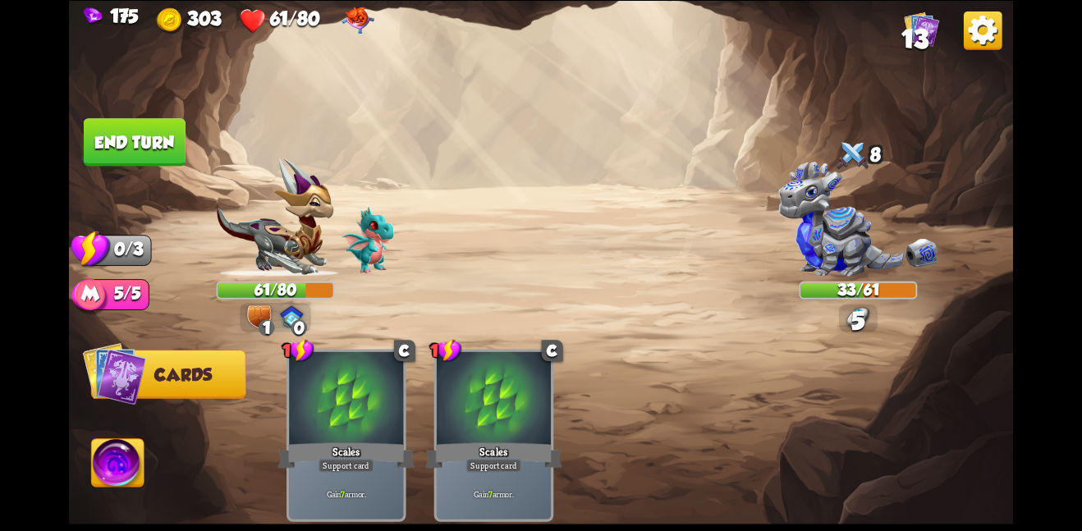
click at [337, 404] on div at bounding box center [346, 399] width 114 height 96
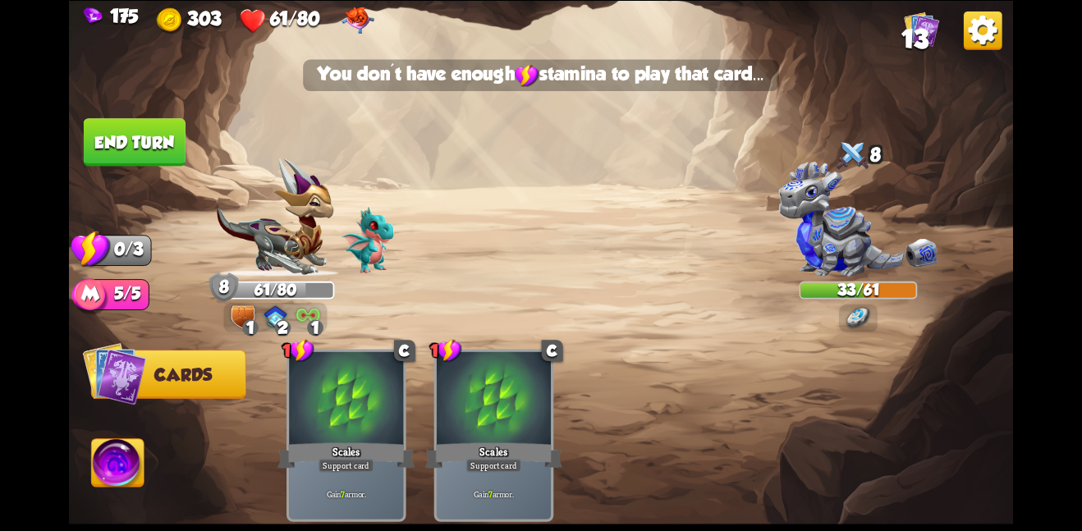
click at [131, 145] on button "End turn" at bounding box center [135, 142] width 102 height 48
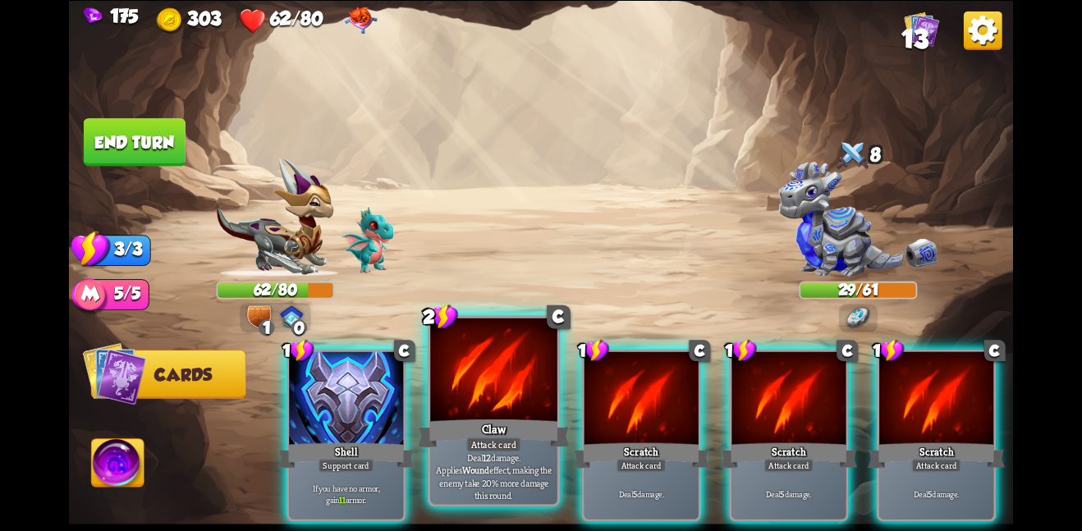
click at [472, 402] on div at bounding box center [493, 371] width 127 height 107
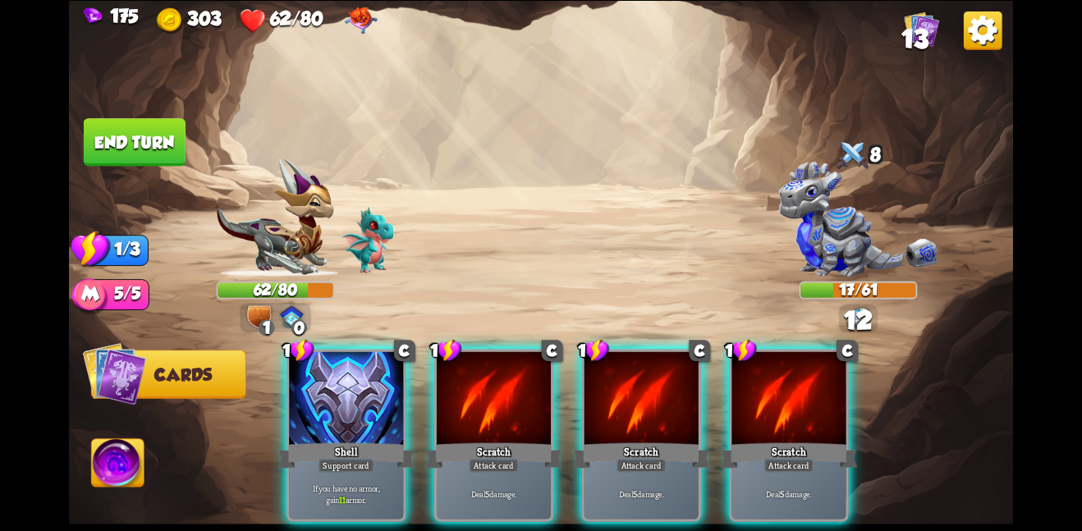
click at [472, 402] on div at bounding box center [494, 399] width 114 height 96
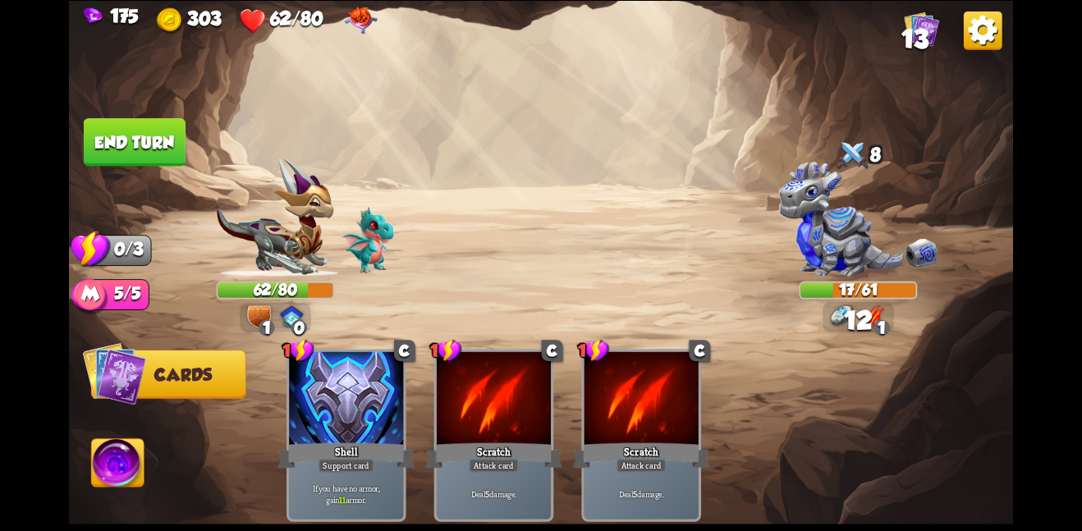
click at [154, 153] on button "End turn" at bounding box center [135, 142] width 102 height 48
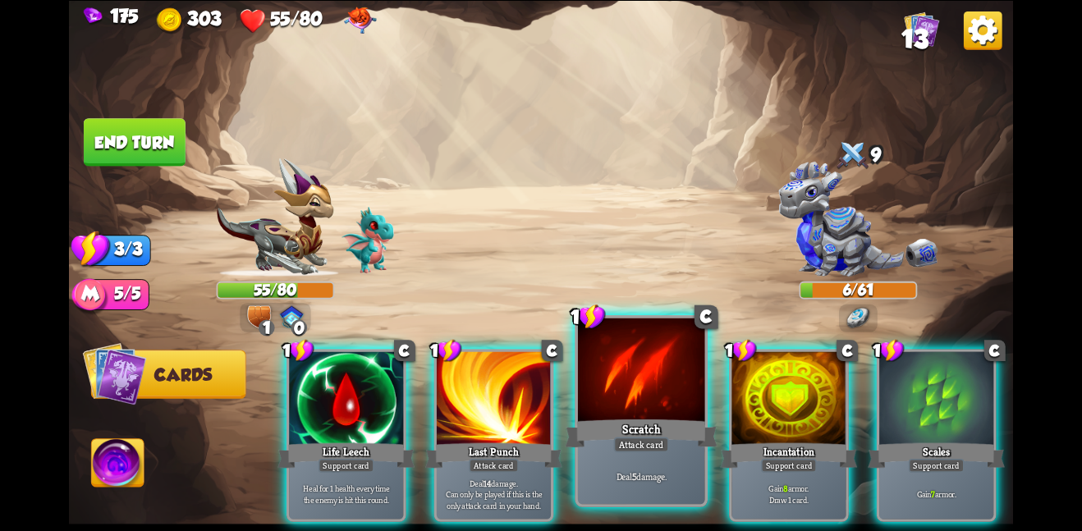
click at [652, 484] on div "Deal 5 damage." at bounding box center [641, 475] width 127 height 55
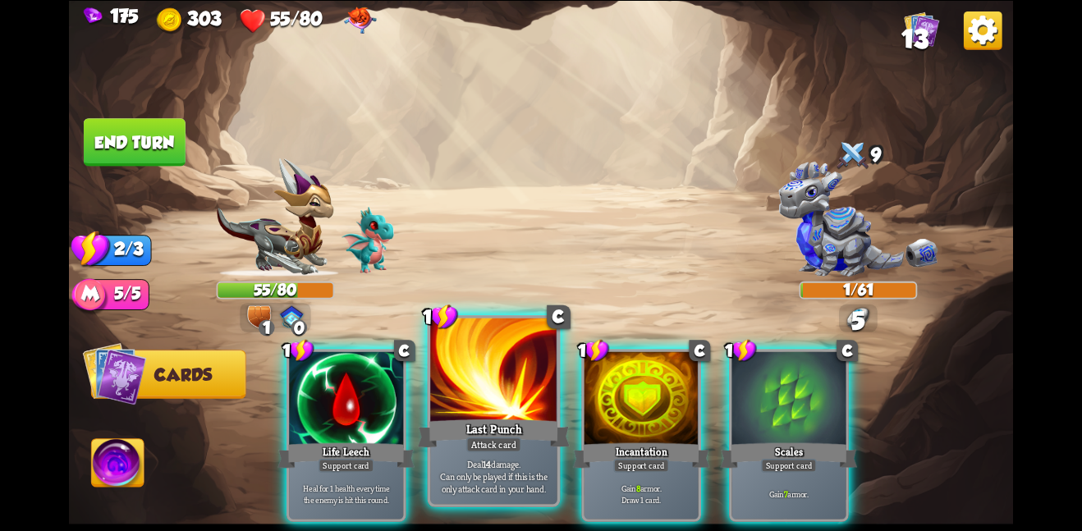
click at [502, 409] on div at bounding box center [493, 371] width 127 height 107
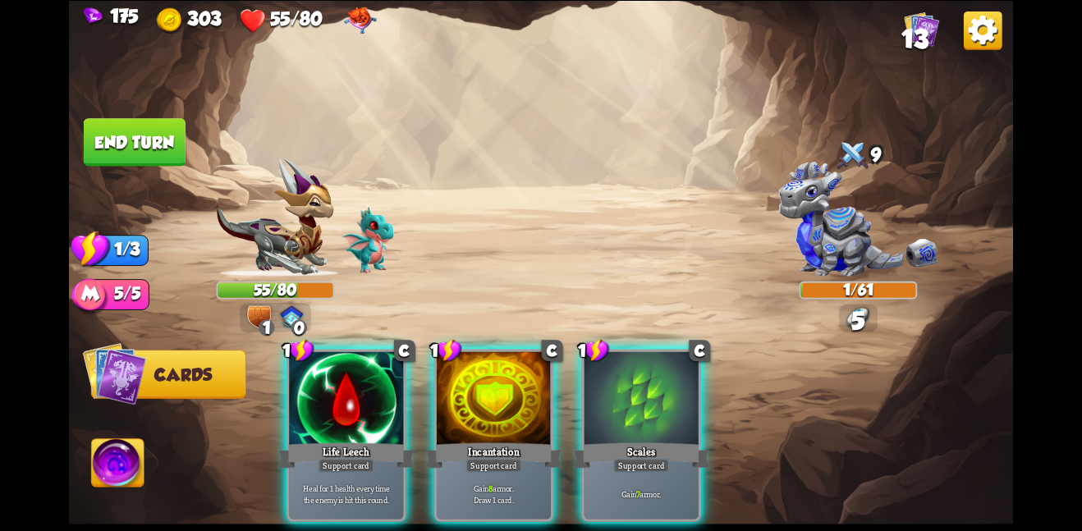
click at [502, 409] on div at bounding box center [494, 399] width 114 height 96
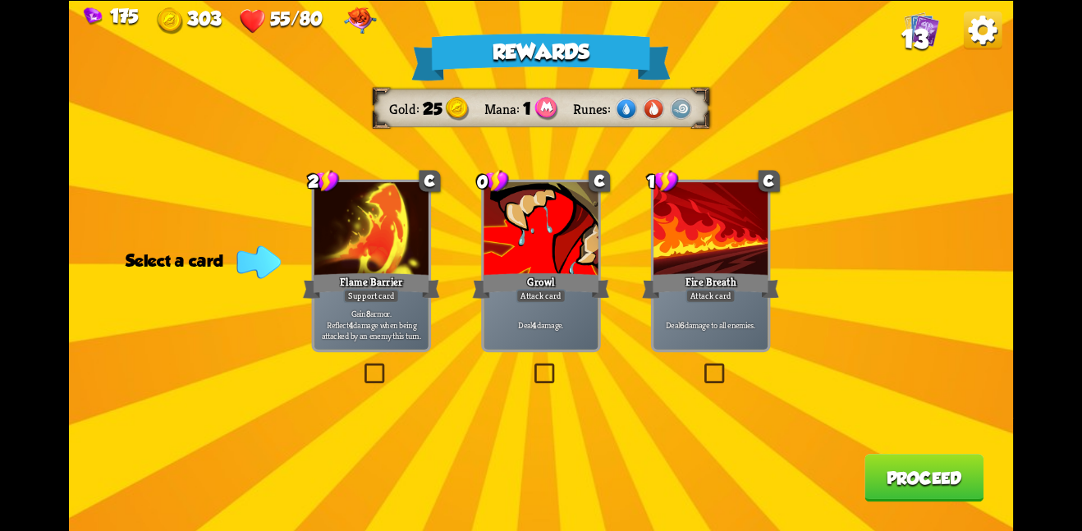
click at [423, 311] on p "Gain 8 armor. Reflect 4 damage when being attacked by an enemy this turn." at bounding box center [371, 324] width 108 height 34
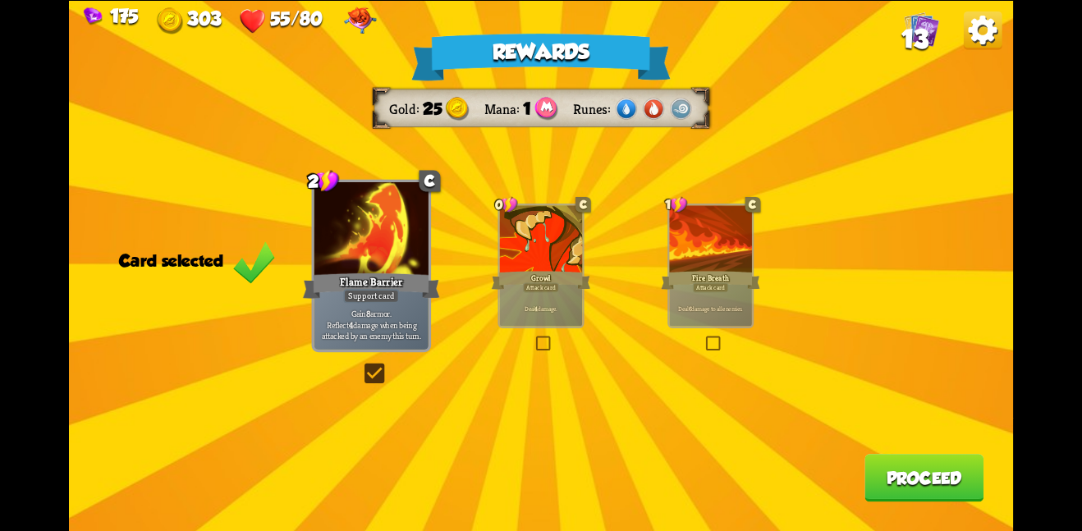
click at [928, 466] on button "Proceed" at bounding box center [924, 478] width 119 height 48
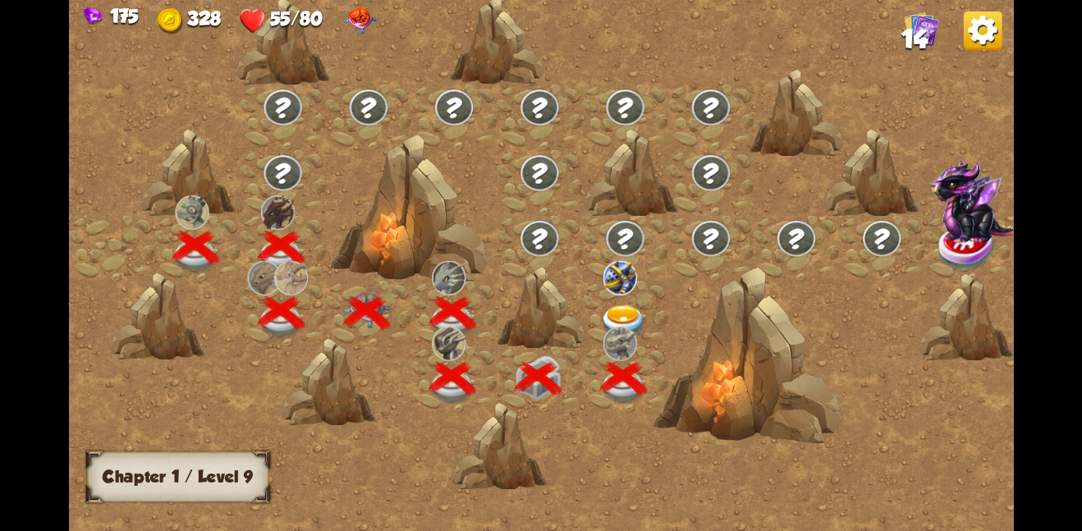
click at [623, 314] on img at bounding box center [624, 322] width 48 height 34
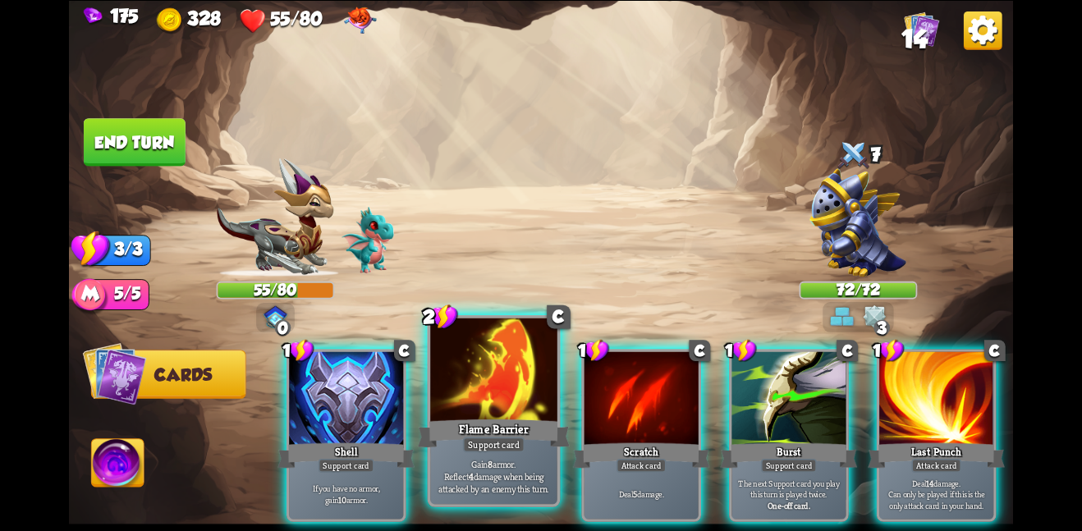
click at [508, 364] on div at bounding box center [493, 371] width 127 height 107
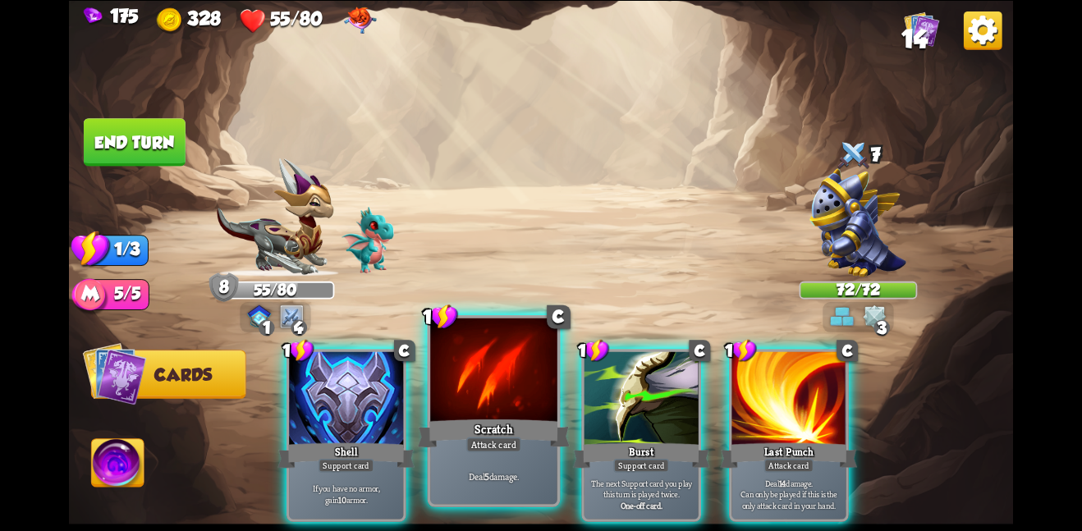
click at [509, 368] on div at bounding box center [493, 371] width 127 height 107
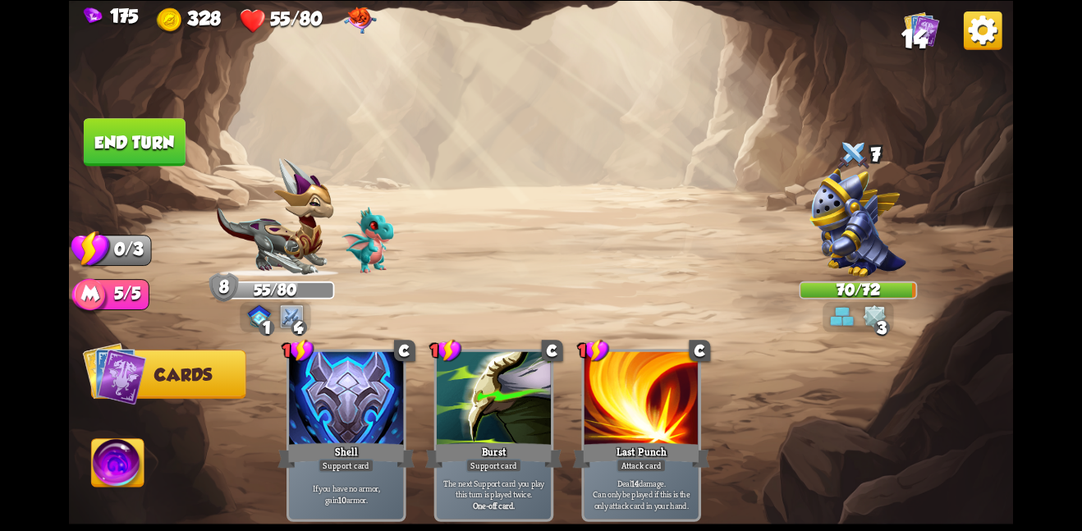
click at [155, 144] on button "End turn" at bounding box center [135, 142] width 102 height 48
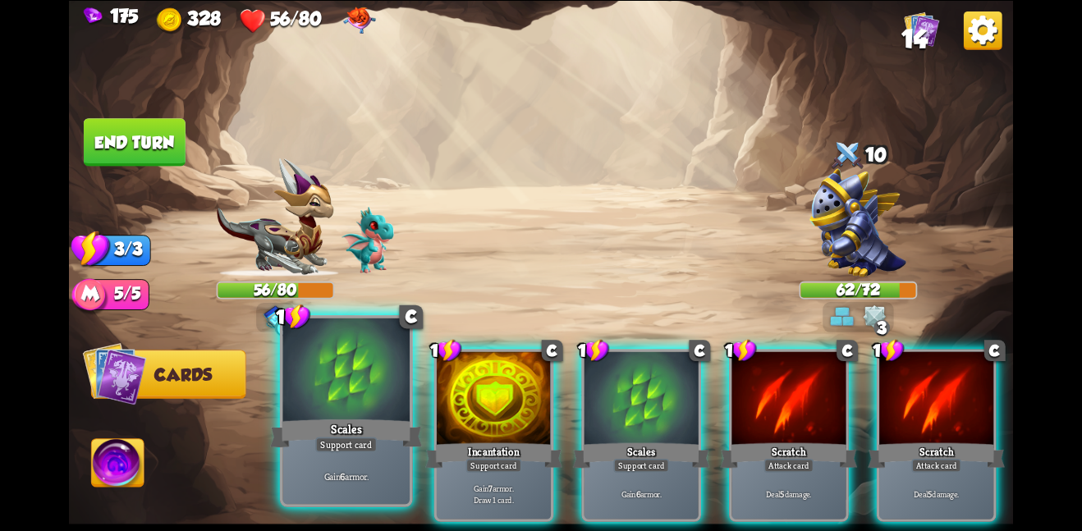
click at [361, 419] on div "Scales" at bounding box center [346, 433] width 152 height 34
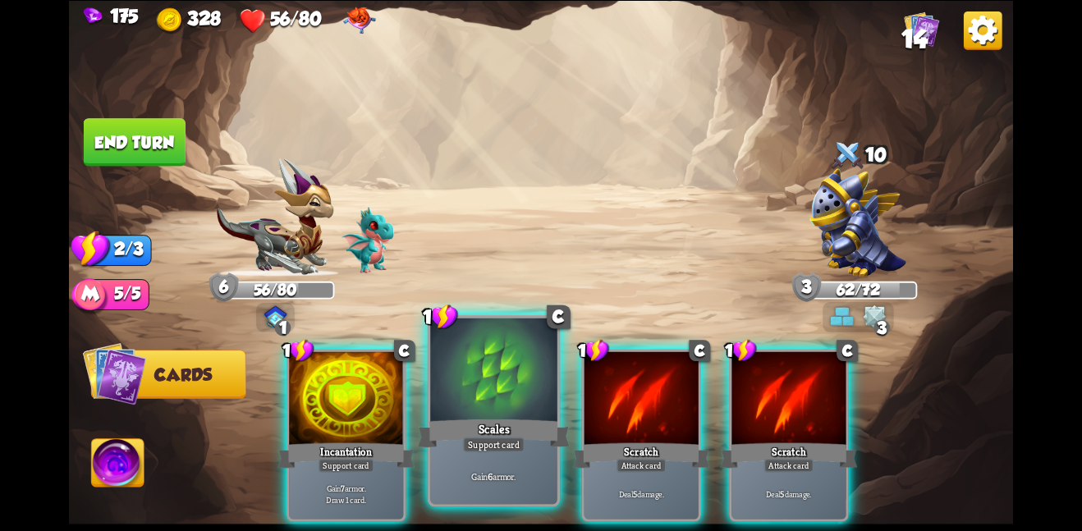
click at [454, 437] on div "Scales" at bounding box center [494, 433] width 152 height 34
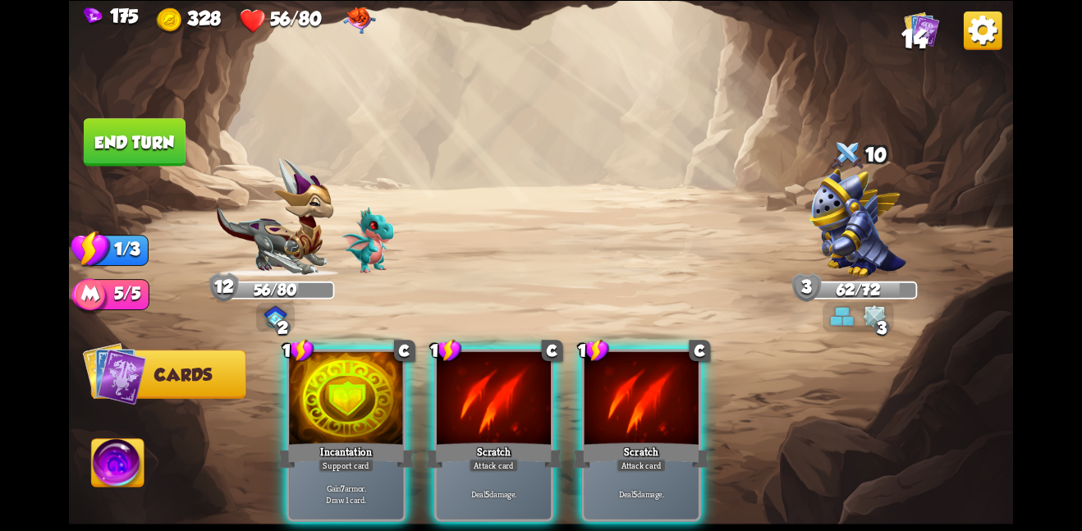
click at [454, 440] on div "Scratch" at bounding box center [493, 455] width 137 height 30
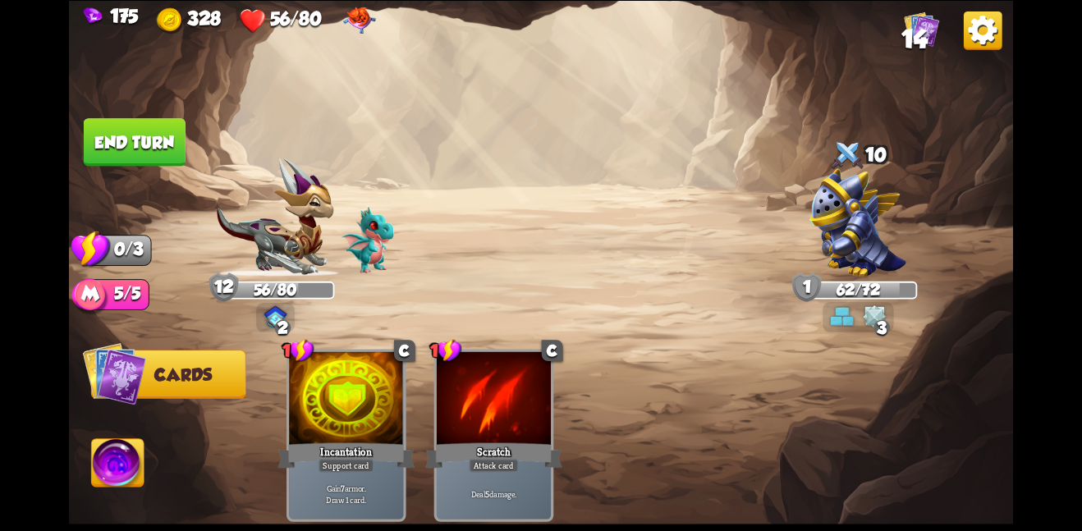
click at [153, 131] on button "End turn" at bounding box center [135, 142] width 102 height 48
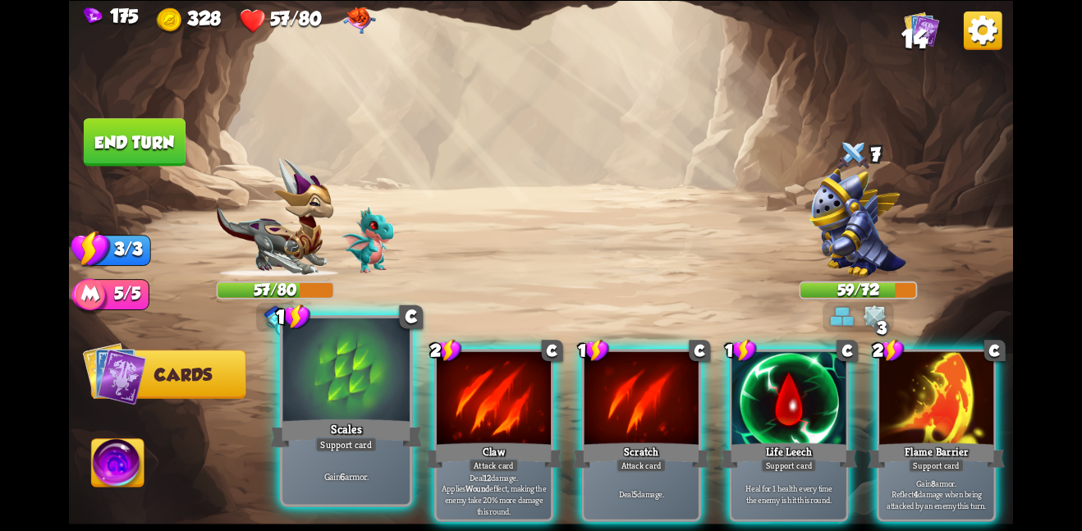
click at [310, 374] on div at bounding box center [345, 371] width 127 height 107
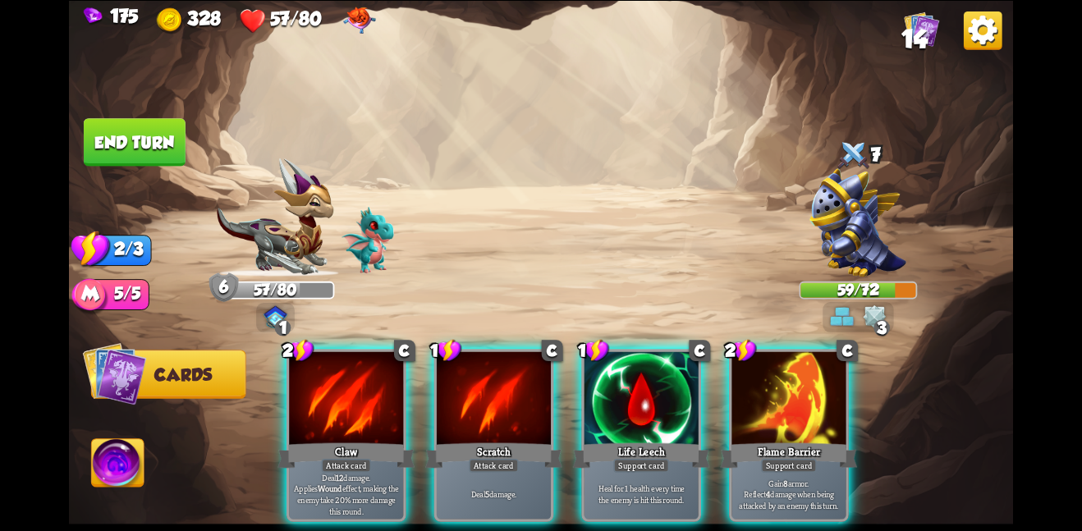
click at [310, 374] on div at bounding box center [346, 399] width 114 height 96
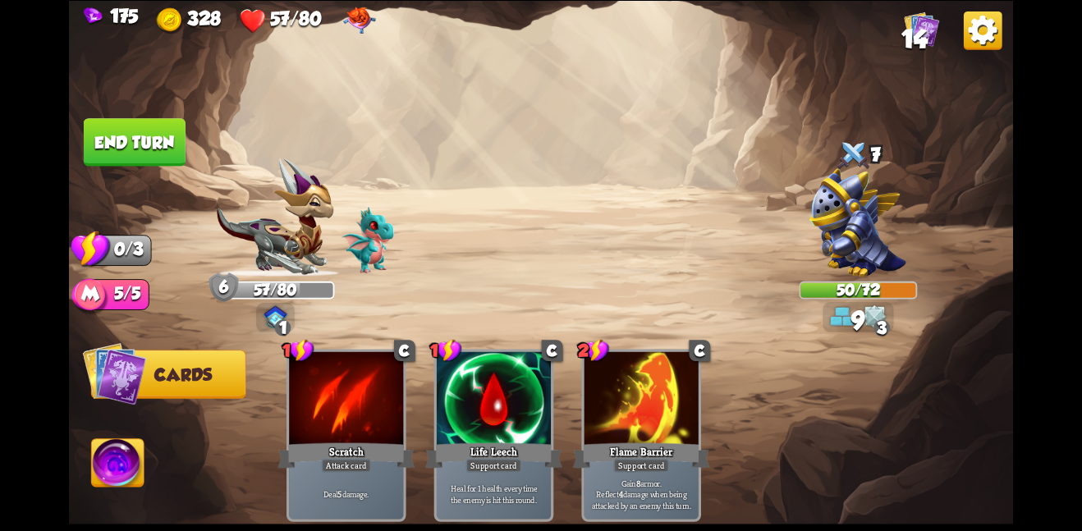
click at [157, 138] on button "End turn" at bounding box center [135, 142] width 102 height 48
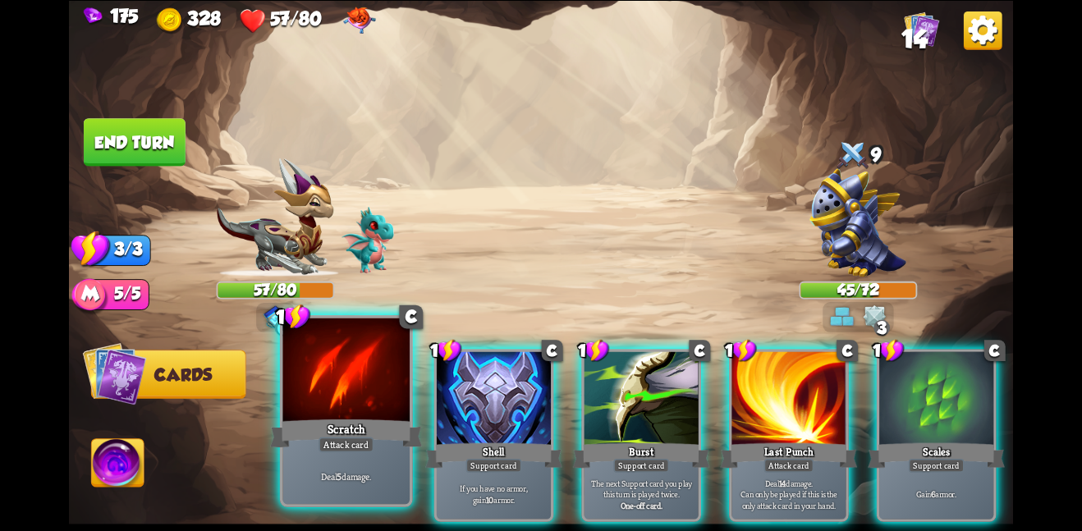
click at [338, 427] on div "Scratch" at bounding box center [346, 433] width 152 height 34
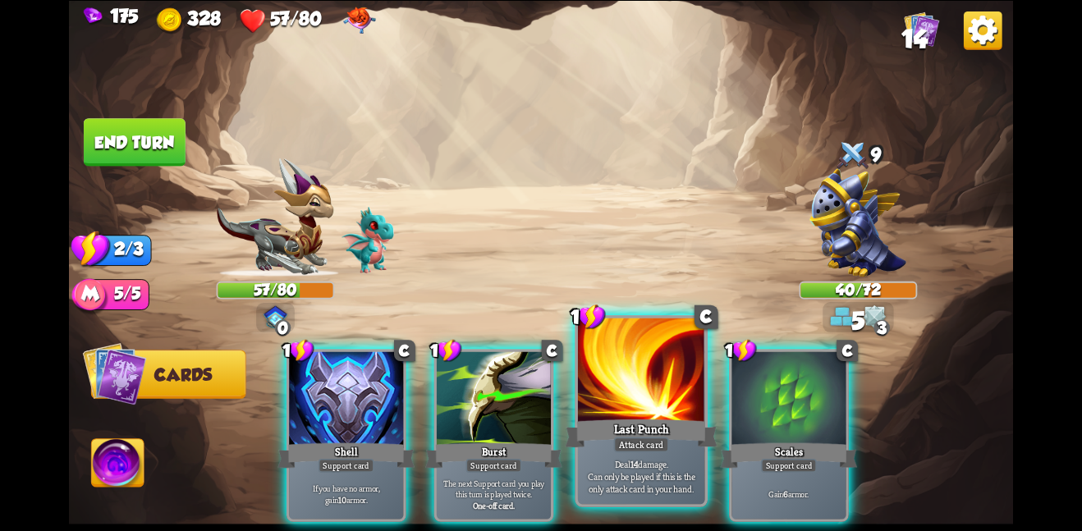
click at [682, 339] on div at bounding box center [641, 371] width 127 height 107
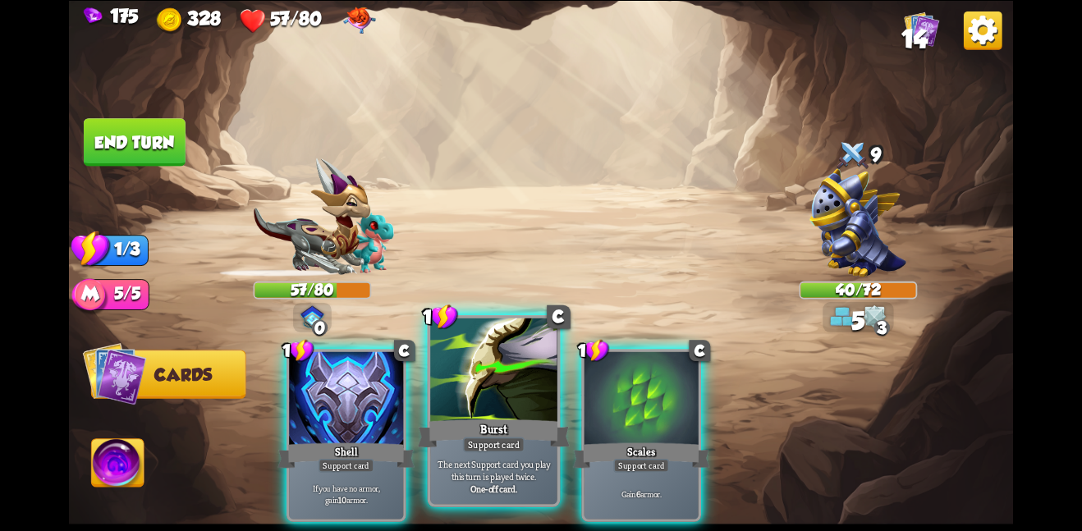
click at [511, 361] on div at bounding box center [493, 371] width 127 height 107
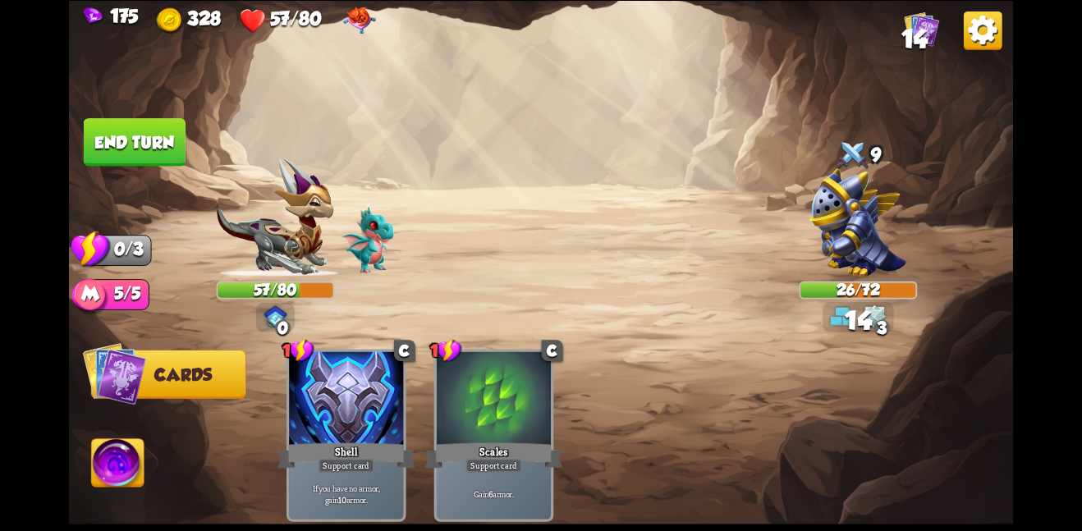
click at [511, 361] on div at bounding box center [494, 399] width 114 height 96
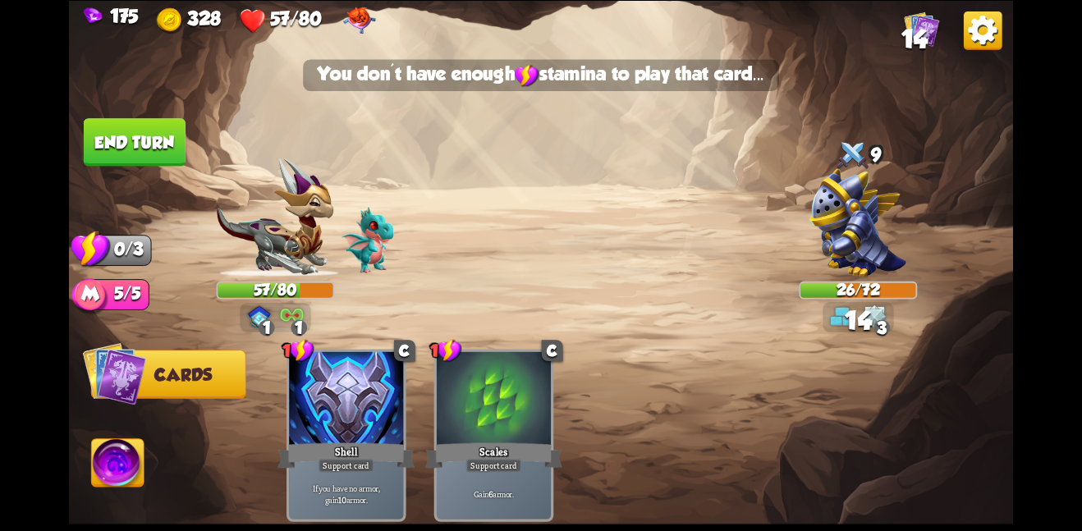
click at [137, 151] on button "End turn" at bounding box center [135, 142] width 102 height 48
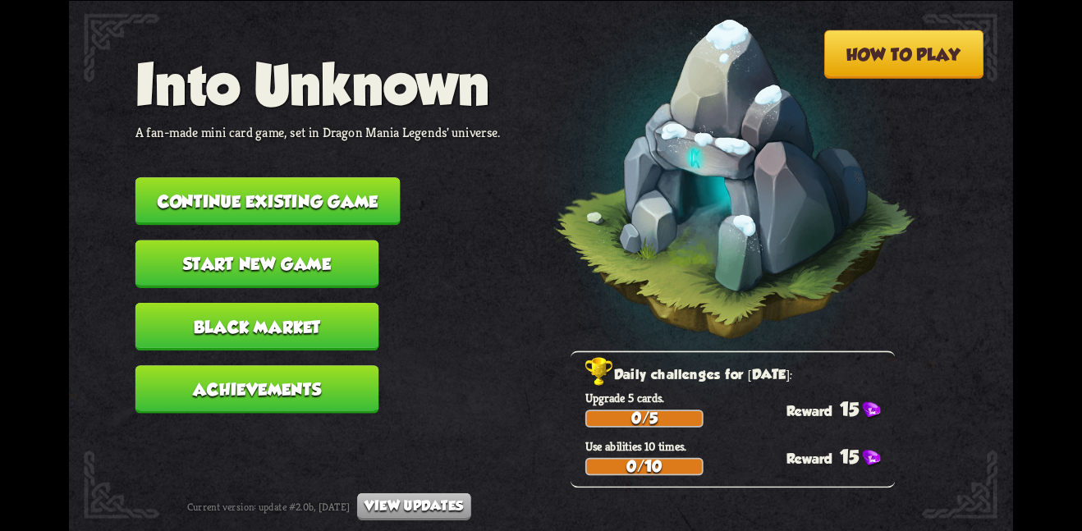
click at [363, 183] on button "Continue existing game" at bounding box center [267, 201] width 265 height 48
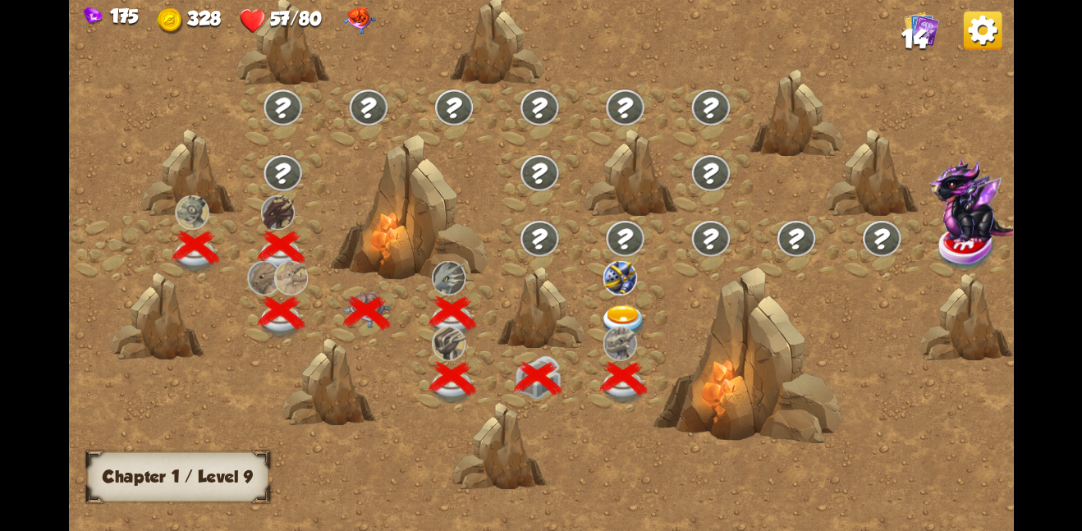
click at [619, 305] on img at bounding box center [624, 322] width 48 height 34
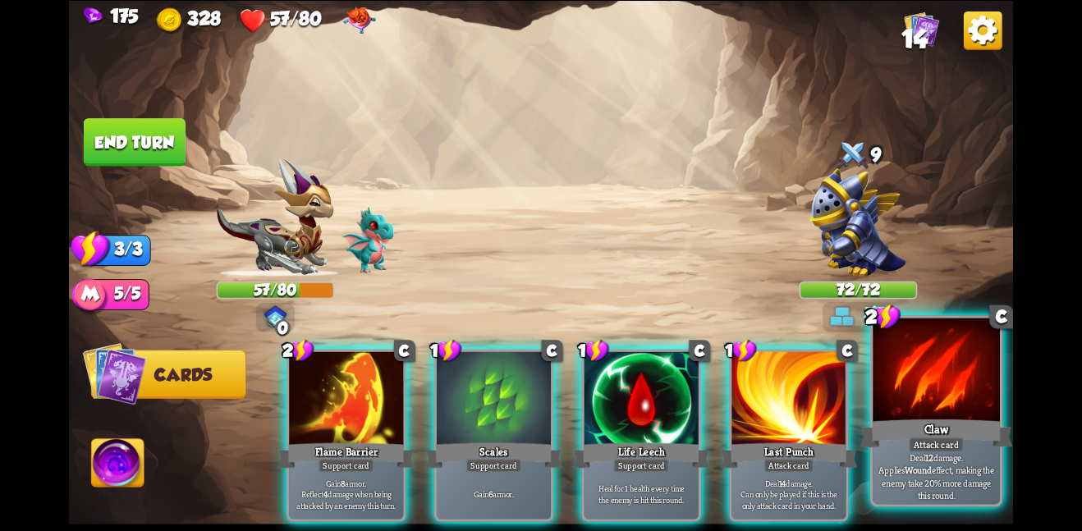
click at [917, 410] on div at bounding box center [936, 371] width 127 height 107
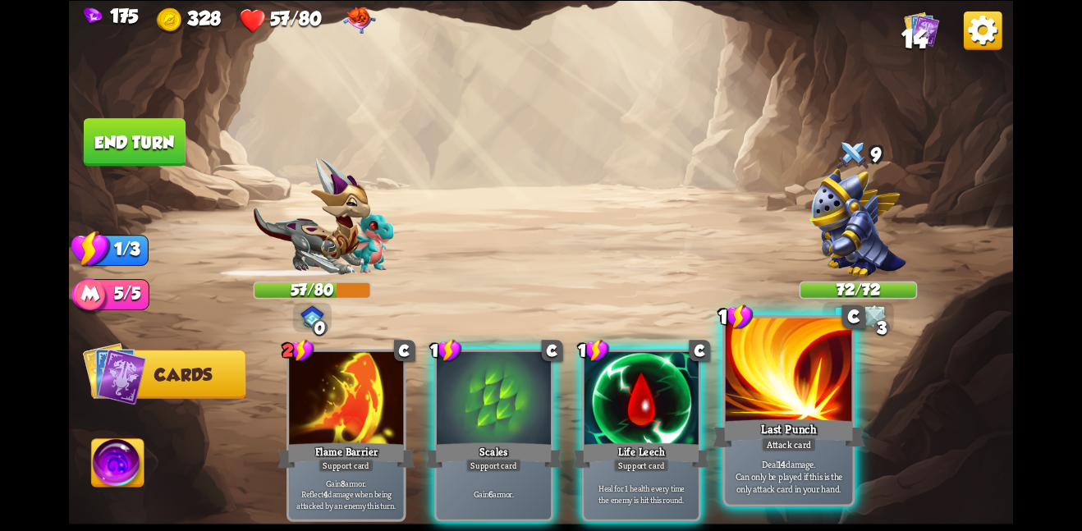
click at [802, 421] on div "Last Punch" at bounding box center [789, 433] width 152 height 34
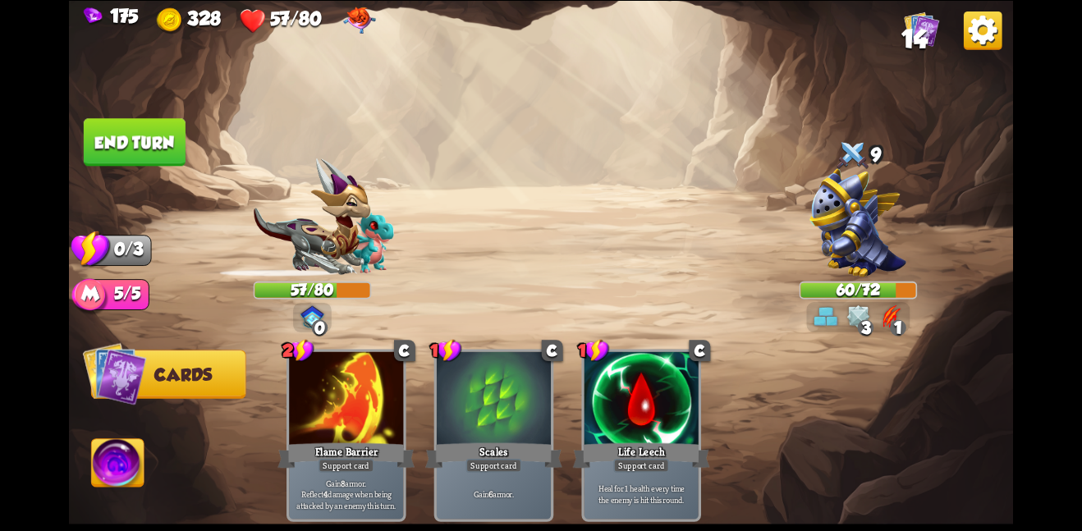
click at [125, 126] on button "End turn" at bounding box center [135, 142] width 102 height 48
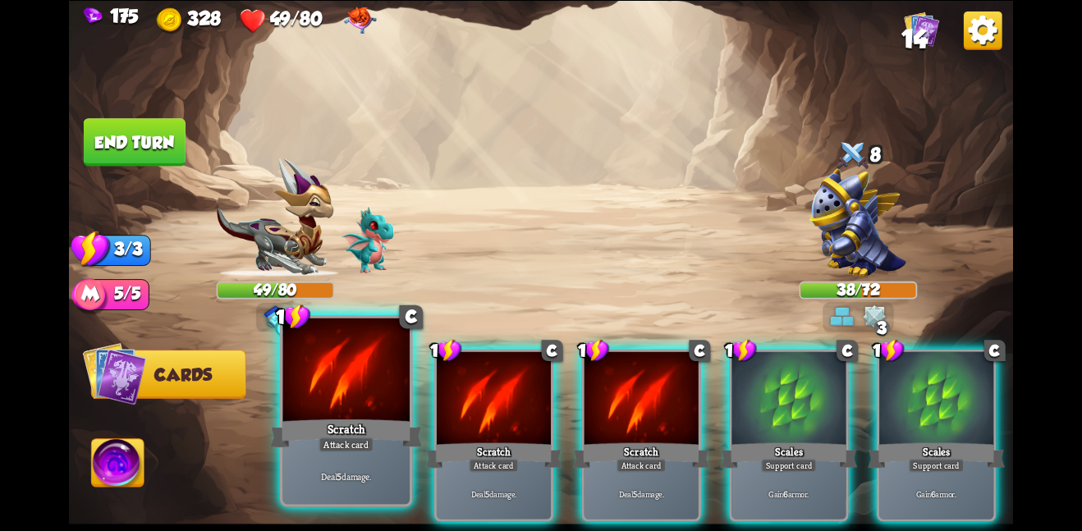
click at [306, 393] on div at bounding box center [345, 371] width 127 height 107
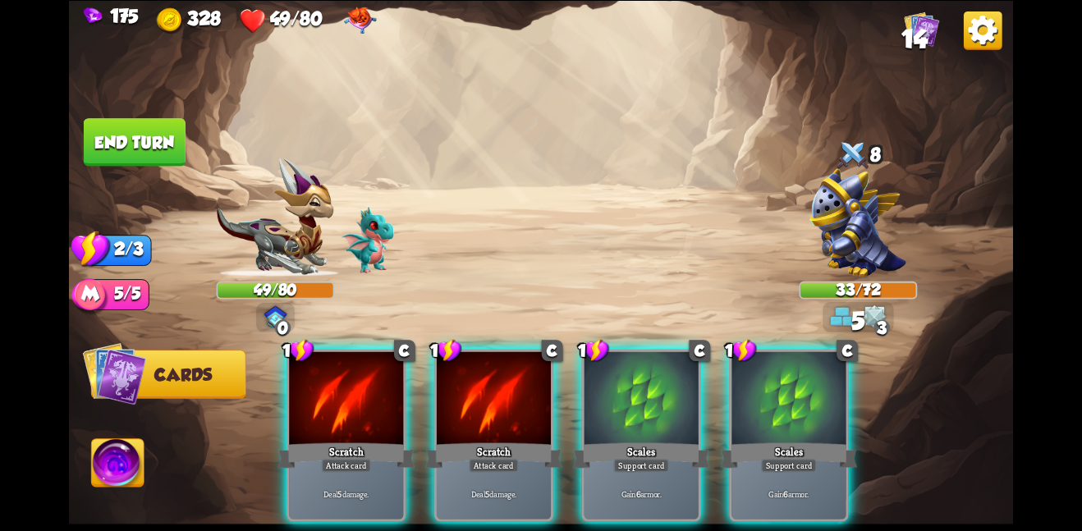
click at [306, 393] on div at bounding box center [346, 399] width 114 height 96
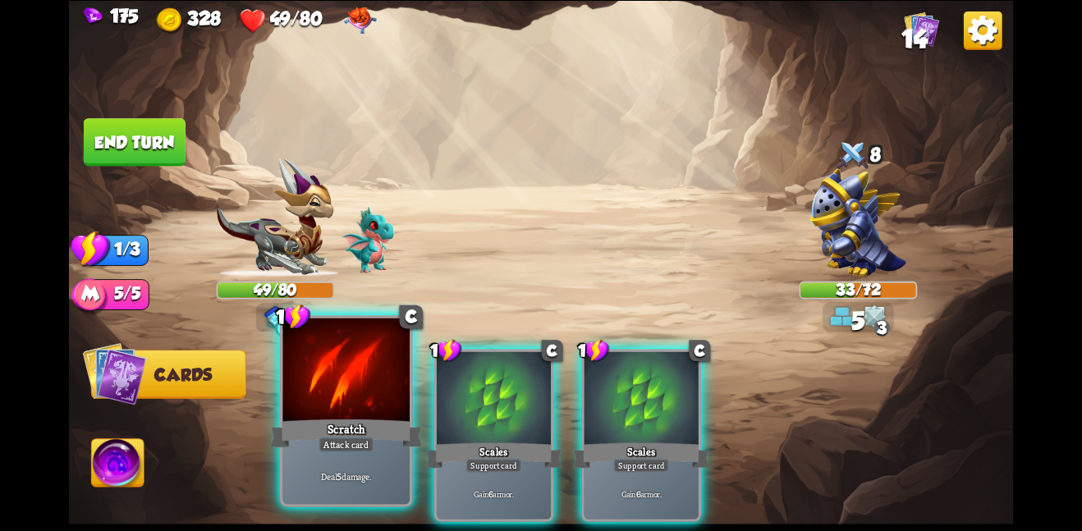
click at [307, 395] on div at bounding box center [345, 371] width 127 height 107
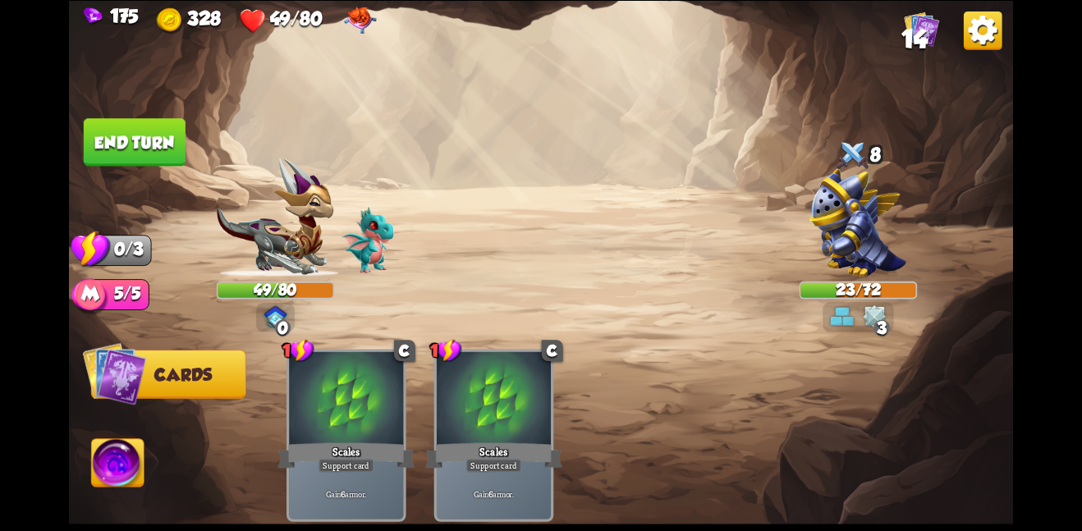
click at [170, 158] on button "End turn" at bounding box center [135, 142] width 102 height 48
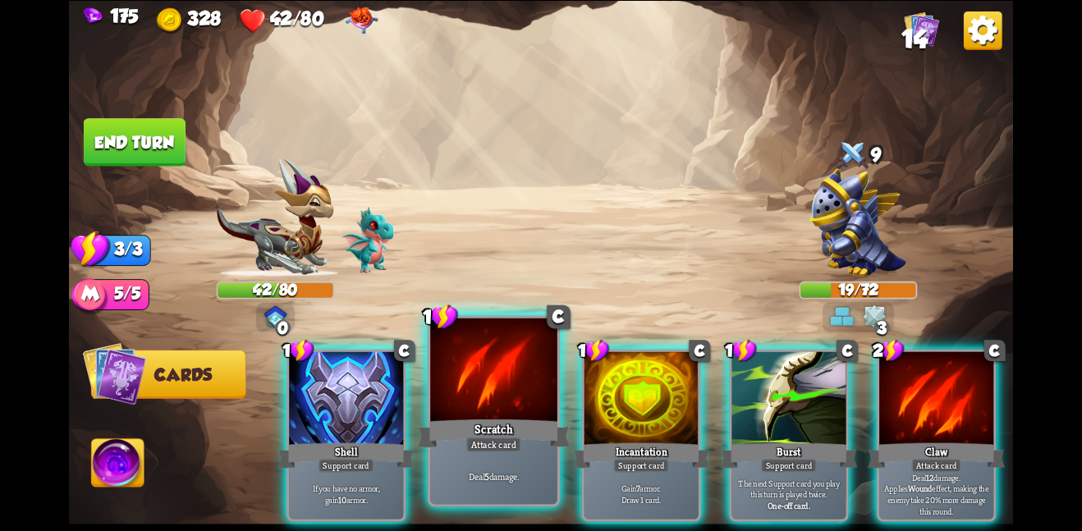
click at [455, 406] on div at bounding box center [493, 371] width 127 height 107
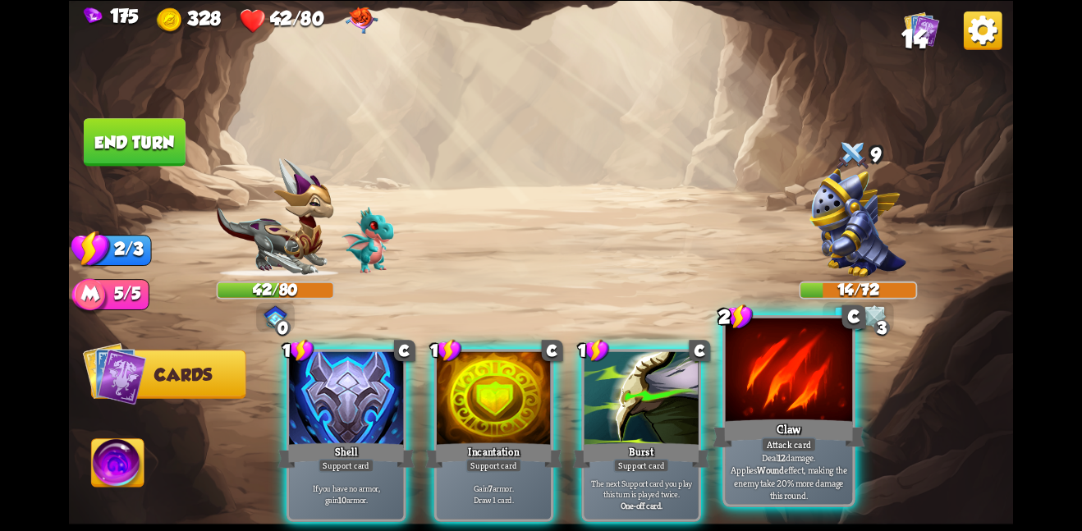
click at [796, 434] on div "Claw" at bounding box center [789, 433] width 152 height 34
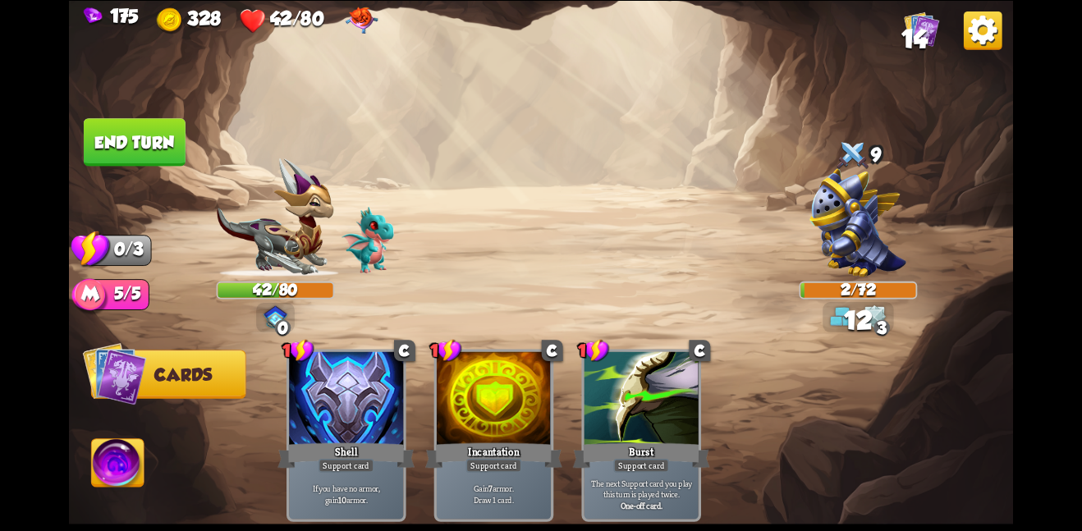
click at [151, 139] on button "End turn" at bounding box center [135, 142] width 102 height 48
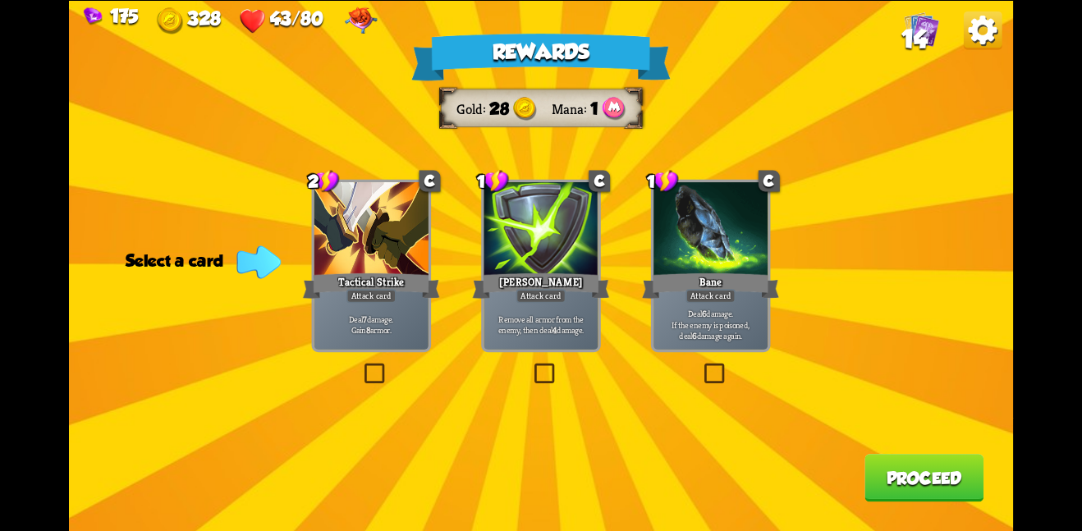
click at [584, 268] on div at bounding box center [541, 230] width 114 height 96
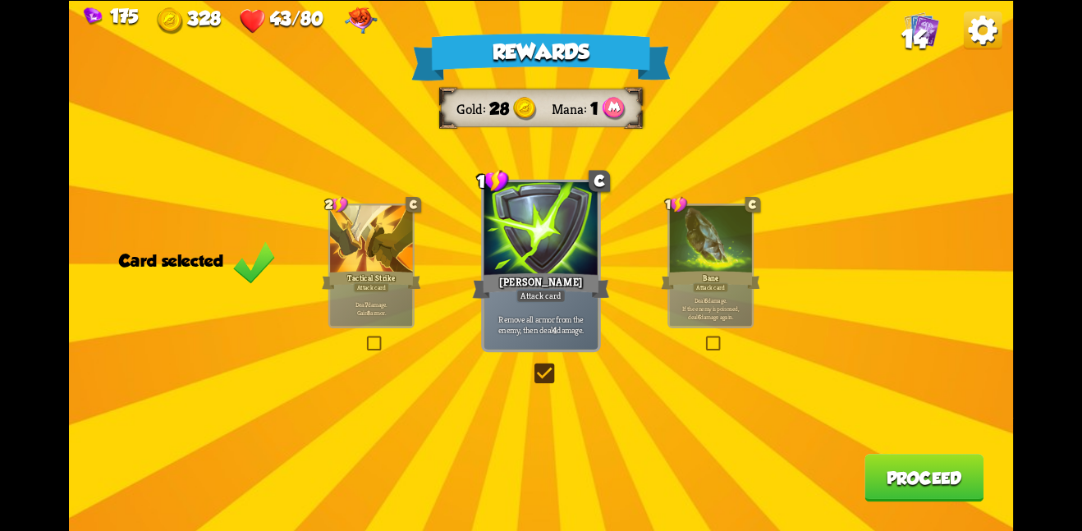
click at [917, 473] on button "Proceed" at bounding box center [924, 478] width 119 height 48
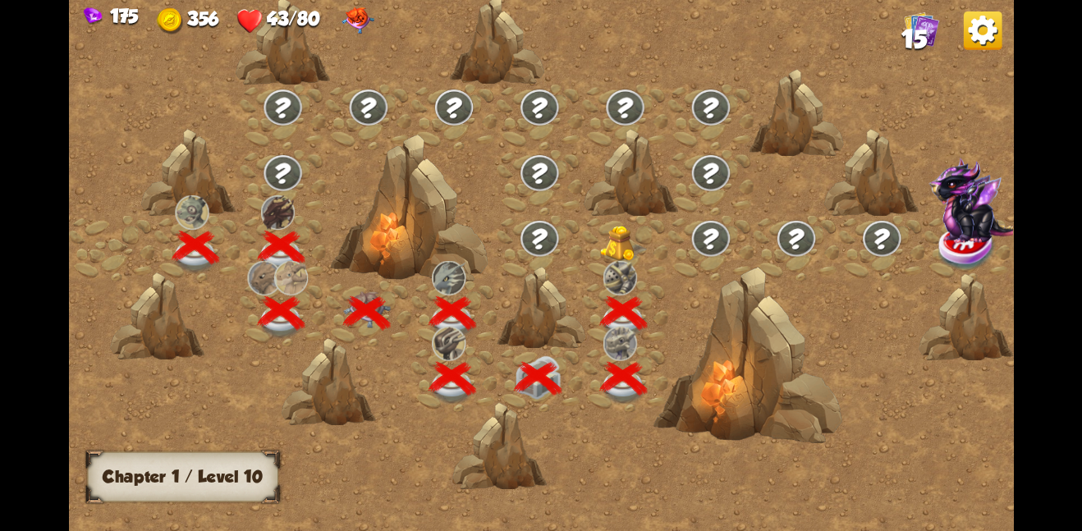
click at [617, 250] on img at bounding box center [624, 243] width 48 height 36
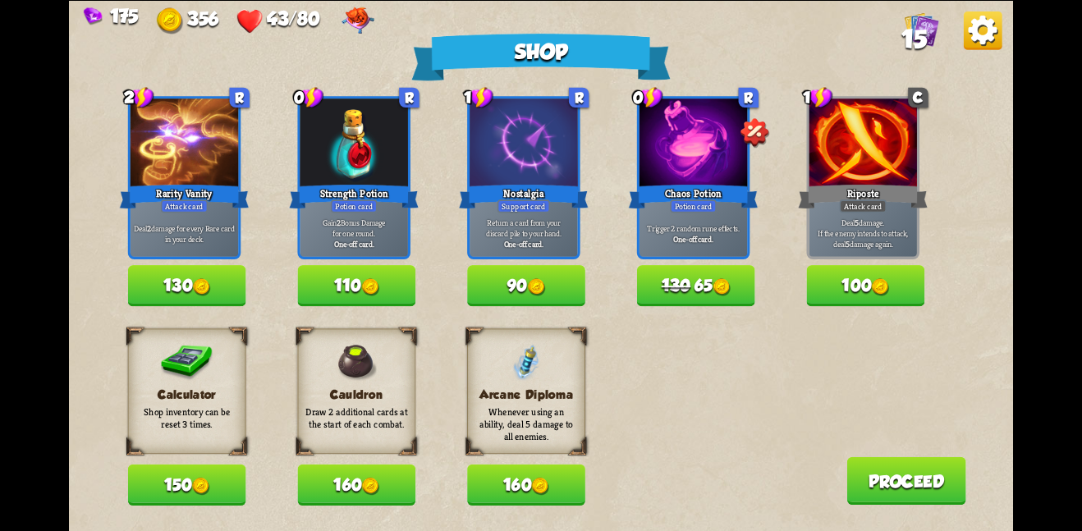
click at [217, 488] on button "150" at bounding box center [187, 485] width 118 height 41
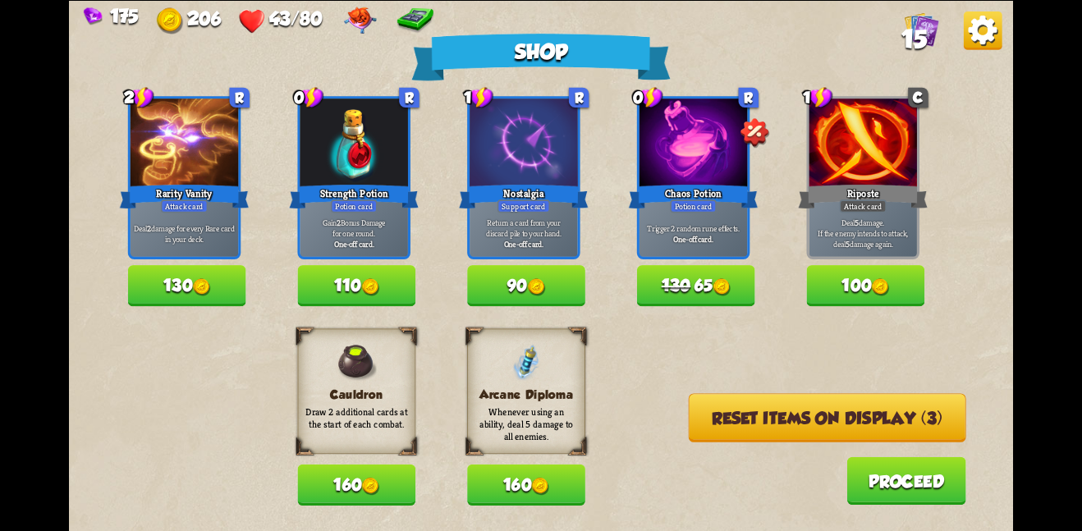
click at [516, 491] on button "160" at bounding box center [526, 485] width 118 height 41
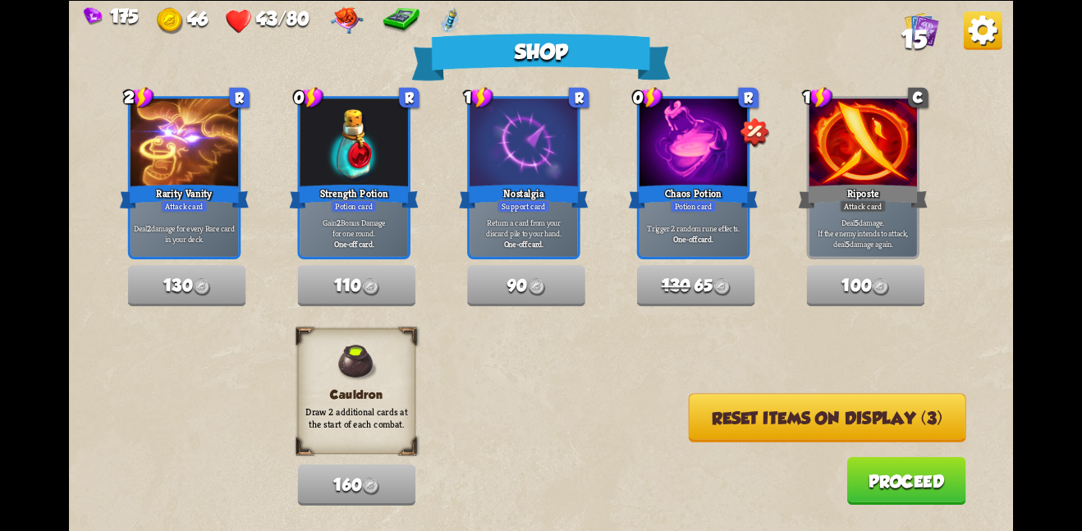
click at [866, 472] on button "Proceed" at bounding box center [906, 481] width 119 height 48
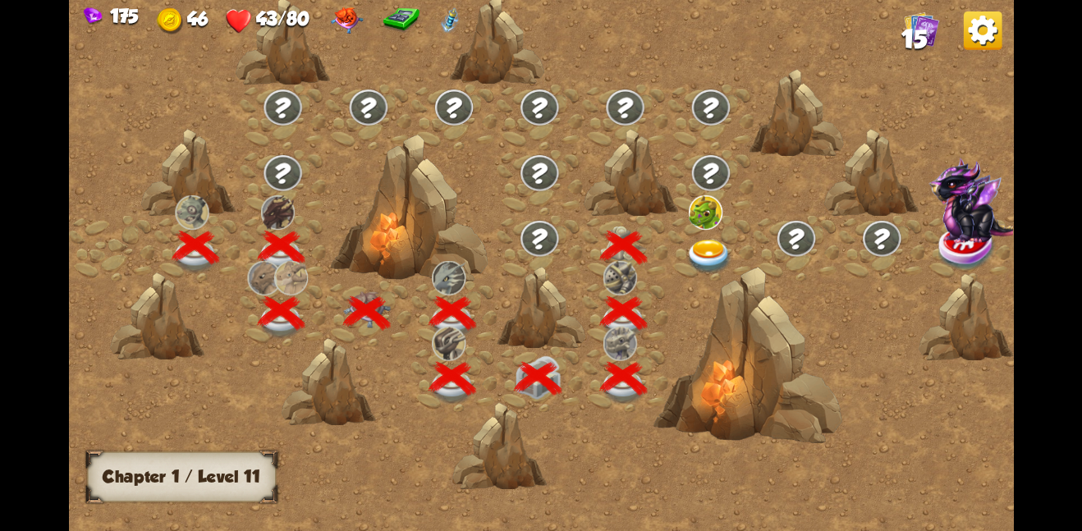
scroll to position [0, 250]
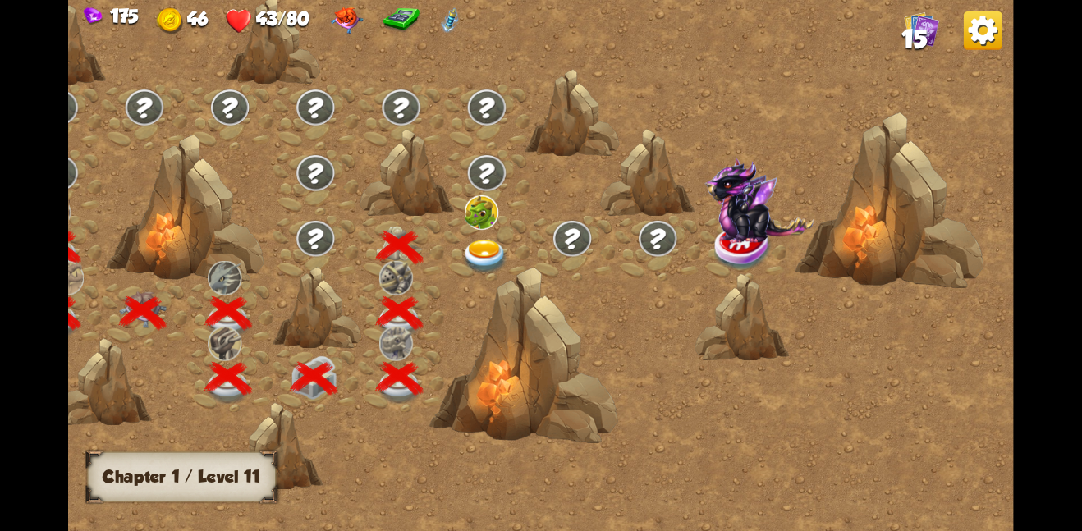
click at [471, 246] on img at bounding box center [486, 256] width 48 height 34
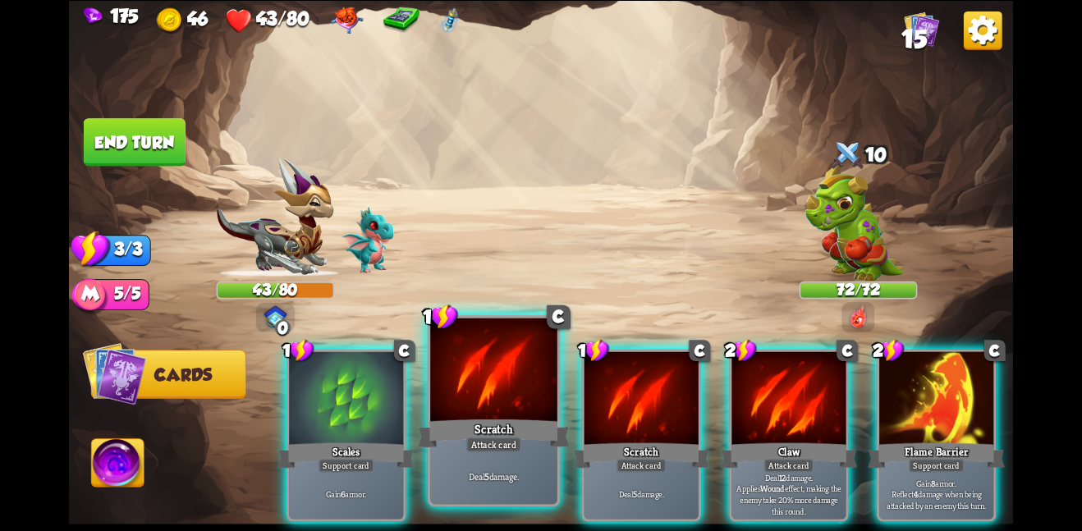
click at [502, 376] on div at bounding box center [493, 371] width 127 height 107
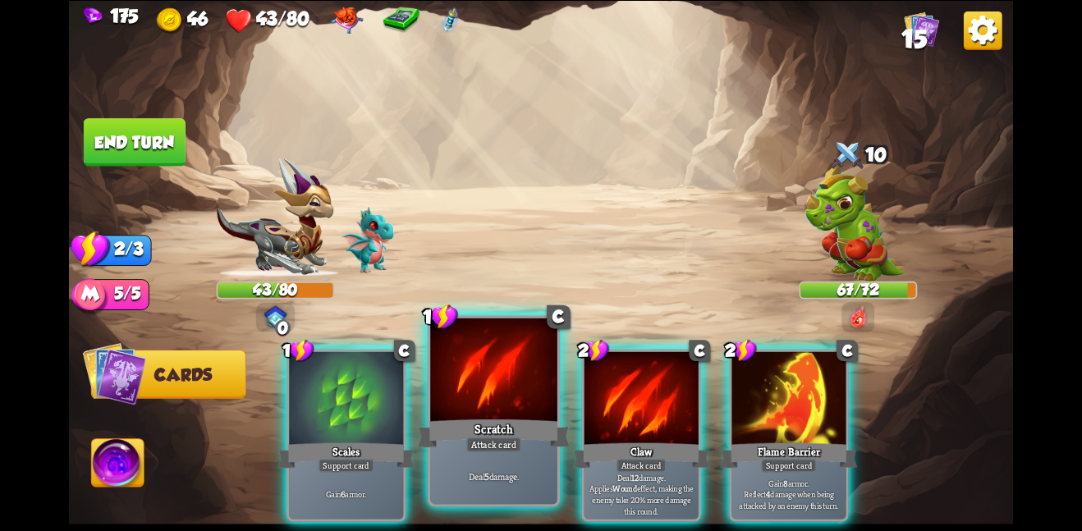
click at [477, 447] on div "Attack card" at bounding box center [493, 445] width 55 height 16
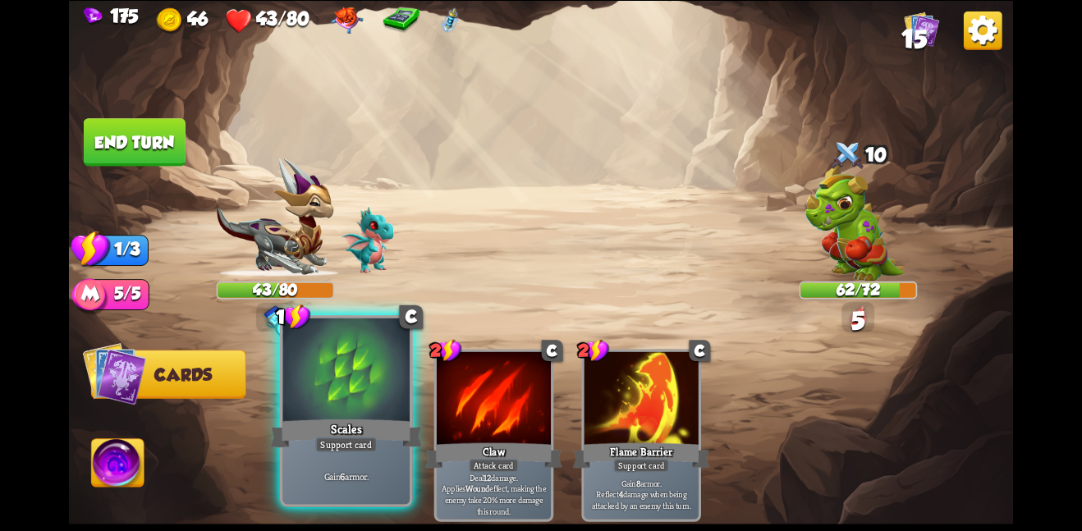
click at [348, 420] on div "Scales" at bounding box center [346, 433] width 152 height 34
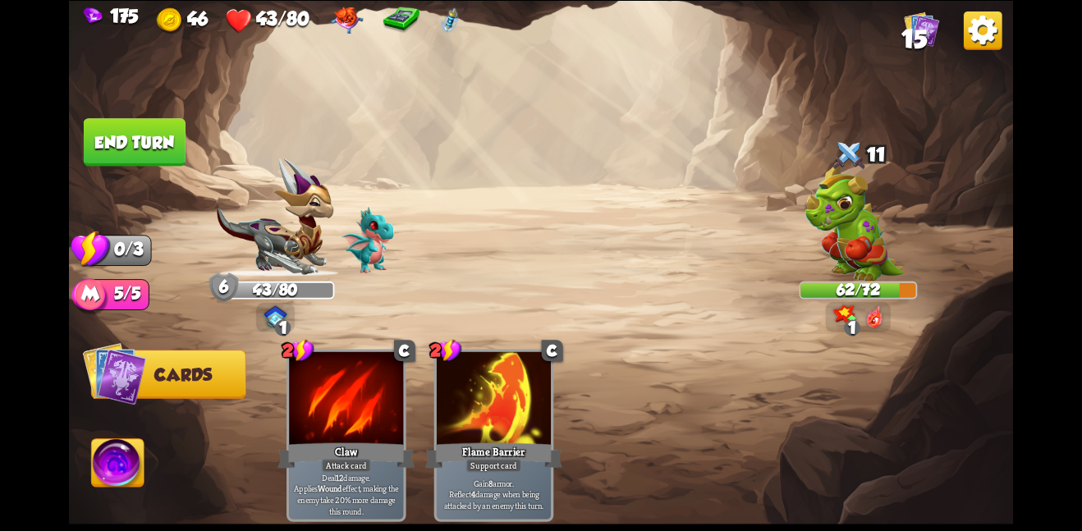
click at [967, 31] on img at bounding box center [983, 30] width 39 height 39
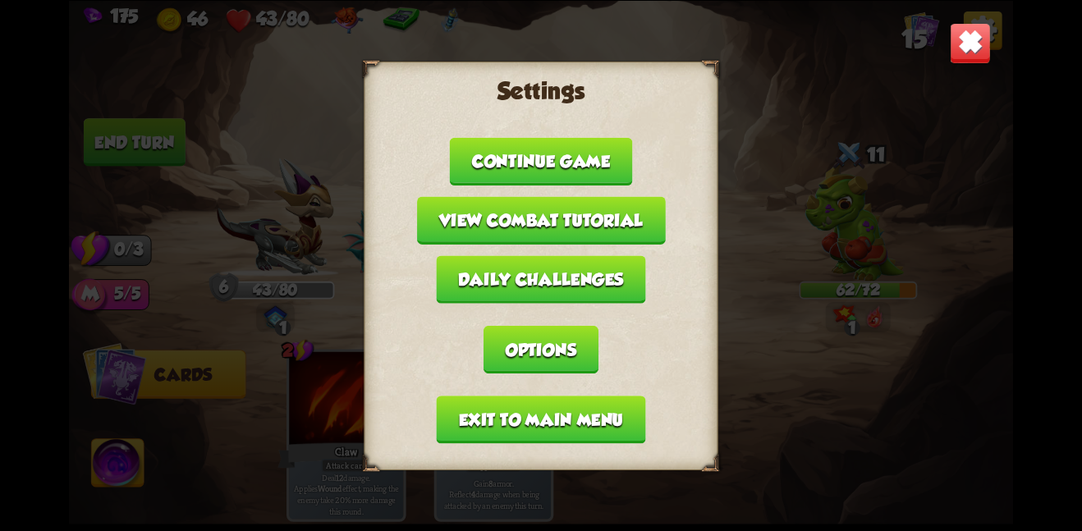
click at [976, 50] on img at bounding box center [970, 42] width 41 height 41
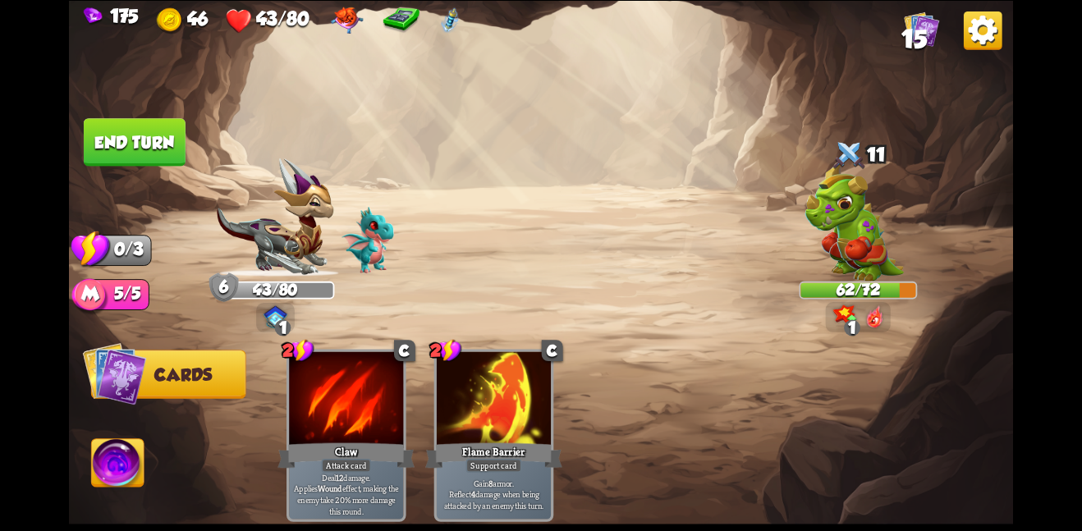
click at [936, 44] on img at bounding box center [921, 28] width 35 height 35
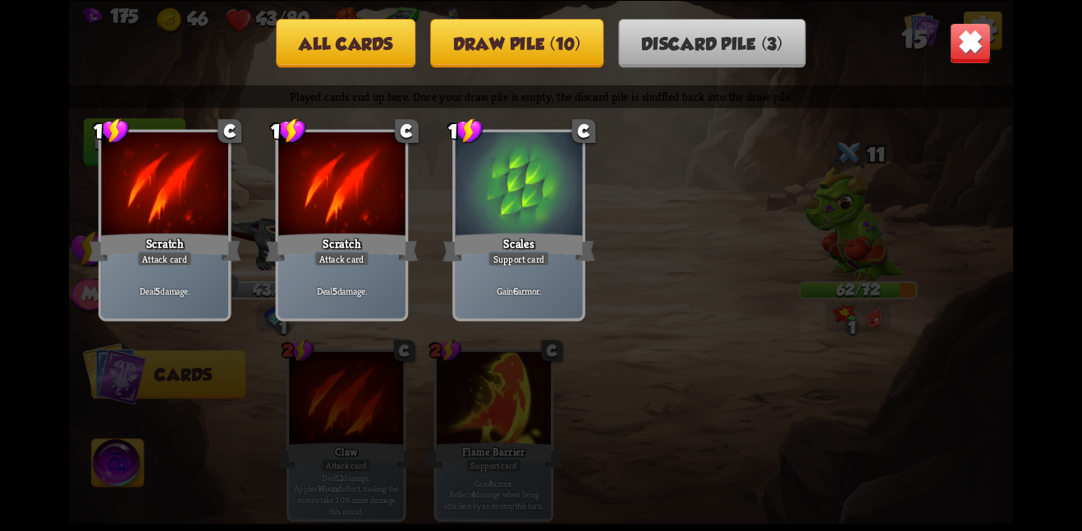
click at [363, 34] on button "All cards" at bounding box center [346, 42] width 140 height 48
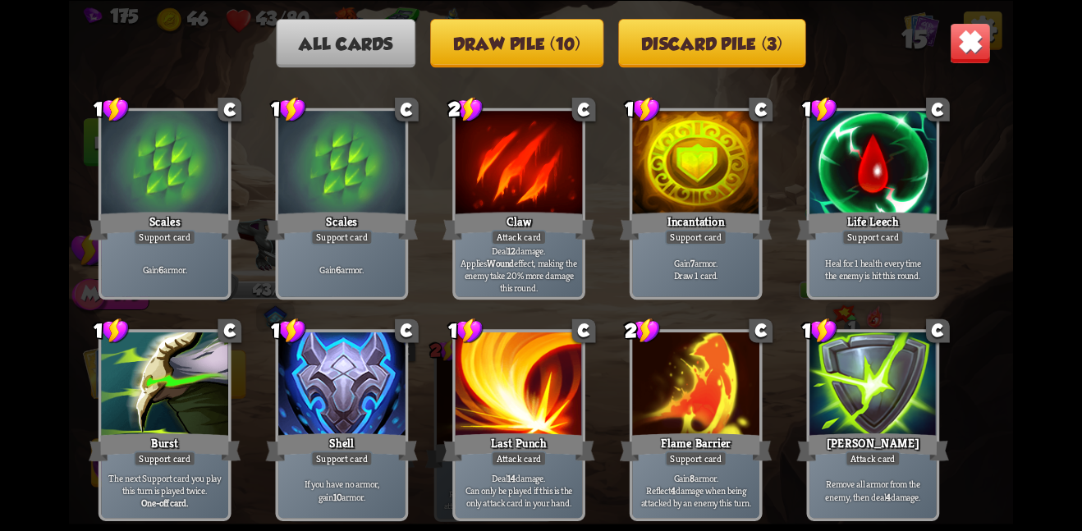
scroll to position [0, 0]
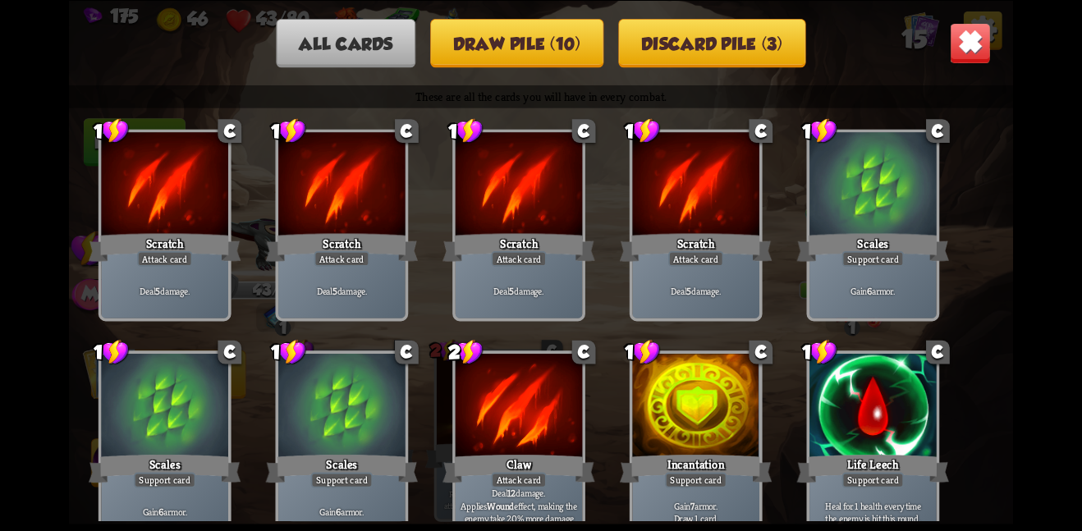
click at [982, 45] on img at bounding box center [970, 42] width 41 height 41
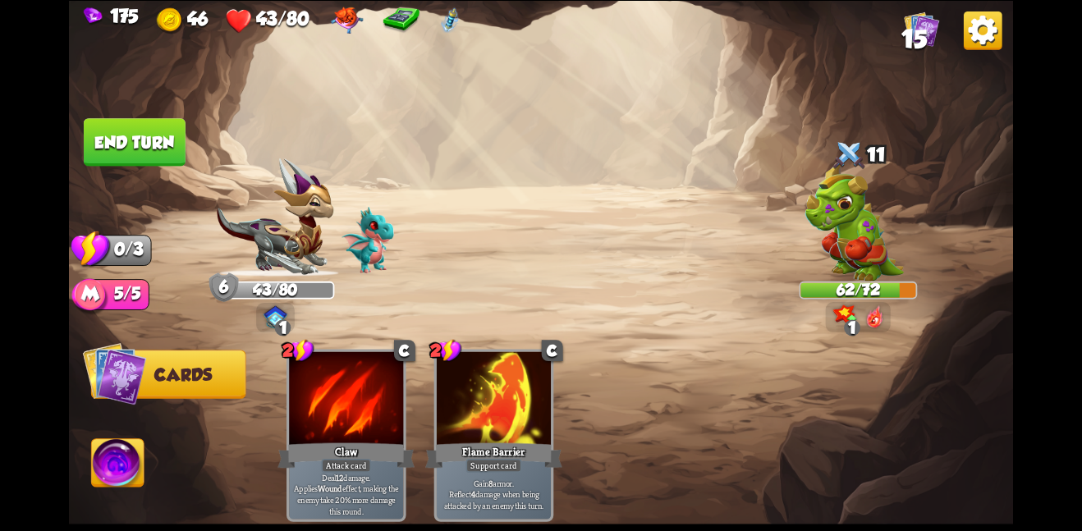
click at [147, 135] on button "End turn" at bounding box center [135, 142] width 102 height 48
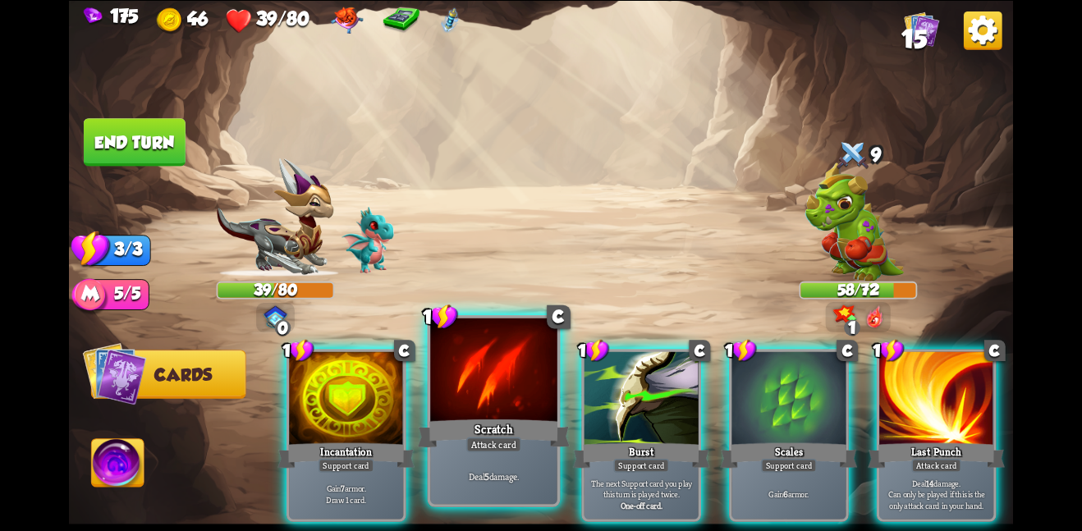
click at [507, 471] on p "Deal 5 damage." at bounding box center [494, 476] width 121 height 12
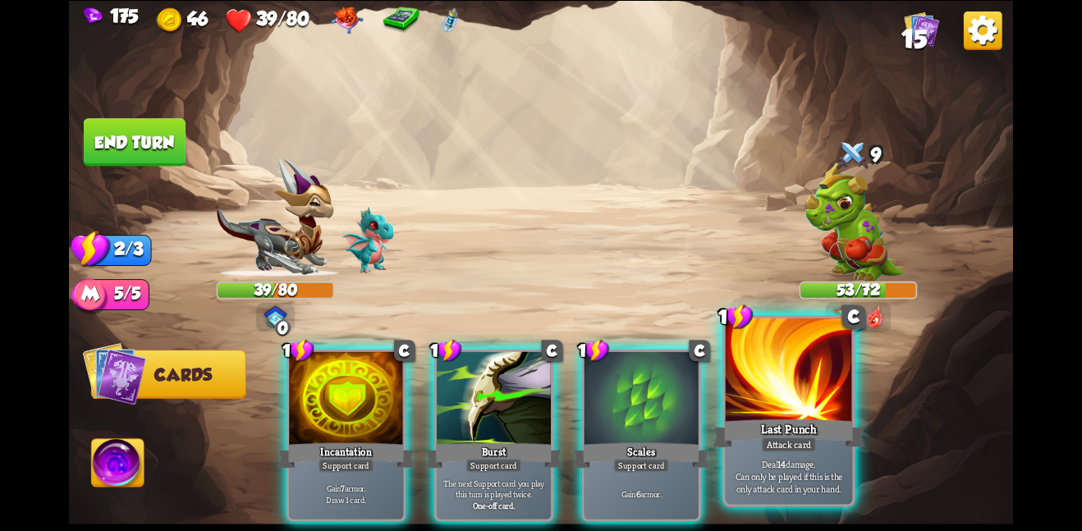
click at [770, 439] on div "Attack card" at bounding box center [788, 445] width 55 height 16
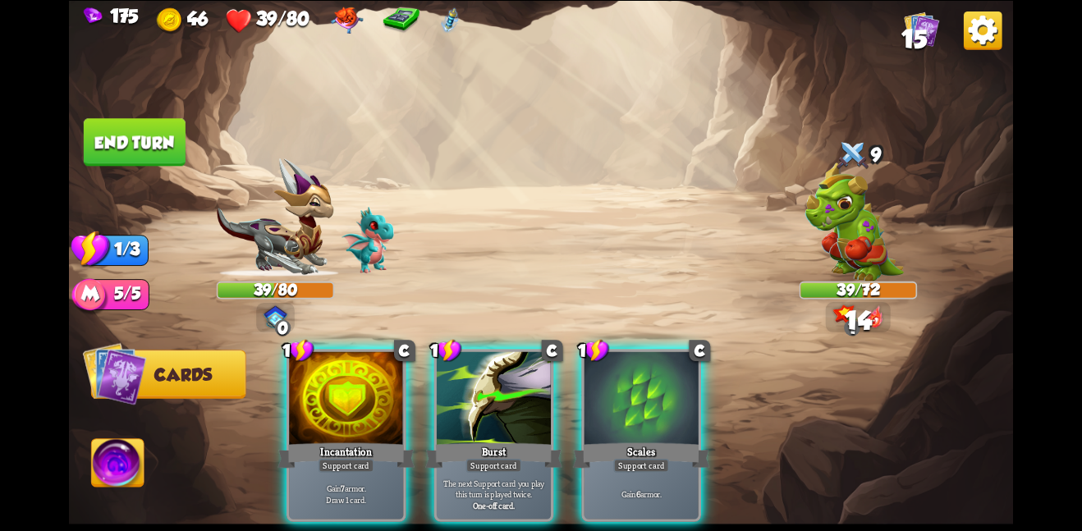
click at [140, 154] on button "End turn" at bounding box center [135, 142] width 102 height 48
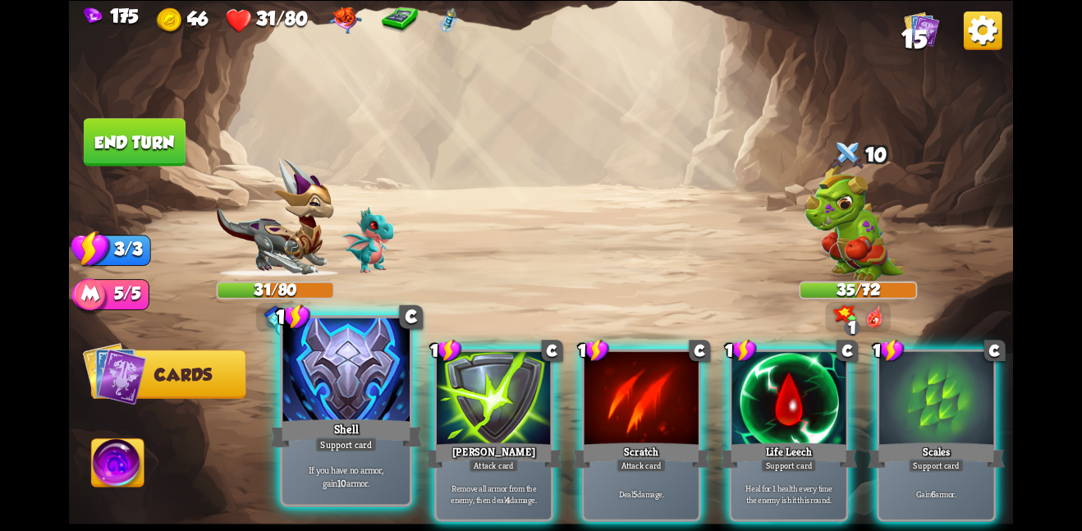
click at [319, 405] on div at bounding box center [345, 371] width 127 height 107
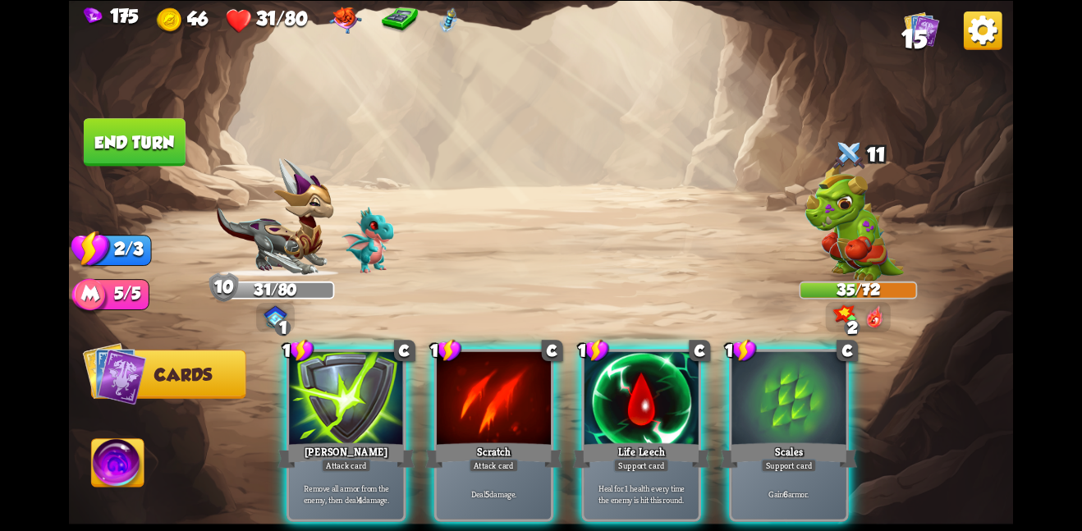
click at [319, 405] on div at bounding box center [346, 399] width 114 height 96
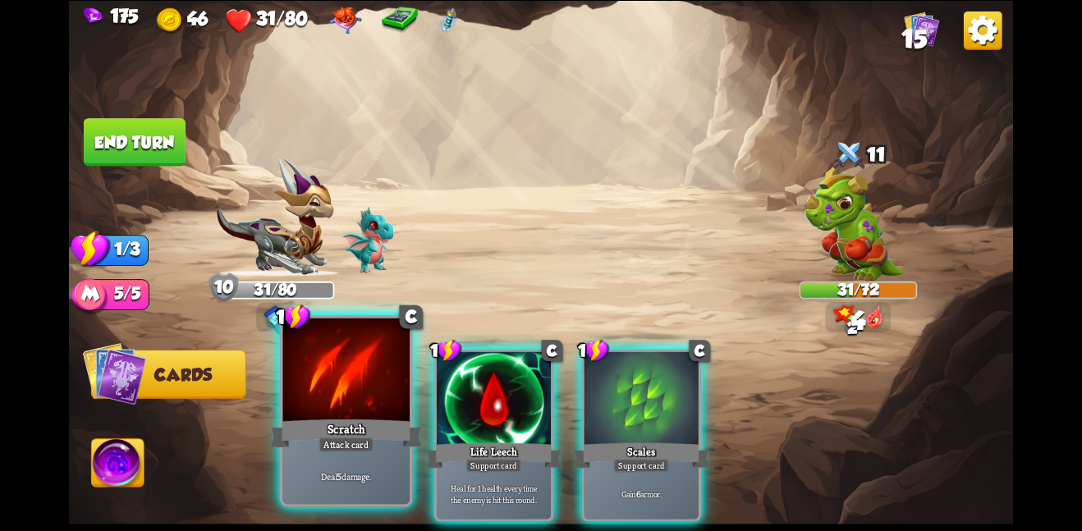
click at [338, 411] on div at bounding box center [345, 371] width 127 height 107
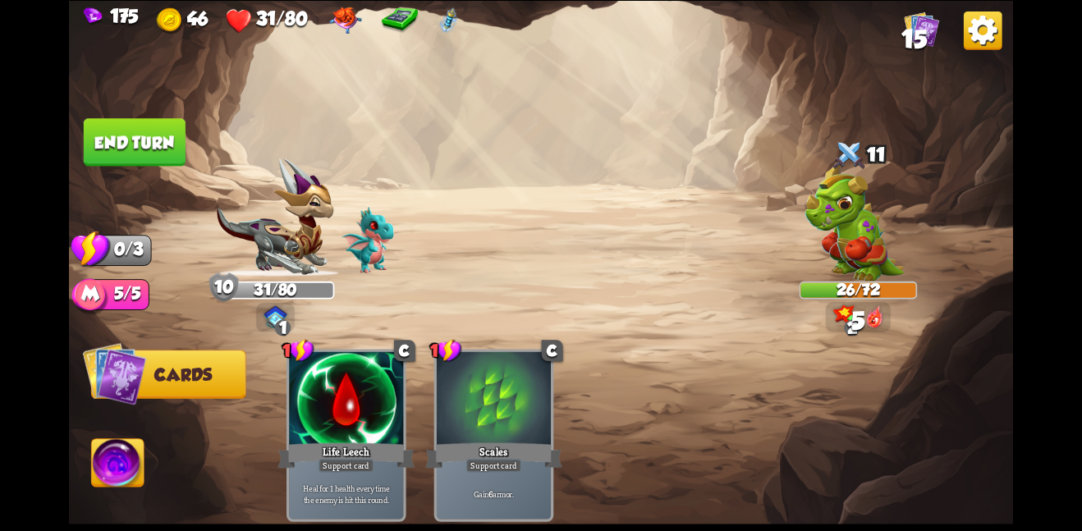
click at [125, 149] on button "End turn" at bounding box center [135, 142] width 102 height 48
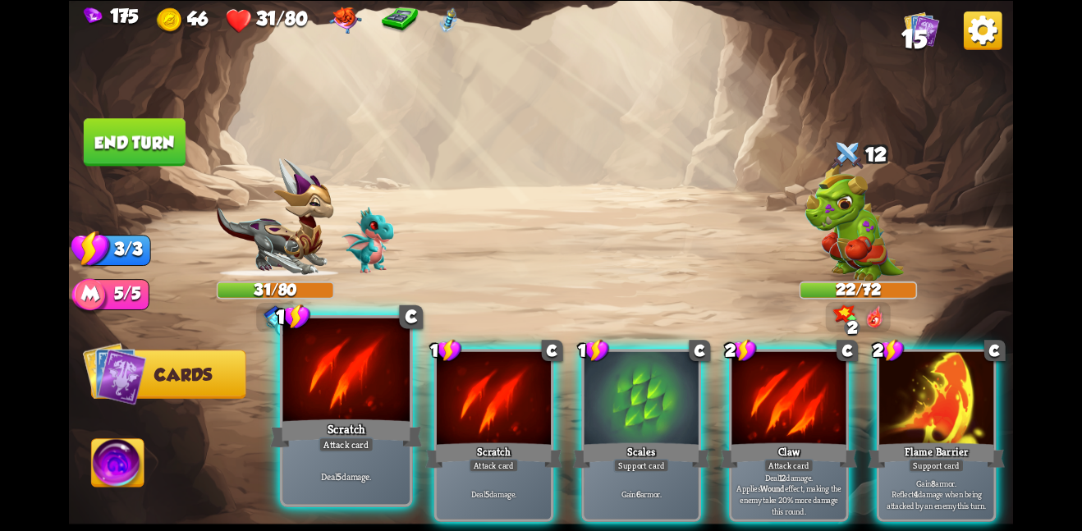
click at [315, 377] on div at bounding box center [345, 371] width 127 height 107
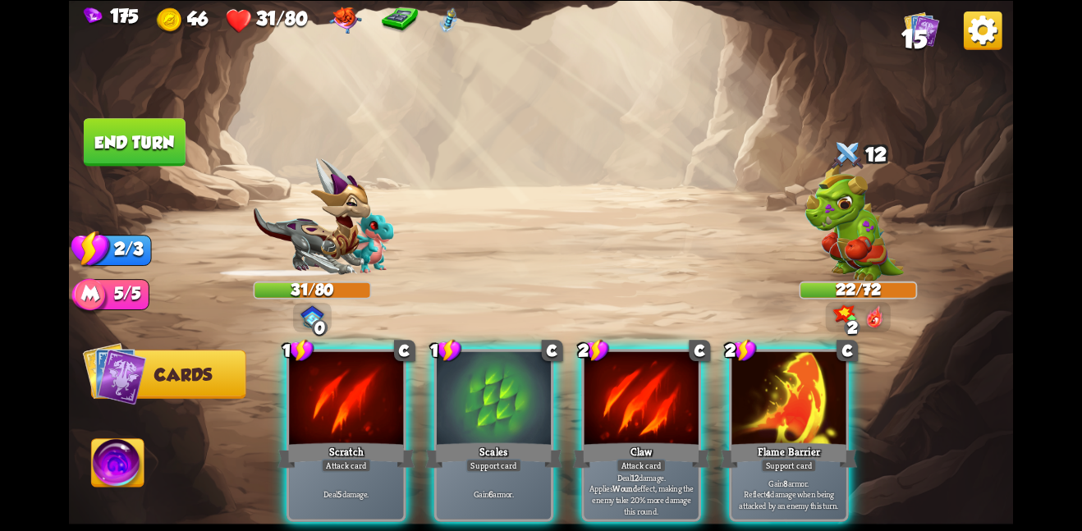
click at [315, 377] on div at bounding box center [346, 399] width 114 height 96
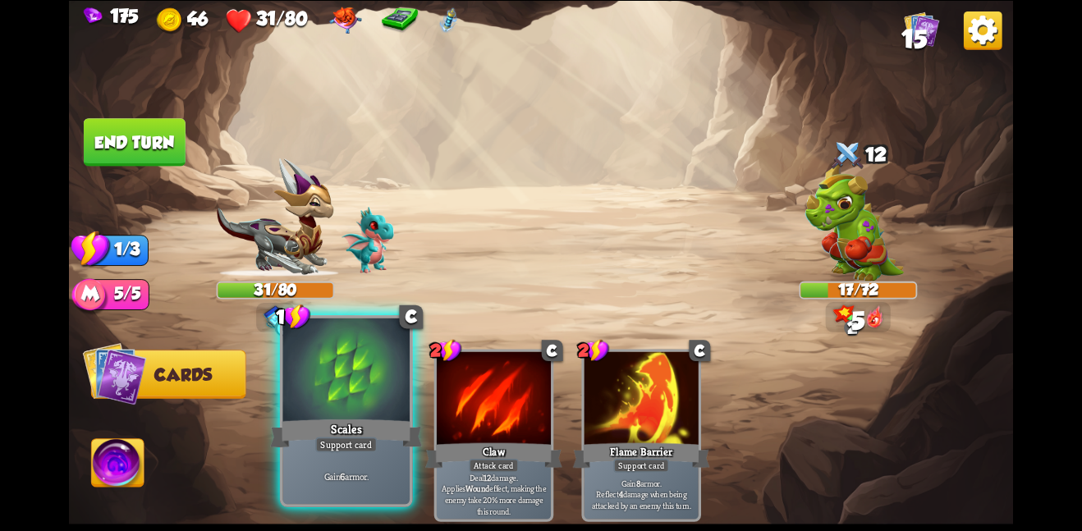
click at [357, 384] on div at bounding box center [345, 371] width 127 height 107
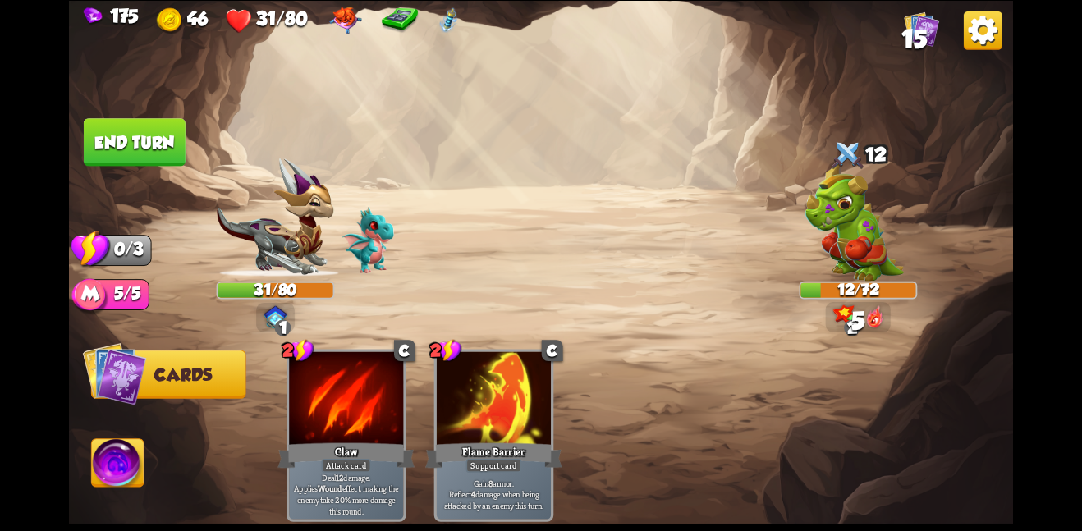
click at [134, 135] on button "End turn" at bounding box center [135, 142] width 102 height 48
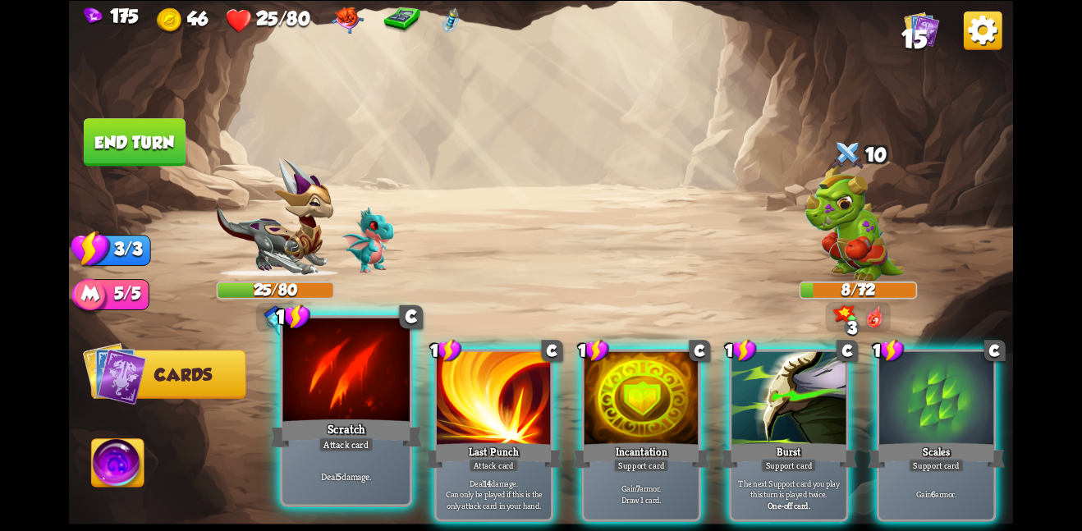
click at [350, 356] on div at bounding box center [345, 371] width 127 height 107
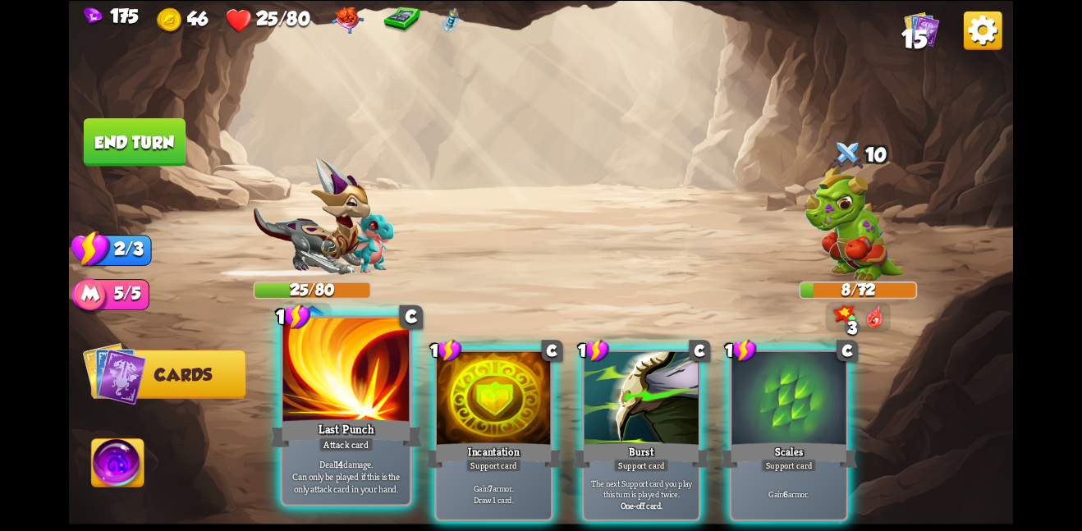
click at [381, 364] on div at bounding box center [345, 371] width 127 height 107
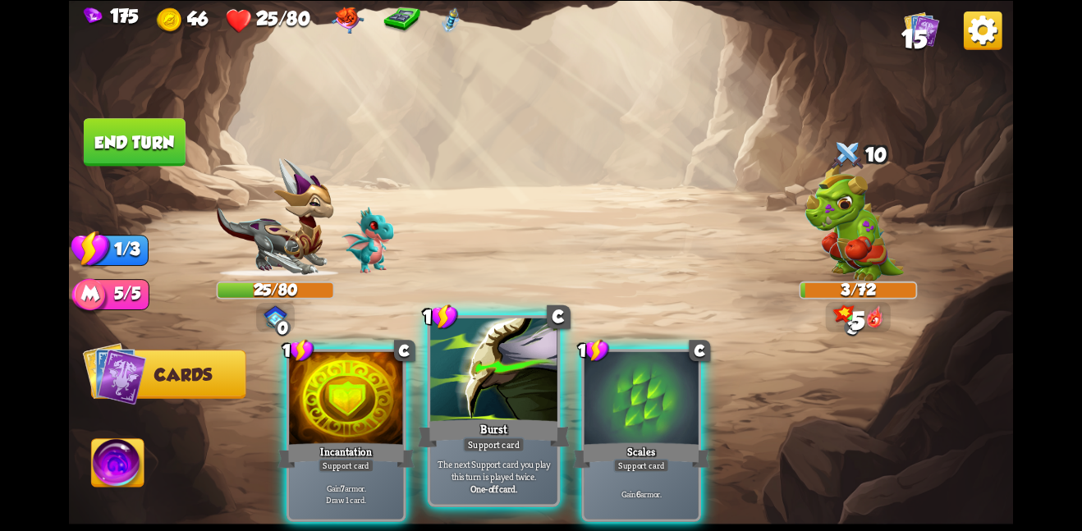
click at [468, 438] on div "Support card" at bounding box center [494, 445] width 62 height 16
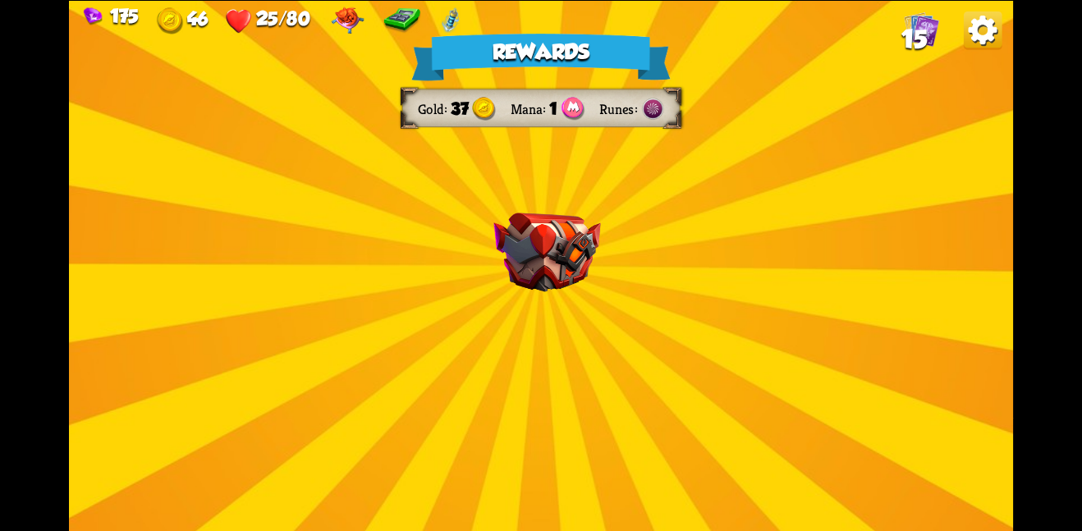
click at [517, 256] on img at bounding box center [547, 253] width 107 height 80
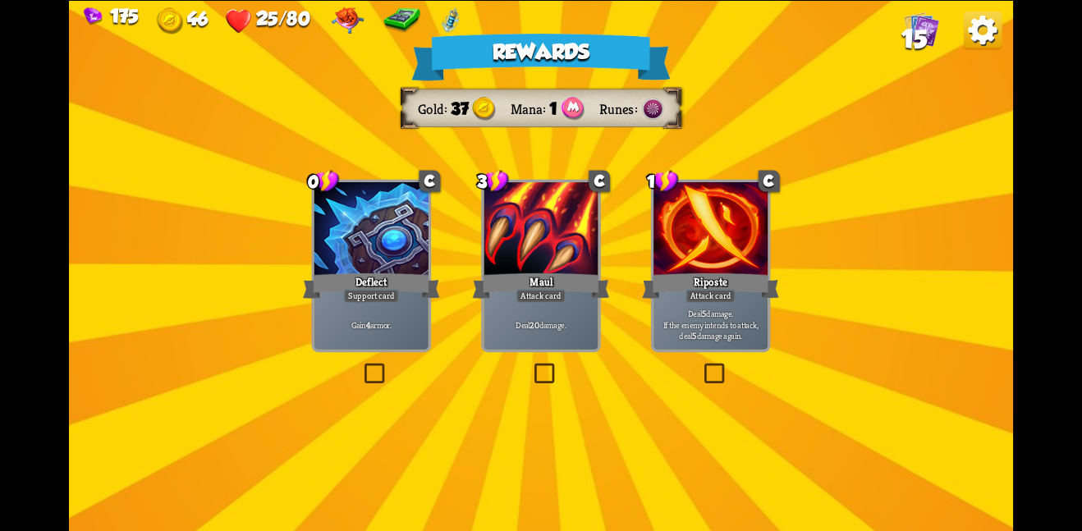
click at [517, 256] on div at bounding box center [541, 230] width 114 height 96
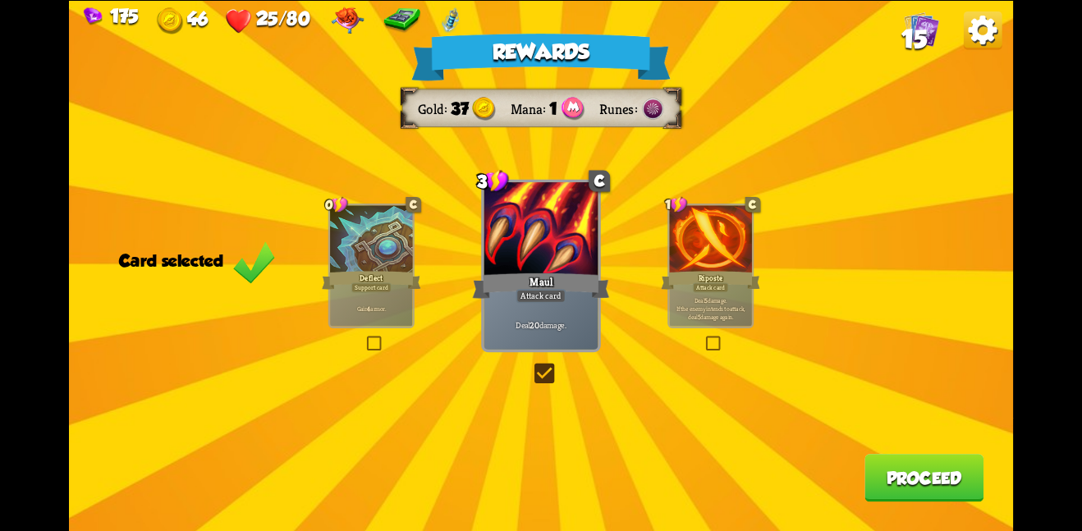
click at [926, 471] on button "Proceed" at bounding box center [924, 478] width 119 height 48
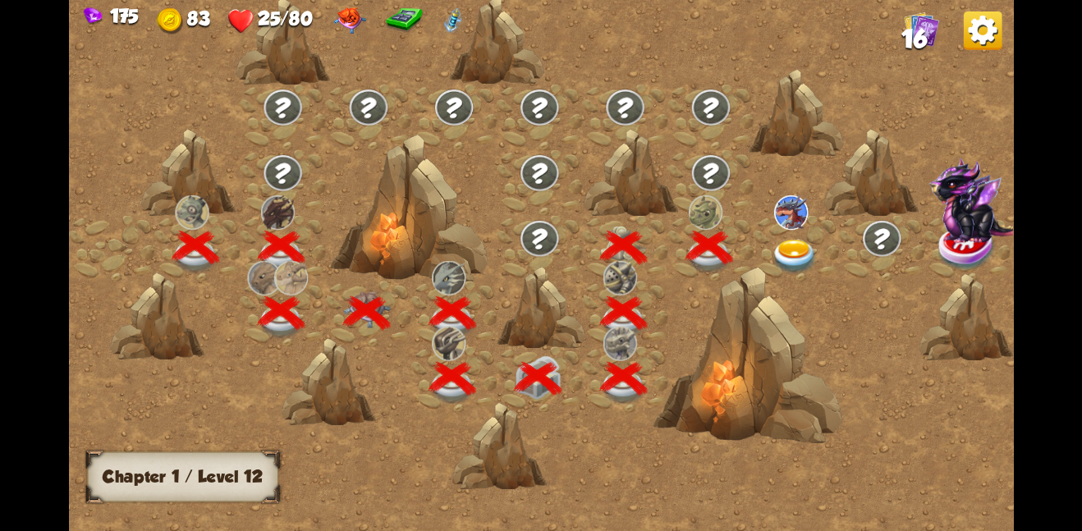
scroll to position [0, 250]
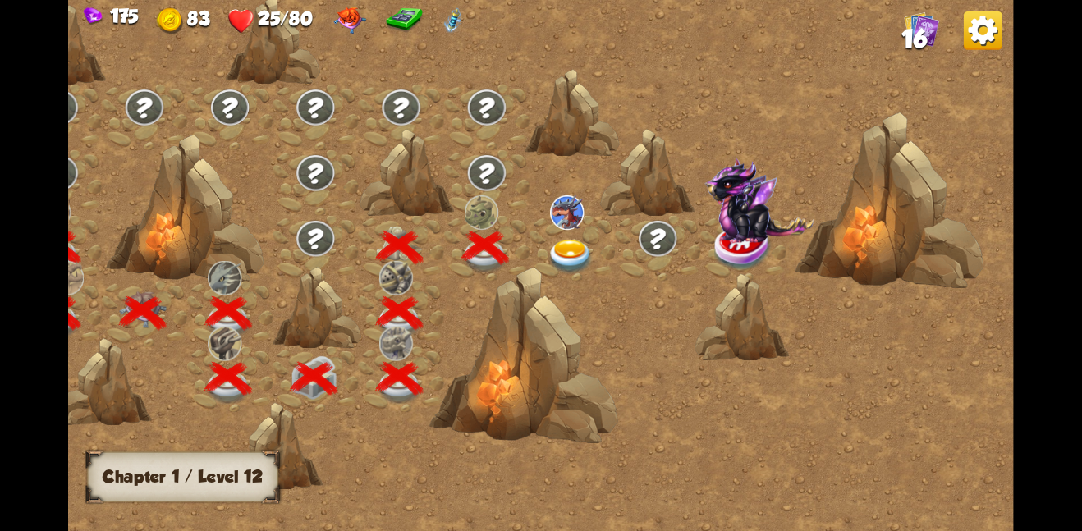
click at [559, 245] on img at bounding box center [571, 256] width 48 height 34
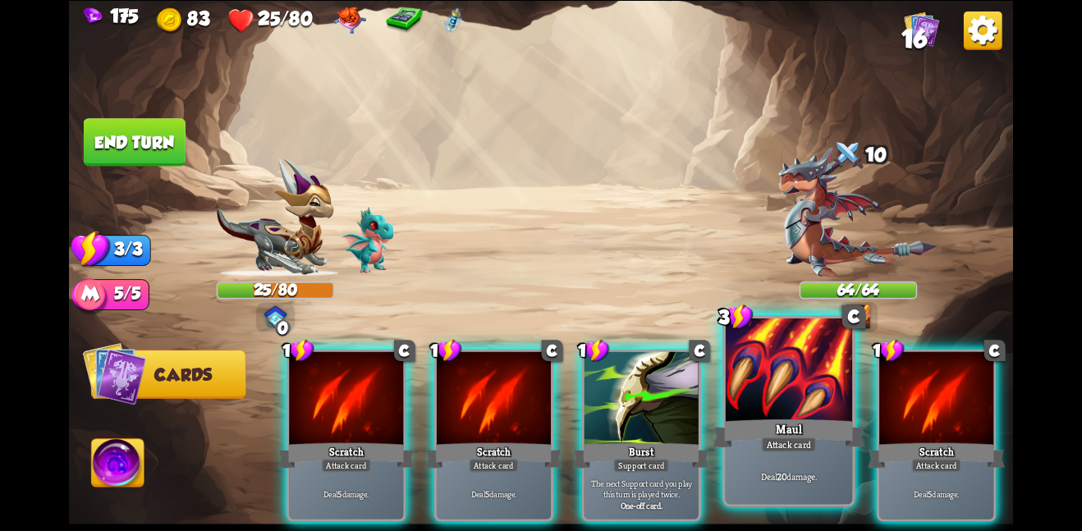
click at [736, 410] on div at bounding box center [789, 371] width 127 height 107
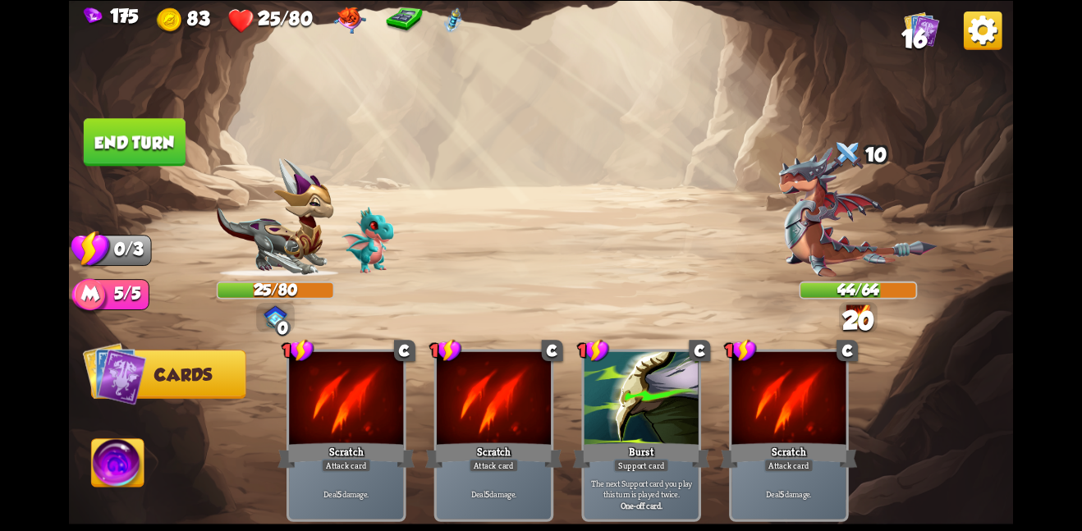
click at [140, 134] on button "End turn" at bounding box center [135, 142] width 102 height 48
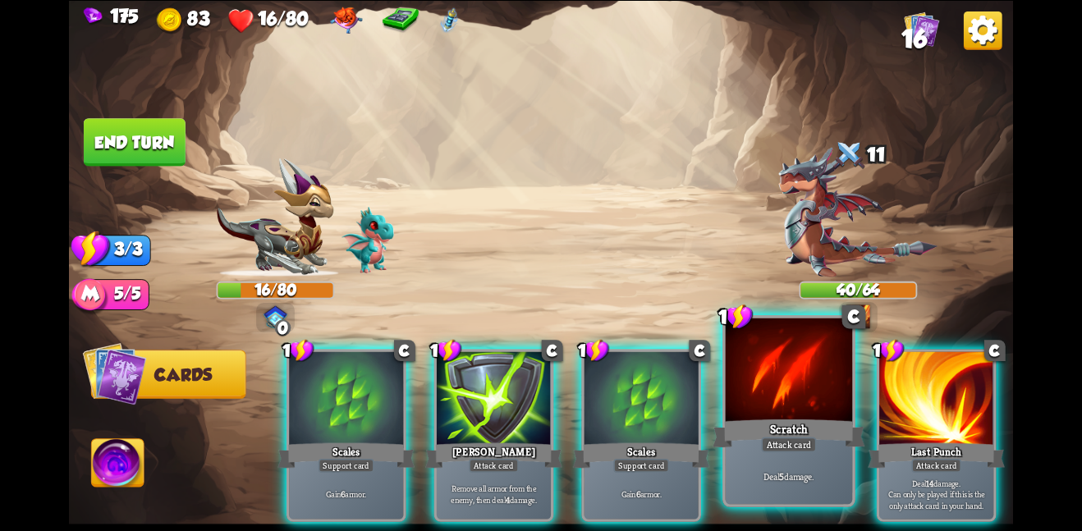
click at [799, 400] on div at bounding box center [789, 371] width 127 height 107
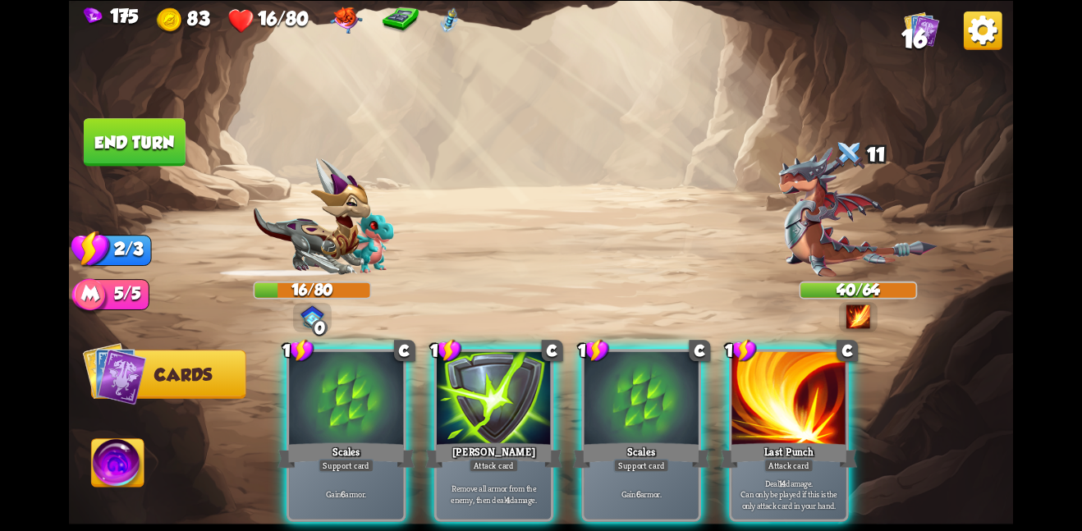
click at [799, 400] on div at bounding box center [789, 399] width 114 height 96
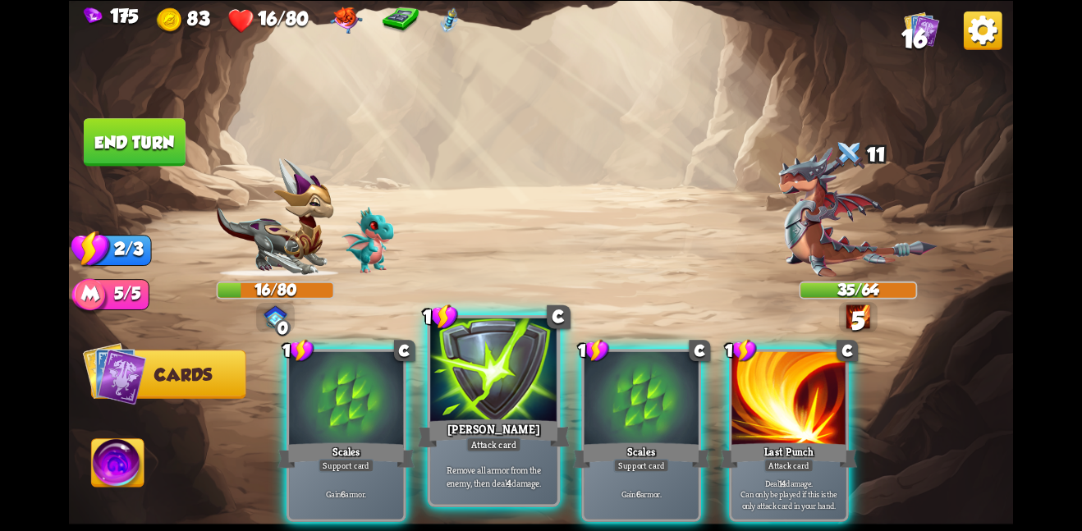
click at [494, 385] on div at bounding box center [493, 371] width 127 height 107
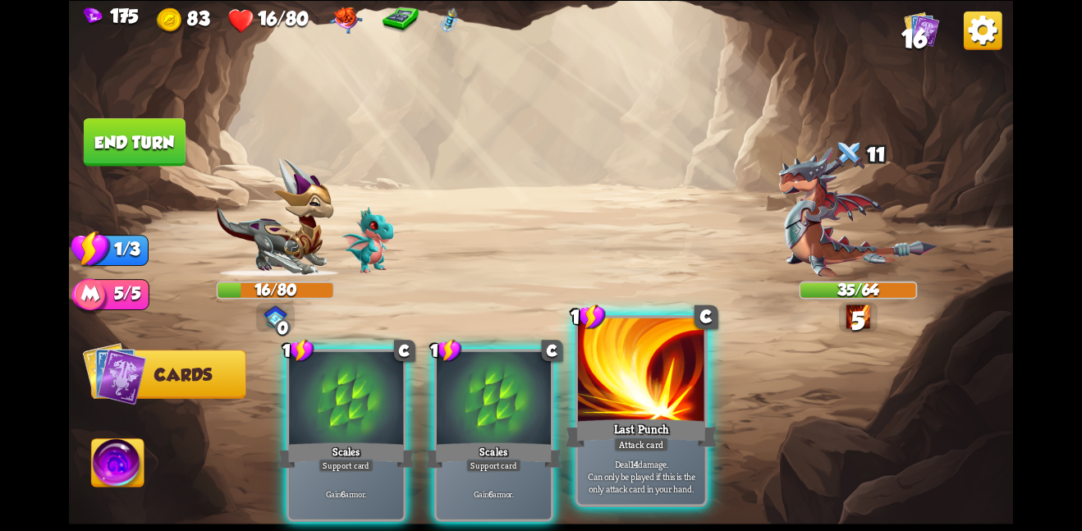
click at [641, 382] on div at bounding box center [641, 371] width 127 height 107
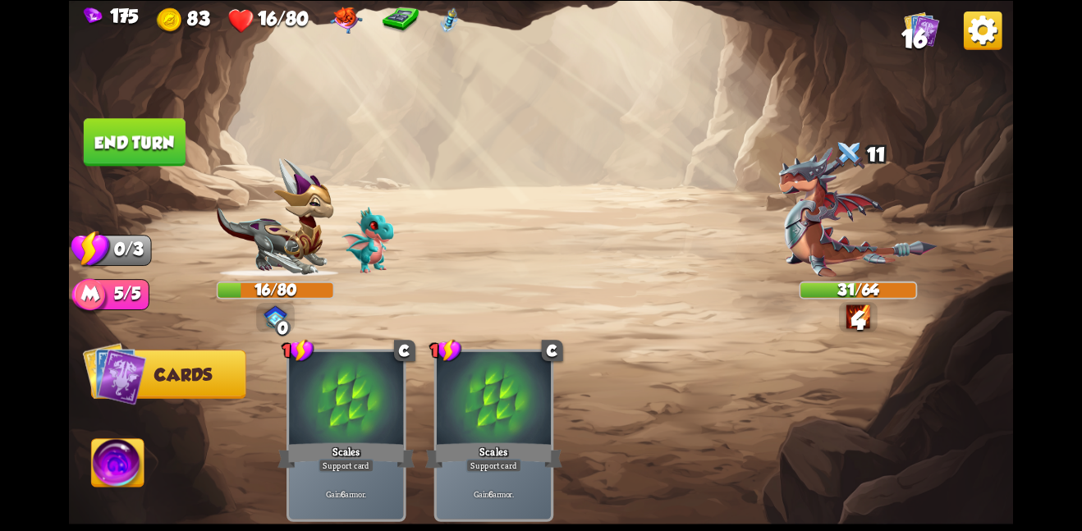
click at [134, 140] on button "End turn" at bounding box center [135, 142] width 102 height 48
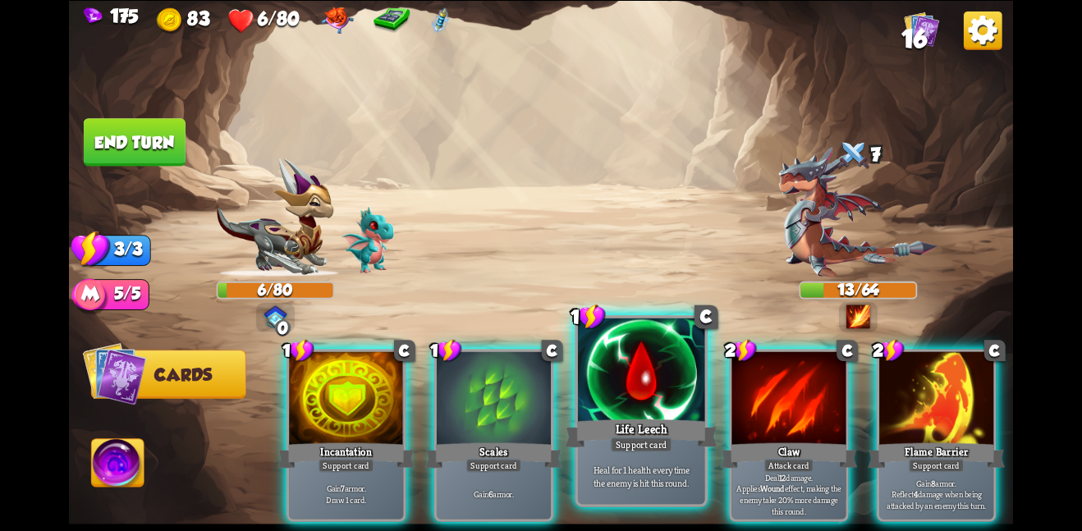
click at [634, 352] on div at bounding box center [641, 371] width 127 height 107
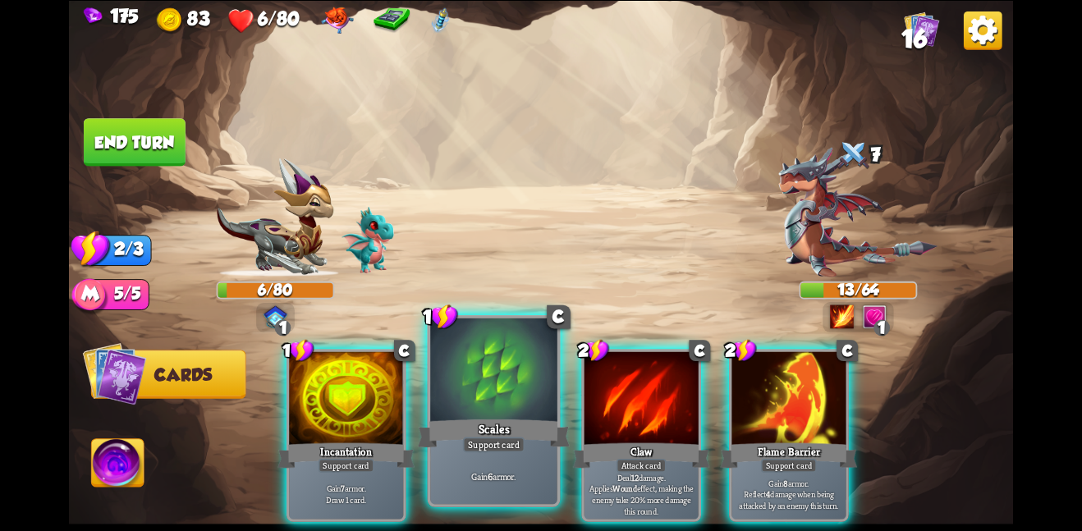
click at [508, 381] on div at bounding box center [493, 371] width 127 height 107
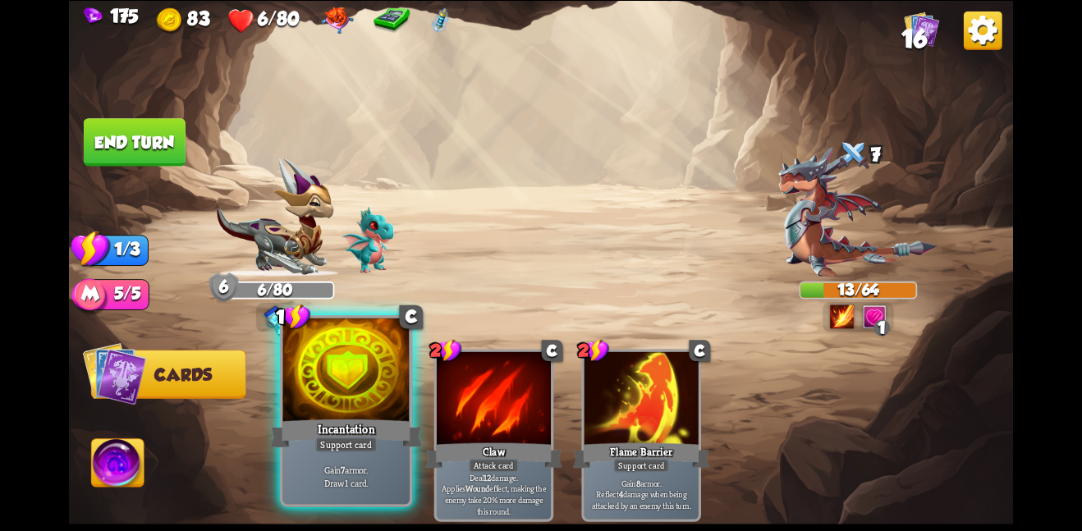
click at [374, 394] on div at bounding box center [345, 371] width 127 height 107
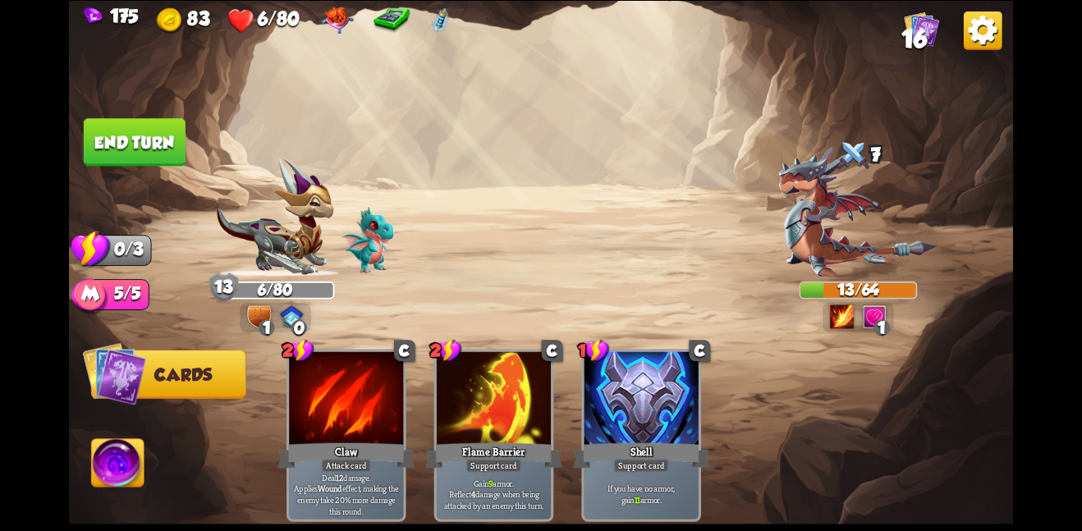
click at [183, 164] on img at bounding box center [541, 265] width 944 height 531
click at [143, 148] on button "End turn" at bounding box center [135, 142] width 102 height 48
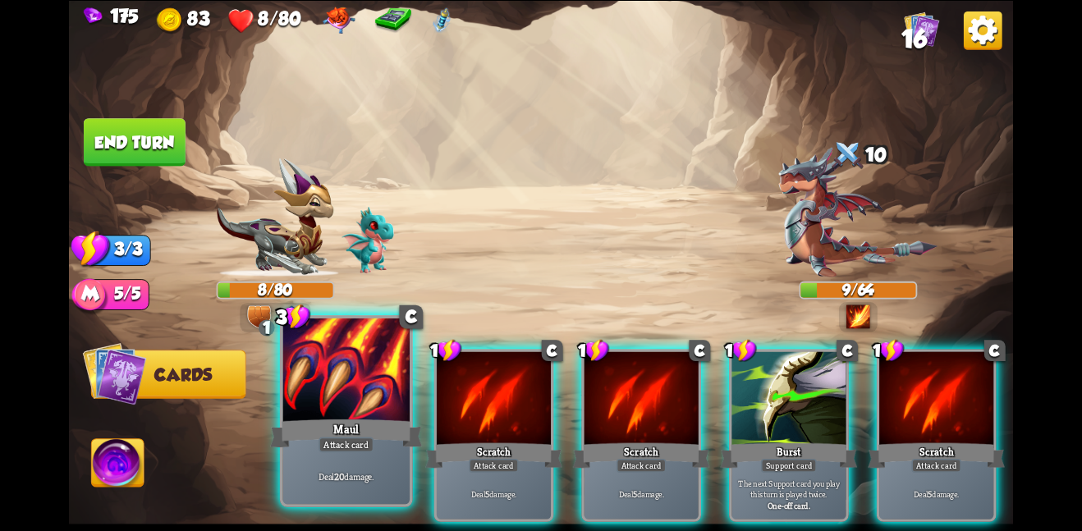
click at [298, 342] on div at bounding box center [345, 371] width 127 height 107
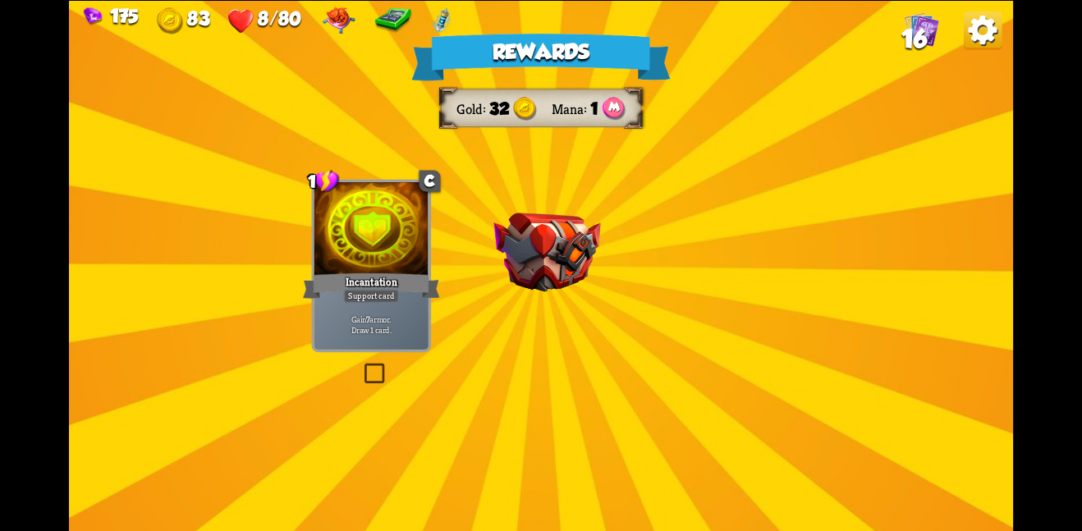
click at [549, 285] on img at bounding box center [547, 253] width 107 height 80
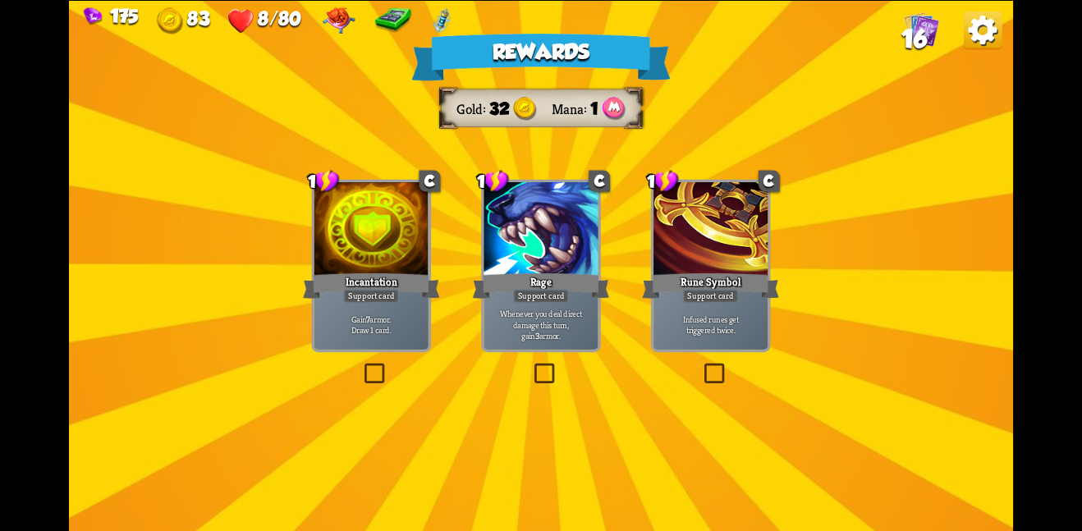
click at [378, 282] on div "Incantation" at bounding box center [371, 285] width 137 height 30
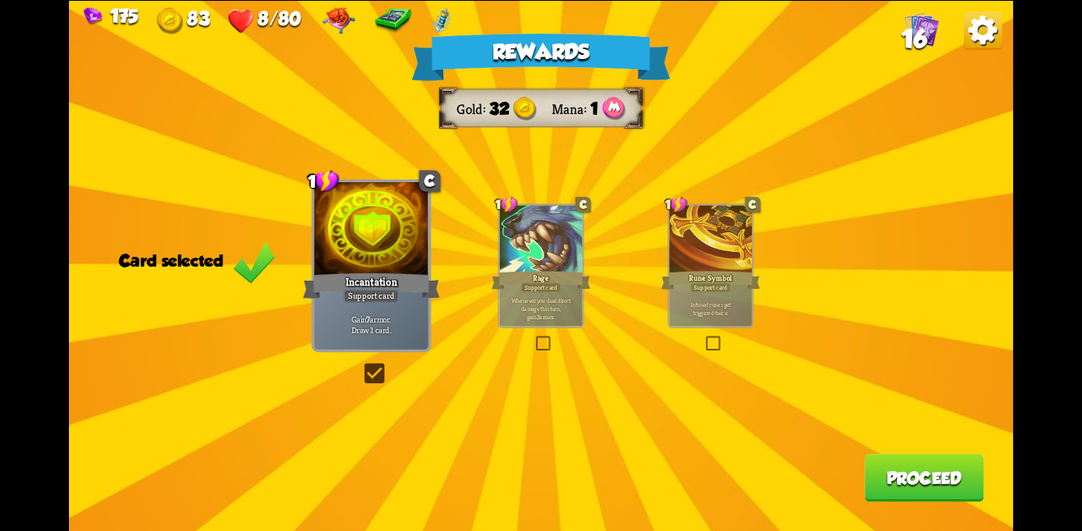
click at [878, 482] on button "Proceed" at bounding box center [924, 478] width 119 height 48
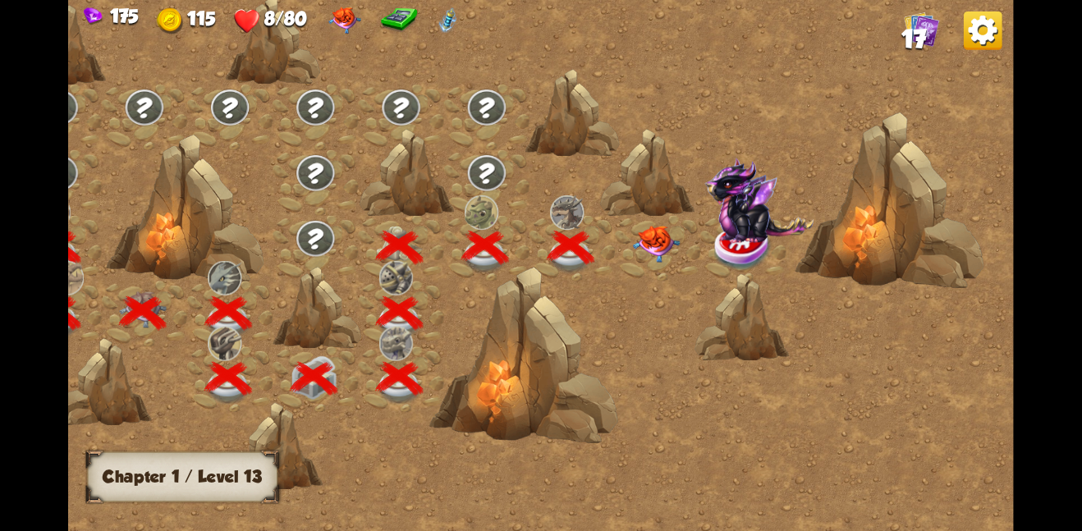
click at [668, 250] on img at bounding box center [656, 243] width 48 height 37
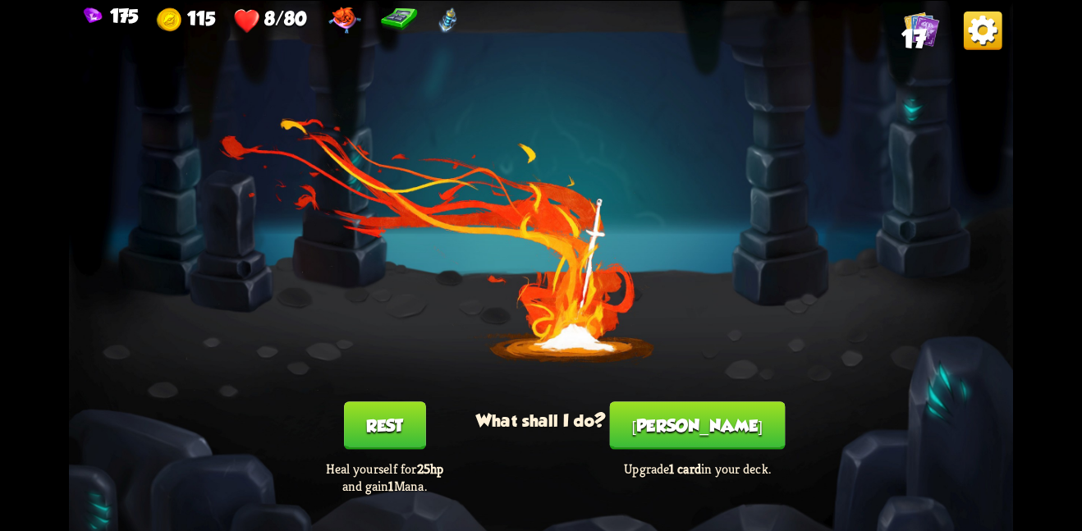
click at [686, 411] on button "[PERSON_NAME]" at bounding box center [698, 426] width 176 height 48
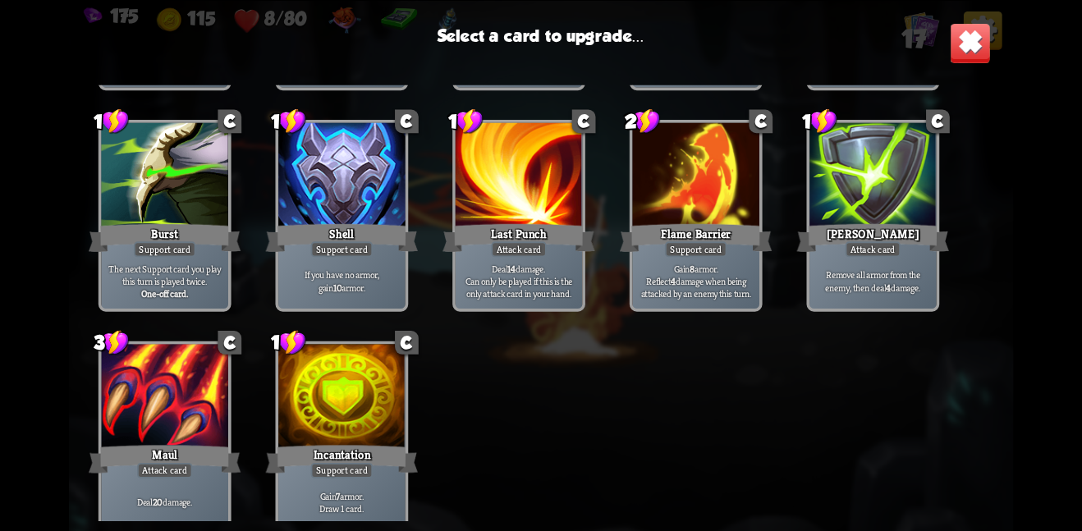
scroll to position [517, 0]
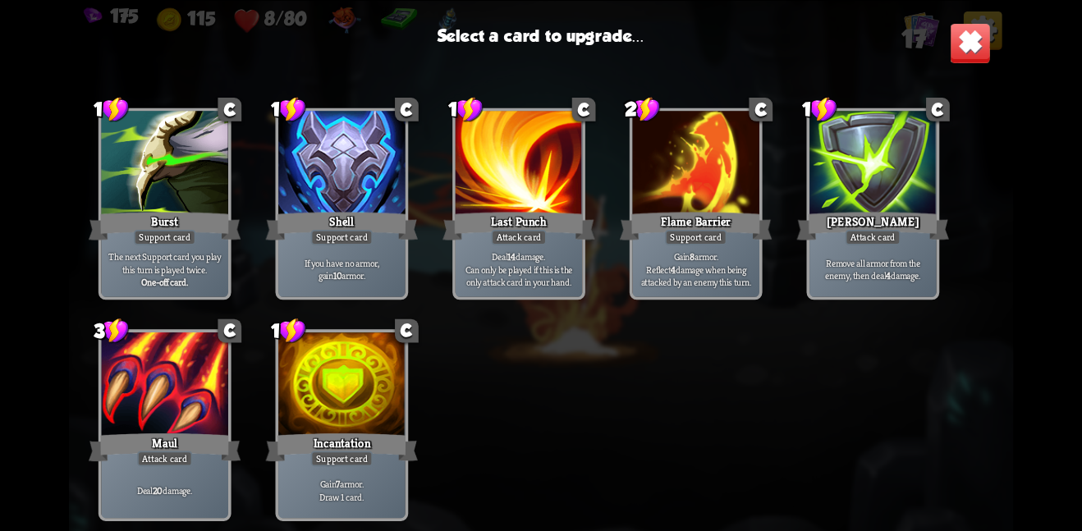
click at [951, 39] on img at bounding box center [970, 42] width 41 height 41
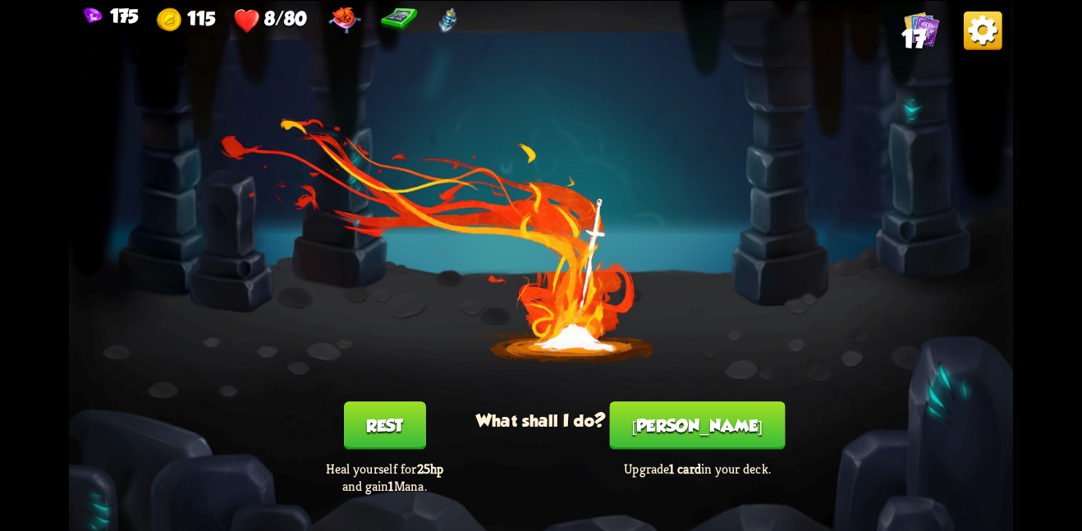
click at [407, 429] on button "Rest" at bounding box center [385, 426] width 82 height 48
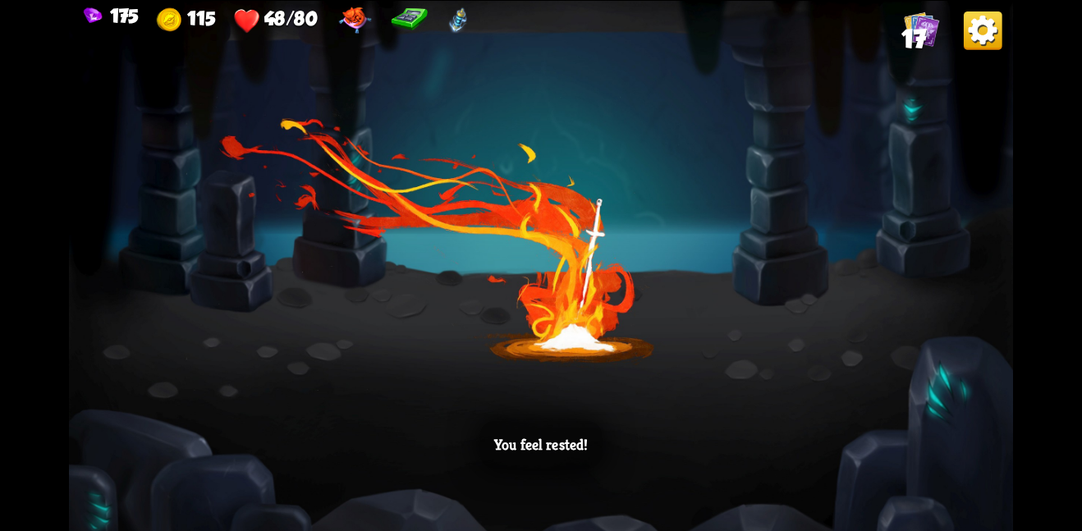
click at [566, 319] on div "You feel rested!" at bounding box center [541, 265] width 944 height 531
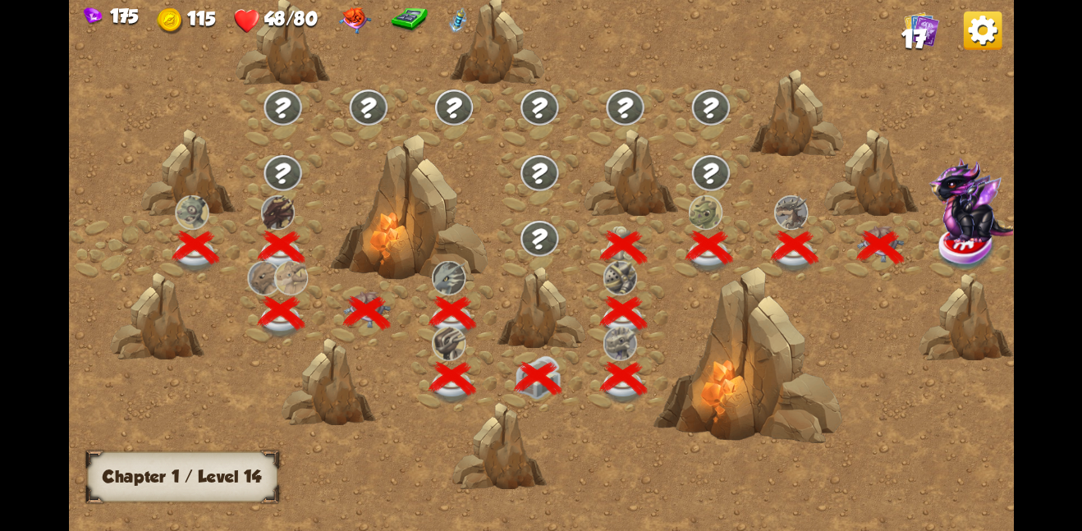
scroll to position [0, 250]
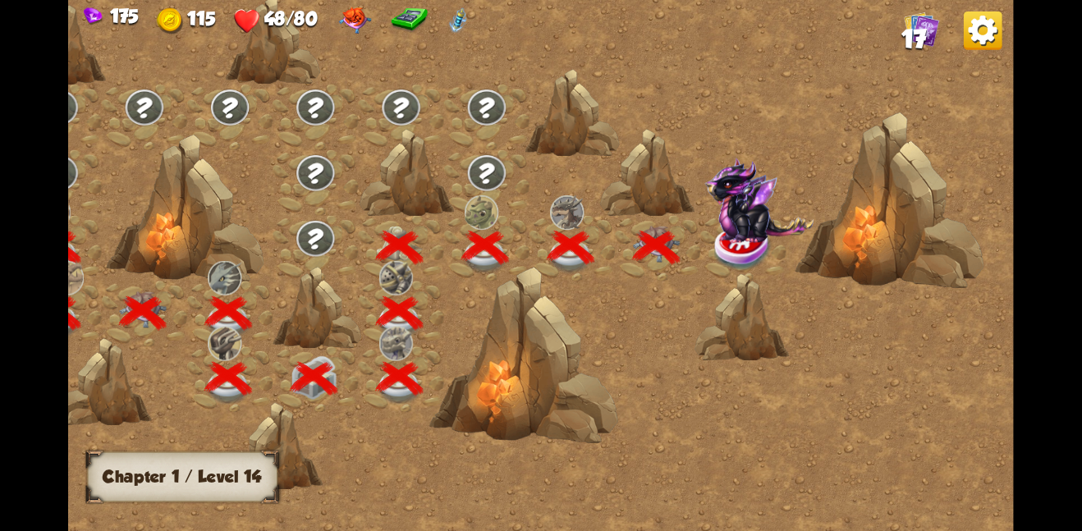
click at [733, 235] on img at bounding box center [759, 199] width 109 height 85
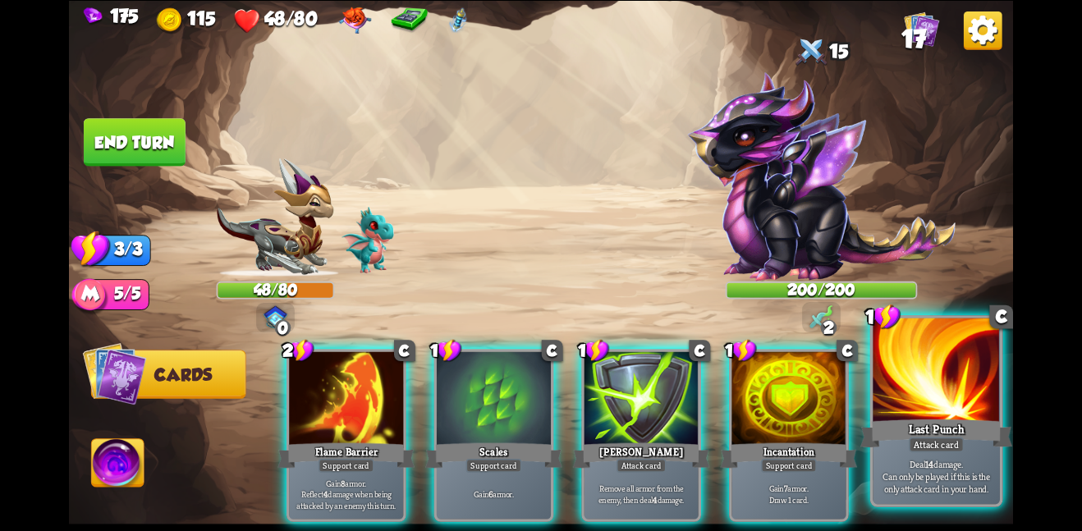
click at [906, 360] on div at bounding box center [936, 371] width 127 height 107
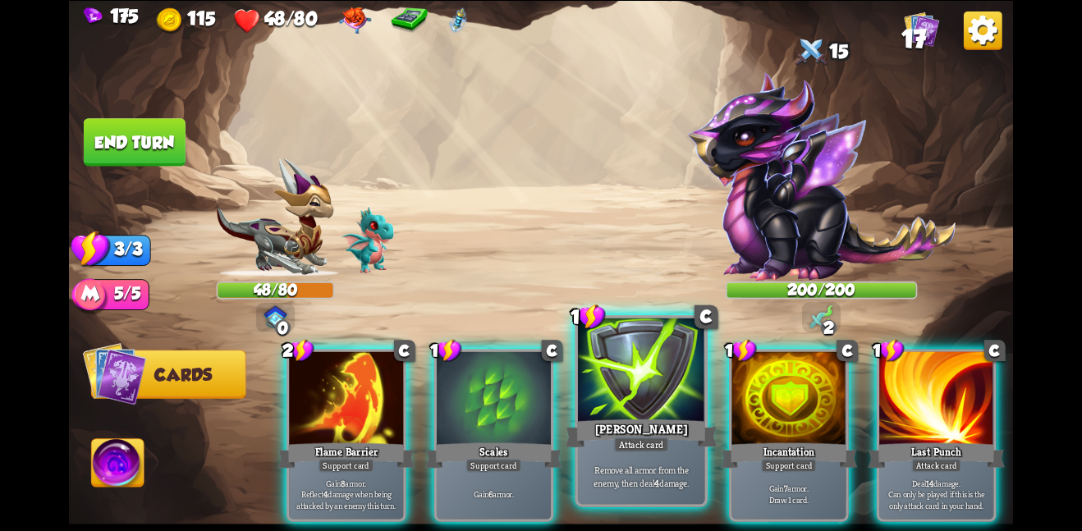
click at [598, 379] on div at bounding box center [641, 371] width 127 height 107
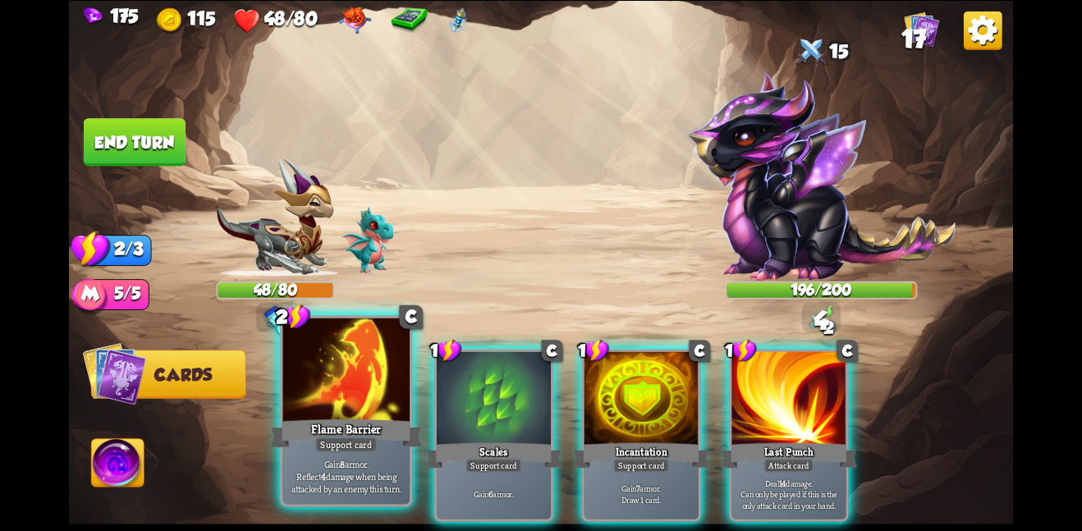
click at [347, 408] on div at bounding box center [345, 371] width 127 height 107
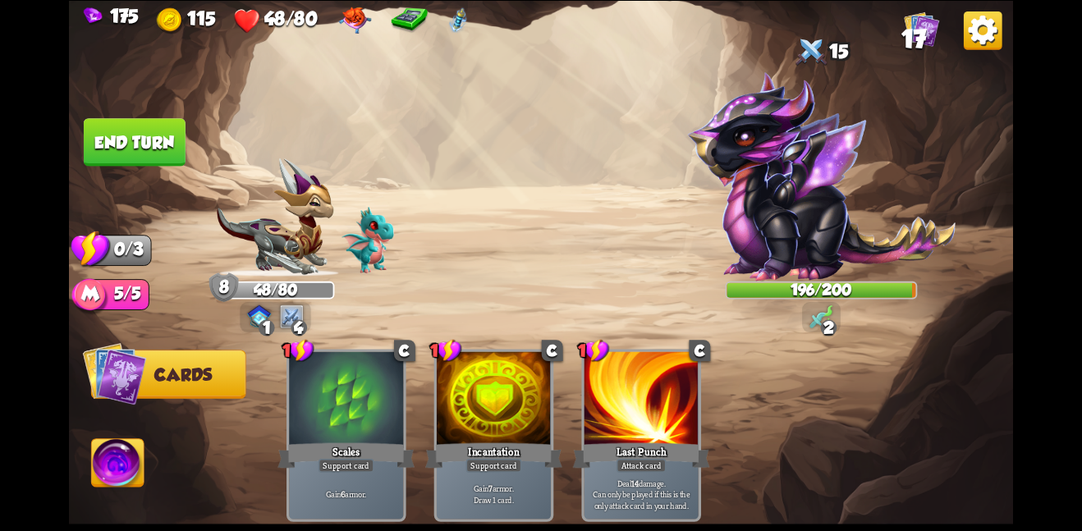
click at [158, 122] on button "End turn" at bounding box center [135, 142] width 102 height 48
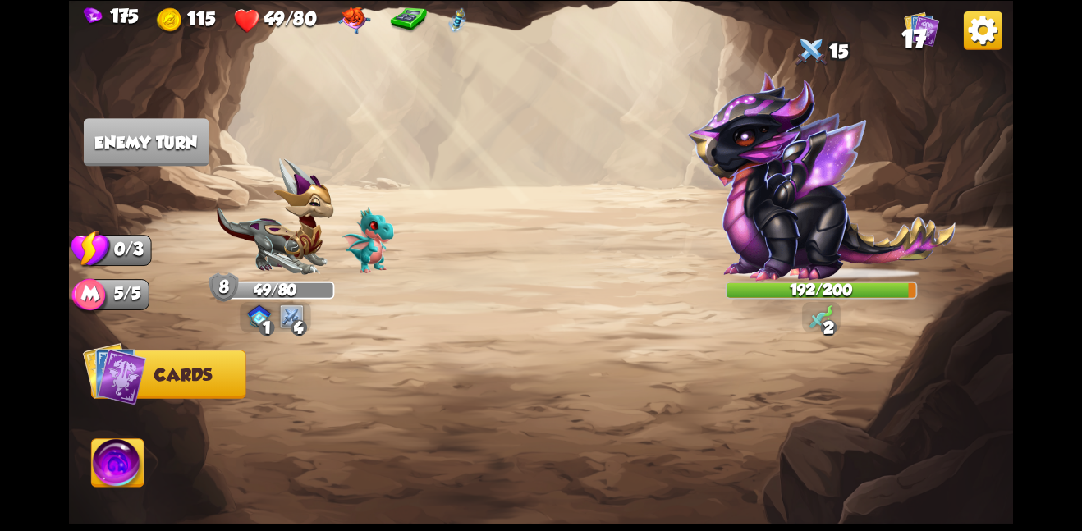
click at [450, 17] on img at bounding box center [458, 20] width 20 height 26
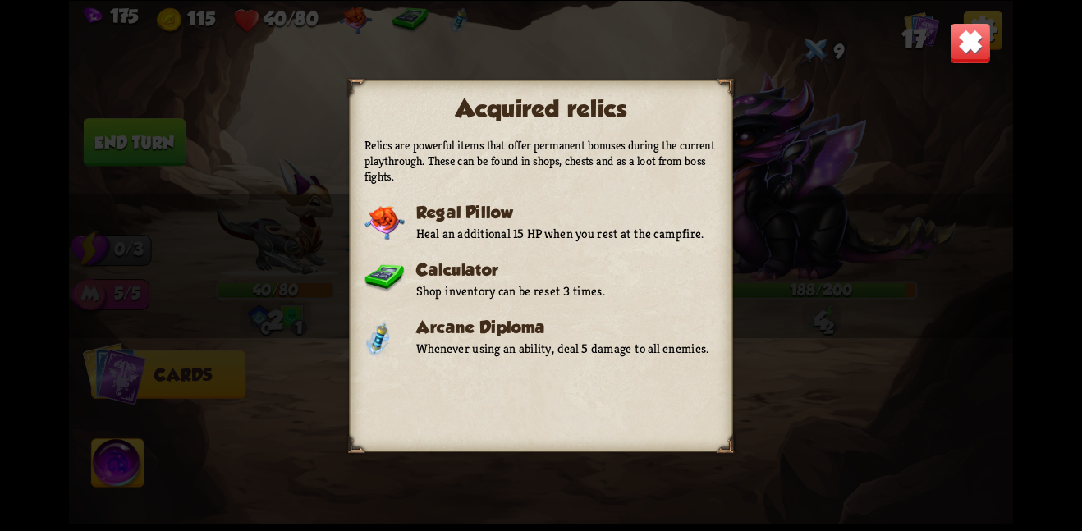
click at [953, 34] on img at bounding box center [970, 42] width 41 height 41
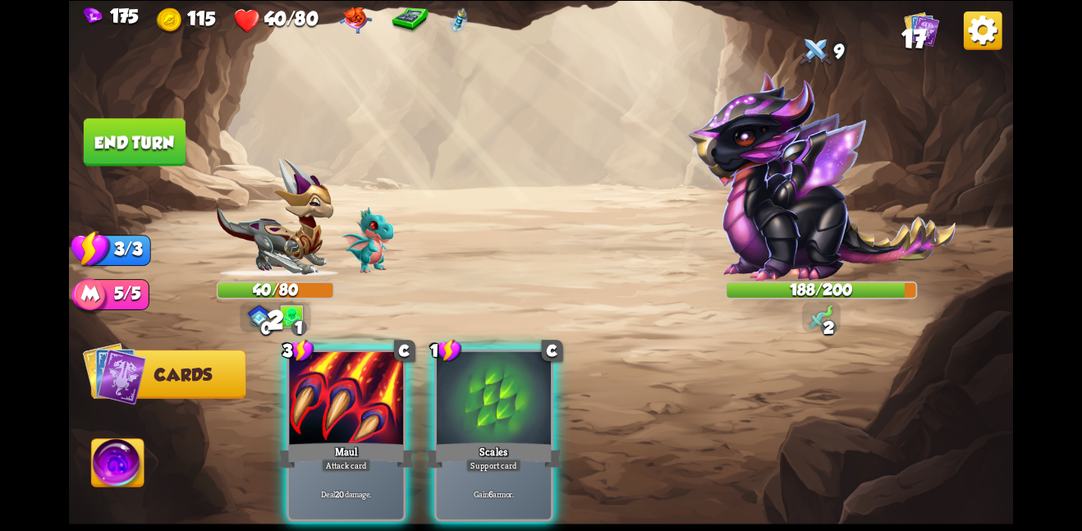
click at [384, 344] on div "3 C Maul Attack card Deal 20 damage. 1 C Scales Support card Gain 6 armor." at bounding box center [636, 413] width 756 height 237
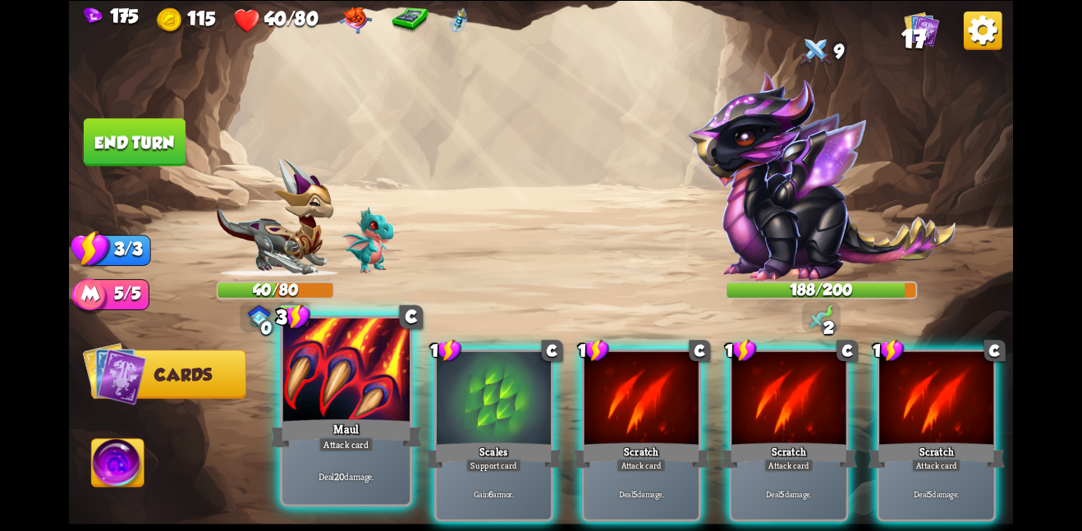
click at [365, 436] on div "Maul" at bounding box center [346, 433] width 152 height 34
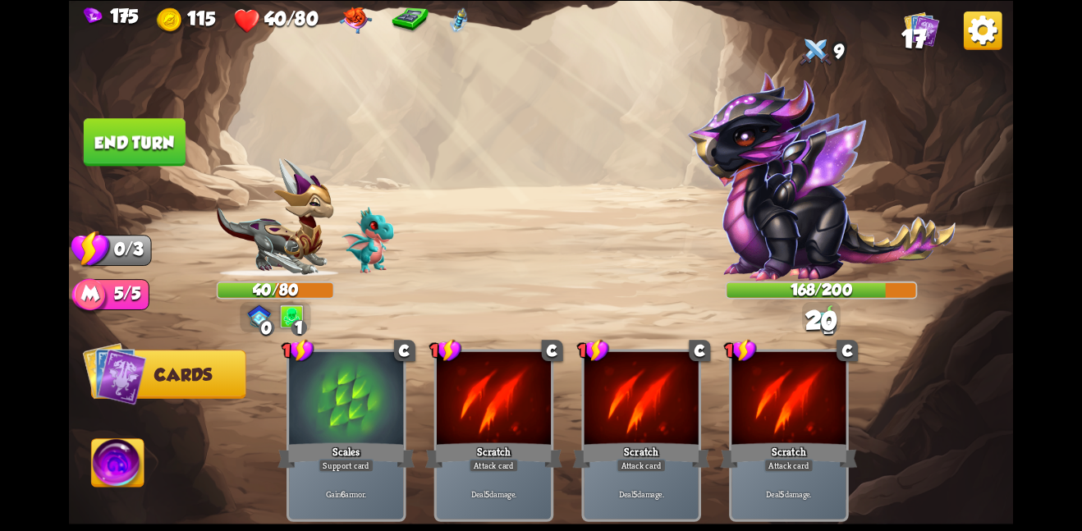
click at [140, 134] on button "End turn" at bounding box center [135, 142] width 102 height 48
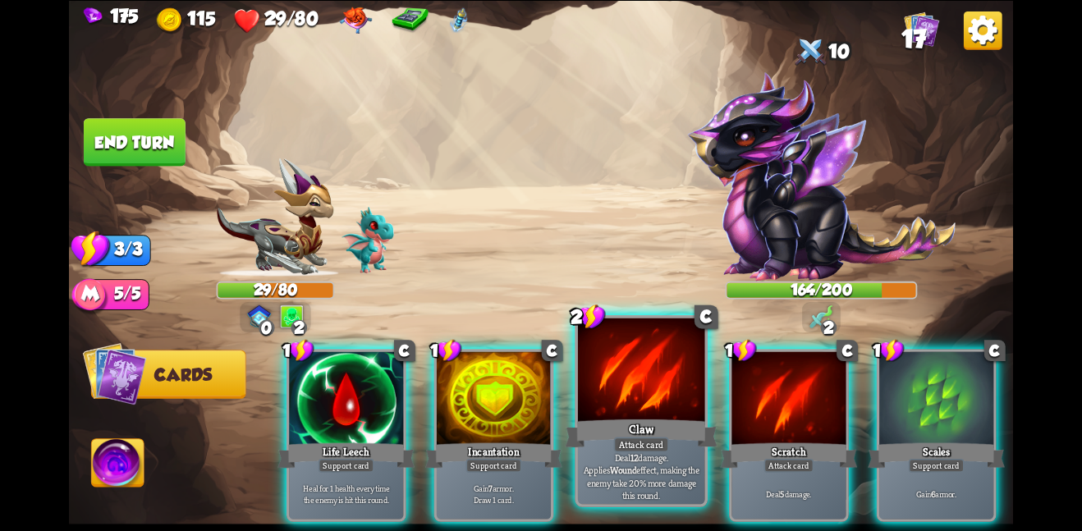
click at [668, 439] on div "Claw" at bounding box center [641, 433] width 152 height 34
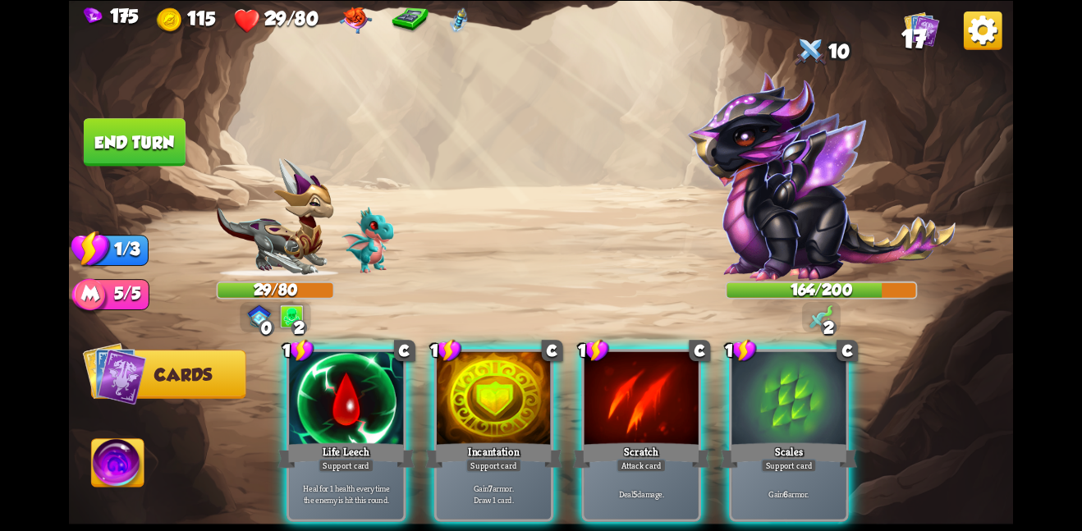
click at [668, 440] on div "Scratch" at bounding box center [641, 455] width 137 height 30
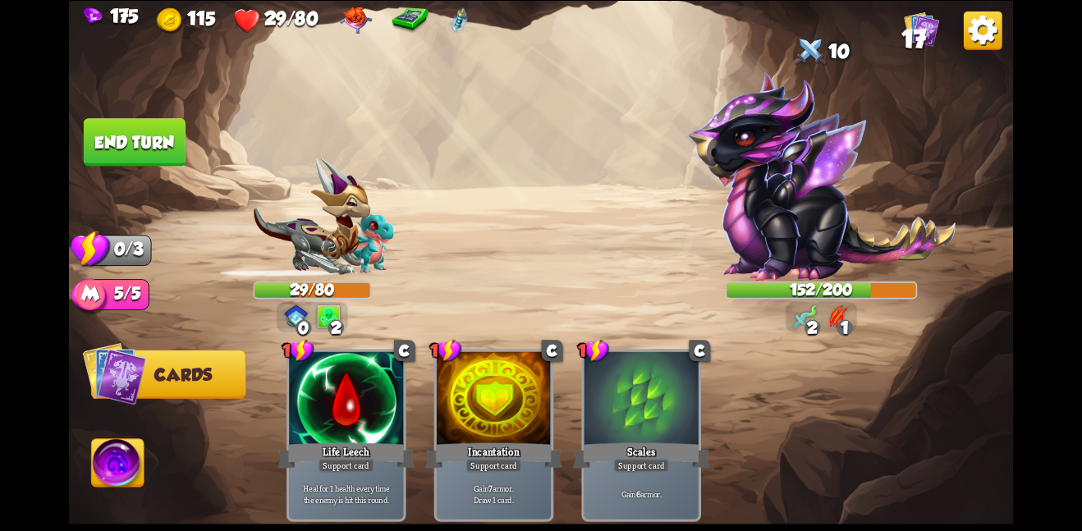
click at [158, 139] on button "End turn" at bounding box center [135, 142] width 102 height 48
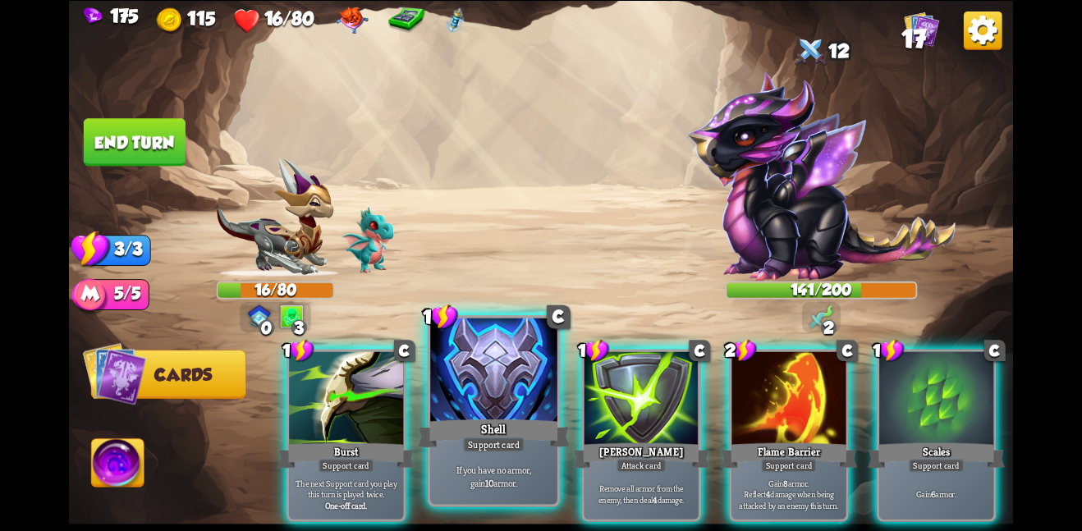
click at [450, 420] on div "Shell" at bounding box center [494, 433] width 152 height 34
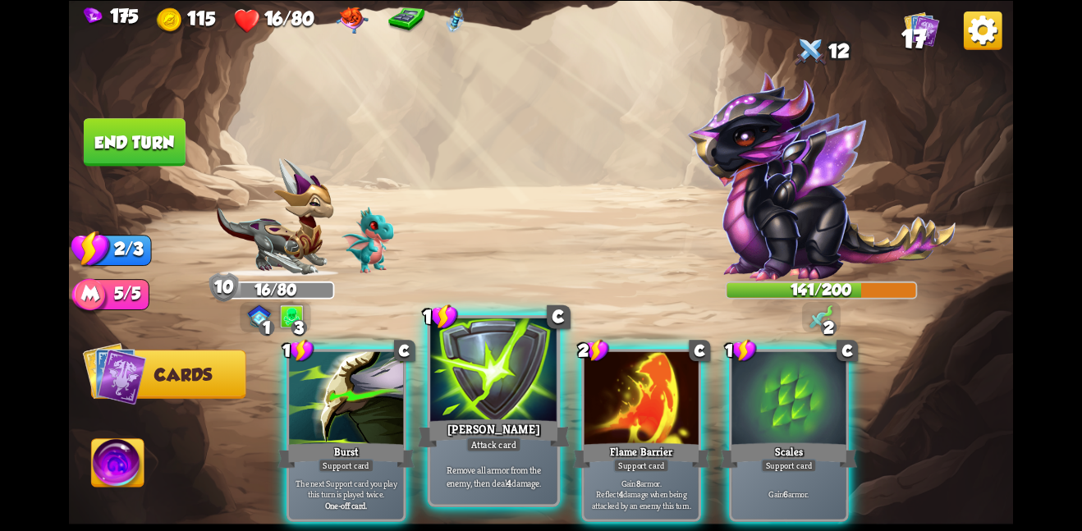
click at [444, 406] on div at bounding box center [493, 371] width 127 height 107
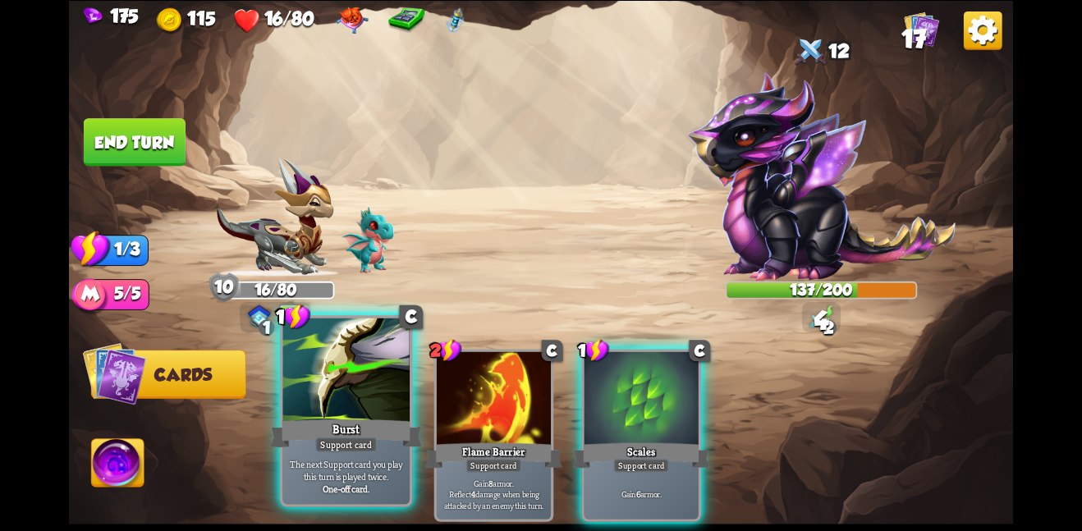
click at [343, 384] on div at bounding box center [345, 371] width 127 height 107
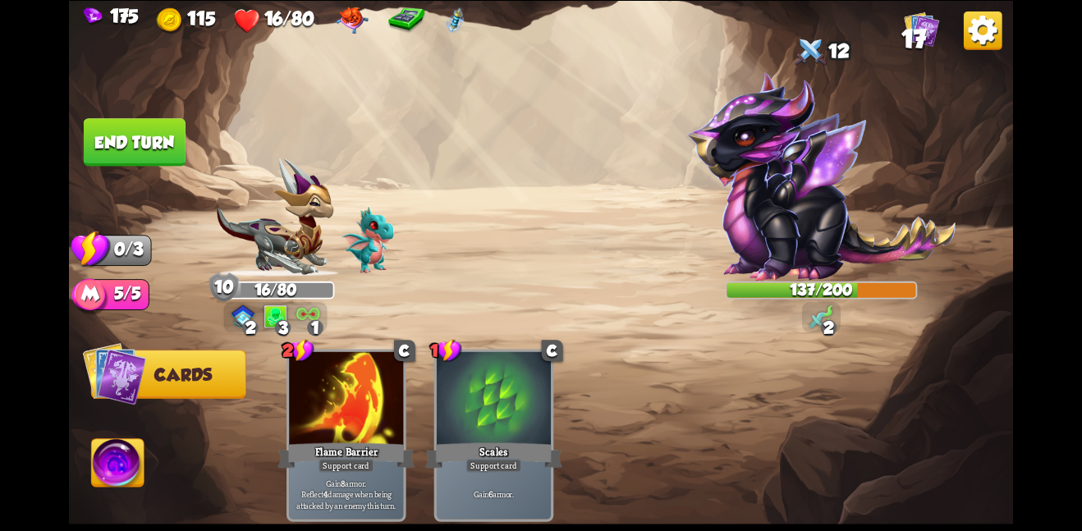
click at [150, 144] on button "End turn" at bounding box center [135, 142] width 102 height 48
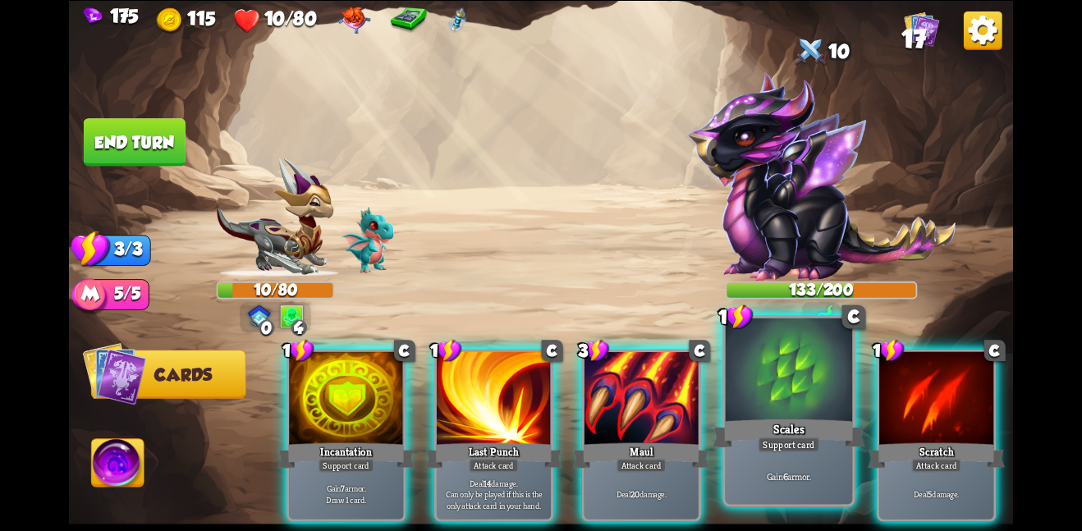
click at [790, 457] on div "Gain 6 armor." at bounding box center [789, 475] width 127 height 55
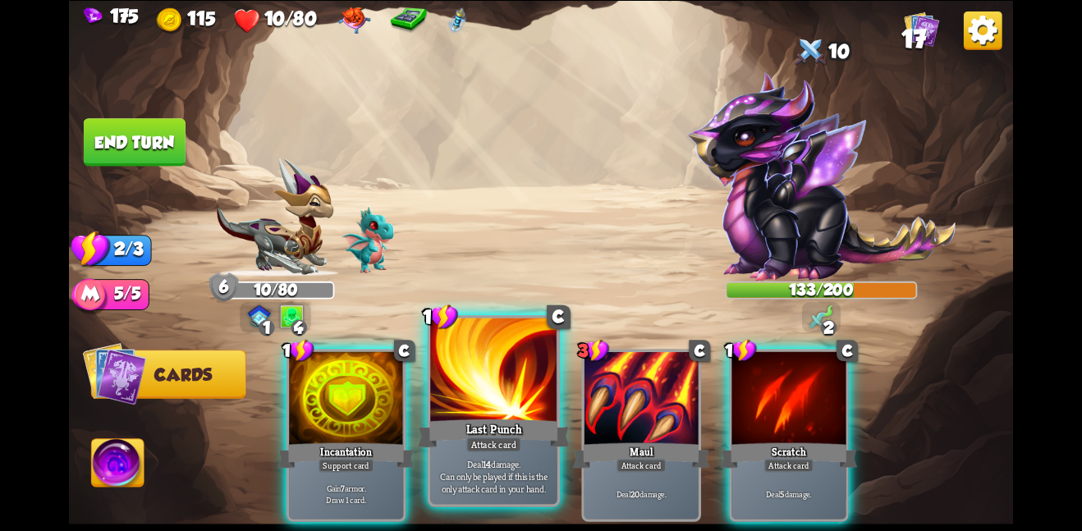
click at [508, 371] on div at bounding box center [493, 371] width 127 height 107
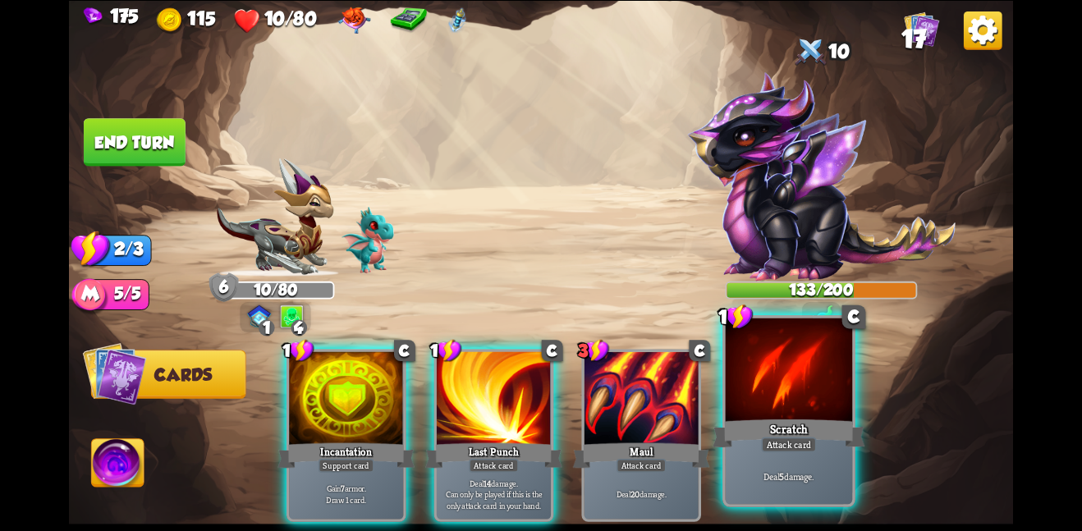
click at [783, 445] on div "Attack card" at bounding box center [788, 445] width 55 height 16
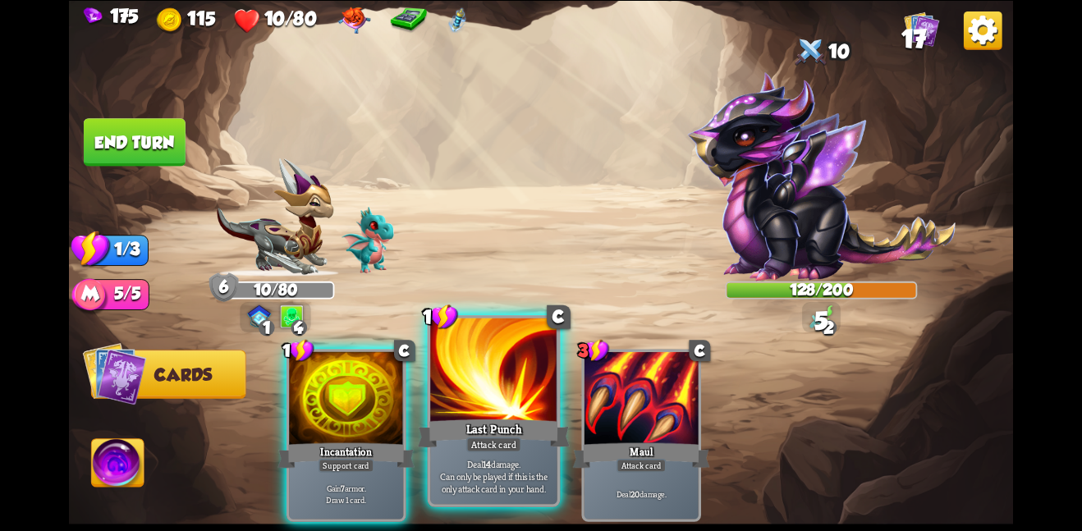
click at [525, 410] on div at bounding box center [493, 371] width 127 height 107
click at [485, 369] on div at bounding box center [493, 371] width 127 height 107
click at [485, 376] on div at bounding box center [493, 371] width 127 height 107
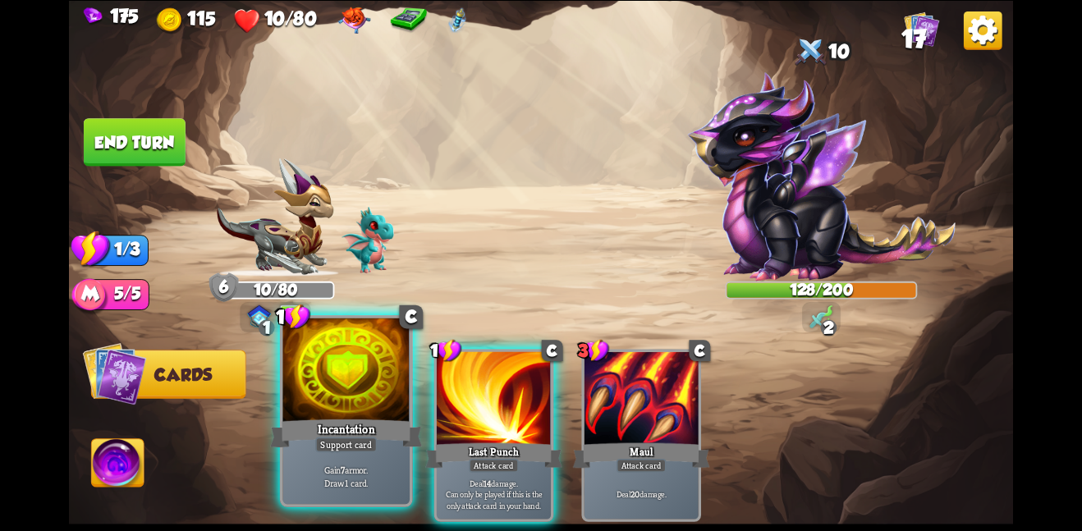
click at [337, 382] on div at bounding box center [345, 371] width 127 height 107
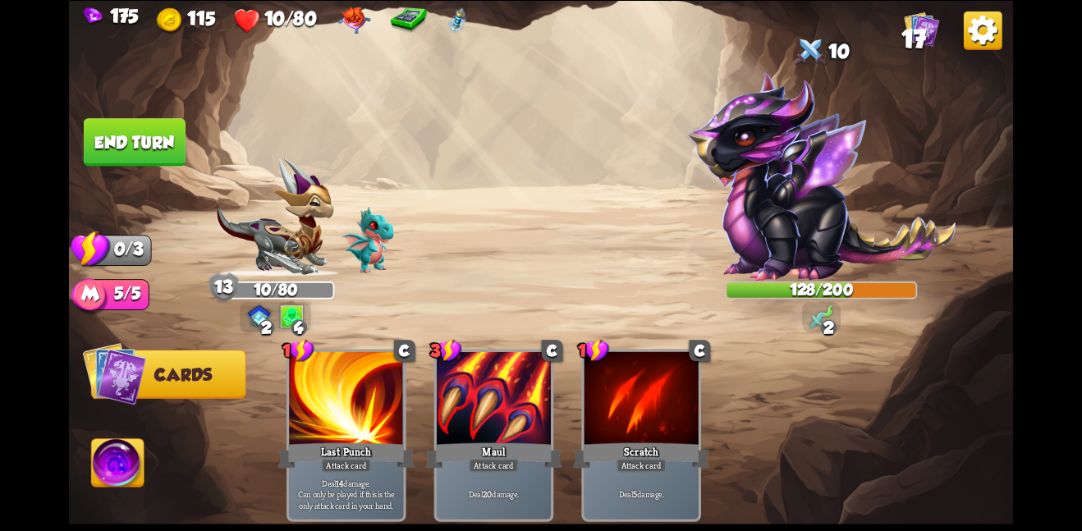
click at [142, 139] on button "End turn" at bounding box center [135, 142] width 102 height 48
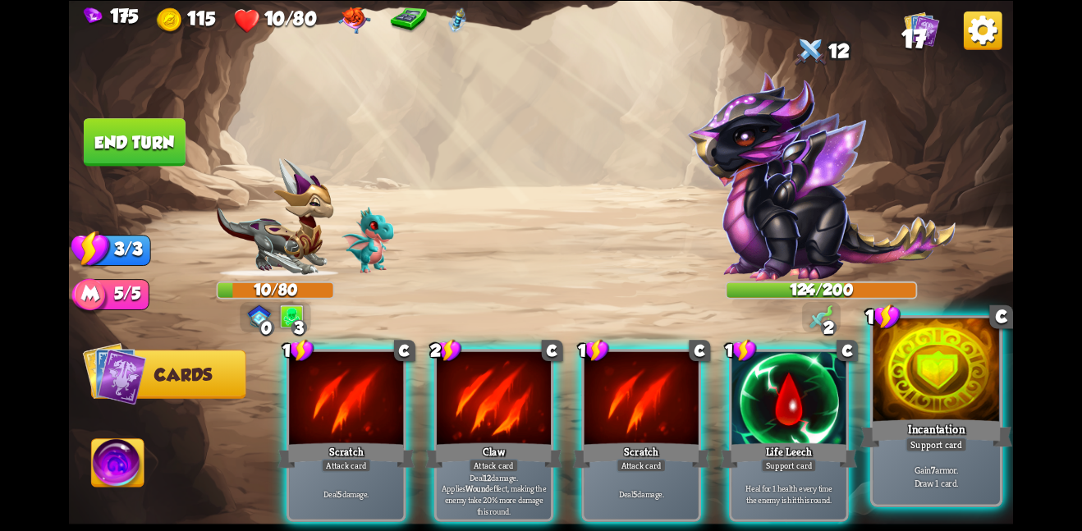
click at [927, 454] on div "Gain 7 armor. Draw 1 card." at bounding box center [936, 475] width 127 height 55
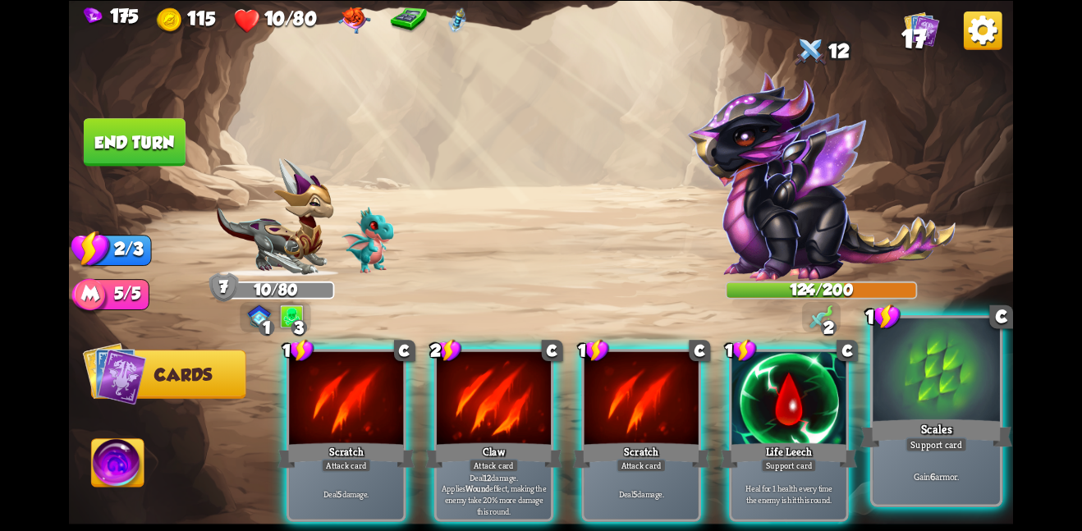
click at [925, 443] on div "Support card" at bounding box center [937, 445] width 62 height 16
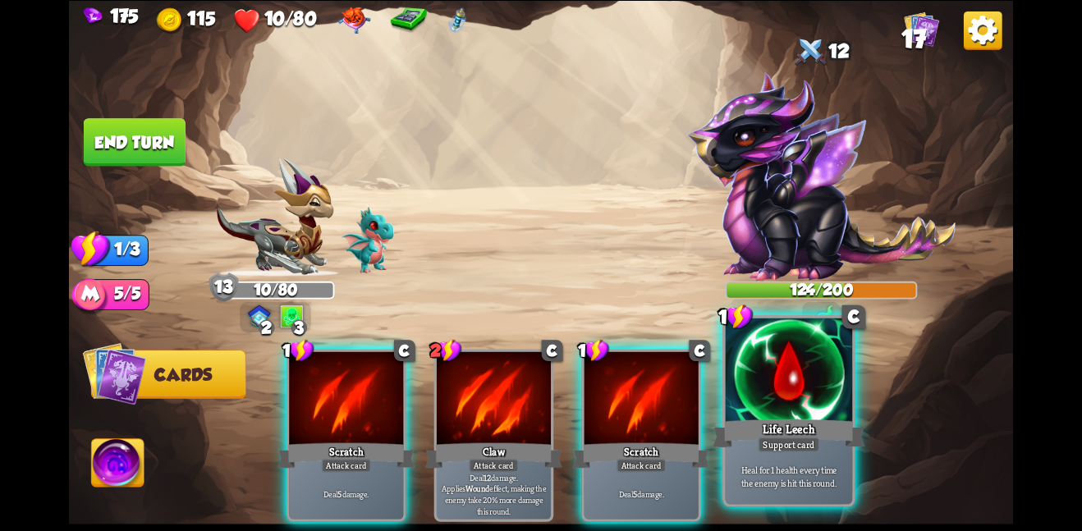
click at [788, 390] on div at bounding box center [789, 371] width 127 height 107
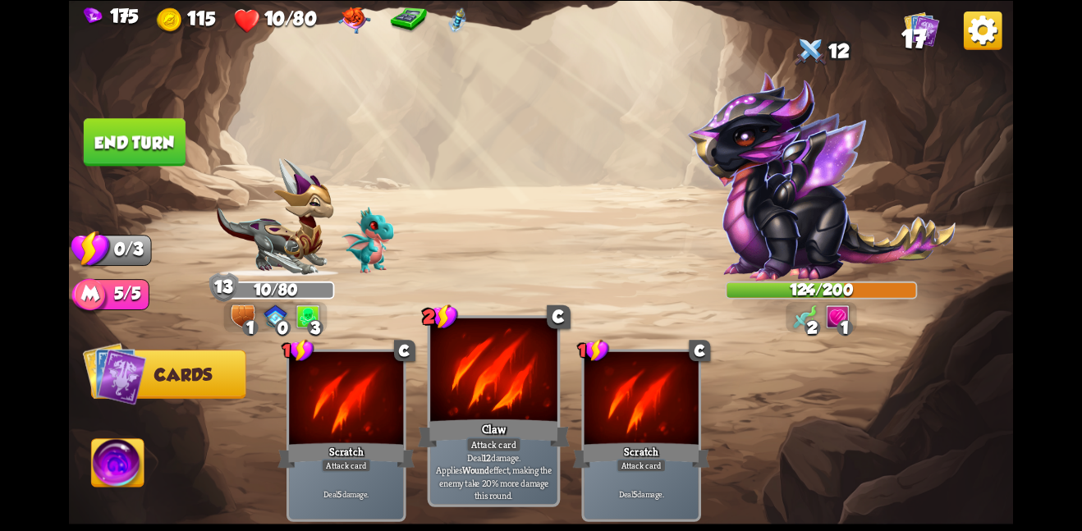
click at [500, 393] on div at bounding box center [493, 371] width 127 height 107
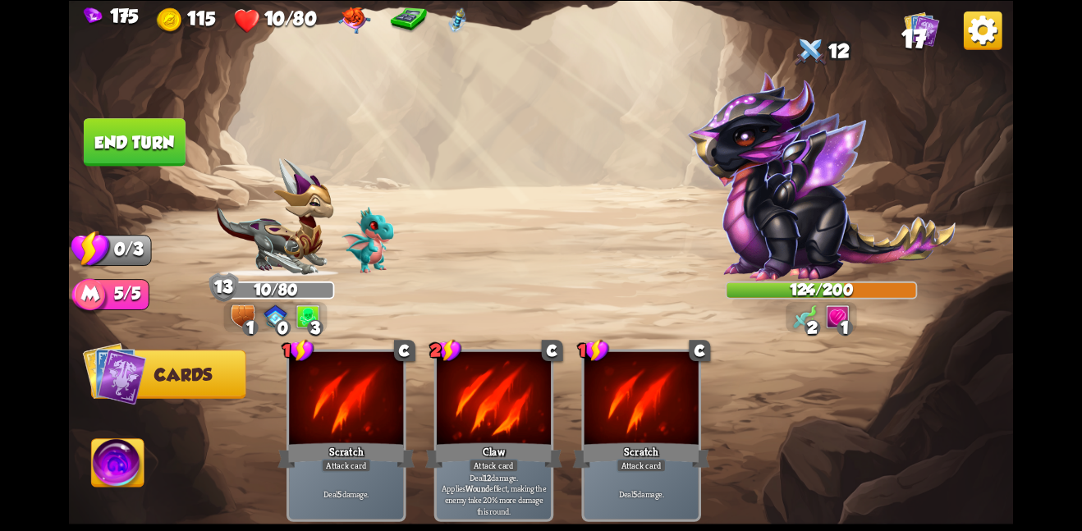
click at [158, 114] on img at bounding box center [541, 265] width 944 height 531
click at [159, 122] on button "End turn" at bounding box center [135, 142] width 102 height 48
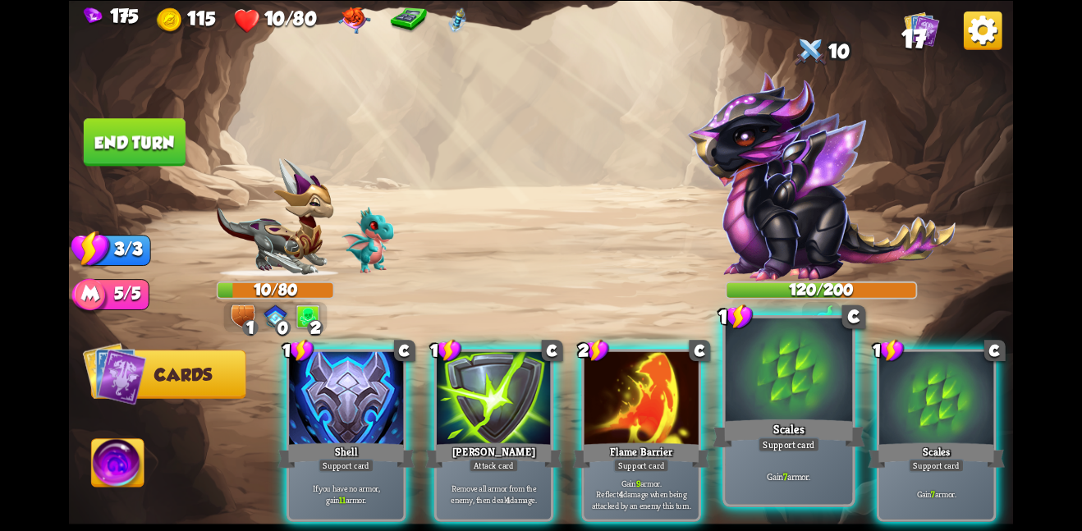
click at [766, 389] on div at bounding box center [789, 371] width 127 height 107
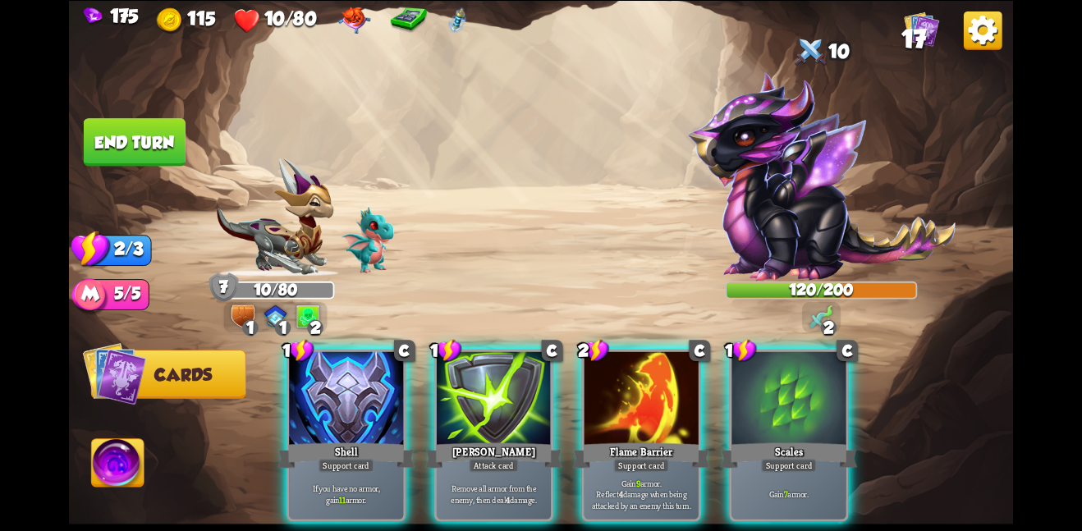
click at [766, 389] on div at bounding box center [789, 399] width 114 height 96
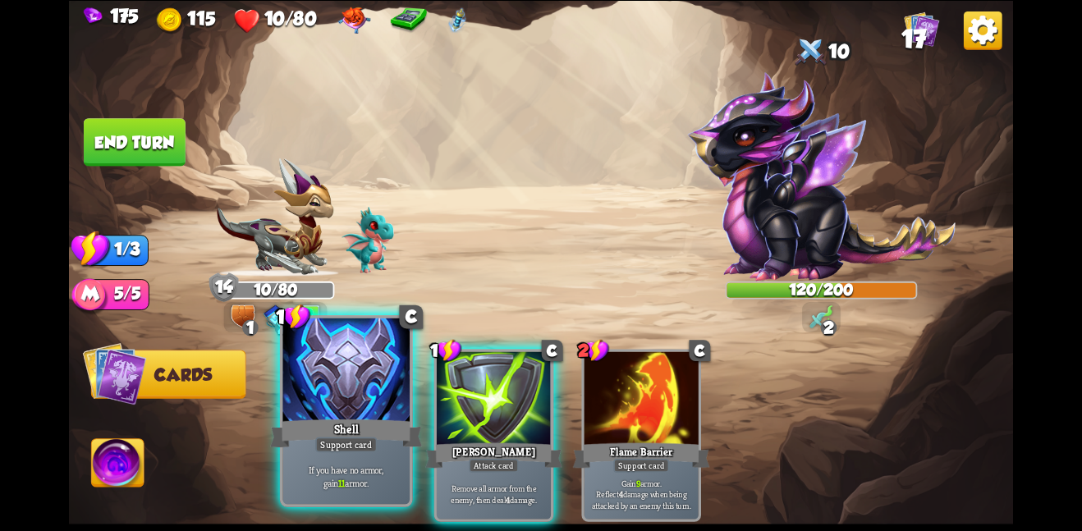
click at [358, 420] on div "Shell" at bounding box center [346, 433] width 152 height 34
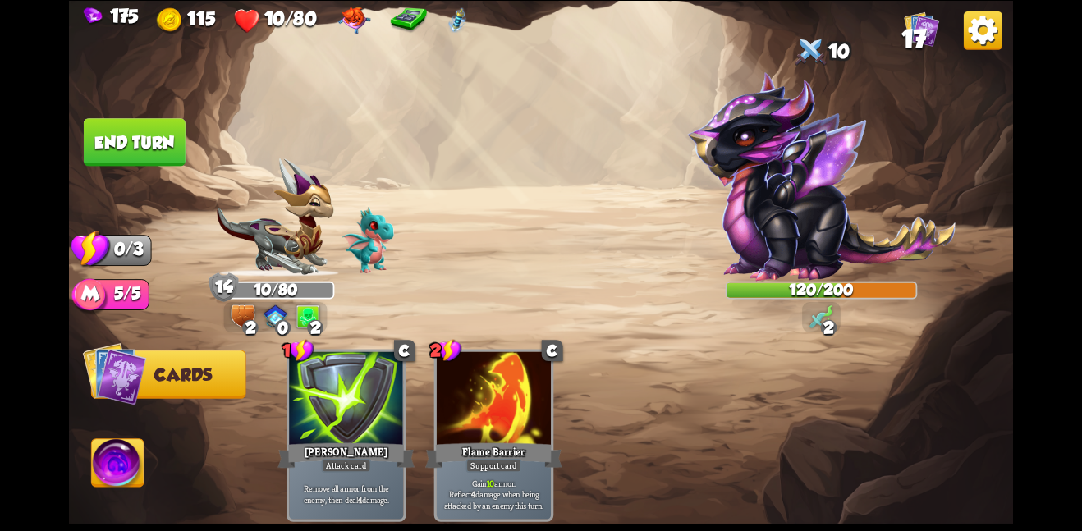
click at [141, 141] on button "End turn" at bounding box center [135, 142] width 102 height 48
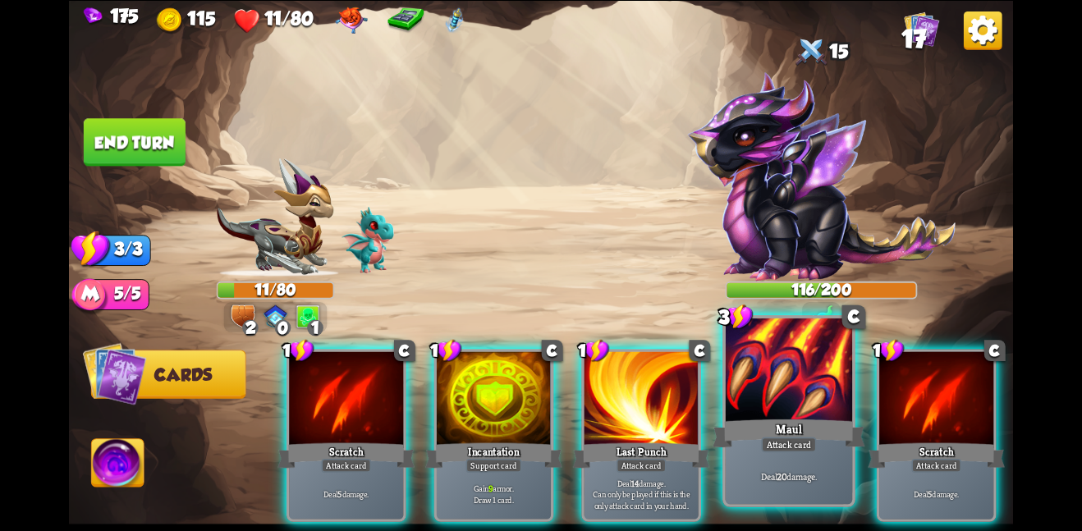
click at [804, 423] on div "Maul" at bounding box center [789, 433] width 152 height 34
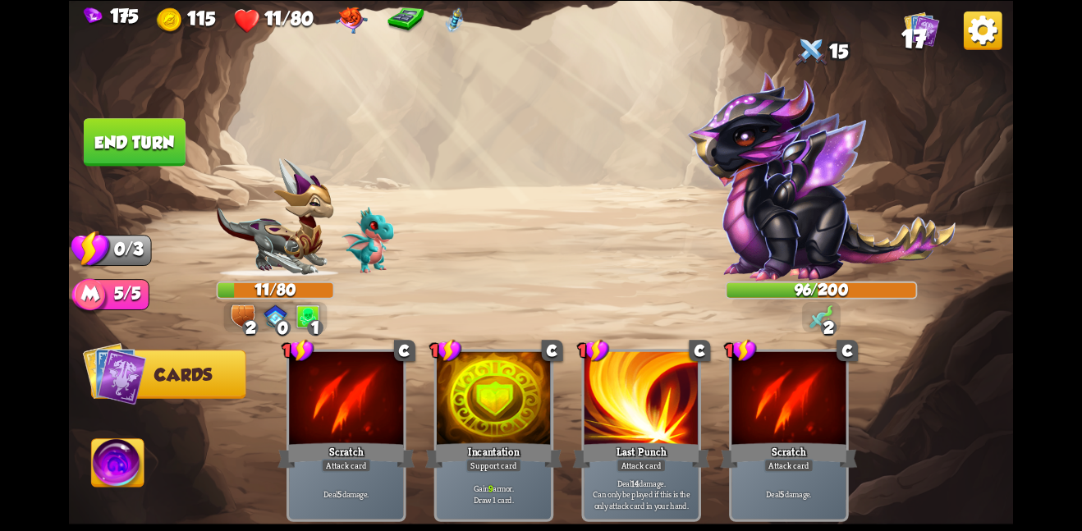
click at [135, 133] on button "End turn" at bounding box center [135, 142] width 102 height 48
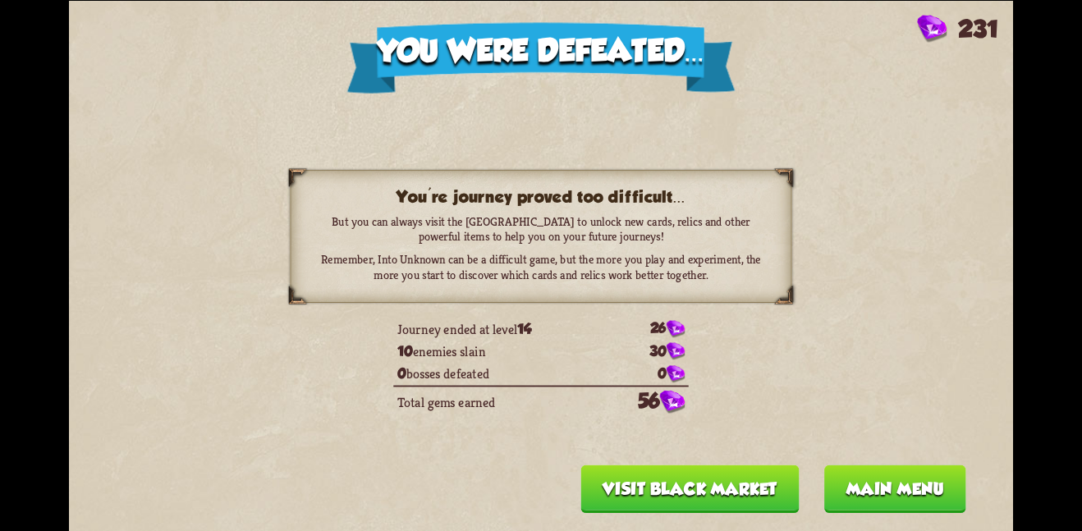
click at [858, 497] on button "Main menu" at bounding box center [895, 489] width 142 height 48
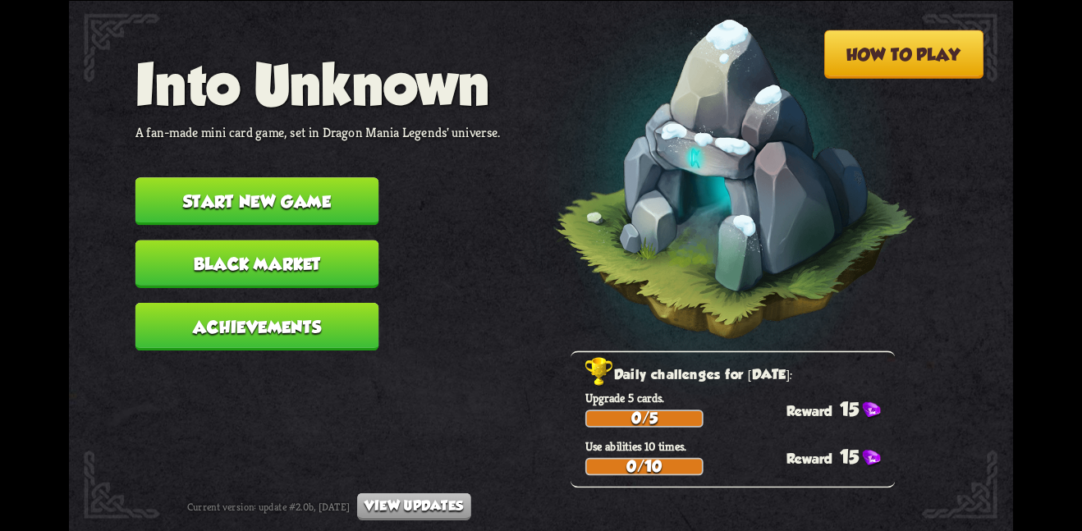
click at [291, 302] on button "Achievements" at bounding box center [257, 326] width 244 height 48
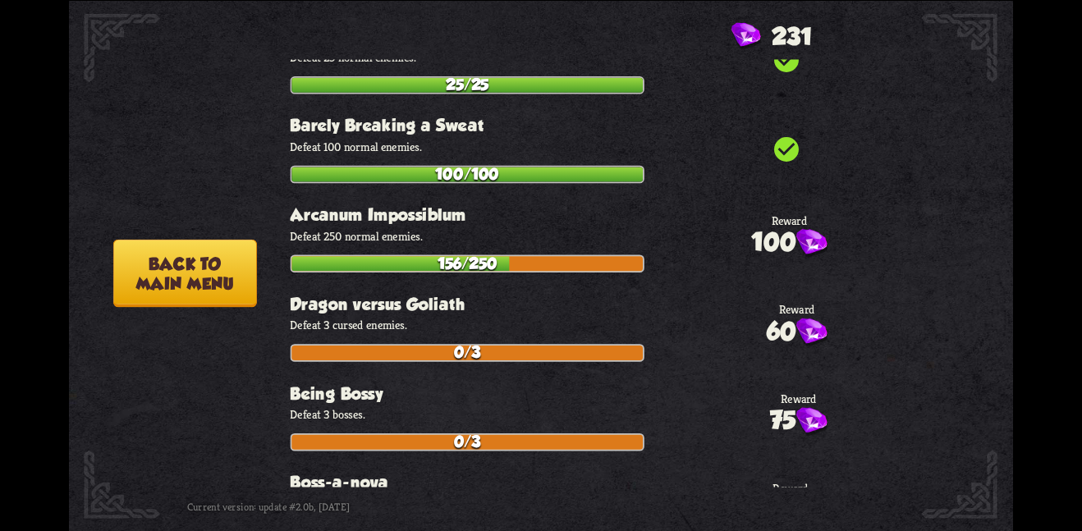
scroll to position [313, 0]
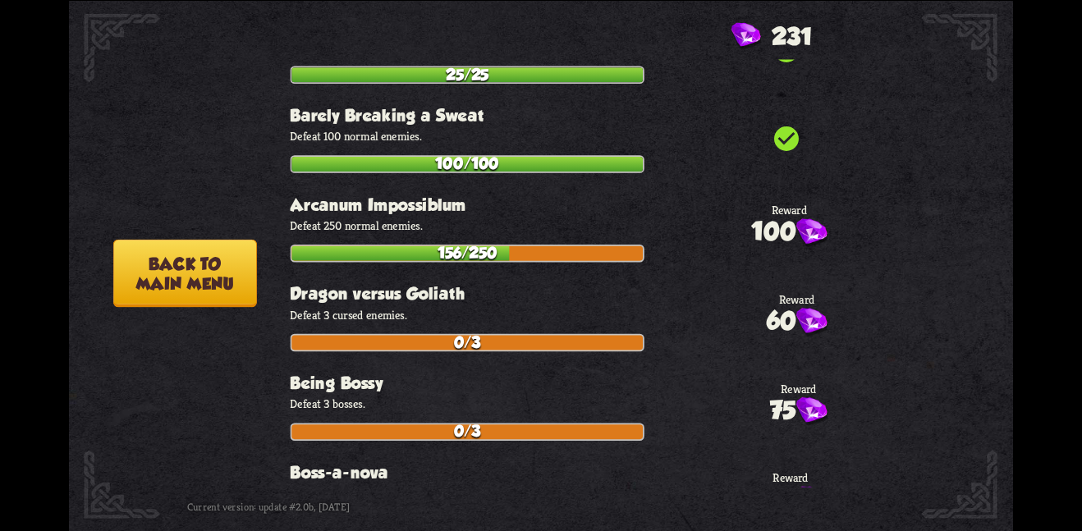
click at [164, 0] on div "How to play Into Unknown A fan-made mini card game, set in Dragon Mania Legends…" at bounding box center [541, 0] width 944 height 0
click at [186, 264] on button "Back to main menu" at bounding box center [185, 273] width 144 height 68
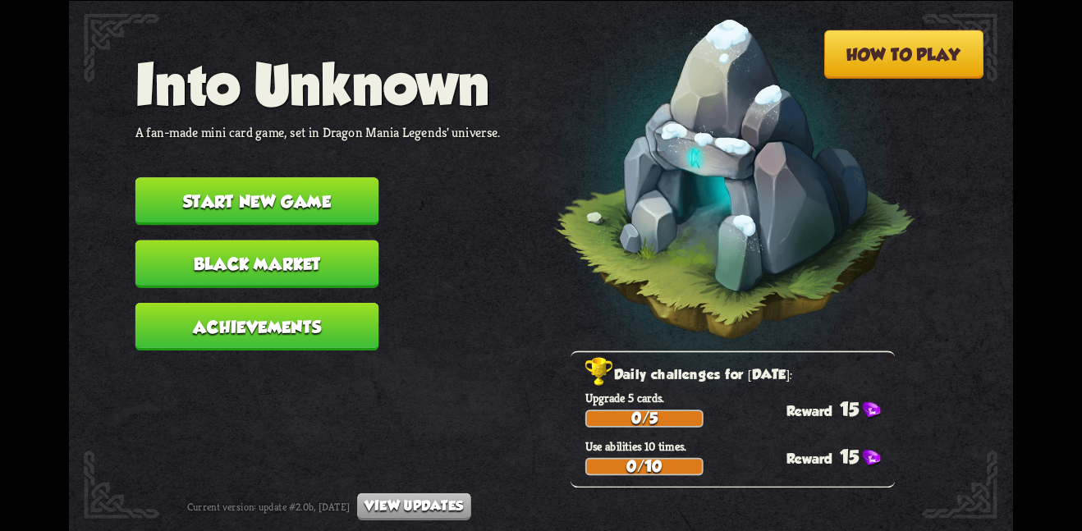
click at [296, 258] on button "Black Market" at bounding box center [257, 264] width 244 height 48
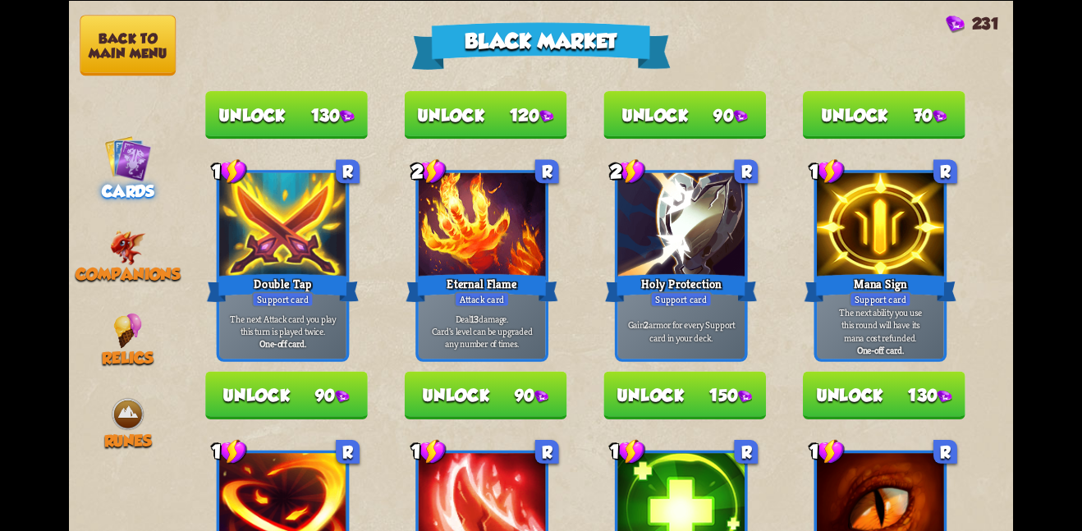
scroll to position [296, 0]
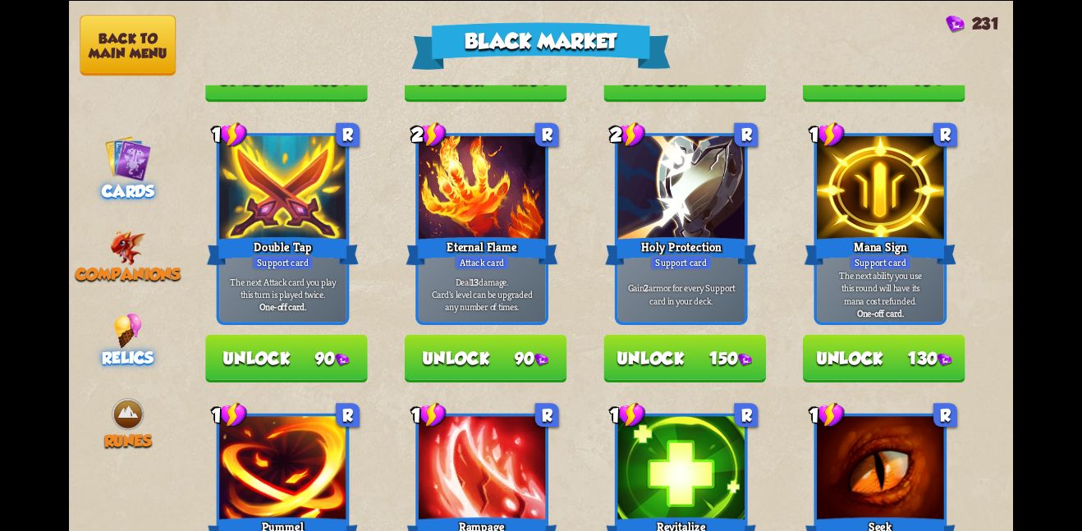
click at [149, 315] on div "Relics" at bounding box center [128, 340] width 118 height 54
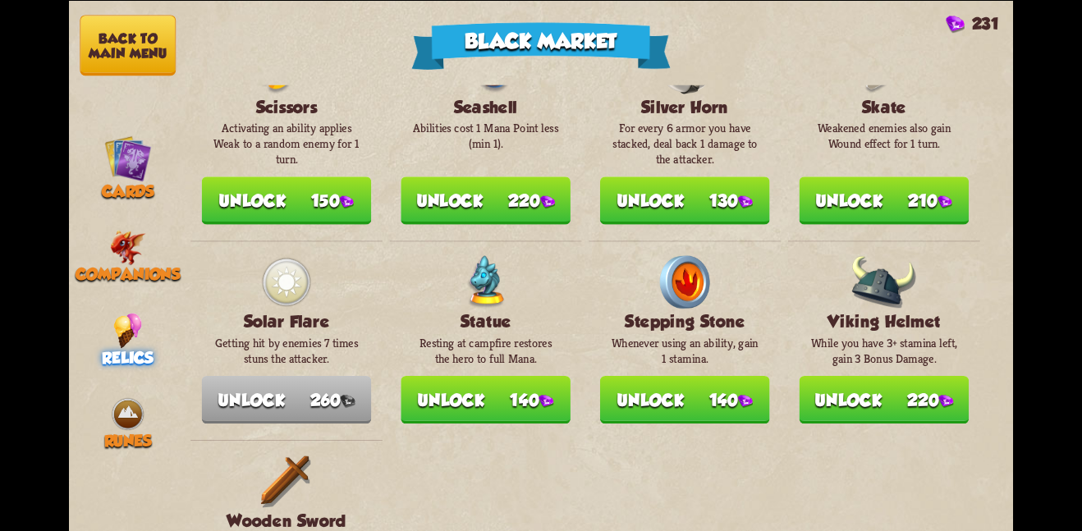
scroll to position [1786, 0]
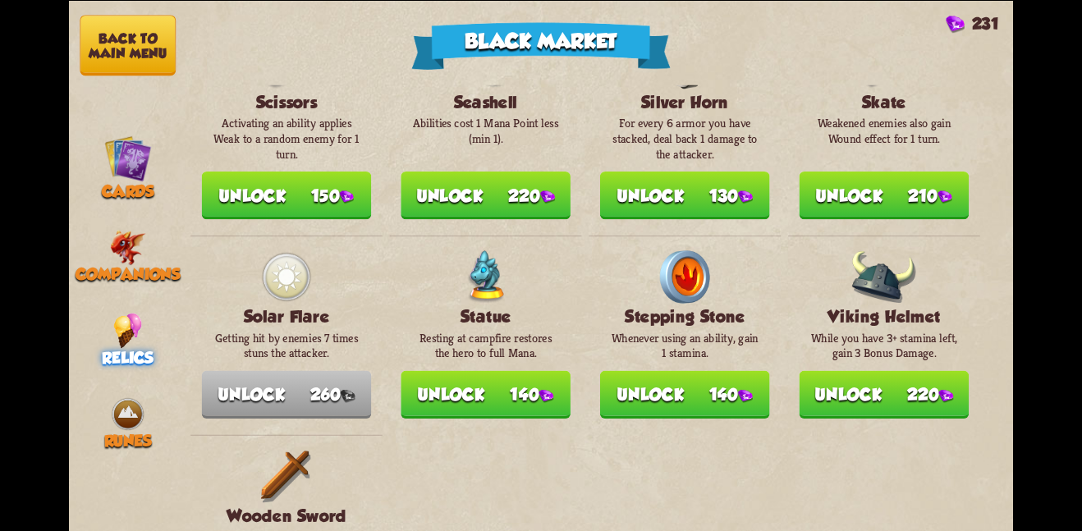
click at [681, 370] on button "Unlock 140" at bounding box center [685, 394] width 170 height 48
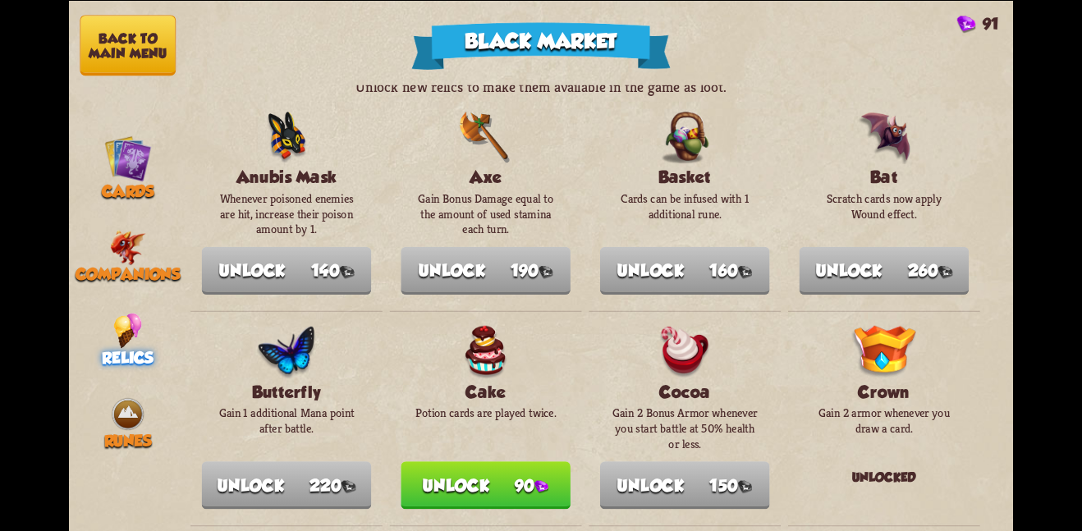
scroll to position [0, 0]
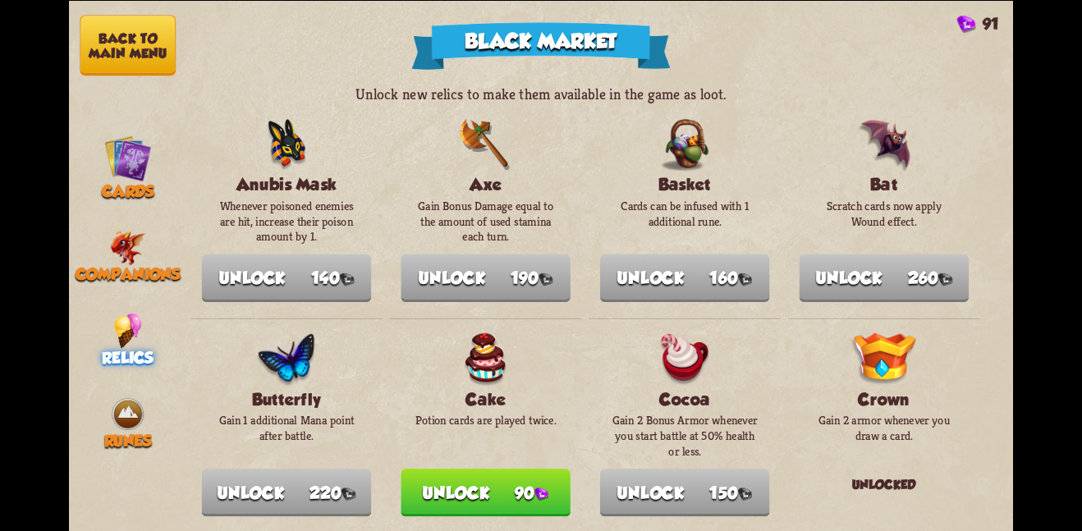
click at [500, 479] on button "Unlock 90" at bounding box center [486, 493] width 170 height 48
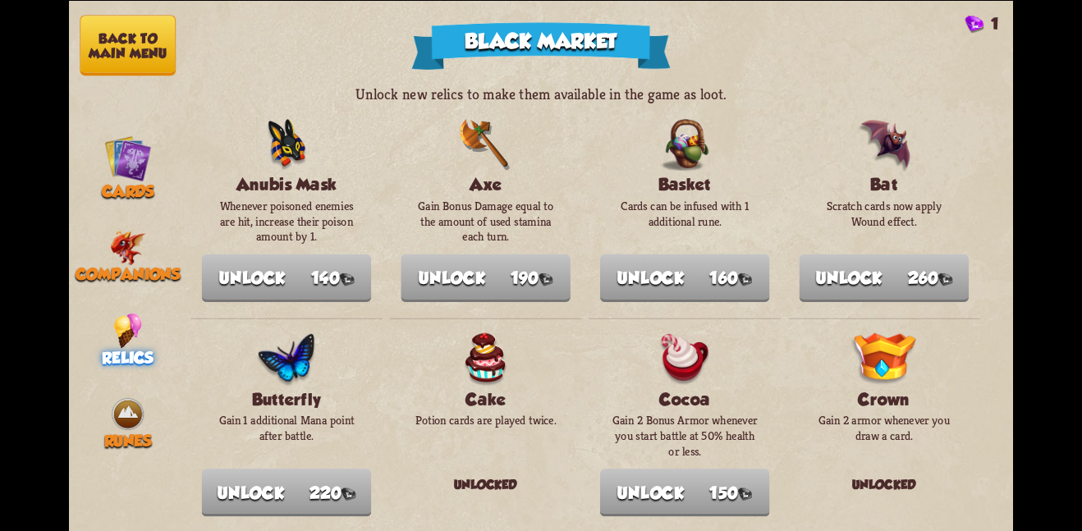
click at [109, 24] on button "Back to main menu" at bounding box center [128, 45] width 96 height 61
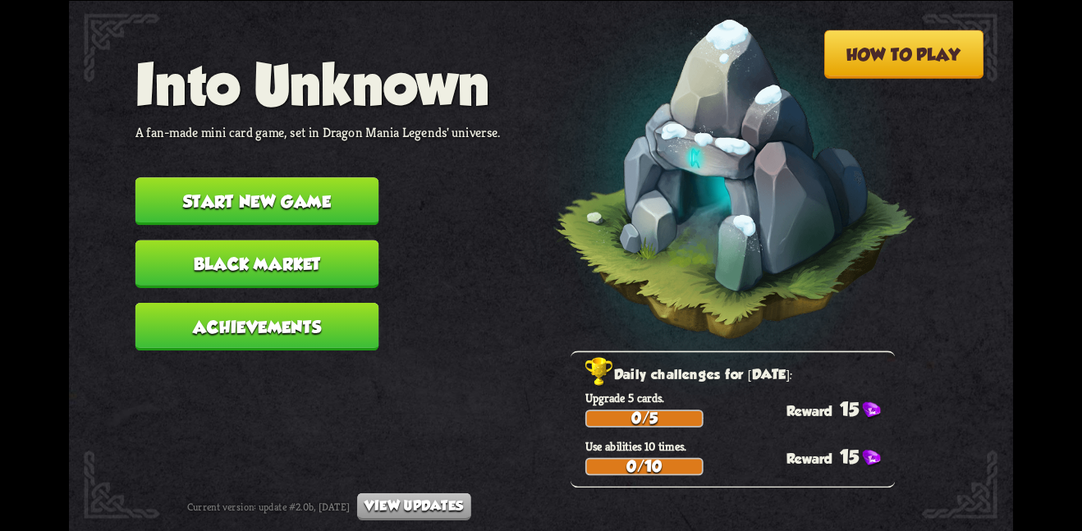
click at [286, 177] on button "Start new game" at bounding box center [257, 201] width 244 height 48
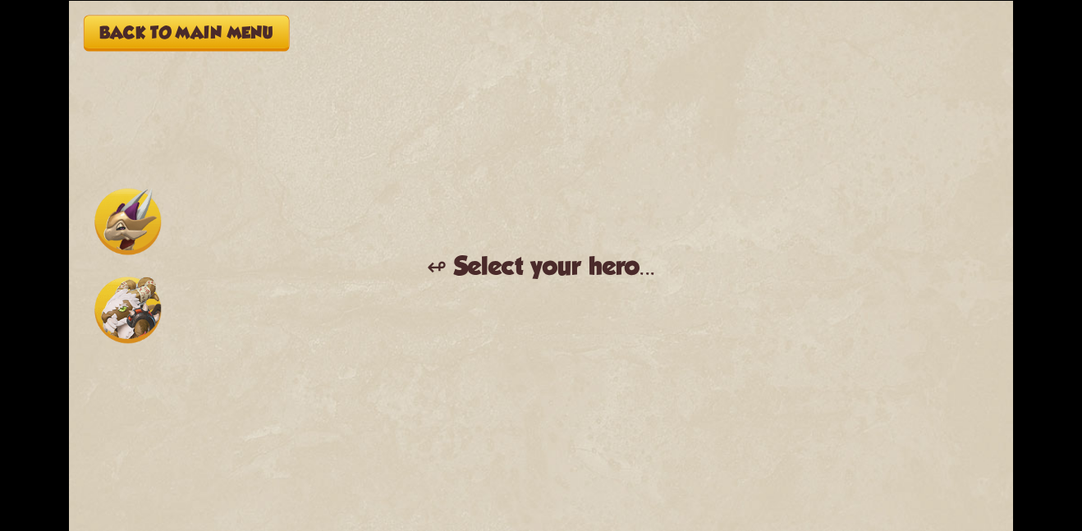
click at [131, 215] on img at bounding box center [127, 221] width 67 height 67
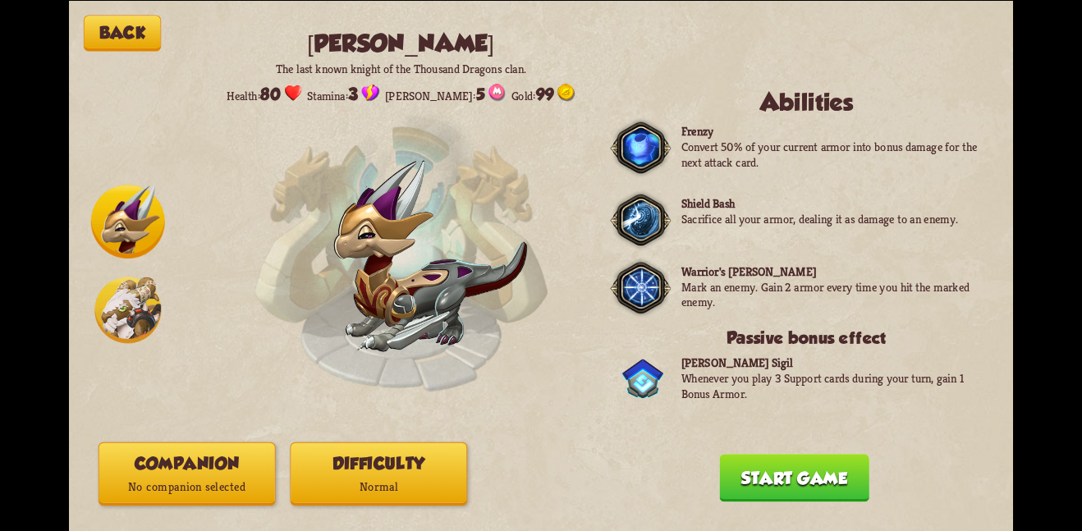
click at [145, 287] on img at bounding box center [127, 310] width 67 height 67
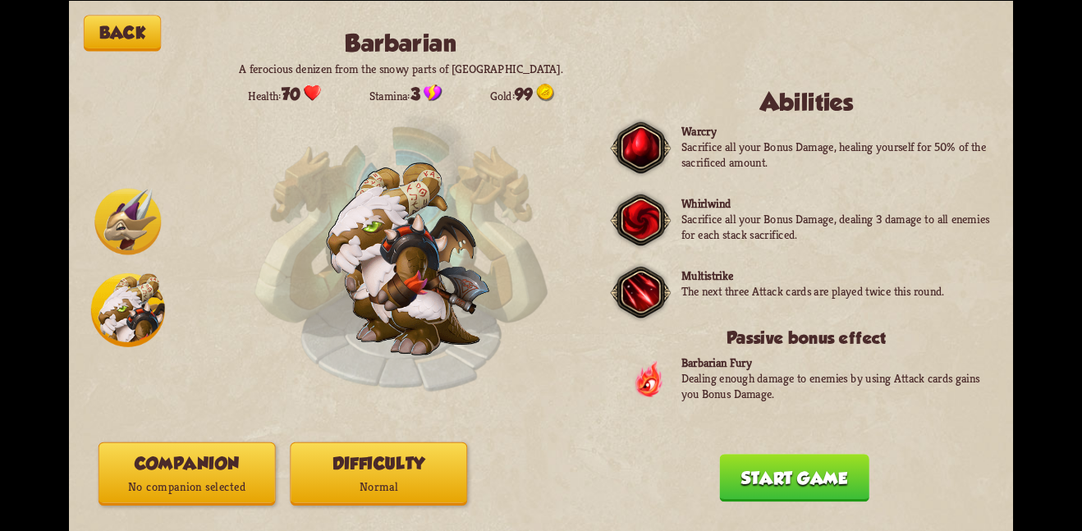
click at [416, 456] on button "Difficulty Normal" at bounding box center [378, 473] width 177 height 63
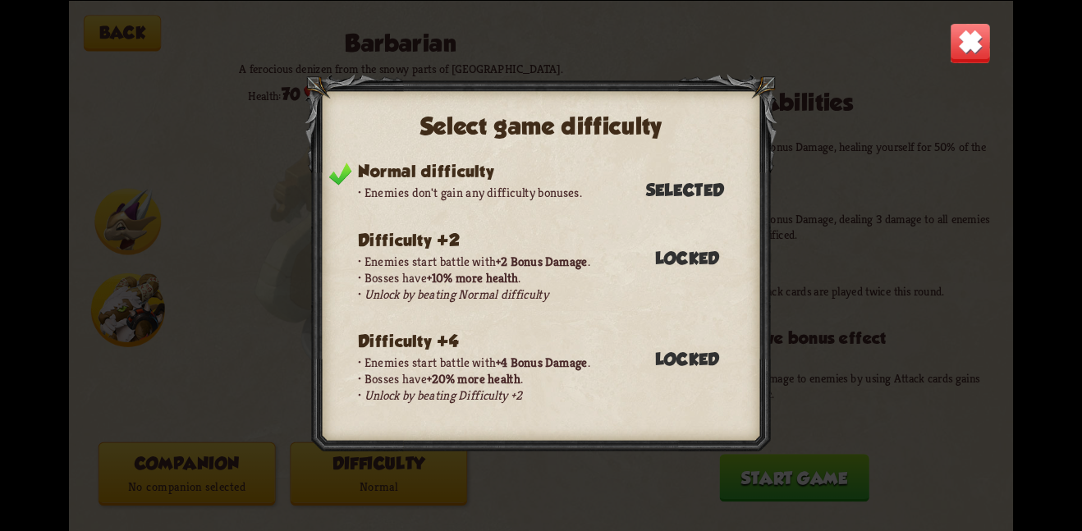
click at [948, 49] on div "Select game difficulty Normal difficulty Enemies don't gain any difficulty bonu…" at bounding box center [541, 265] width 944 height 531
click at [962, 39] on img at bounding box center [970, 42] width 41 height 41
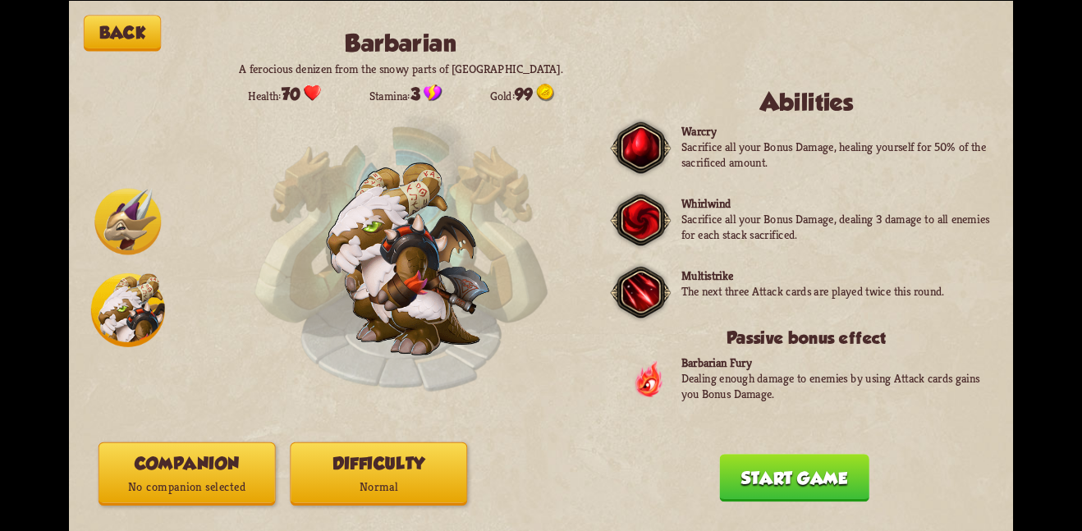
click at [181, 453] on button "Companion No companion selected" at bounding box center [187, 473] width 177 height 63
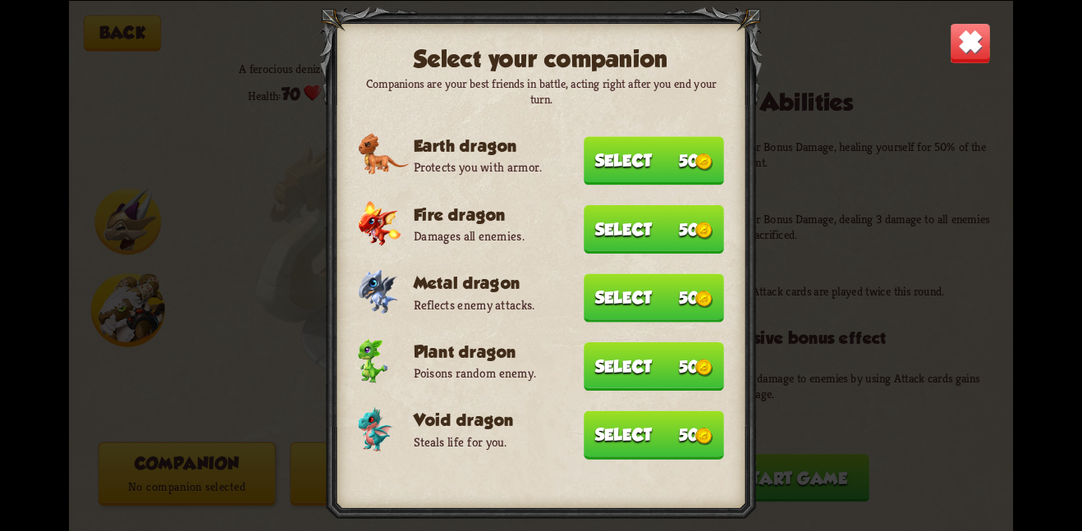
click at [606, 411] on button "Select 50" at bounding box center [654, 435] width 140 height 48
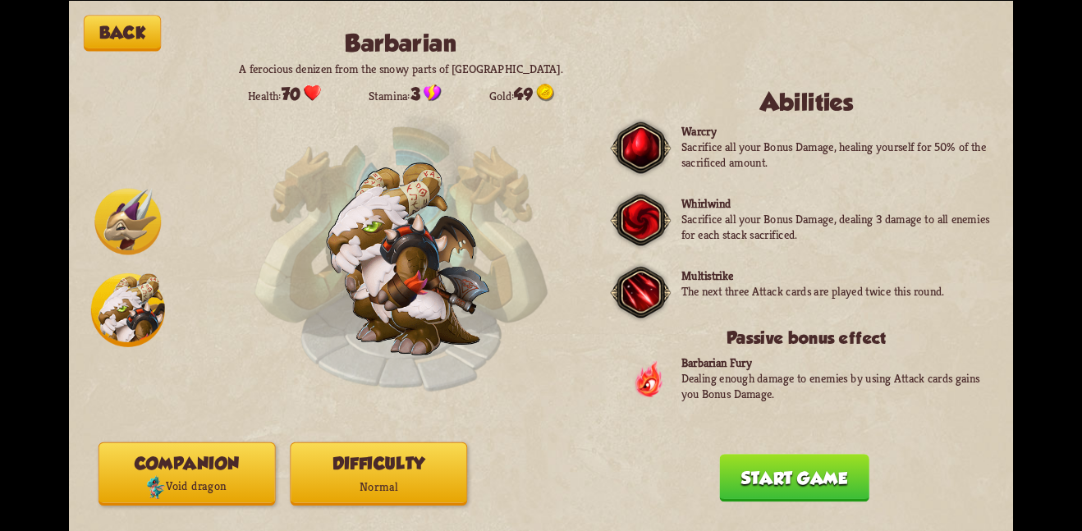
click at [746, 475] on button "Start game" at bounding box center [793, 478] width 149 height 48
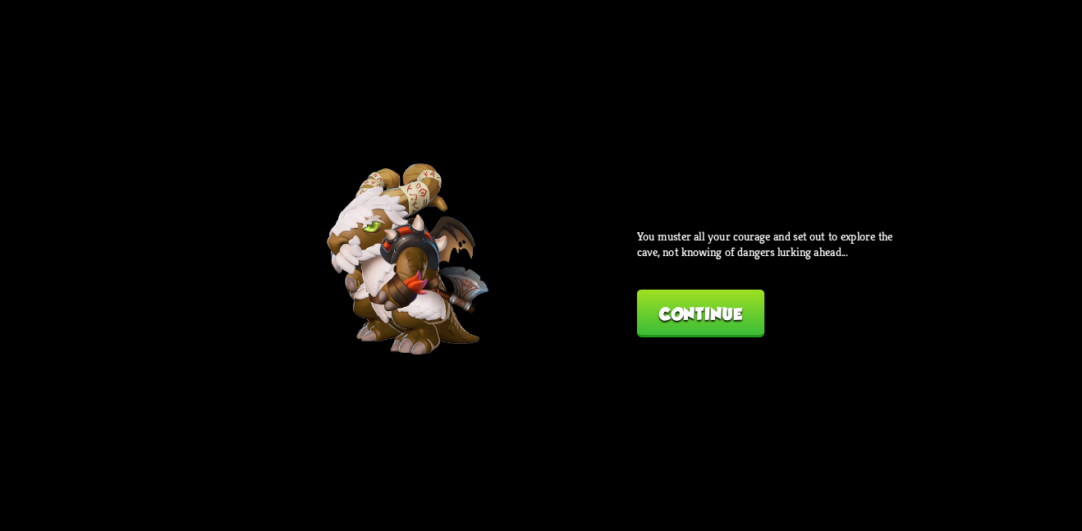
click at [673, 306] on button "Continue" at bounding box center [700, 313] width 127 height 48
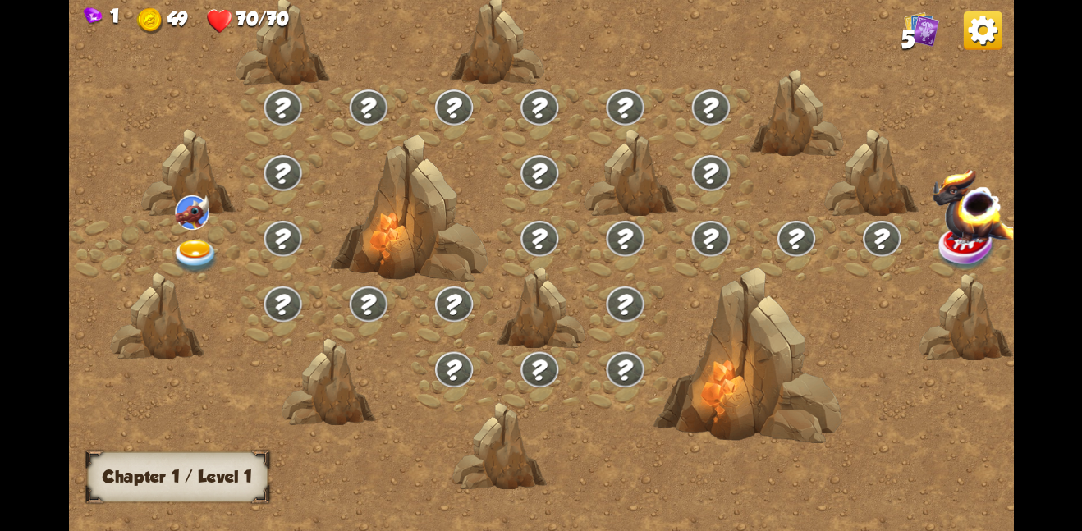
click at [195, 259] on img at bounding box center [196, 256] width 48 height 34
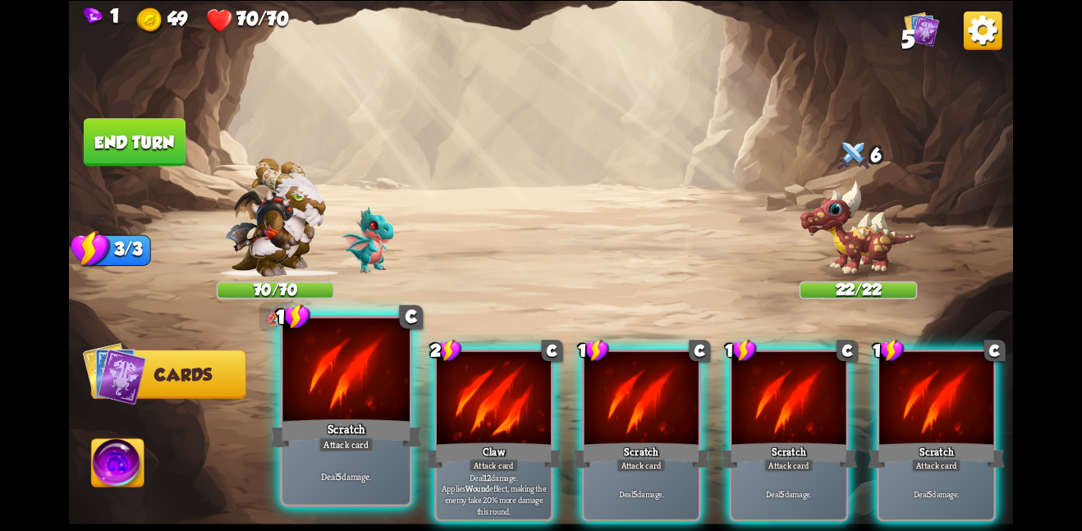
click at [374, 353] on div at bounding box center [345, 371] width 127 height 107
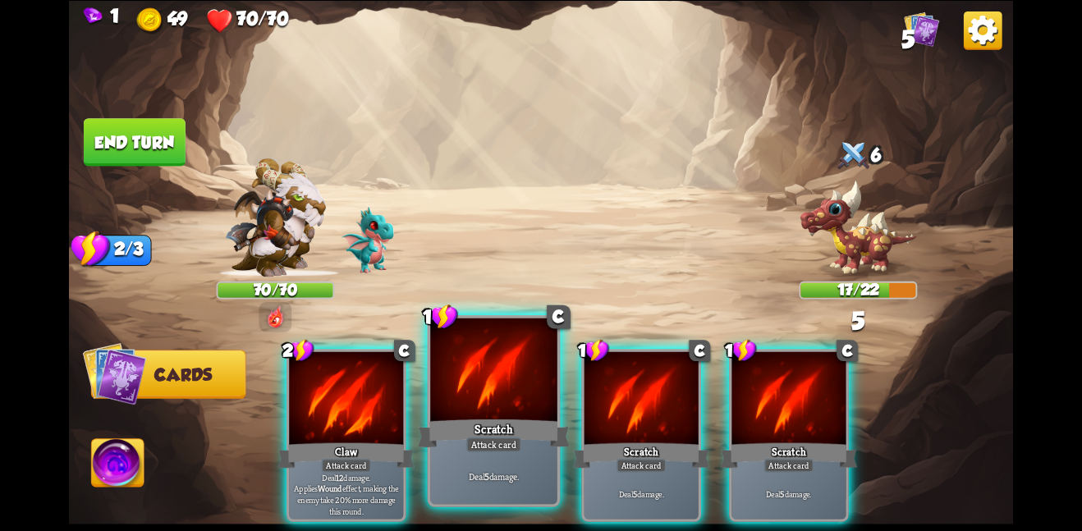
click at [457, 365] on div at bounding box center [493, 371] width 127 height 107
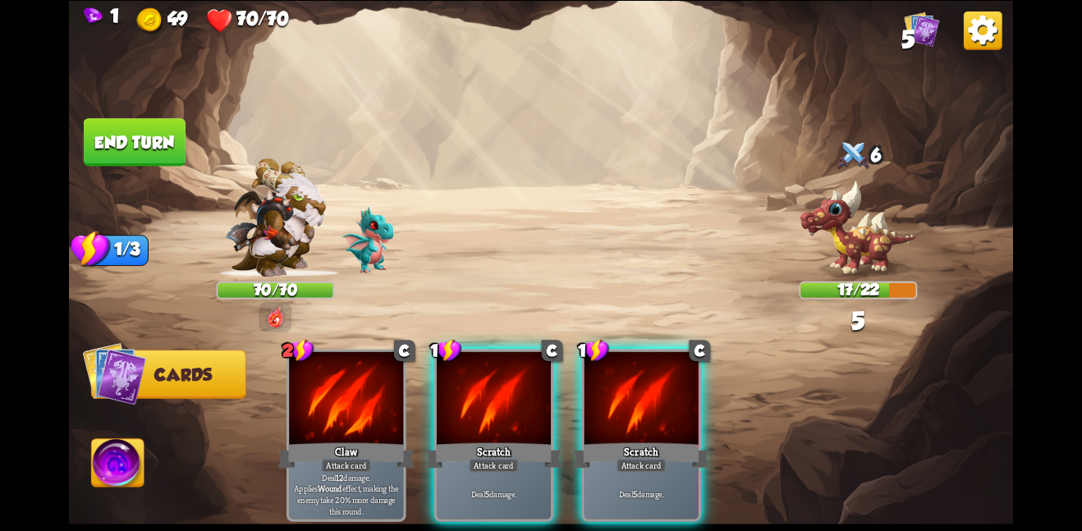
click at [457, 365] on div at bounding box center [494, 399] width 114 height 96
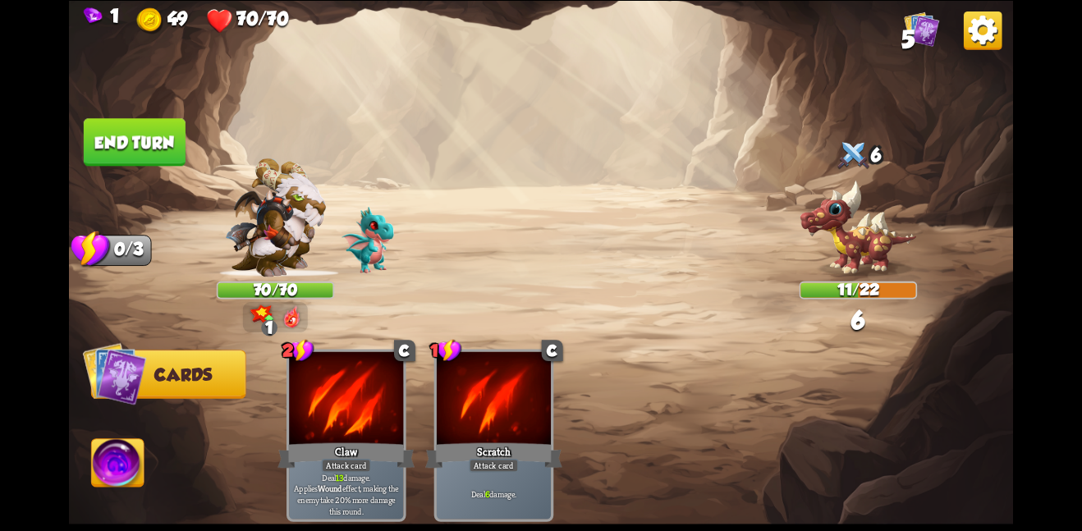
click at [151, 144] on button "End turn" at bounding box center [135, 142] width 102 height 48
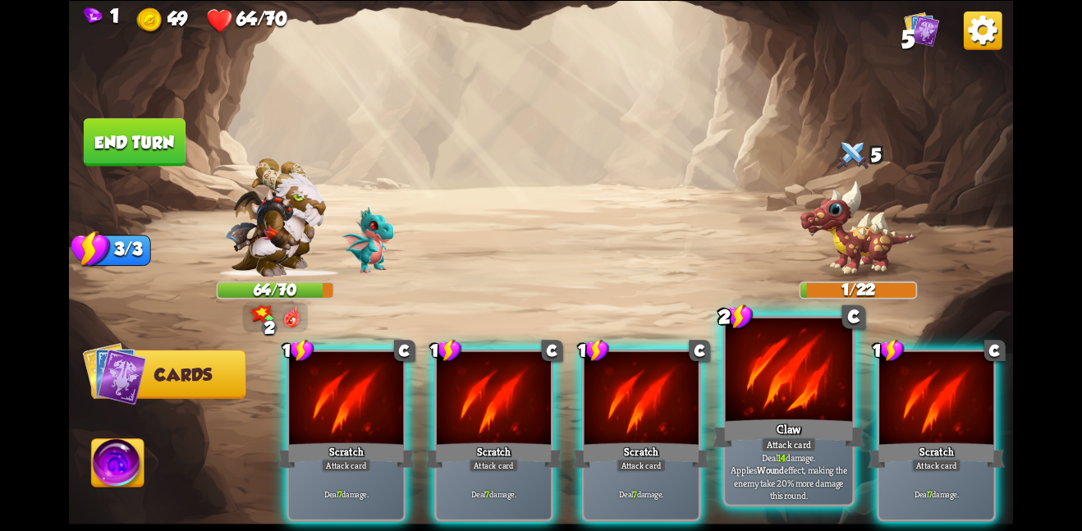
click at [774, 383] on div at bounding box center [789, 371] width 127 height 107
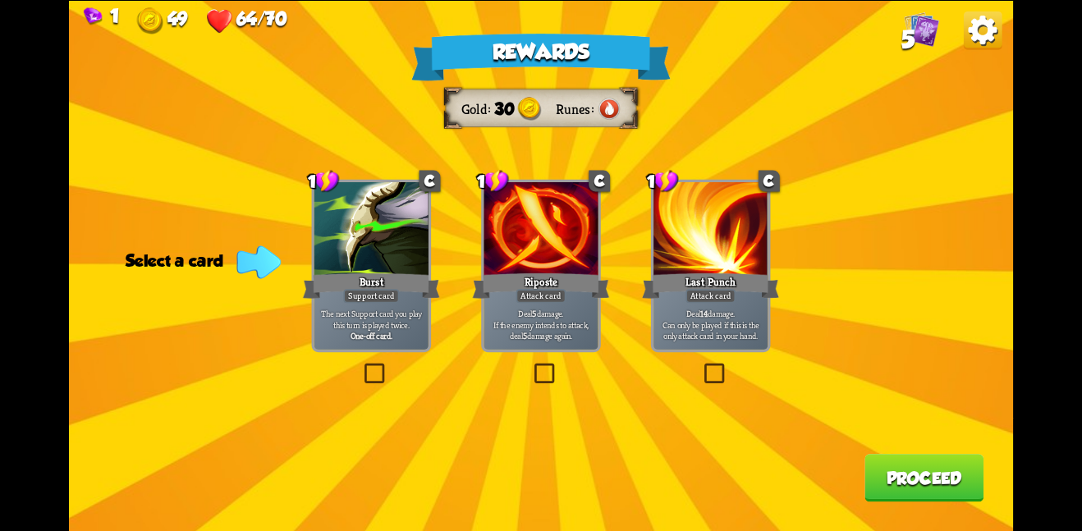
click at [673, 283] on div "Last Punch" at bounding box center [710, 285] width 137 height 30
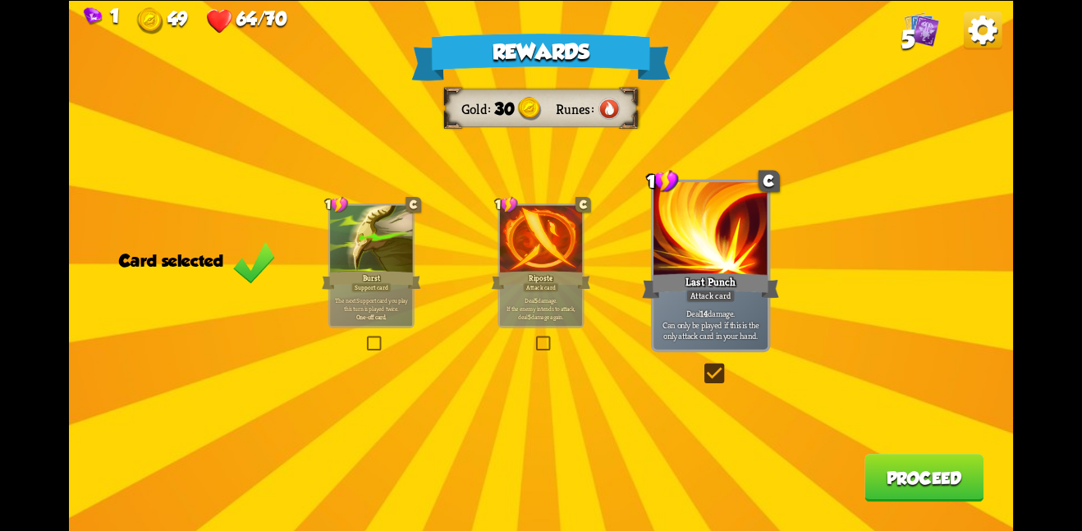
click at [912, 475] on button "Proceed" at bounding box center [924, 478] width 119 height 48
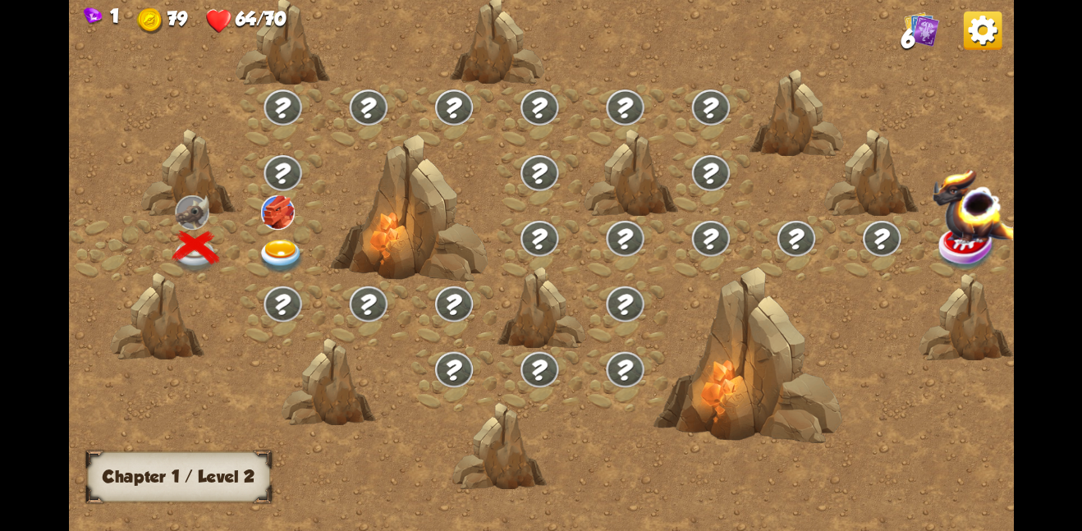
click at [269, 227] on img at bounding box center [278, 212] width 34 height 34
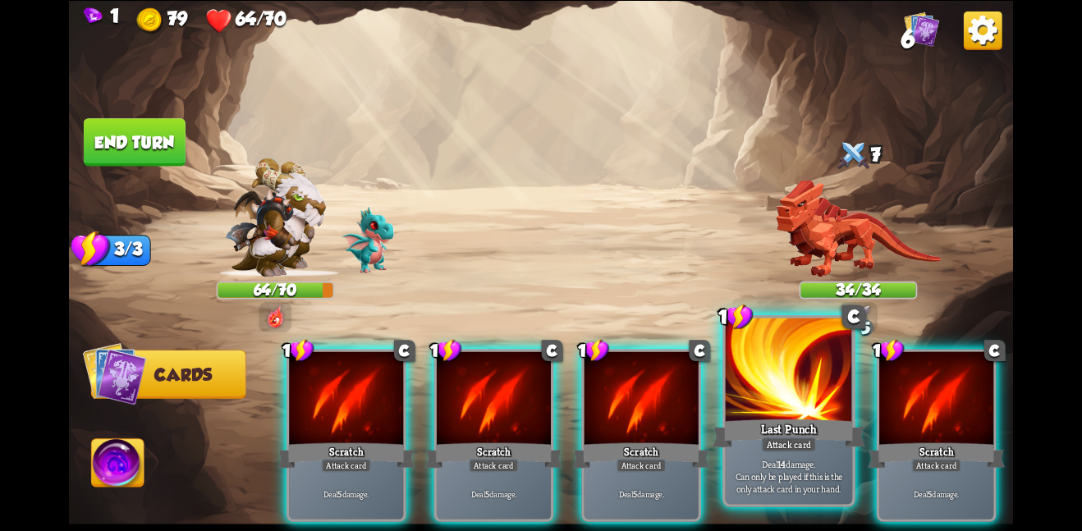
click at [786, 477] on span "Can only be played if this is the only attack card in your hand." at bounding box center [789, 482] width 121 height 25
click at [763, 465] on p "Deal 14 damage. Can only be played if this is the only attack card in your hand." at bounding box center [789, 476] width 121 height 38
click at [761, 423] on div "Last Punch" at bounding box center [789, 433] width 152 height 34
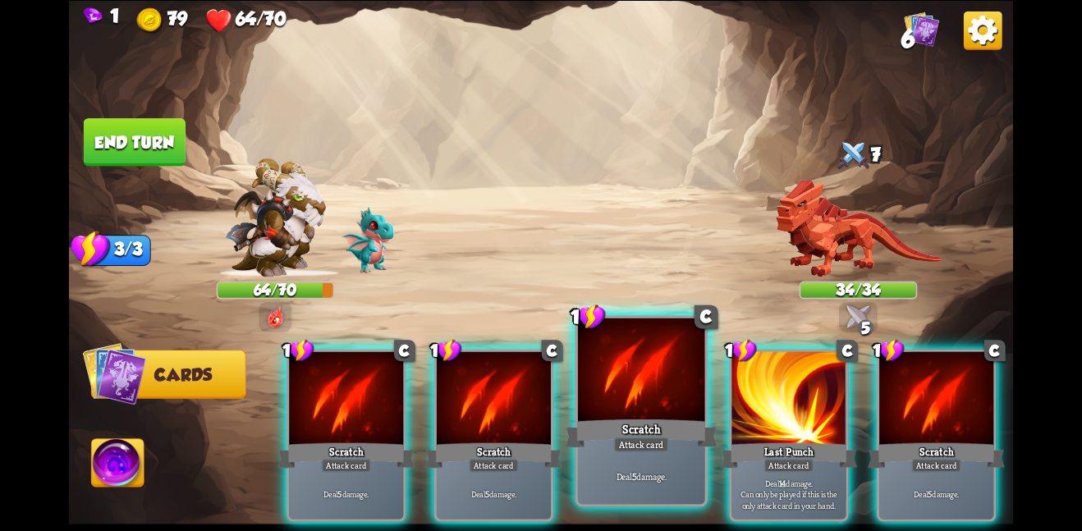
click at [695, 416] on div "Scratch" at bounding box center [641, 433] width 152 height 34
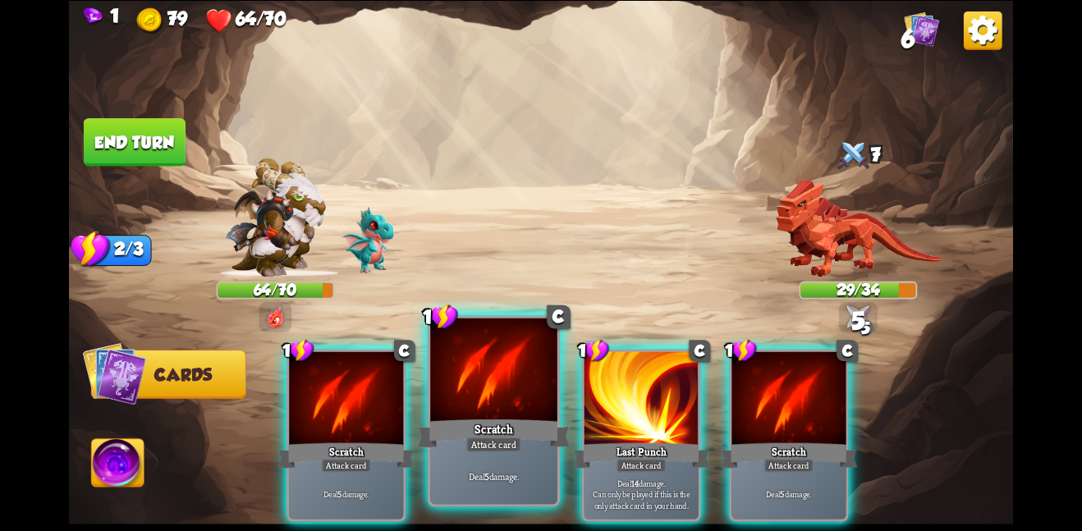
click at [521, 406] on div at bounding box center [493, 371] width 127 height 107
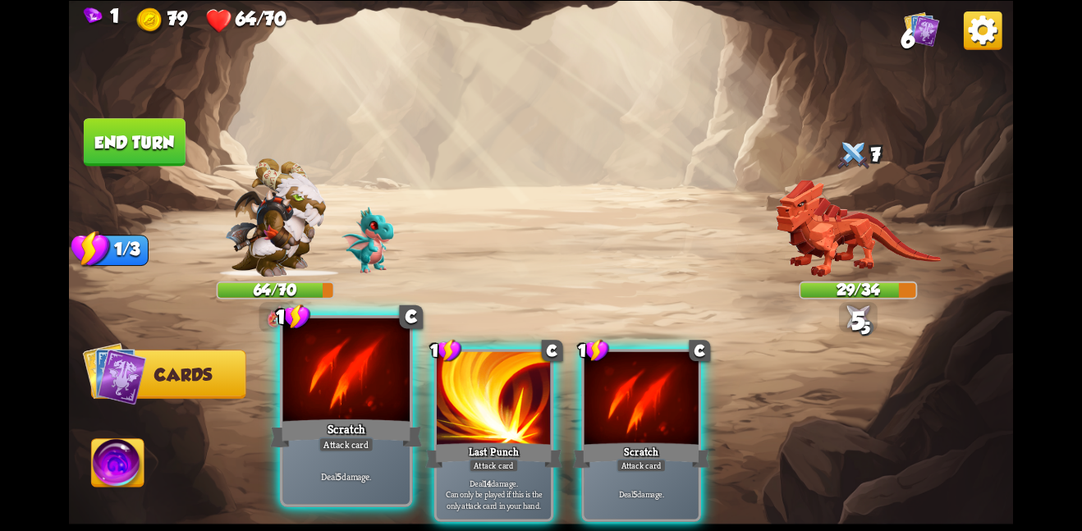
click at [334, 387] on div at bounding box center [345, 371] width 127 height 107
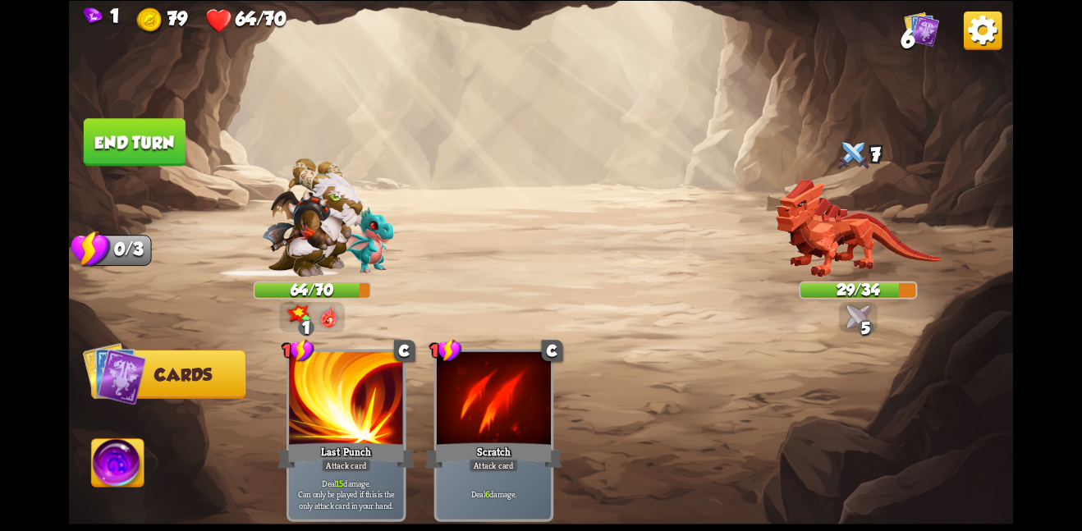
click at [137, 137] on button "End turn" at bounding box center [135, 142] width 102 height 48
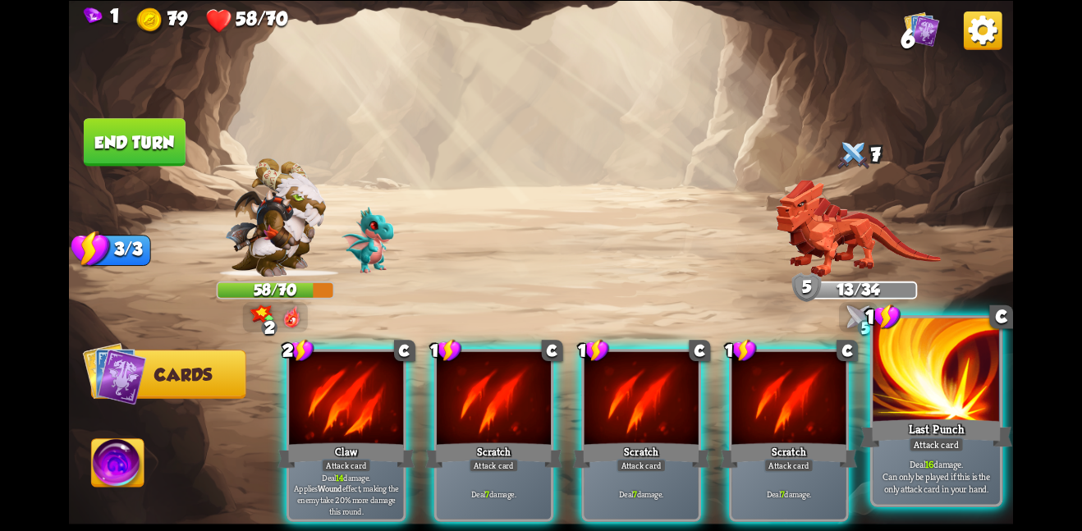
click at [912, 452] on div "Attack card" at bounding box center [936, 445] width 55 height 16
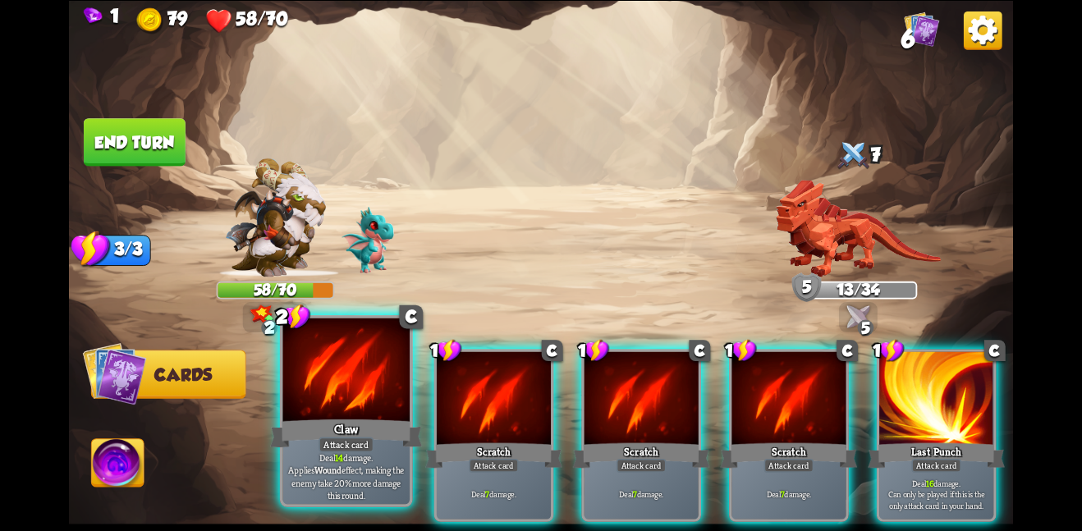
click at [274, 442] on div "Claw" at bounding box center [346, 433] width 152 height 34
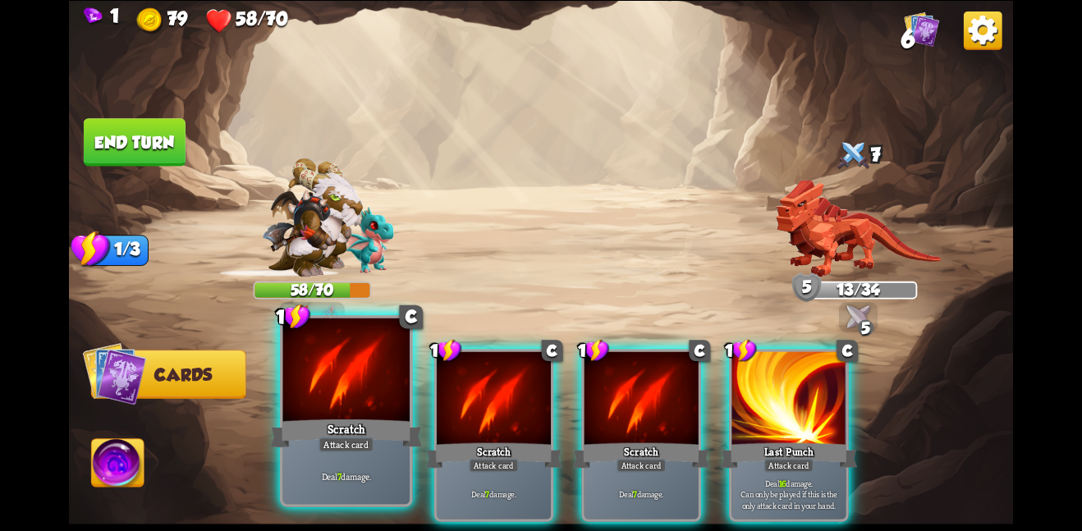
click at [355, 441] on div "Attack card" at bounding box center [346, 445] width 55 height 16
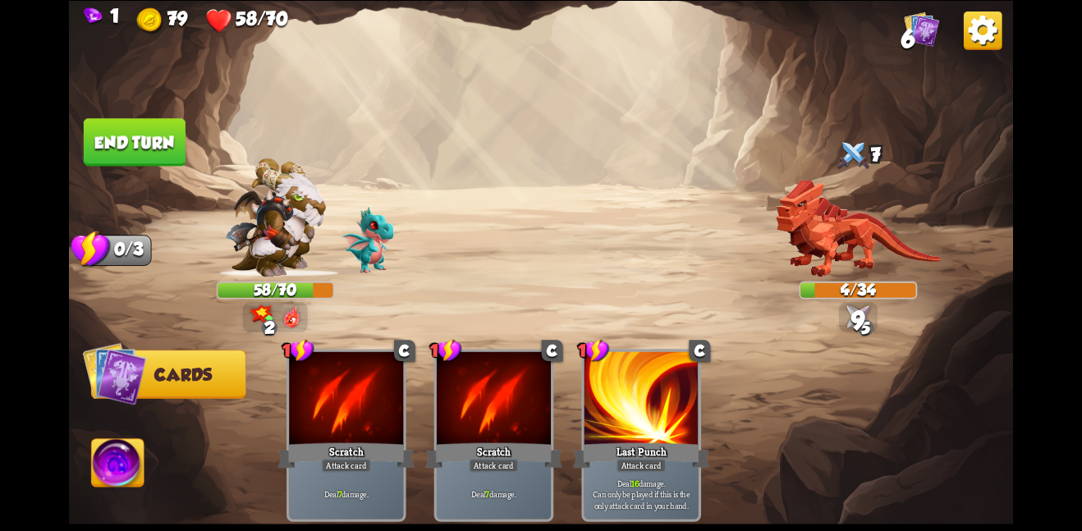
click at [355, 458] on div "Attack card" at bounding box center [346, 465] width 50 height 14
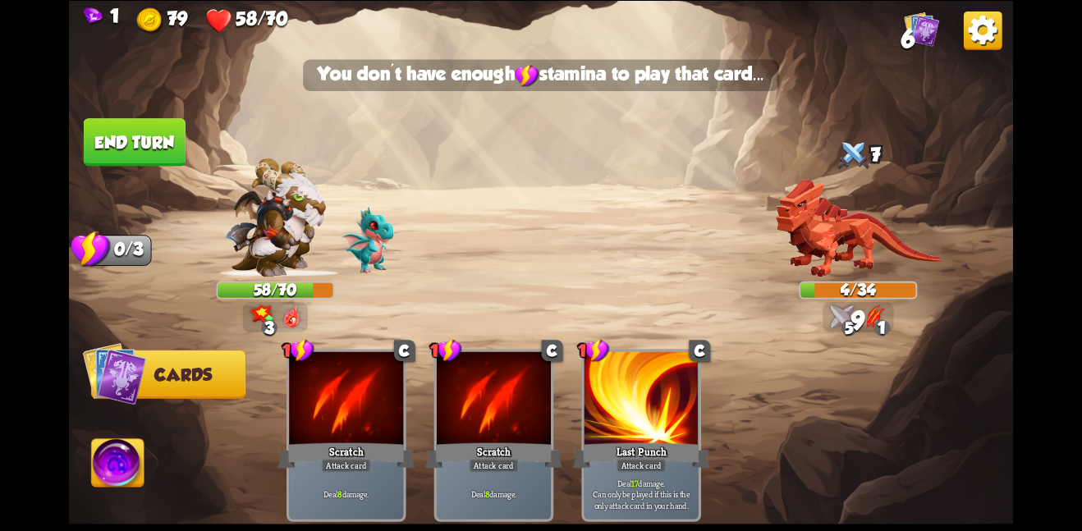
click at [150, 151] on button "End turn" at bounding box center [135, 142] width 102 height 48
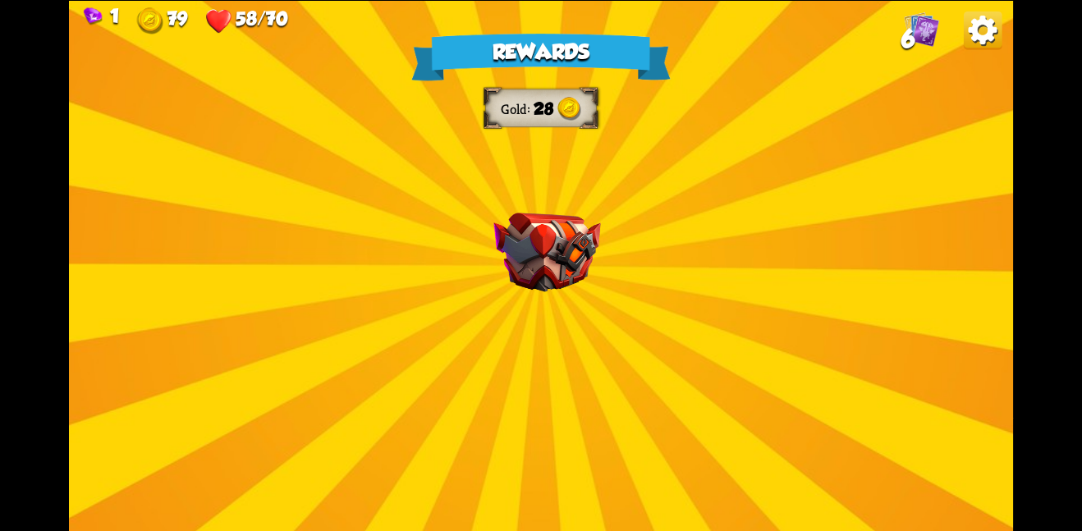
click at [572, 299] on div "Rewards Gold 28 Select a card 2 C Flame Barrier Support card Gain 8 armor. Refl…" at bounding box center [541, 265] width 944 height 531
click at [527, 248] on img at bounding box center [547, 253] width 107 height 80
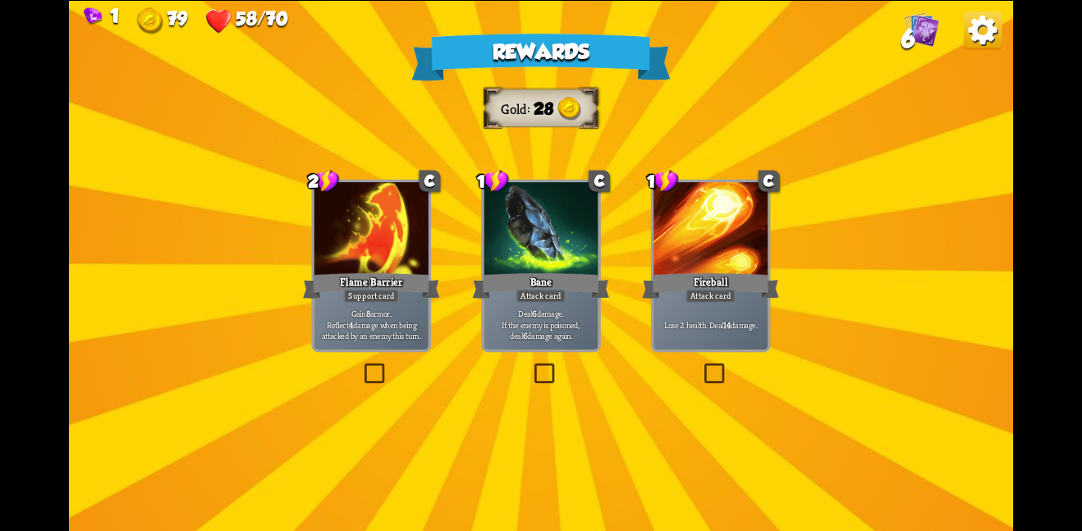
click at [644, 271] on div "Fireball" at bounding box center [710, 285] width 137 height 30
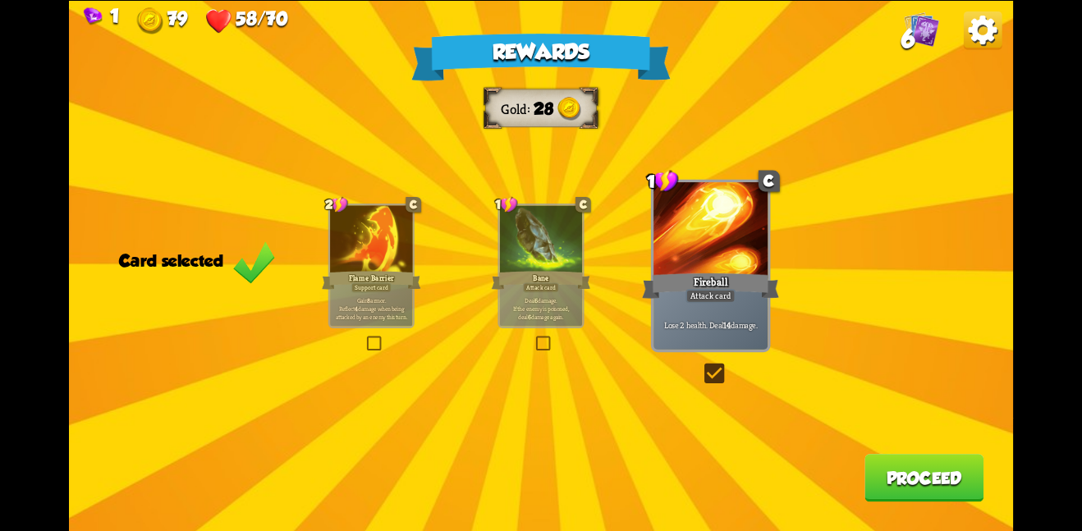
click at [917, 469] on button "Proceed" at bounding box center [924, 478] width 119 height 48
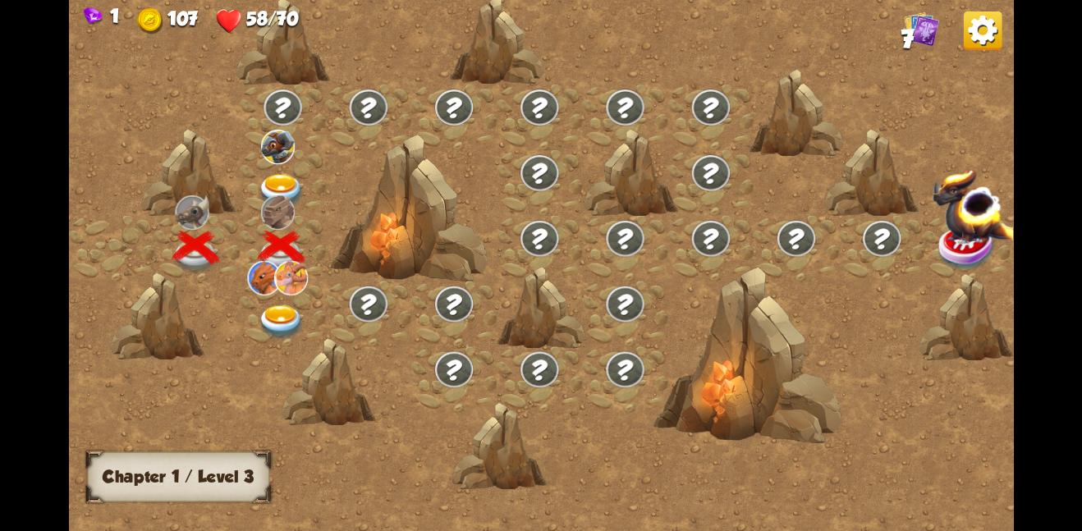
click at [267, 296] on div at bounding box center [282, 313] width 85 height 66
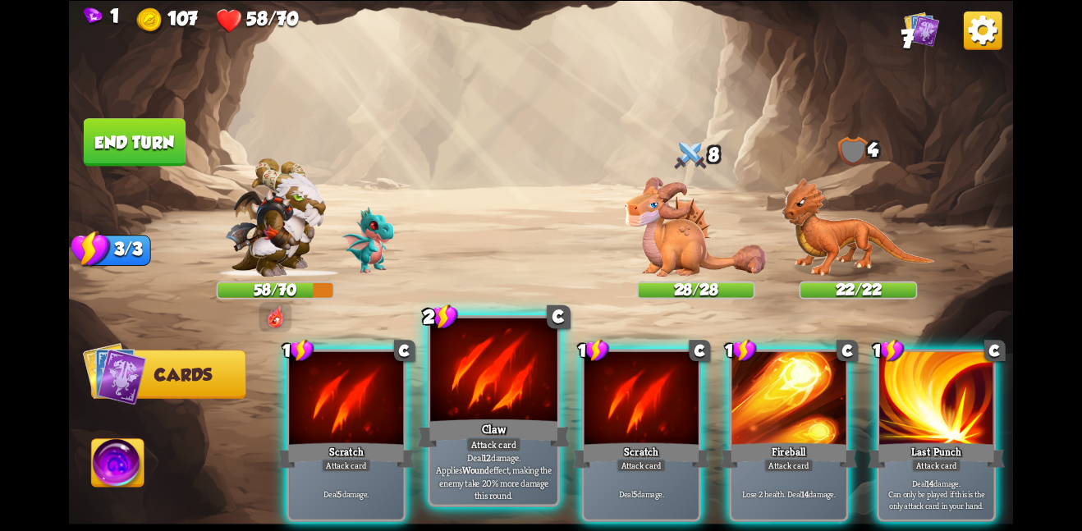
click at [498, 393] on div at bounding box center [493, 371] width 127 height 107
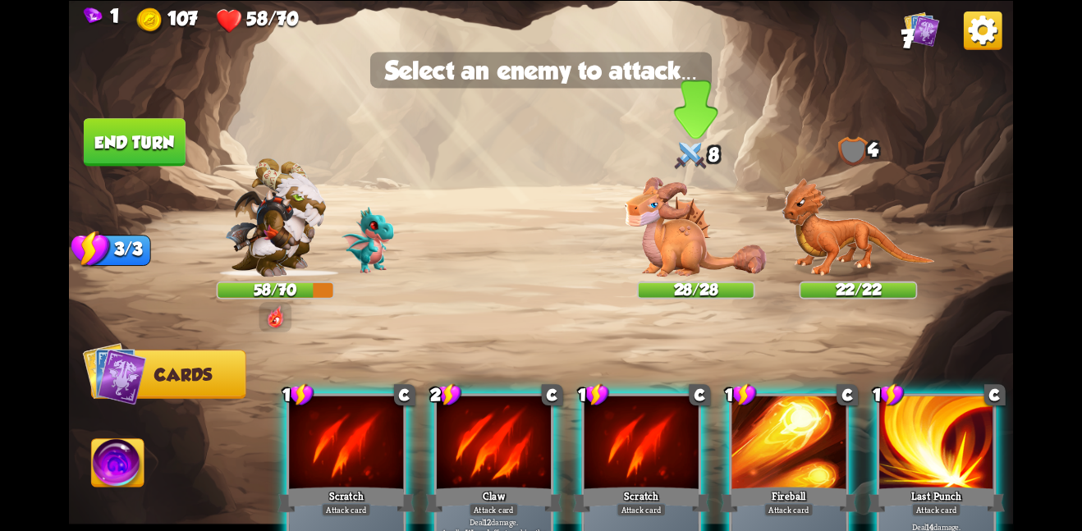
click at [688, 256] on img at bounding box center [696, 226] width 142 height 99
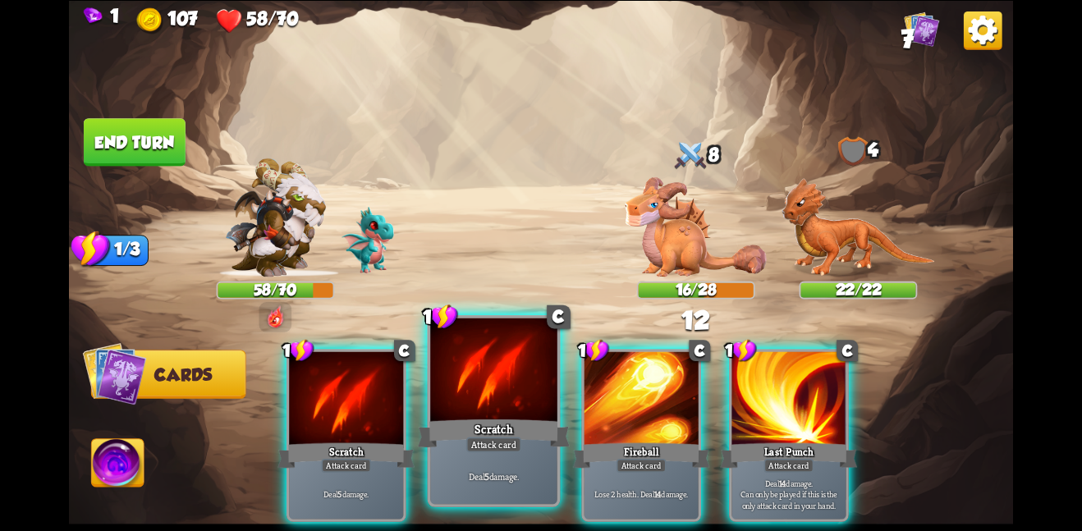
click at [505, 389] on div at bounding box center [493, 371] width 127 height 107
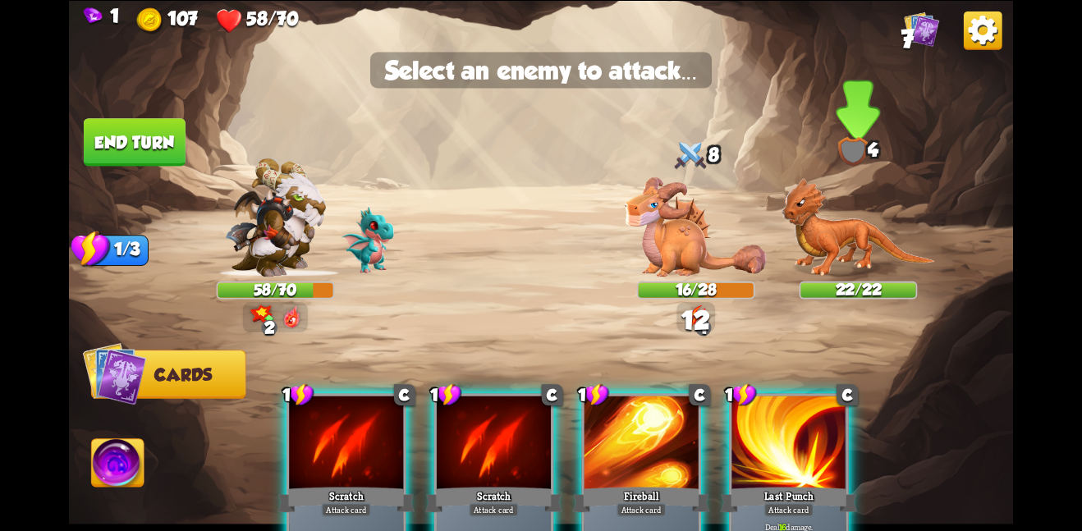
click at [884, 250] on img at bounding box center [859, 226] width 154 height 99
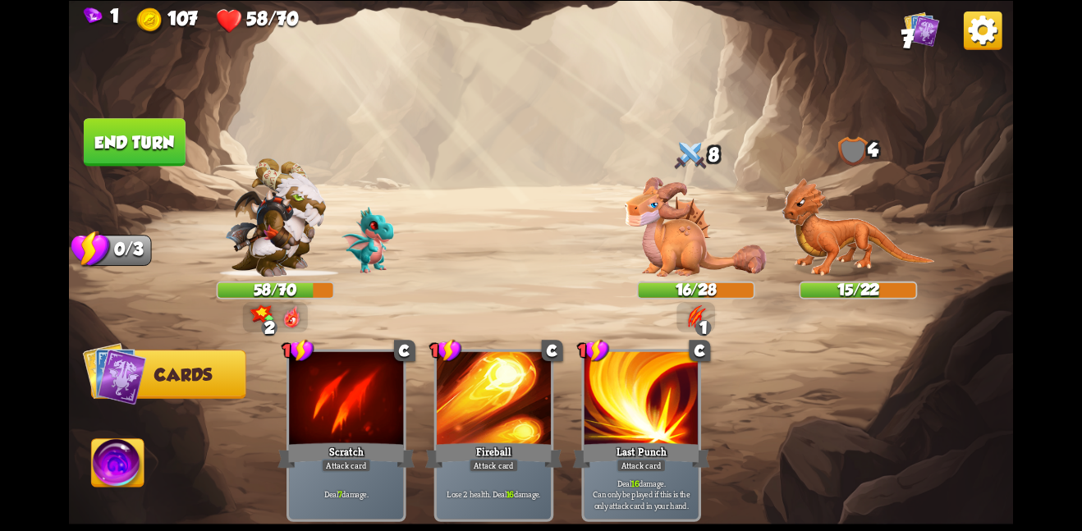
click at [149, 140] on button "End turn" at bounding box center [135, 142] width 102 height 48
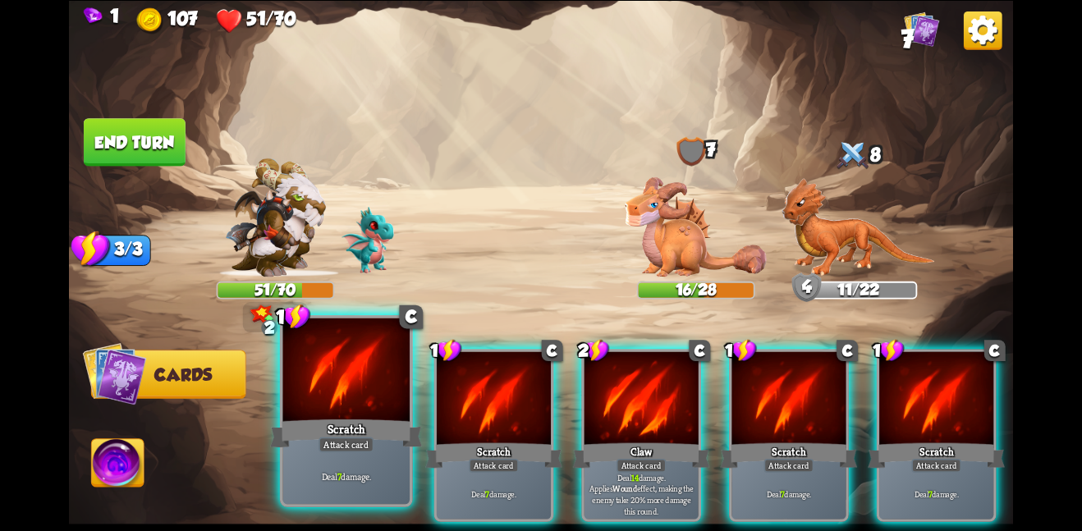
click at [351, 396] on div at bounding box center [345, 371] width 127 height 107
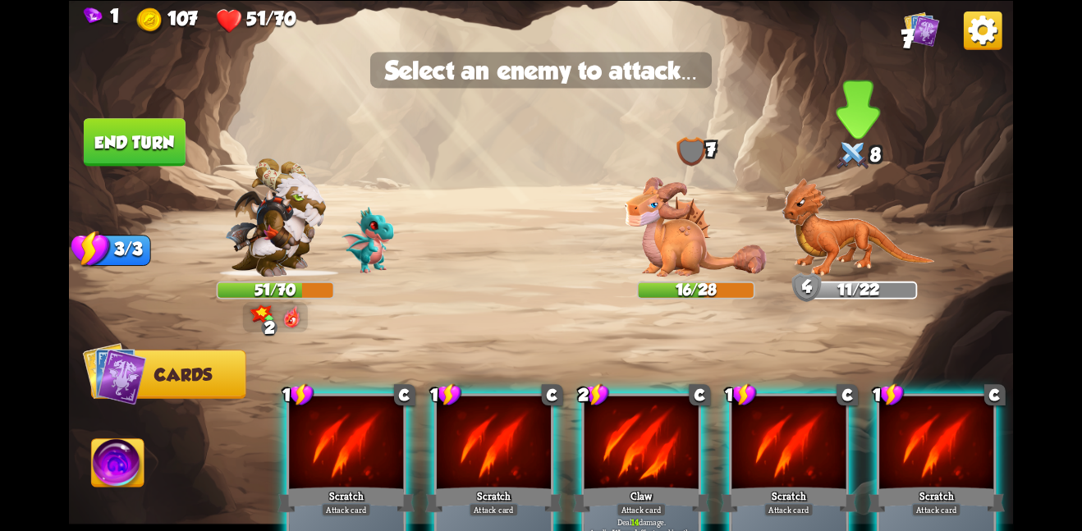
click at [820, 223] on img at bounding box center [859, 226] width 154 height 99
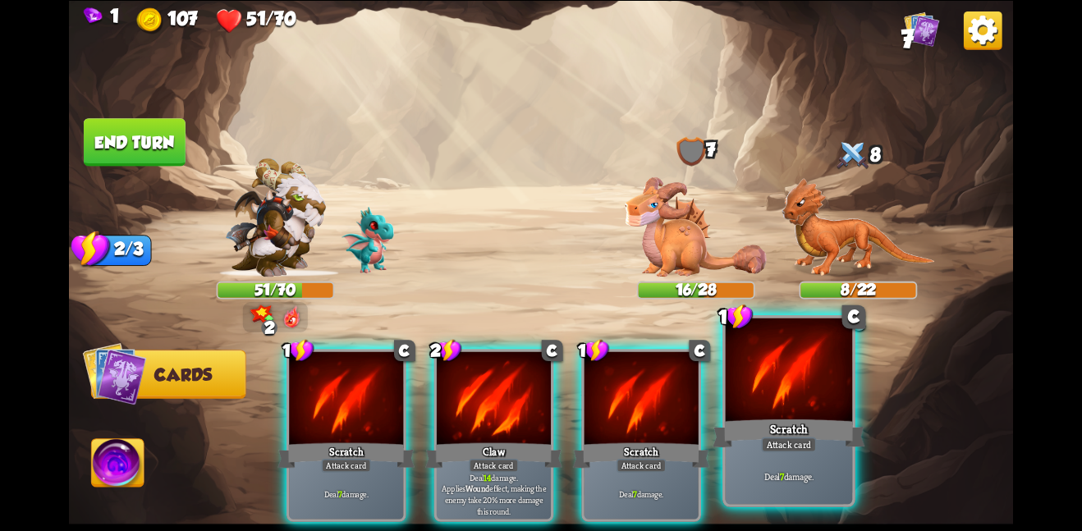
click at [783, 401] on div at bounding box center [789, 371] width 127 height 107
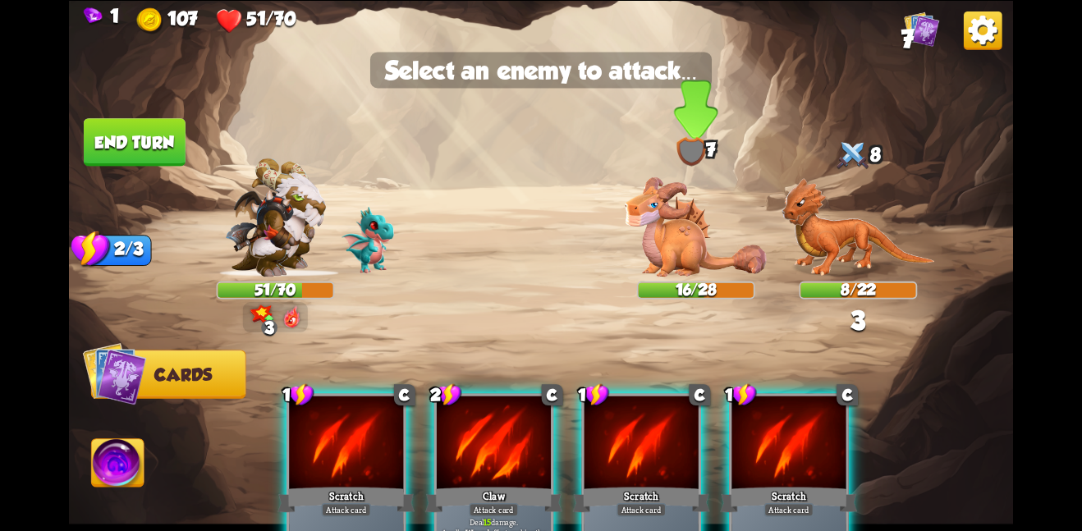
click at [697, 218] on img at bounding box center [696, 226] width 142 height 99
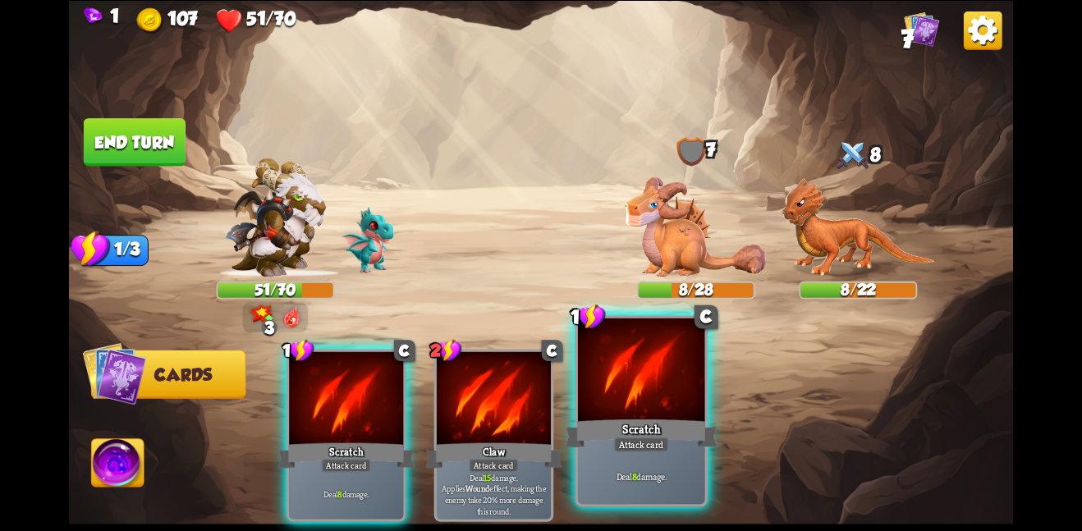
click at [613, 366] on div at bounding box center [641, 371] width 127 height 107
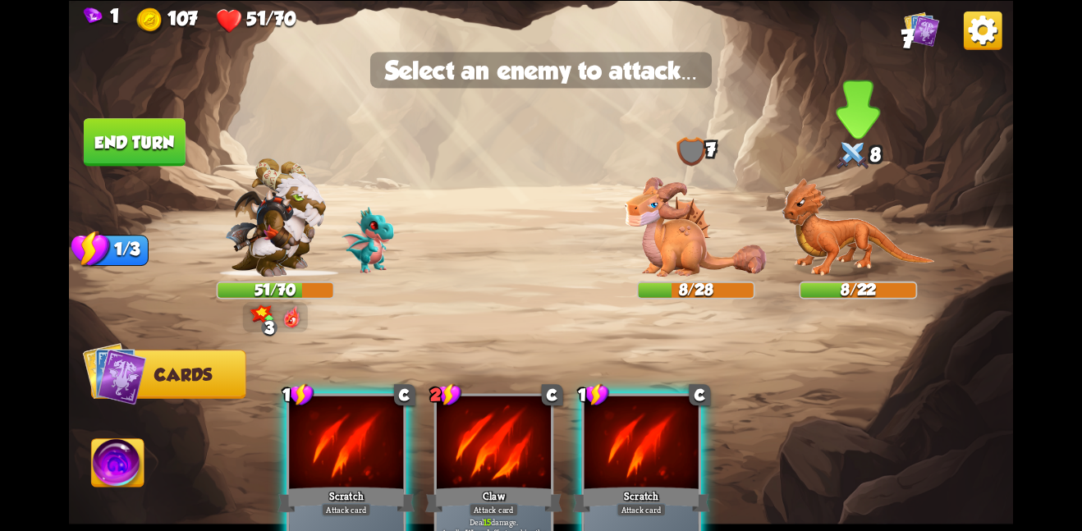
click at [830, 243] on img at bounding box center [859, 226] width 154 height 99
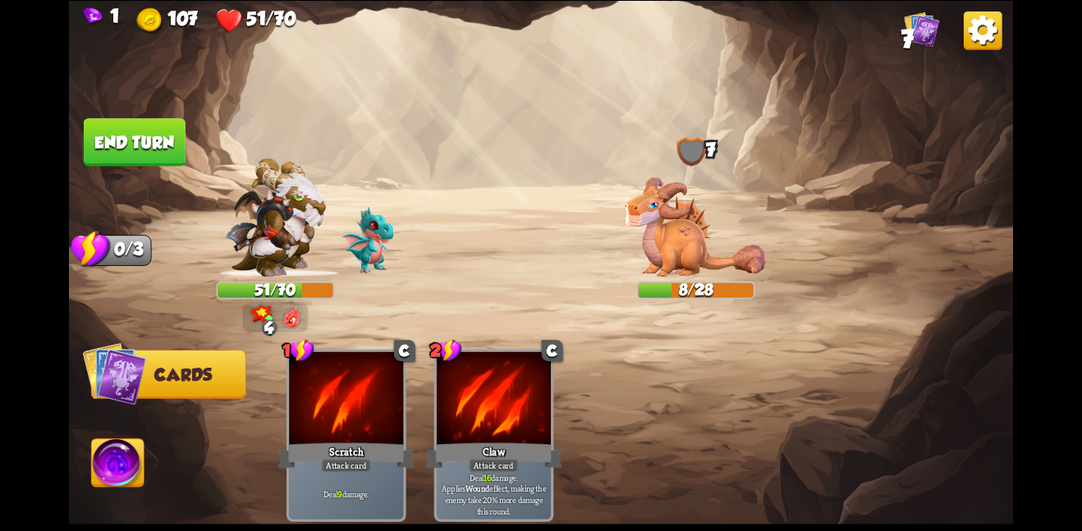
click at [134, 144] on button "End turn" at bounding box center [135, 142] width 102 height 48
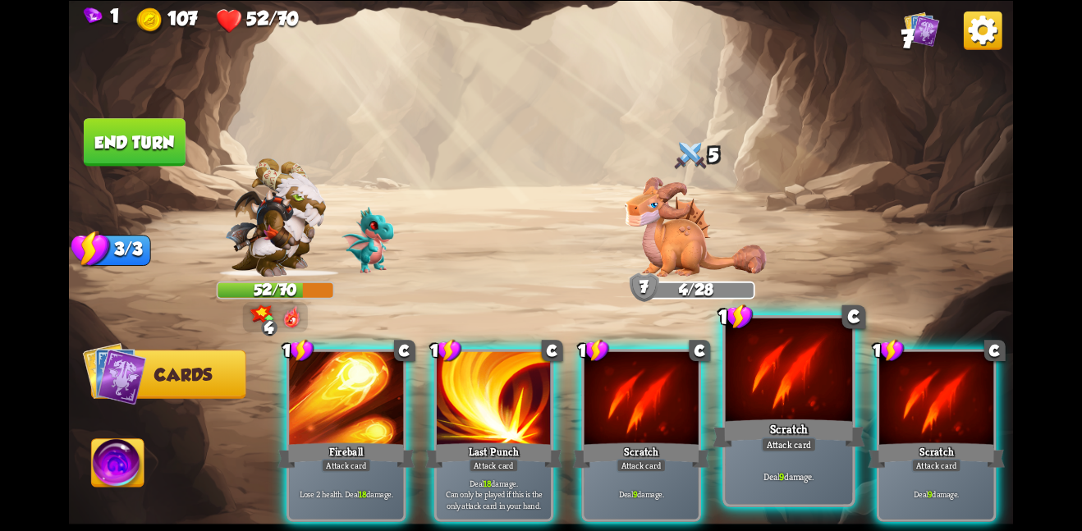
click at [755, 364] on div at bounding box center [789, 371] width 127 height 107
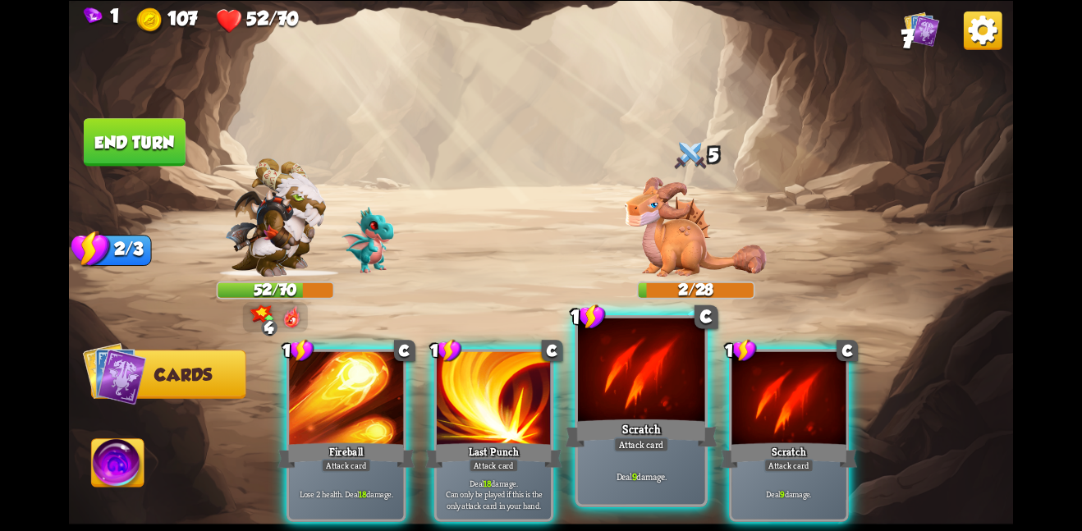
click at [641, 363] on div at bounding box center [641, 371] width 127 height 107
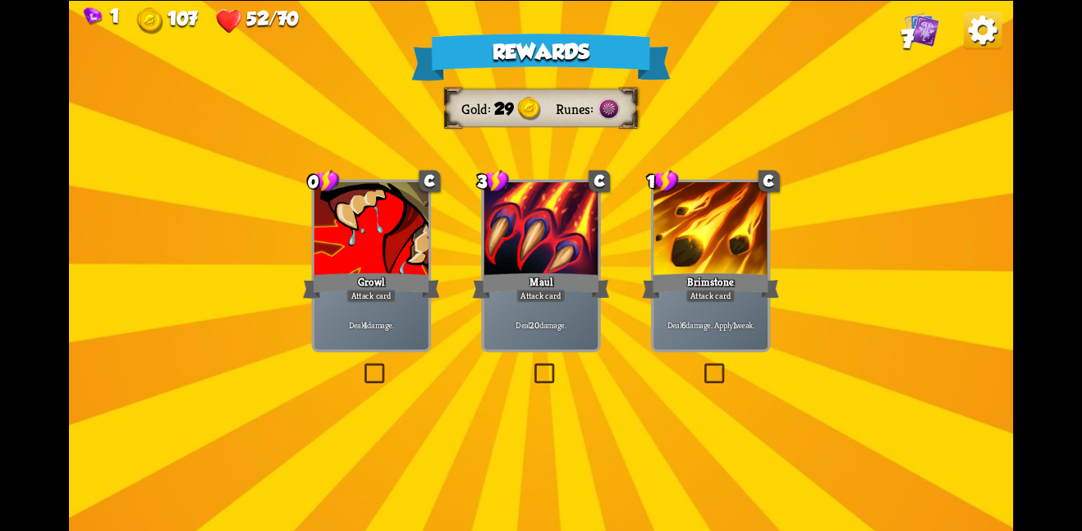
click at [560, 246] on div at bounding box center [541, 230] width 114 height 96
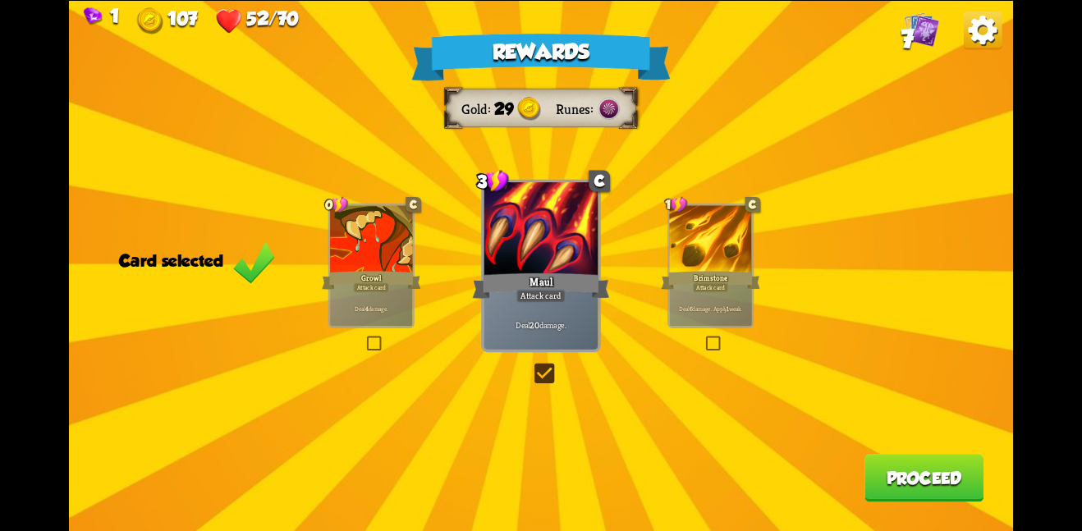
click at [944, 469] on button "Proceed" at bounding box center [924, 478] width 119 height 48
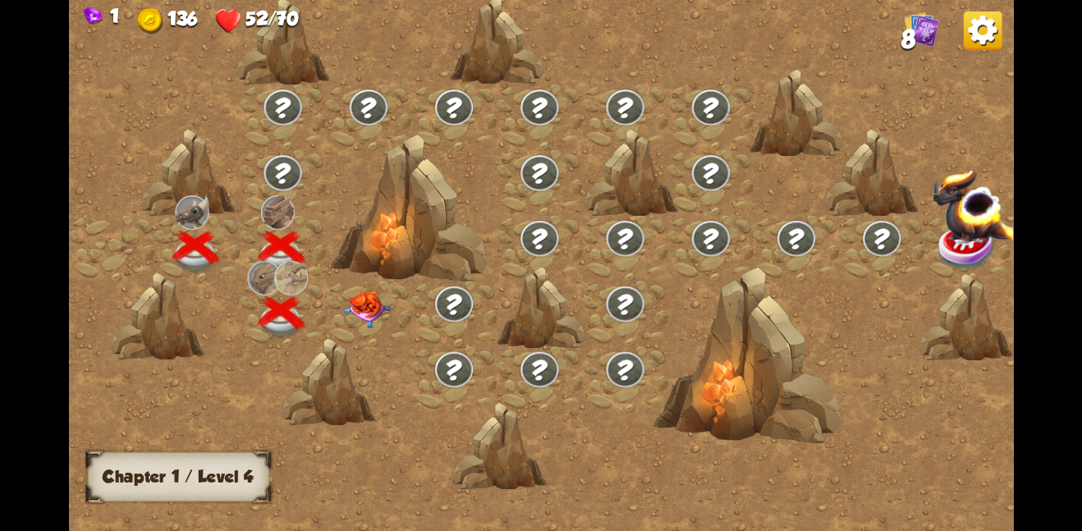
click at [368, 315] on img at bounding box center [367, 309] width 48 height 37
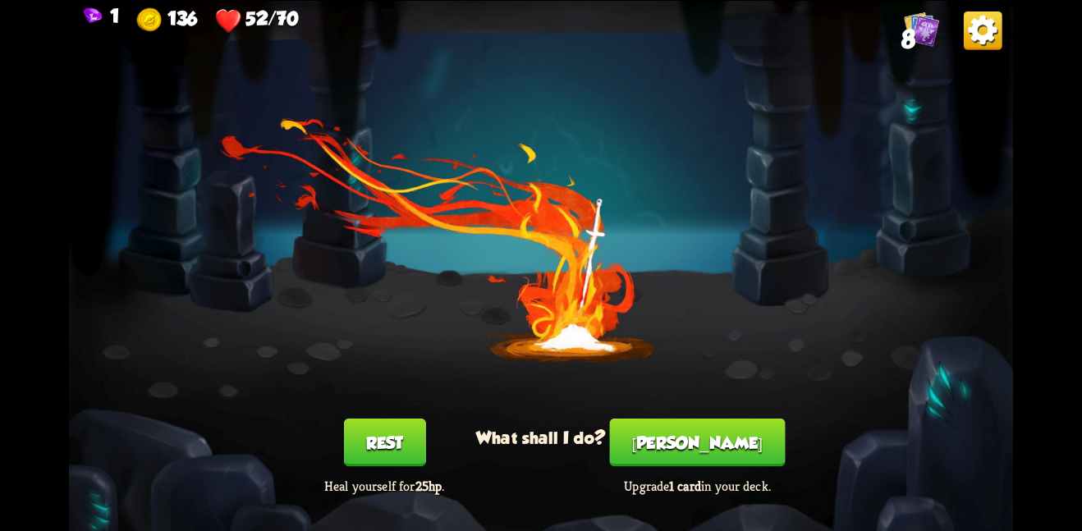
click at [710, 436] on button "[PERSON_NAME]" at bounding box center [698, 443] width 176 height 48
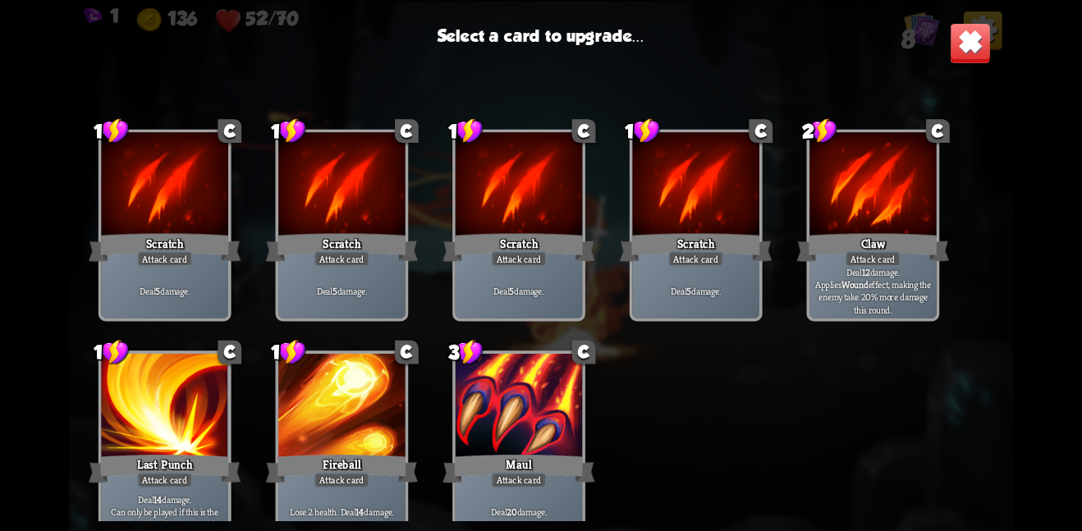
click at [519, 432] on div at bounding box center [519, 407] width 127 height 107
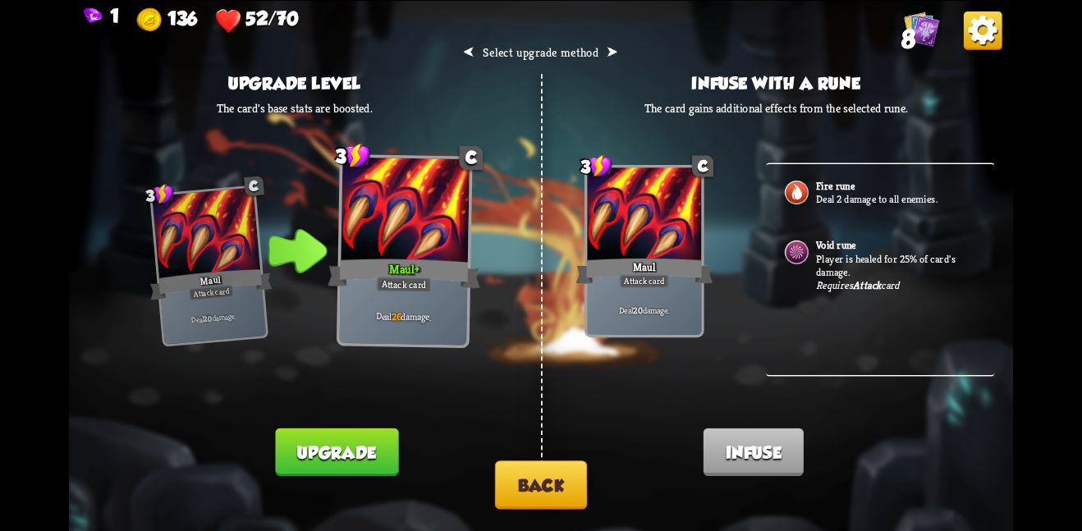
click at [788, 255] on img at bounding box center [796, 251] width 27 height 27
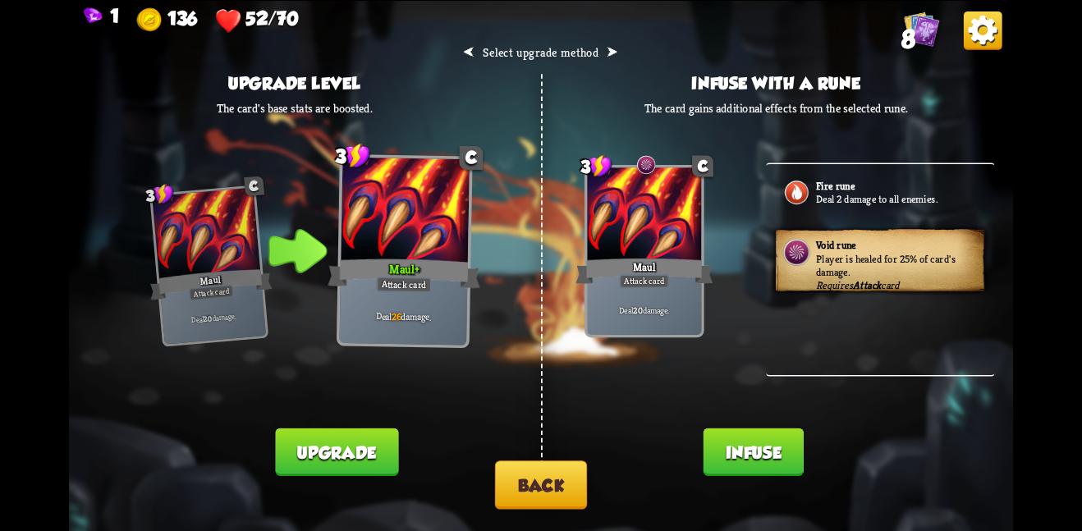
click at [371, 436] on button "Upgrade" at bounding box center [337, 452] width 123 height 48
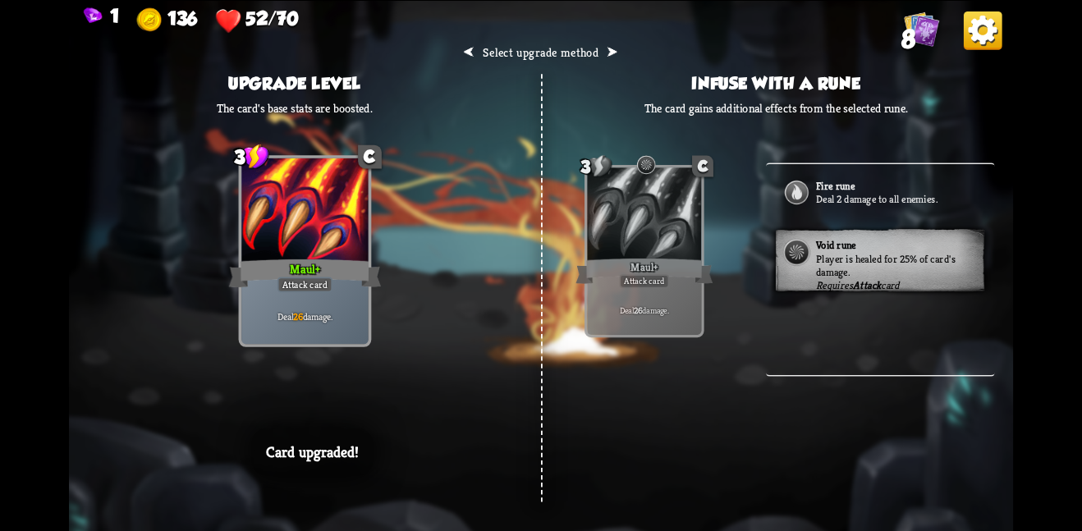
click at [678, 273] on div "Maul+" at bounding box center [644, 270] width 137 height 30
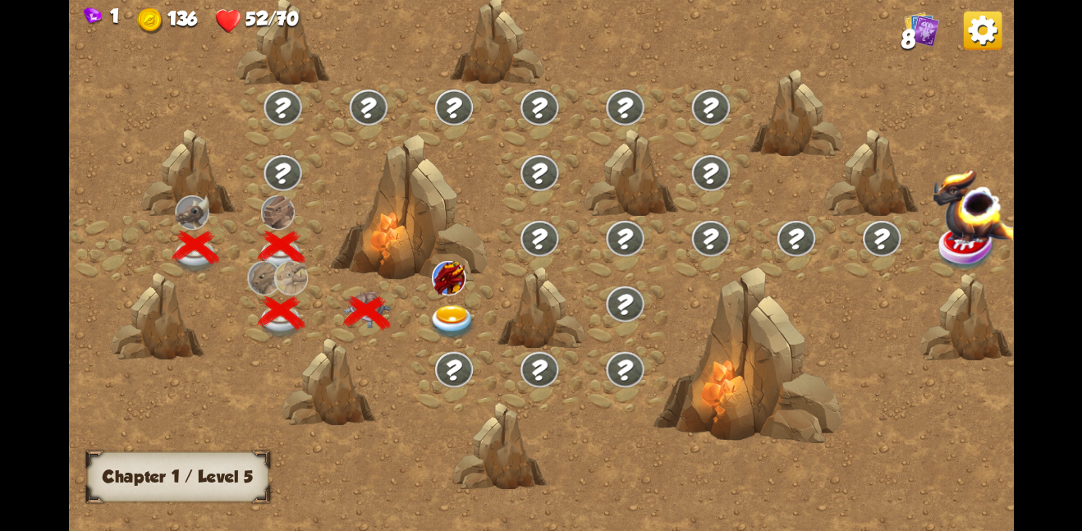
click at [452, 309] on img at bounding box center [453, 322] width 48 height 34
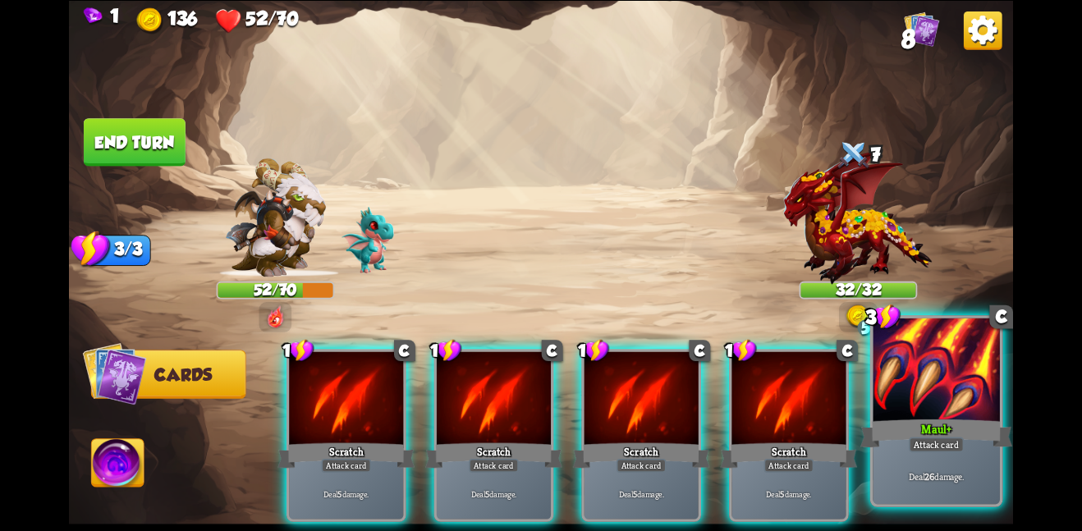
click at [972, 444] on div "Maul+" at bounding box center [937, 433] width 152 height 34
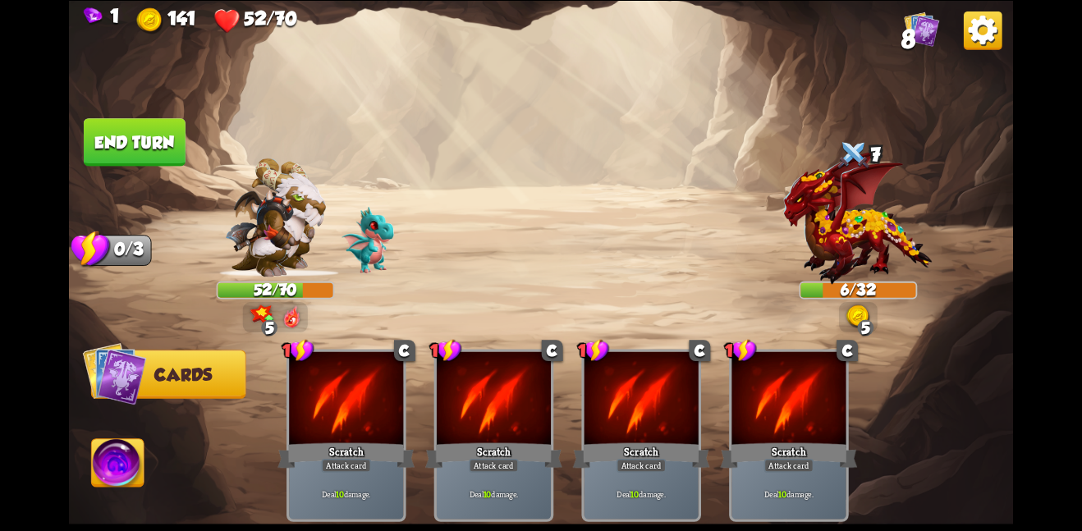
click at [141, 125] on button "End turn" at bounding box center [135, 142] width 102 height 48
